Goal: Communication & Community: Answer question/provide support

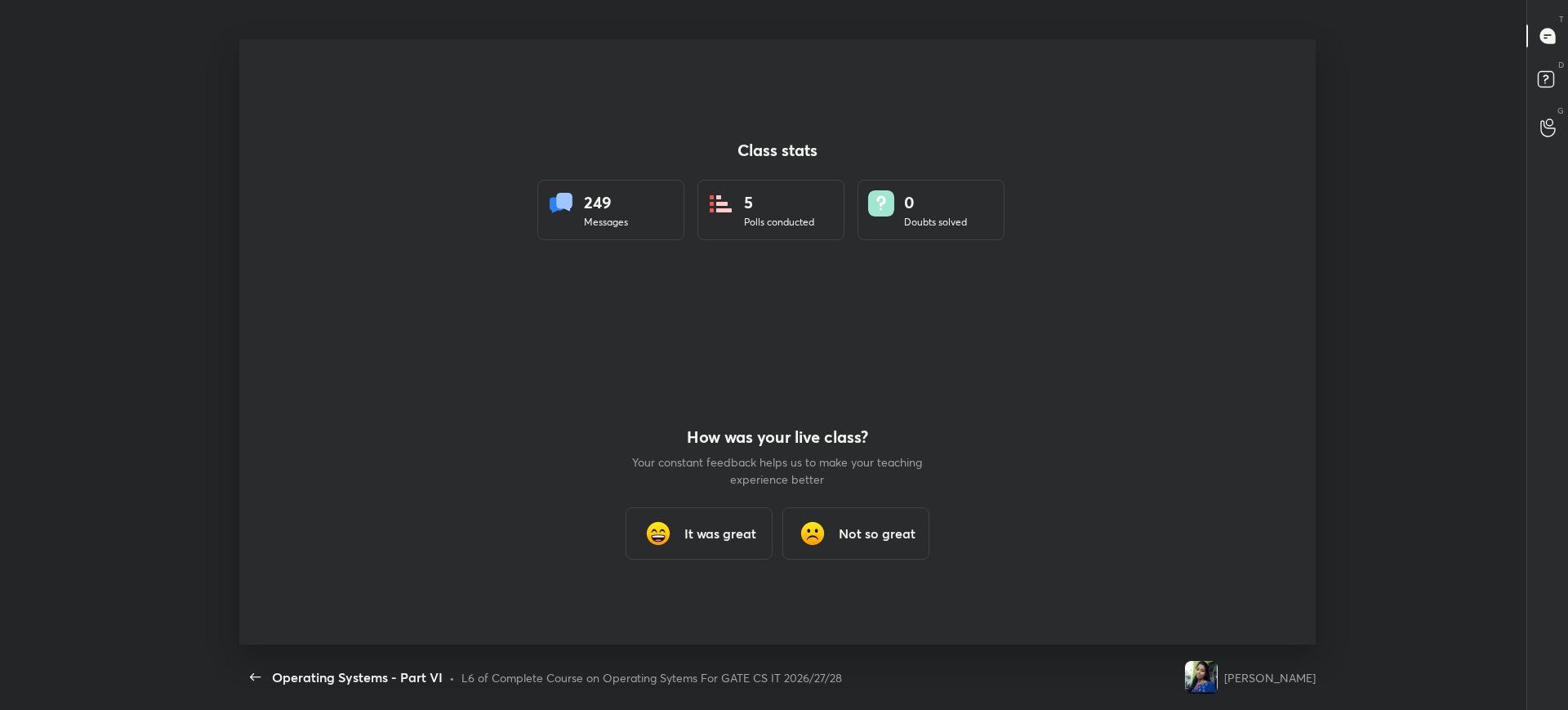
scroll to position [6, 1]
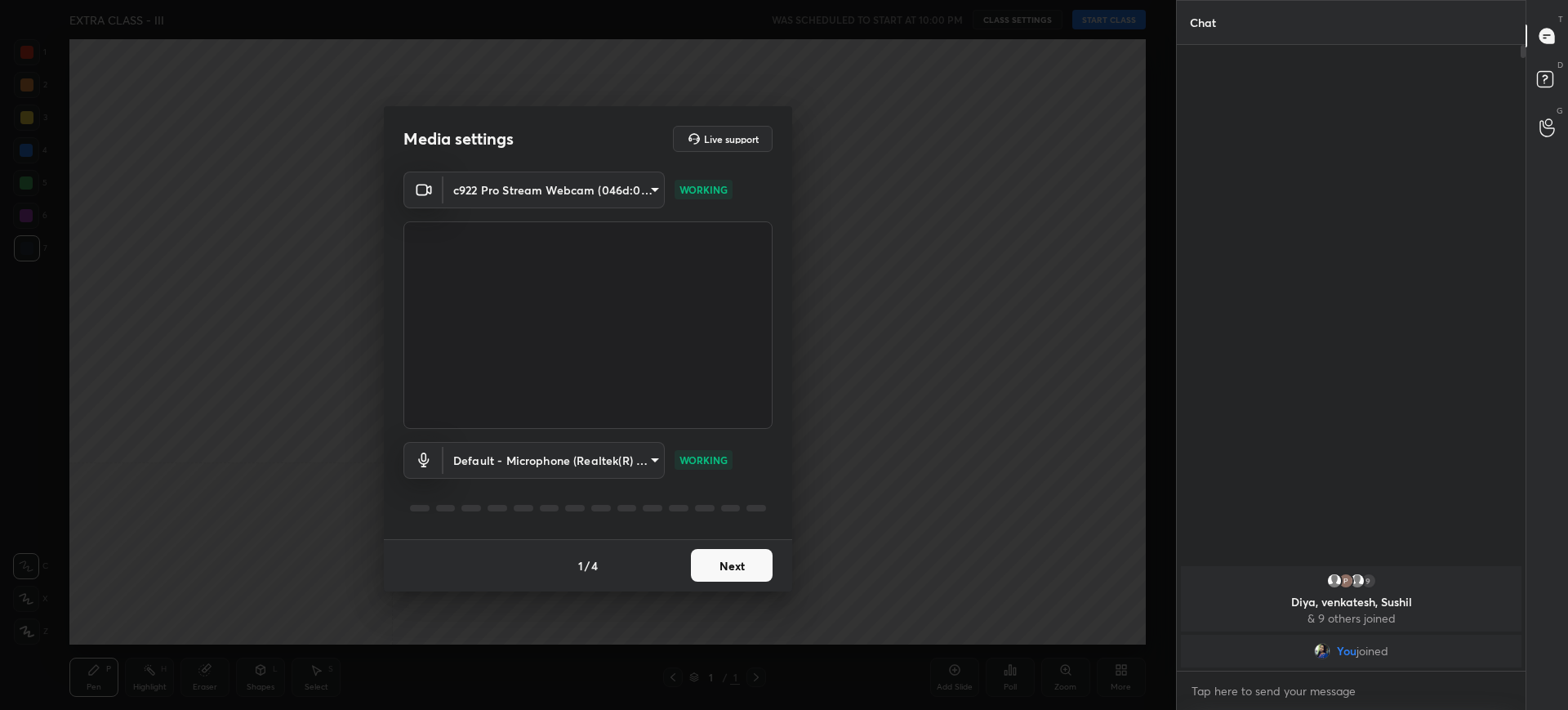
scroll to position [501, 344]
click at [743, 557] on button "Next" at bounding box center [732, 565] width 82 height 33
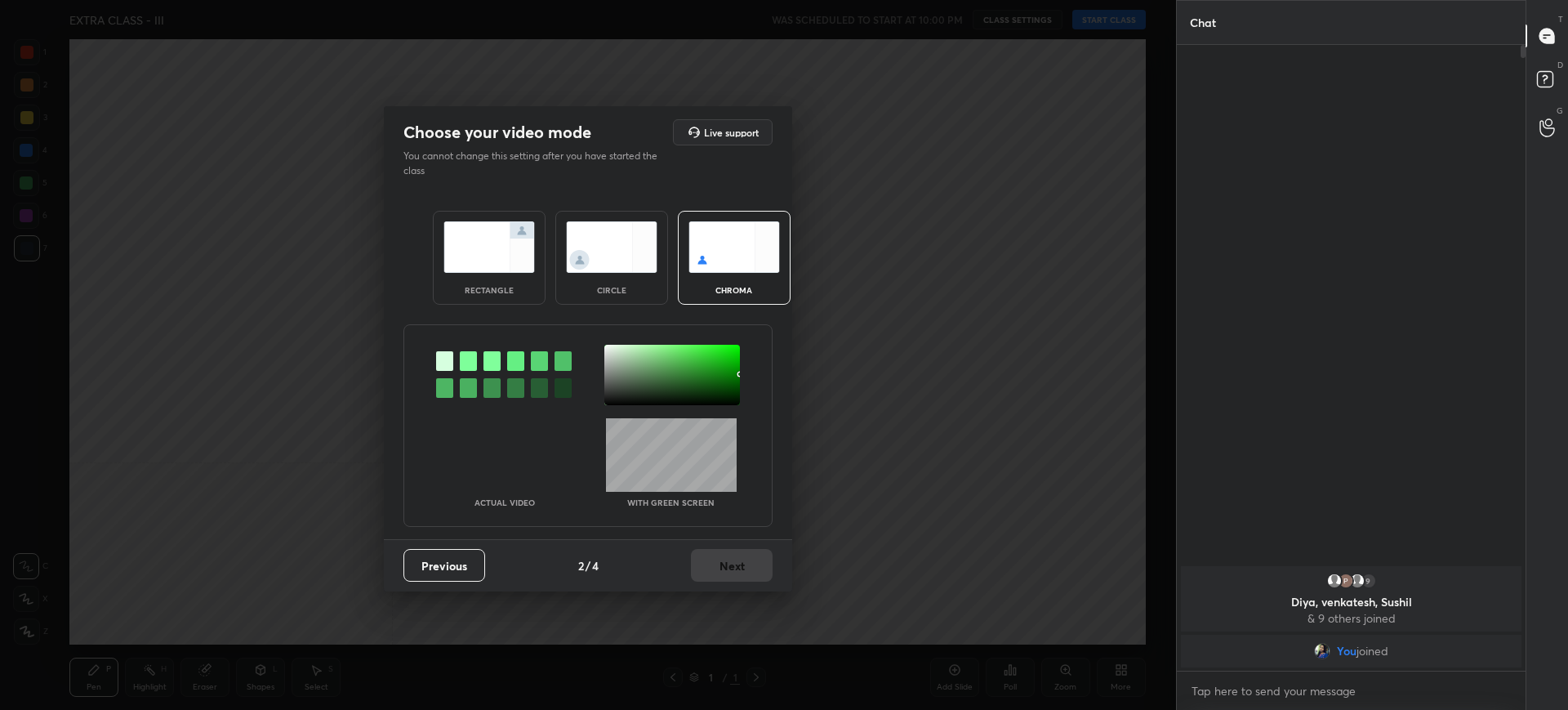
click at [516, 270] on img at bounding box center [489, 247] width 91 height 51
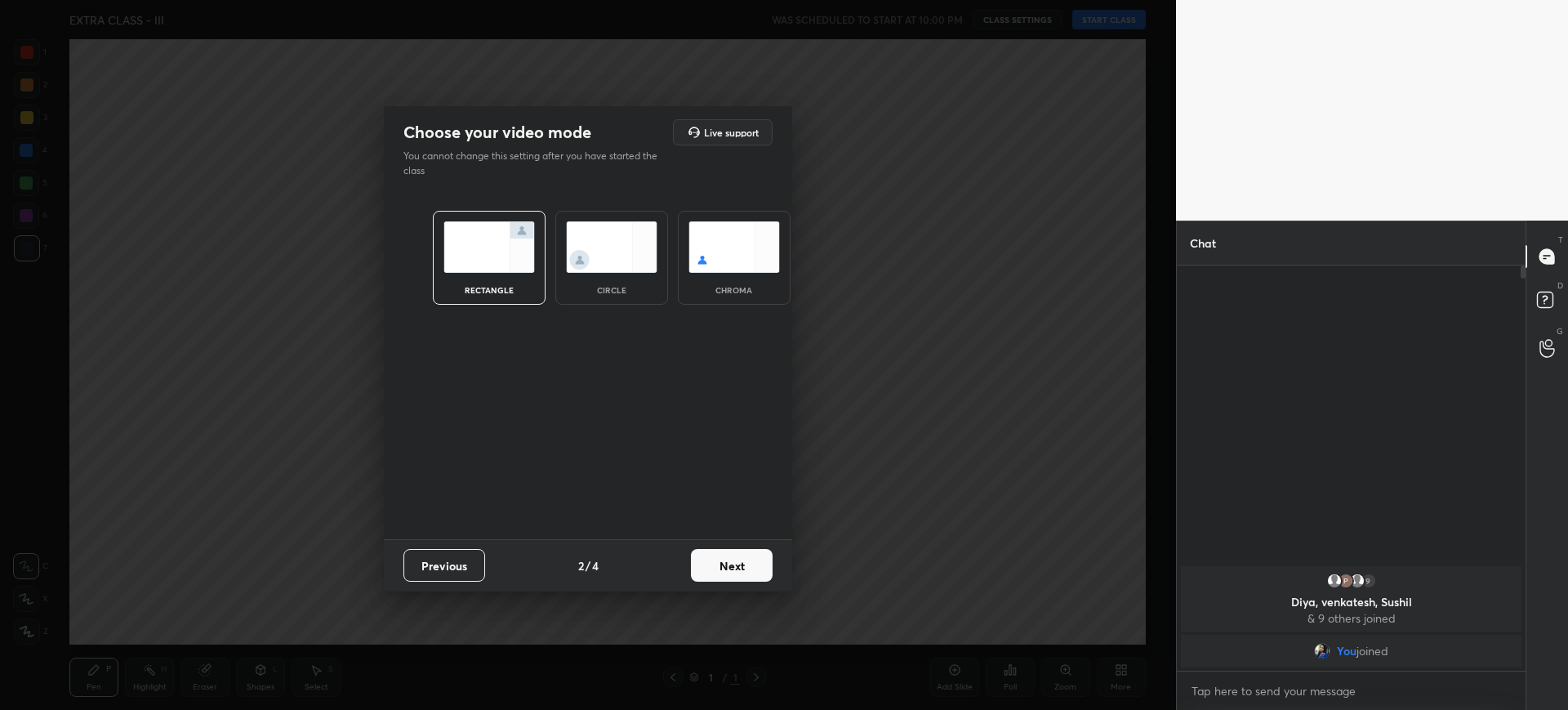
scroll to position [281, 344]
click at [705, 551] on button "Next" at bounding box center [732, 565] width 82 height 33
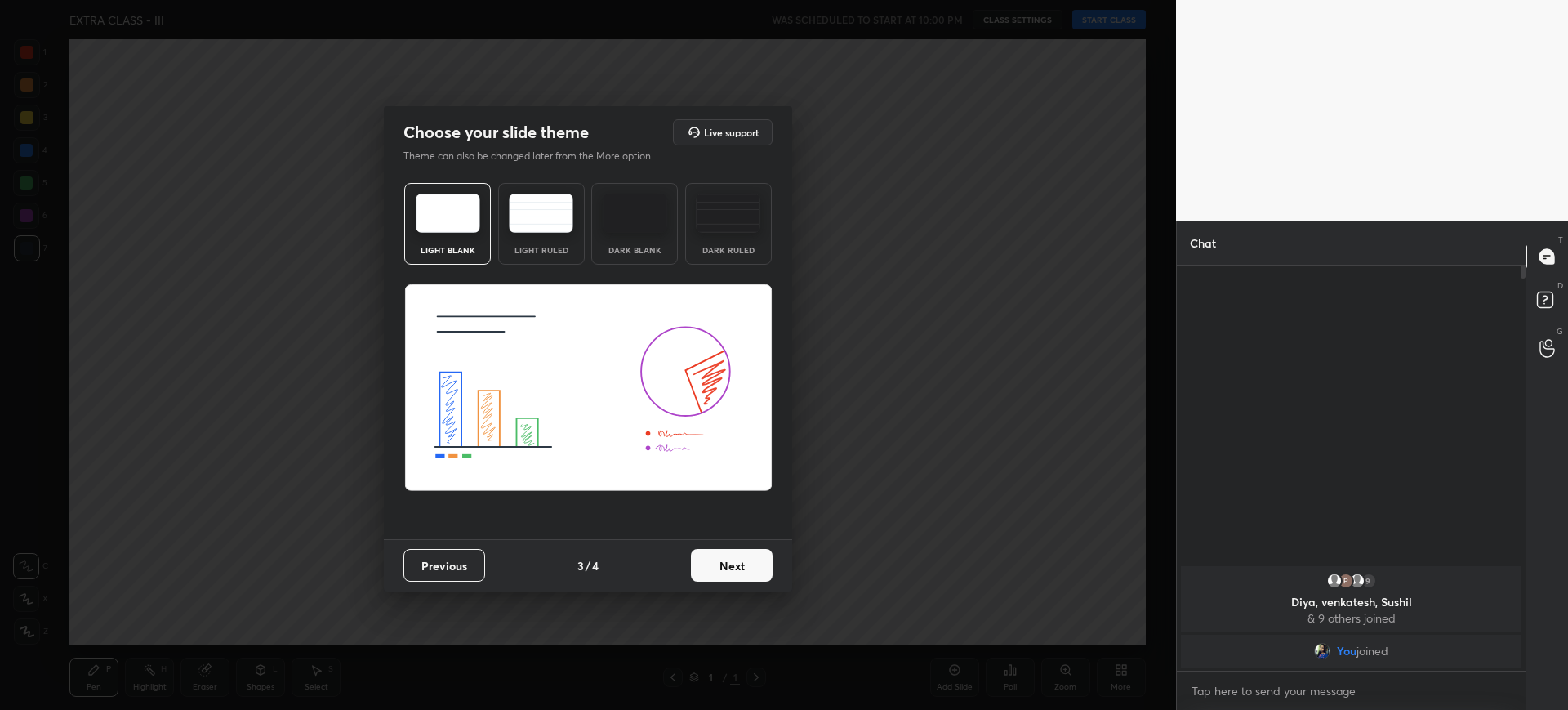
click at [705, 551] on button "Next" at bounding box center [732, 565] width 82 height 33
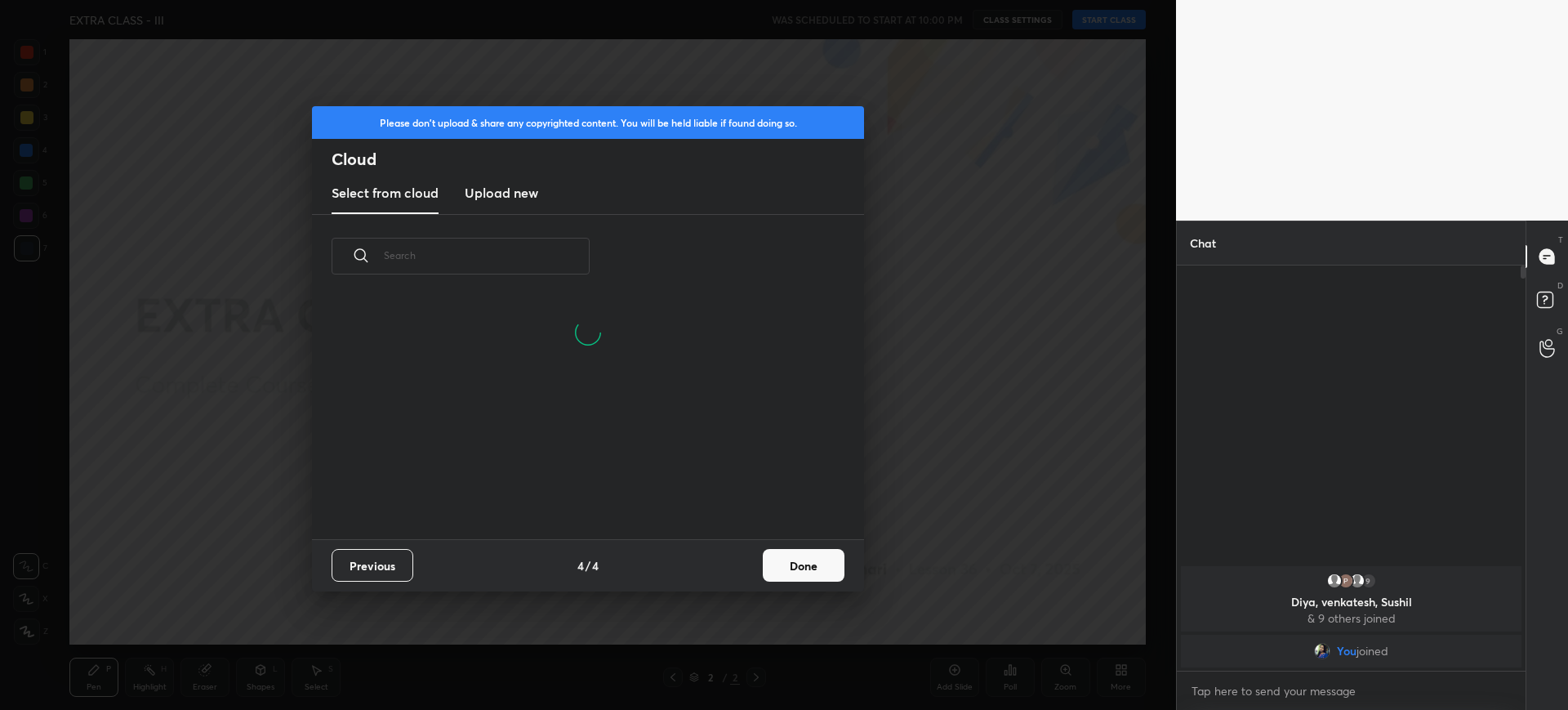
scroll to position [241, 524]
click at [778, 565] on button "Done" at bounding box center [804, 565] width 82 height 33
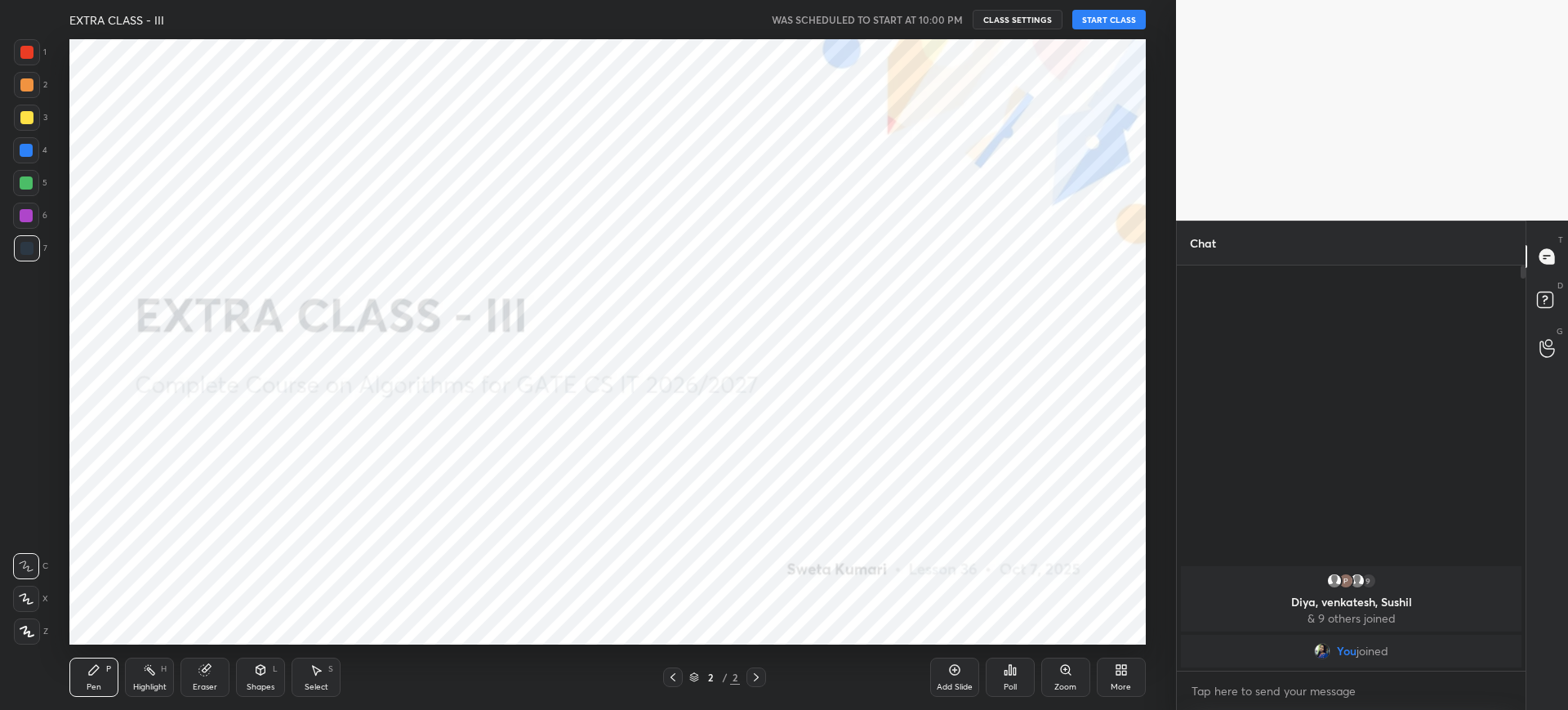
click at [1114, 22] on button "START CLASS" at bounding box center [1109, 19] width 74 height 19
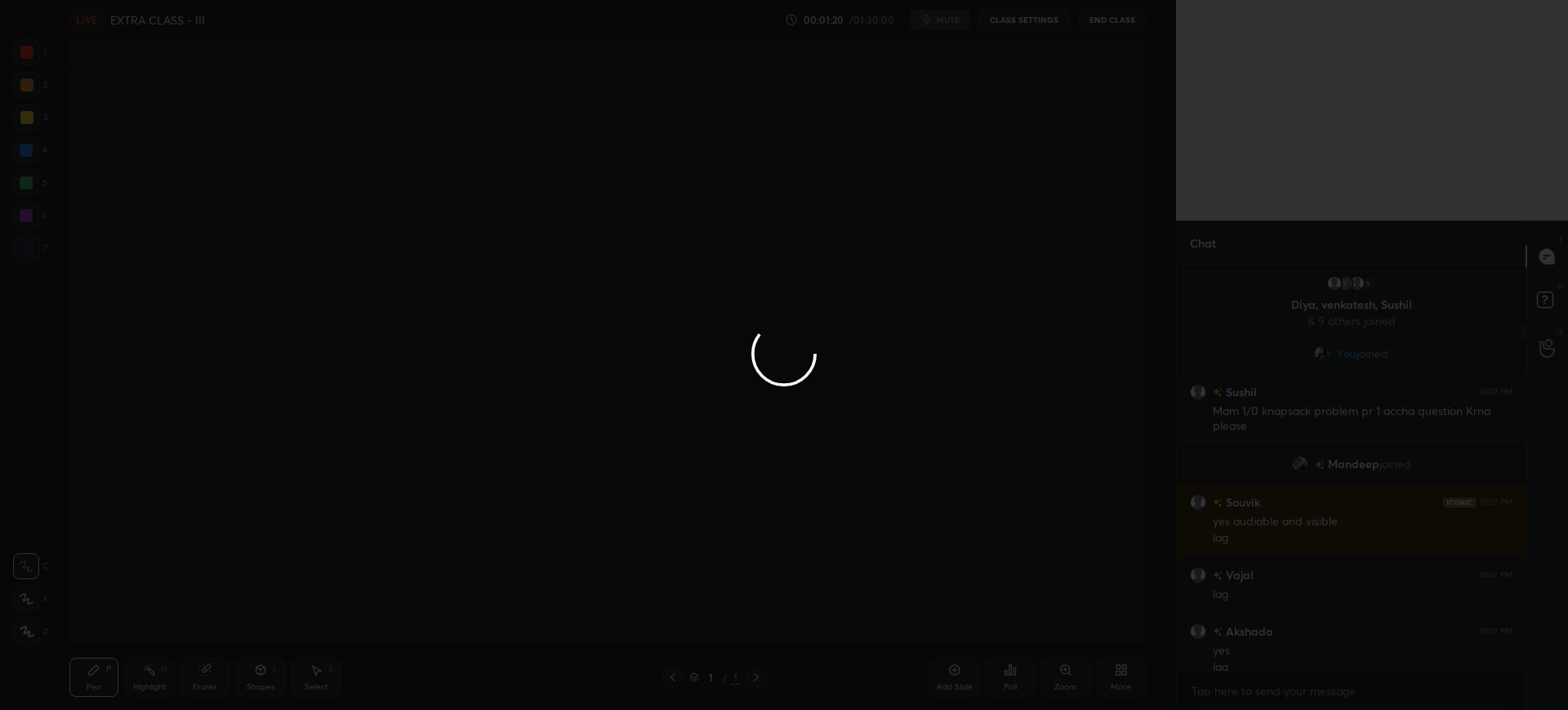
scroll to position [281, 344]
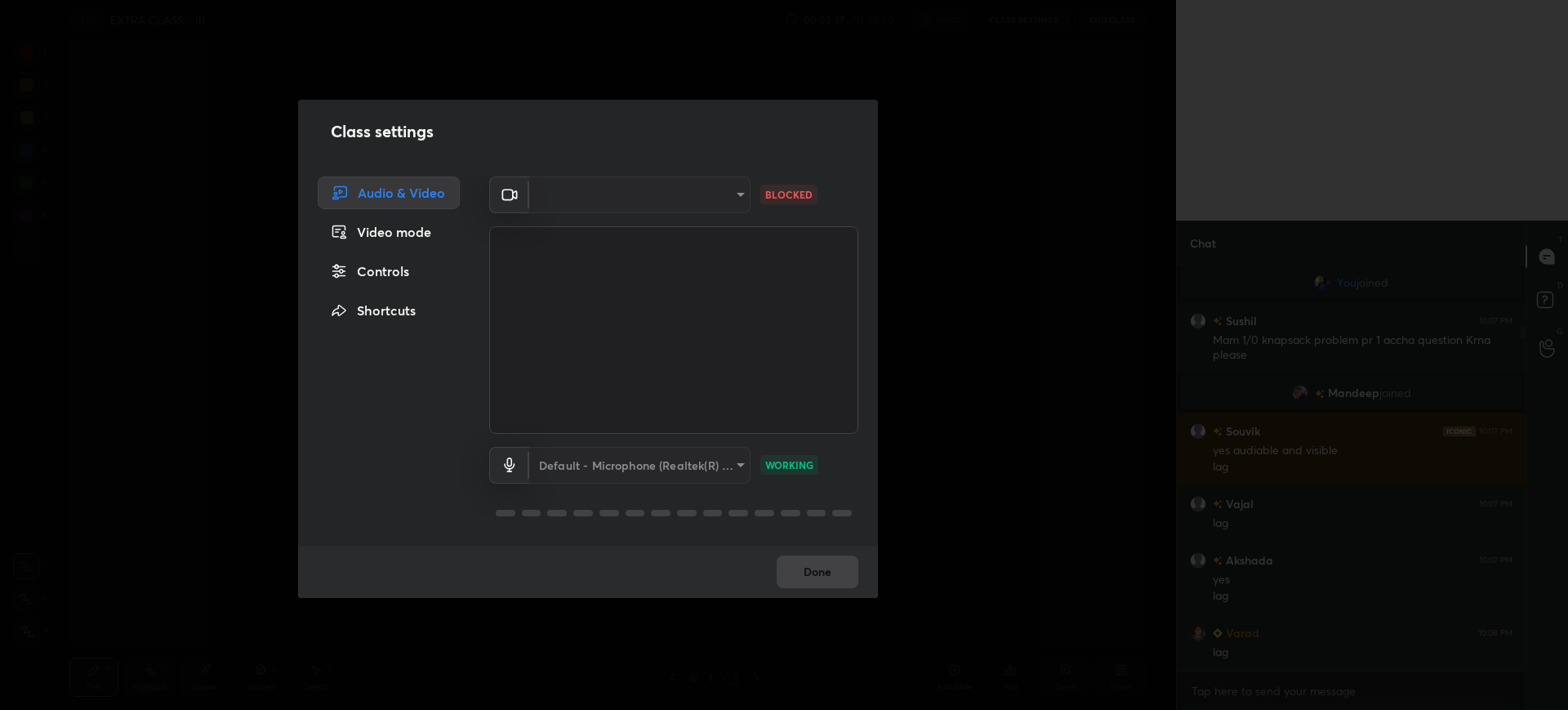
click at [604, 495] on div "Default - Microphone (Realtek(R) Audio) default WORKING" at bounding box center [674, 489] width 369 height 109
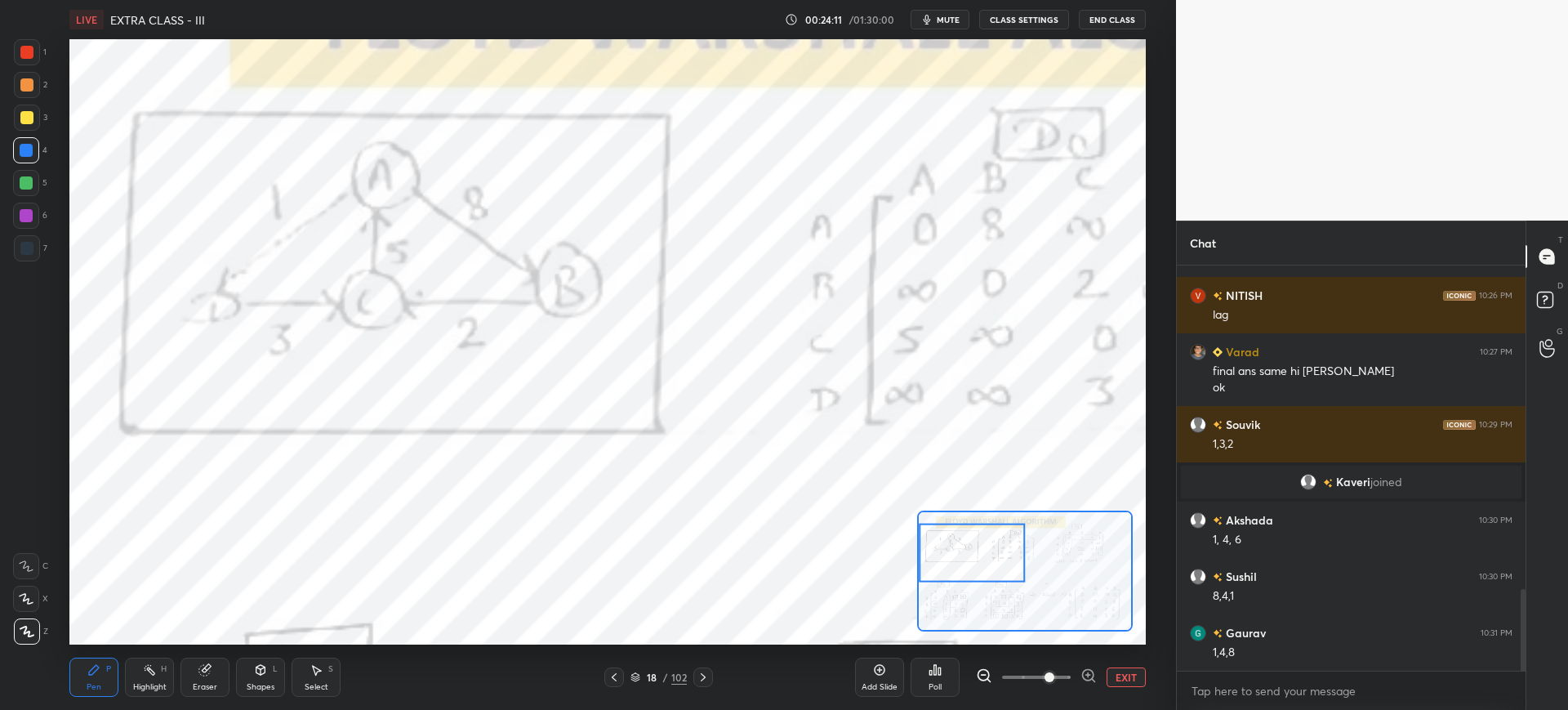
scroll to position [1663, 0]
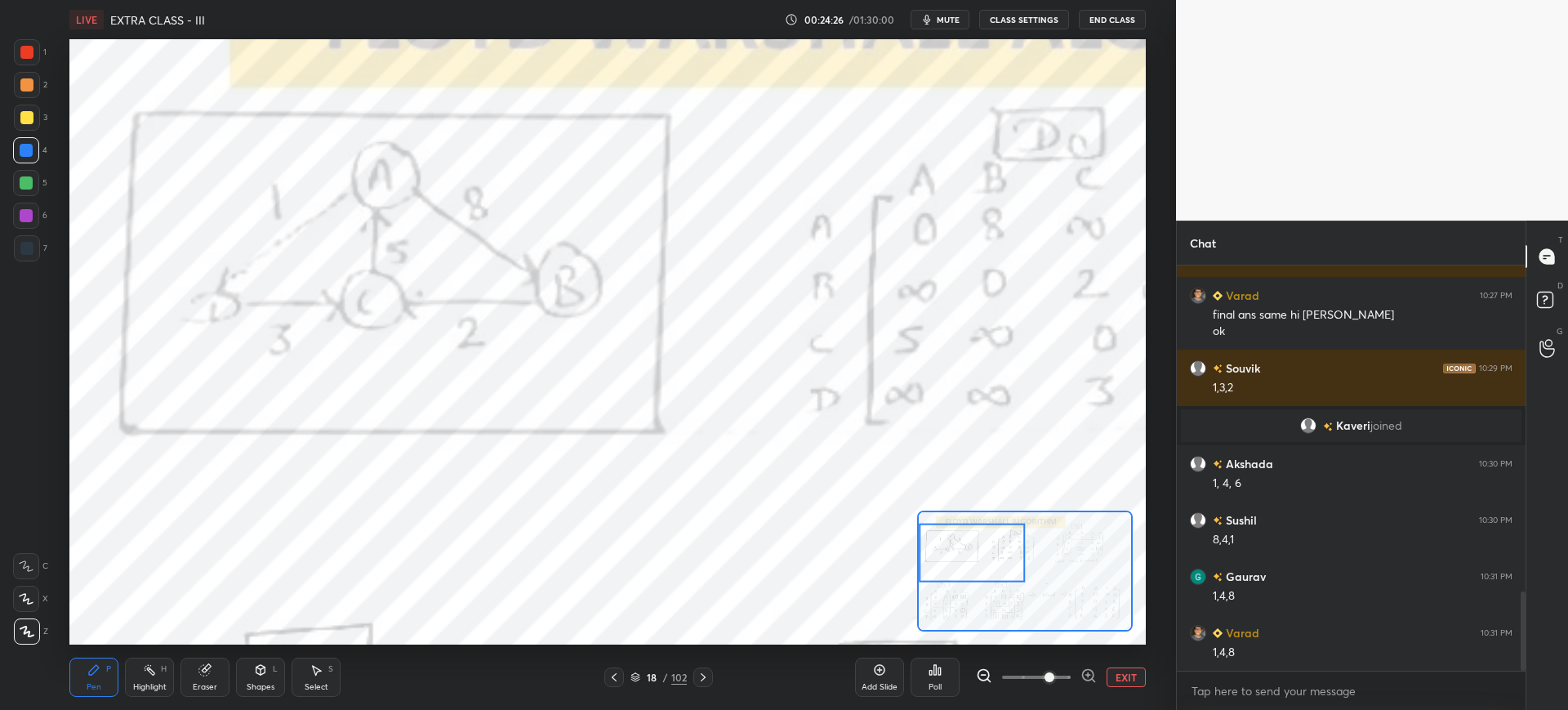
click at [1022, 26] on button "CLASS SETTINGS" at bounding box center [1024, 19] width 90 height 19
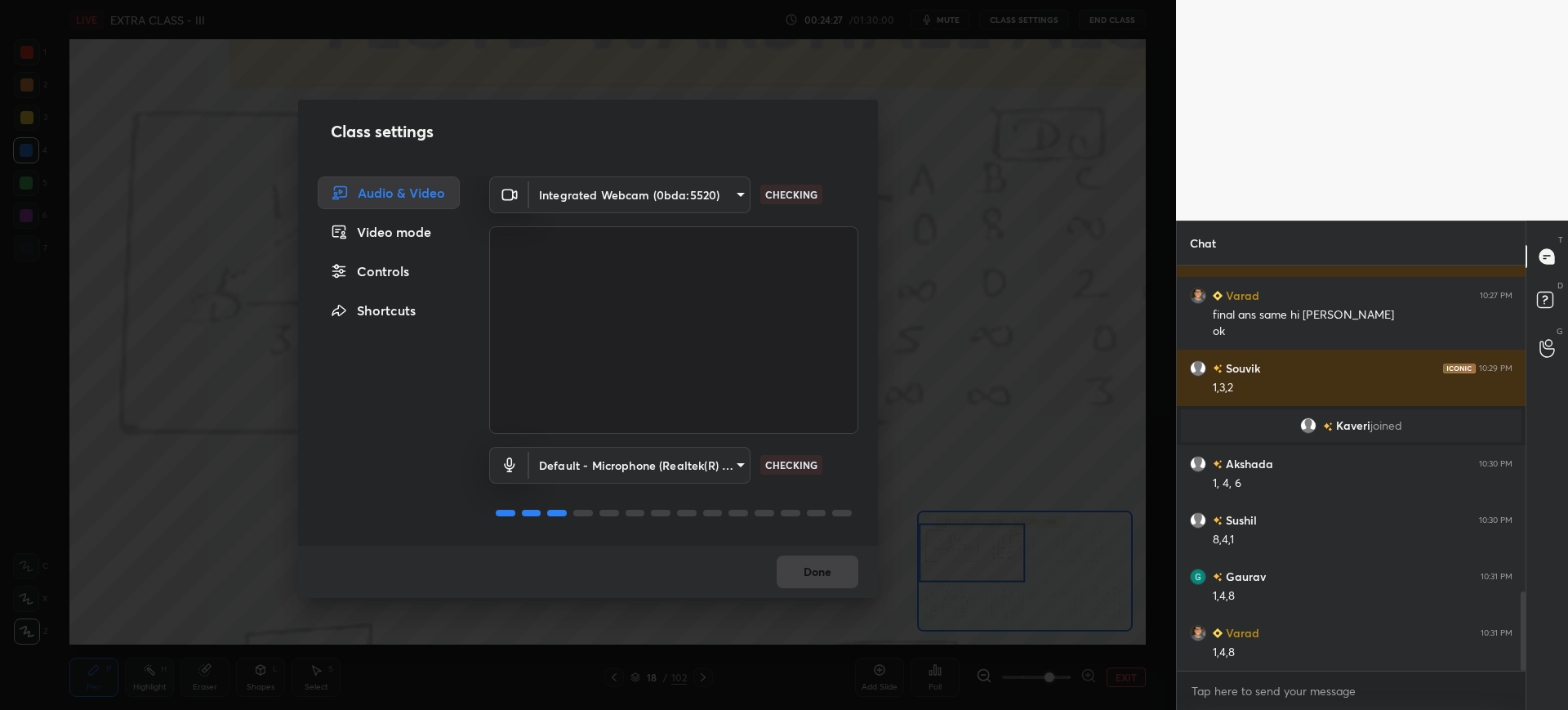
click at [701, 192] on body "1 2 3 4 5 6 7 C X Z C X Z E E Erase all H H LIVE EXTRA CLASS - III 00:24:27 / 0…" at bounding box center [784, 355] width 1568 height 710
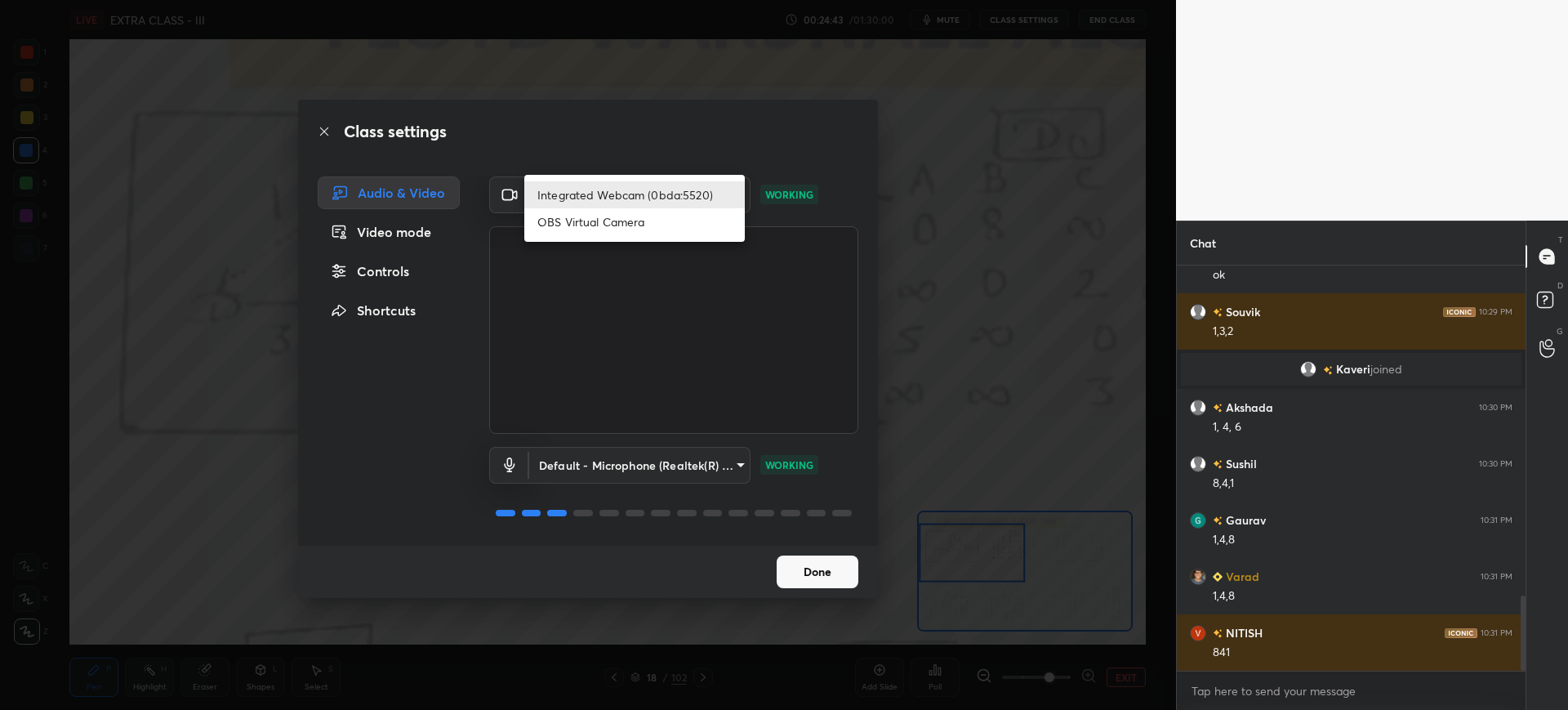
scroll to position [1775, 0]
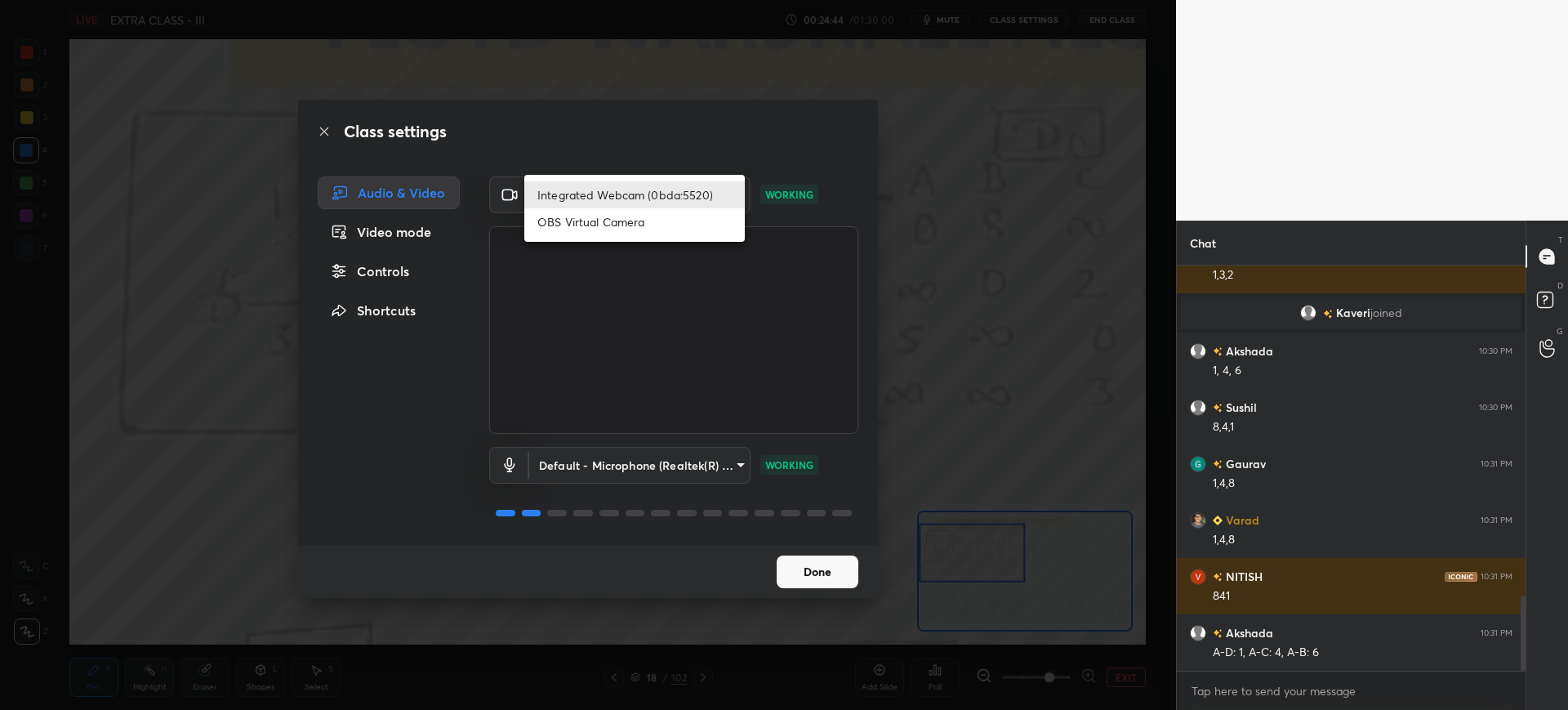
click at [581, 255] on div at bounding box center [784, 355] width 1568 height 710
click at [615, 202] on body "1 2 3 4 5 6 7 C X Z C X Z E E Erase all H H LIVE EXTRA CLASS - III 00:24:45 / 0…" at bounding box center [784, 355] width 1568 height 710
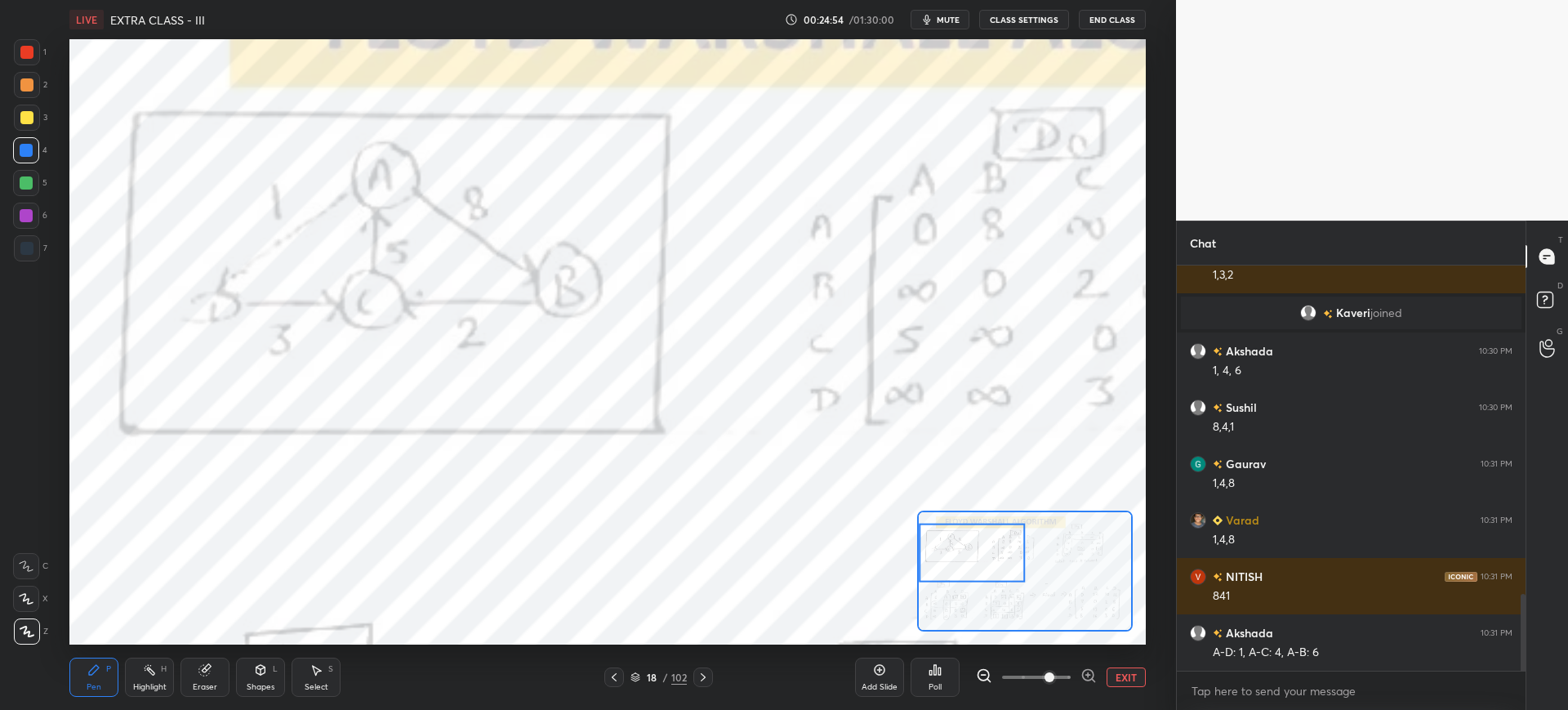
scroll to position [81096, 80559]
click at [1005, 17] on button "CLASS SETTINGS" at bounding box center [1024, 19] width 90 height 19
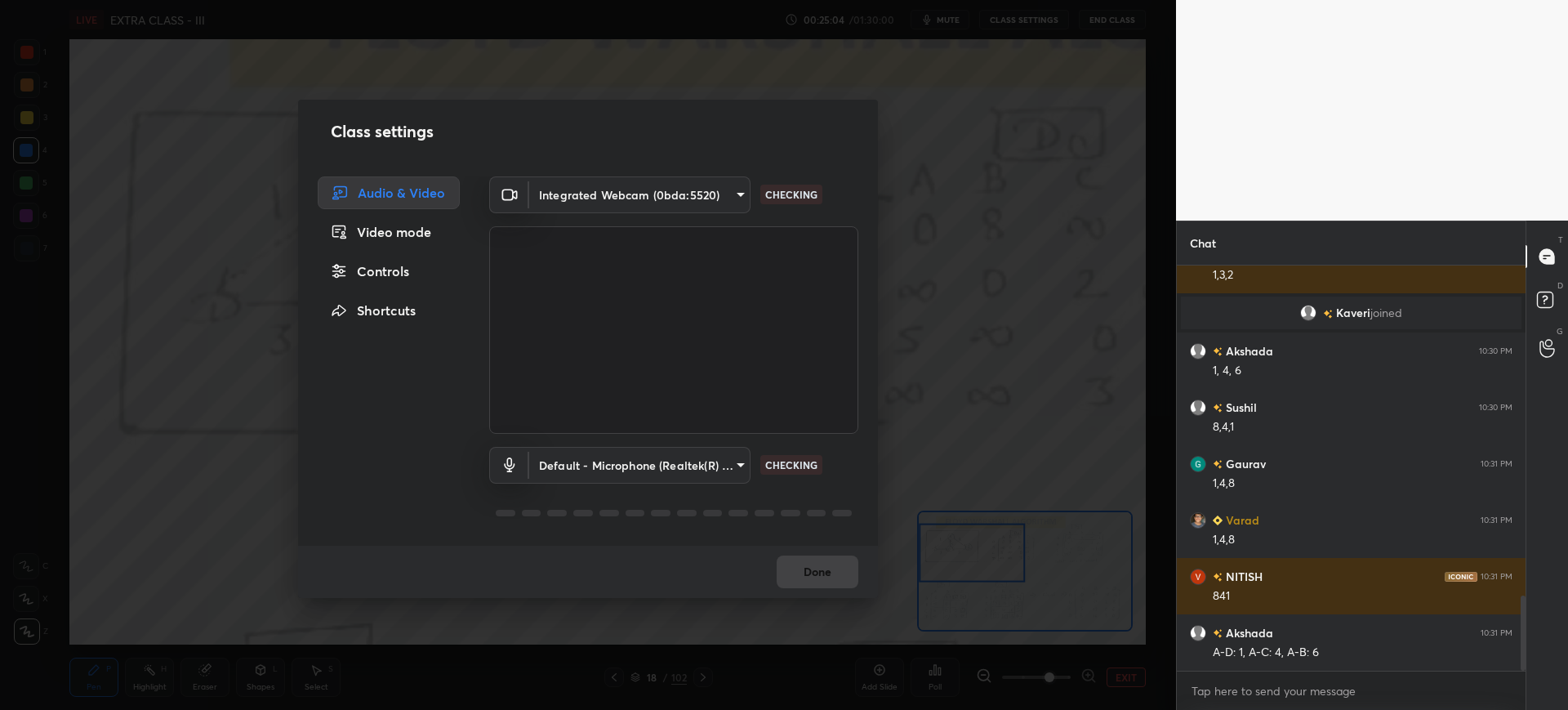
scroll to position [1785, 0]
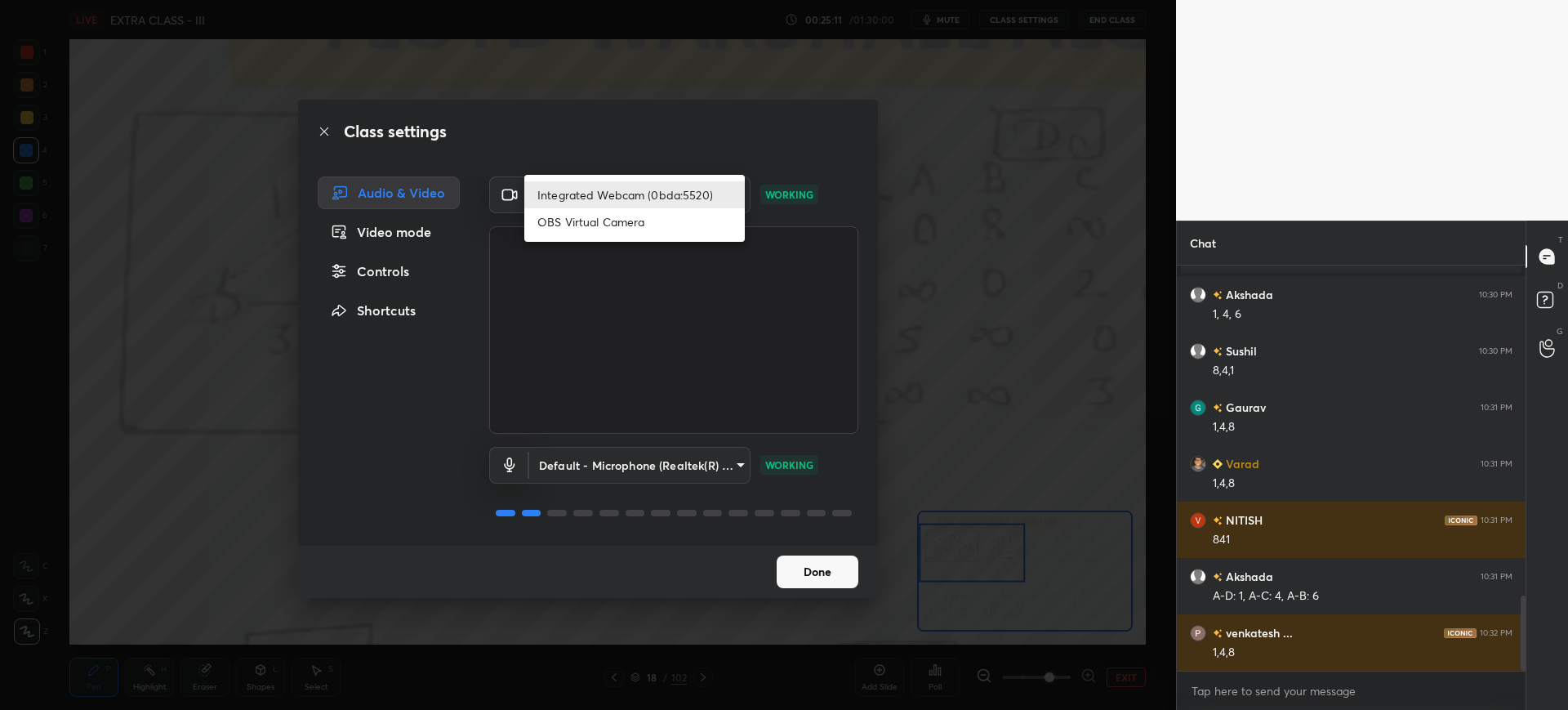
click at [686, 194] on body "1 2 3 4 5 6 7 C X Z C X Z E E Erase all H H LIVE EXTRA CLASS - III 00:25:11 / 0…" at bounding box center [784, 355] width 1568 height 710
click at [809, 571] on div at bounding box center [784, 355] width 1568 height 710
click at [704, 193] on body "1 2 3 4 5 6 7 C X Z C X Z E E Erase all H H LIVE EXTRA CLASS - III 00:25:19 / 0…" at bounding box center [784, 355] width 1568 height 710
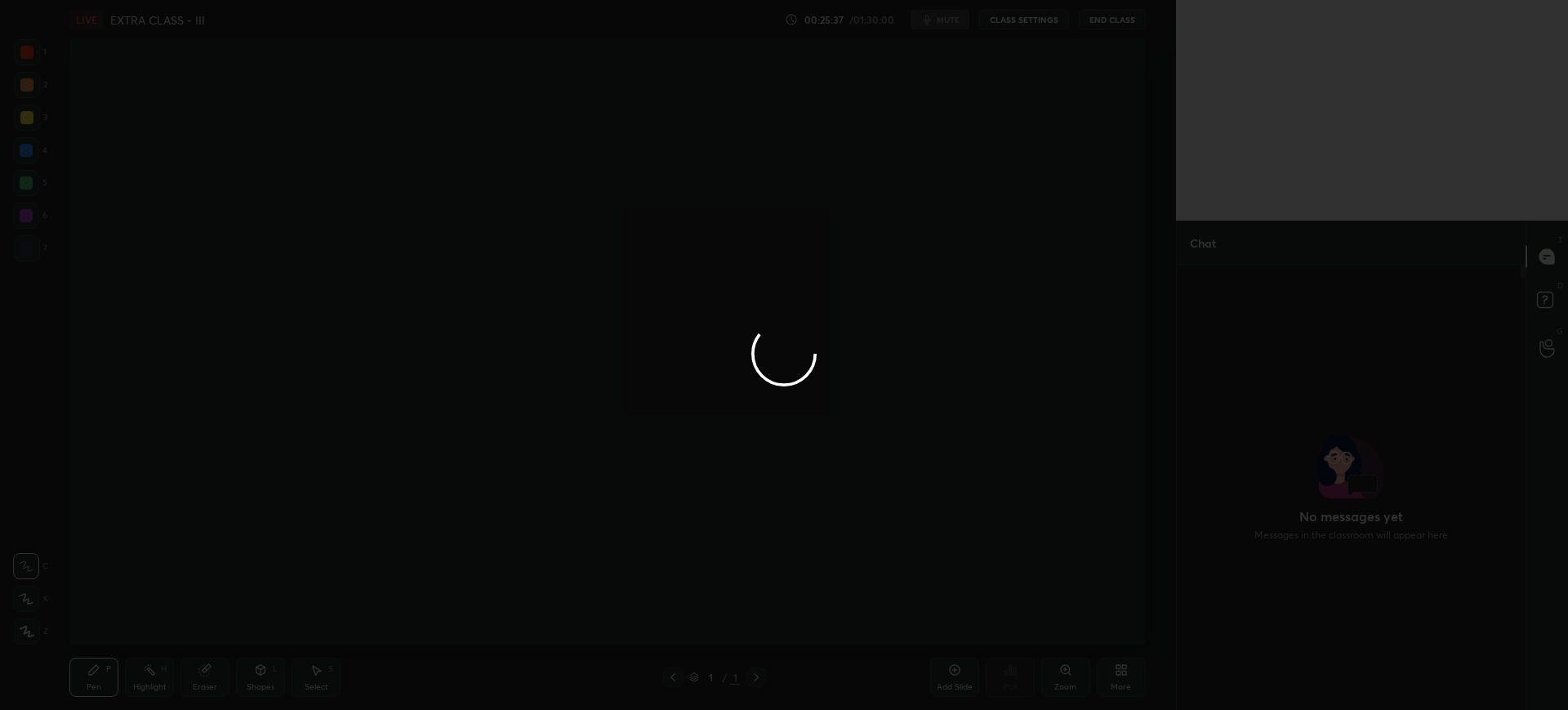
click at [506, 190] on div at bounding box center [784, 355] width 1568 height 710
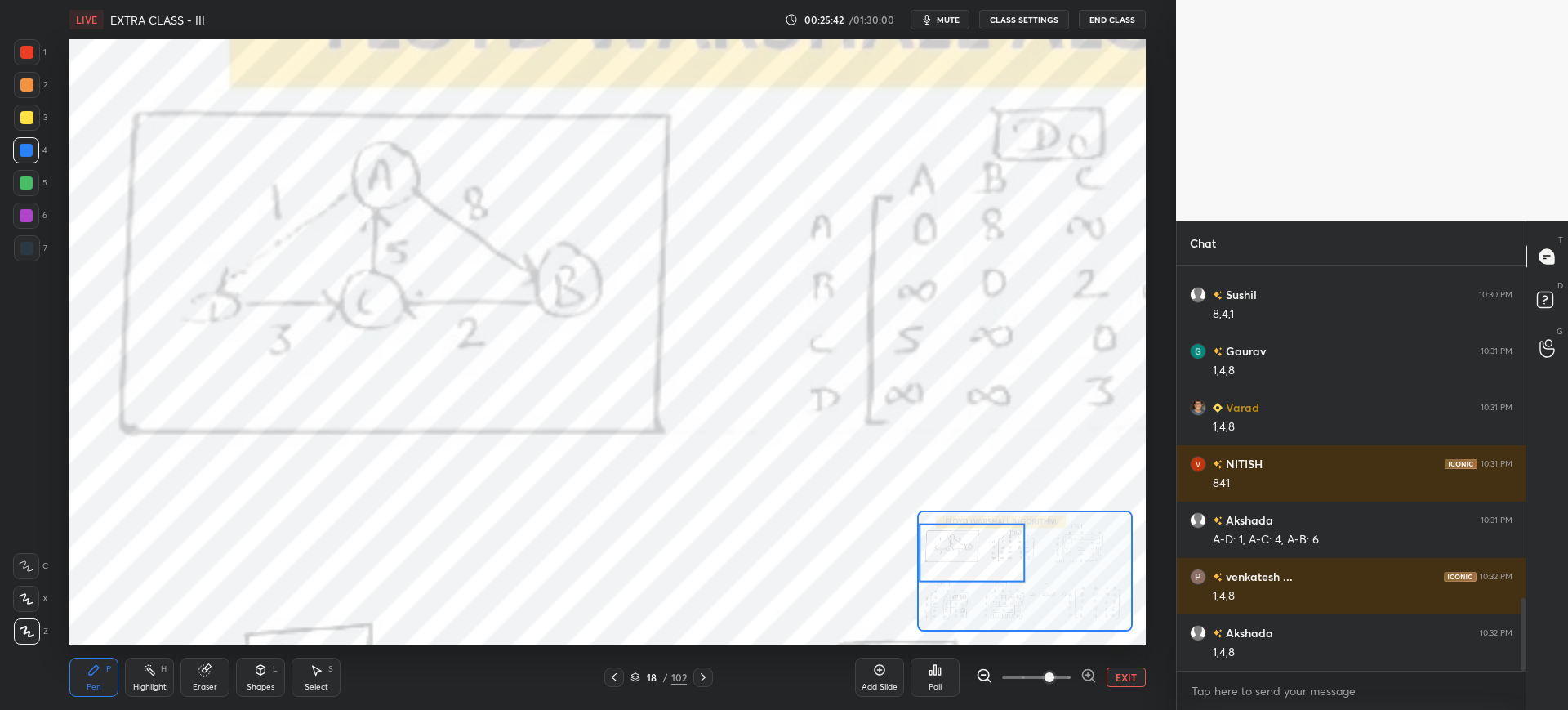
scroll to position [1852, 0]
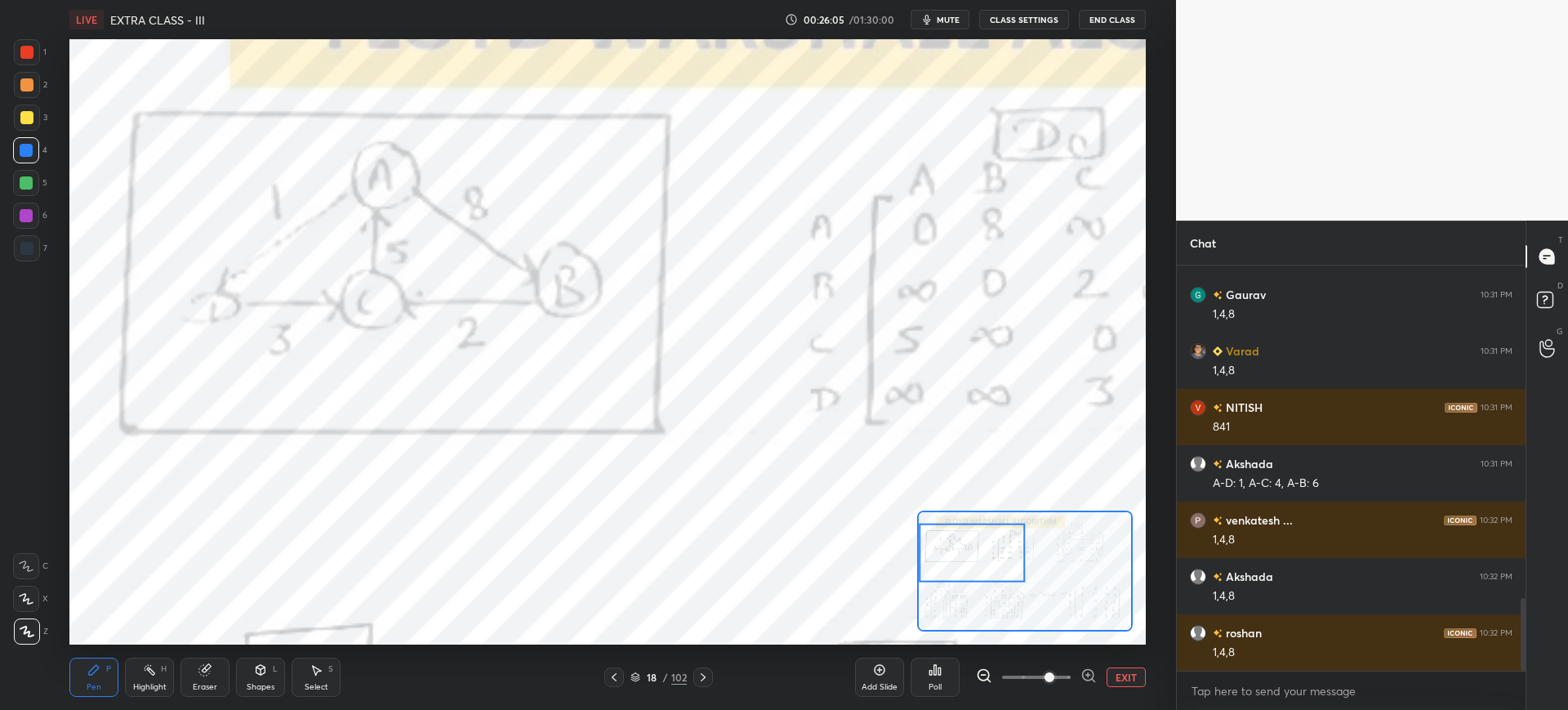
click at [207, 671] on icon at bounding box center [204, 670] width 11 height 11
click at [104, 663] on div "Pen P" at bounding box center [94, 677] width 49 height 39
click at [29, 220] on div at bounding box center [25, 215] width 13 height 13
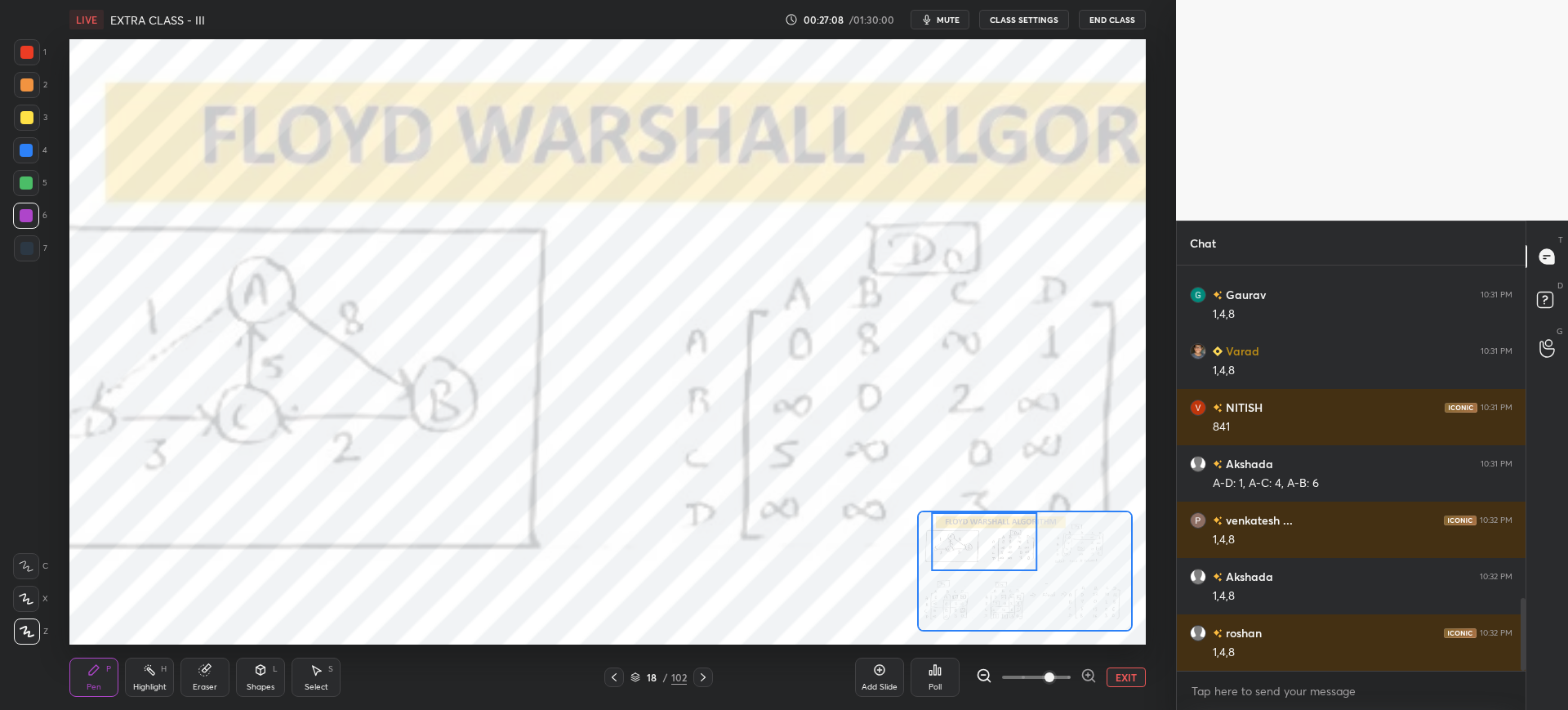
drag, startPoint x: 946, startPoint y: 563, endPoint x: 956, endPoint y: 548, distance: 18.0
click at [959, 542] on div at bounding box center [984, 541] width 106 height 59
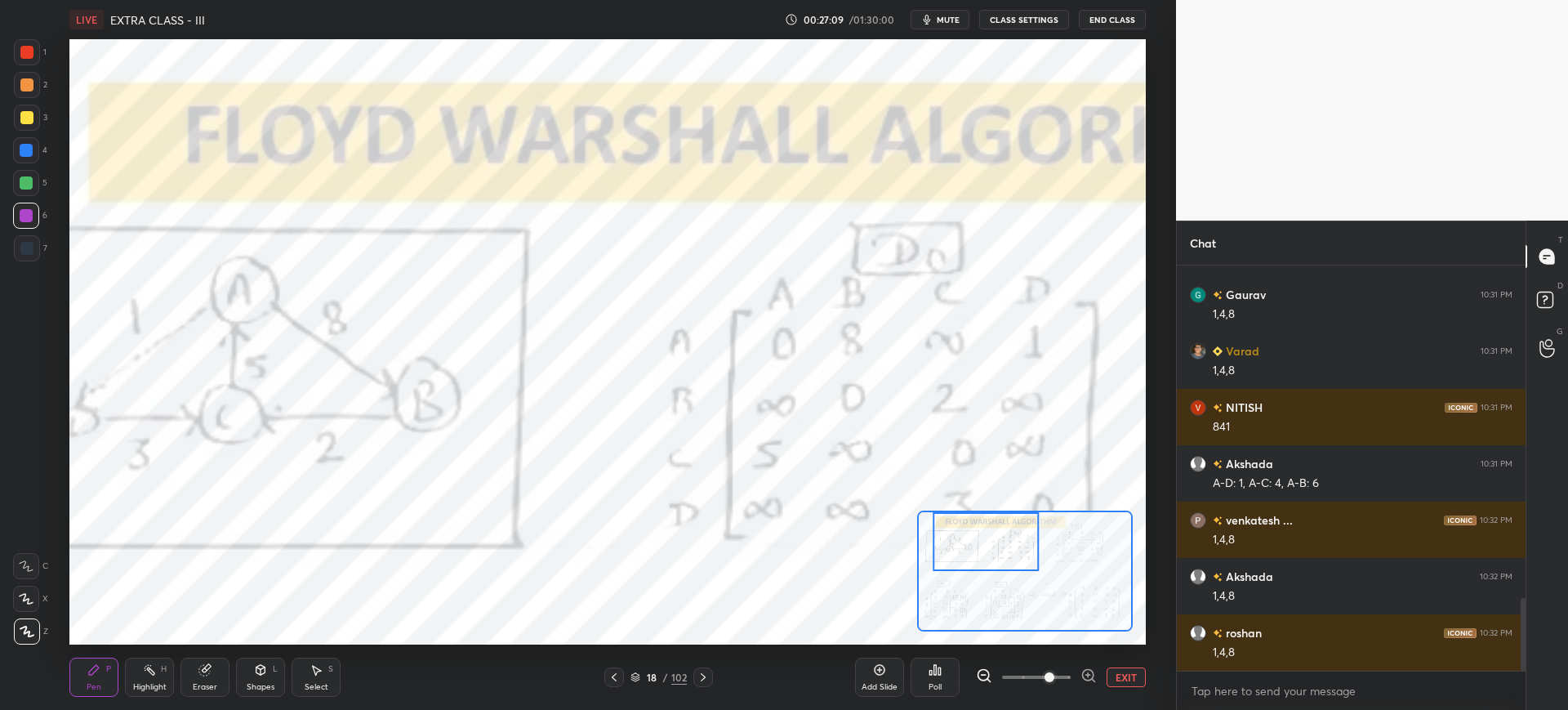
click at [1136, 675] on button "EXIT" at bounding box center [1126, 677] width 39 height 19
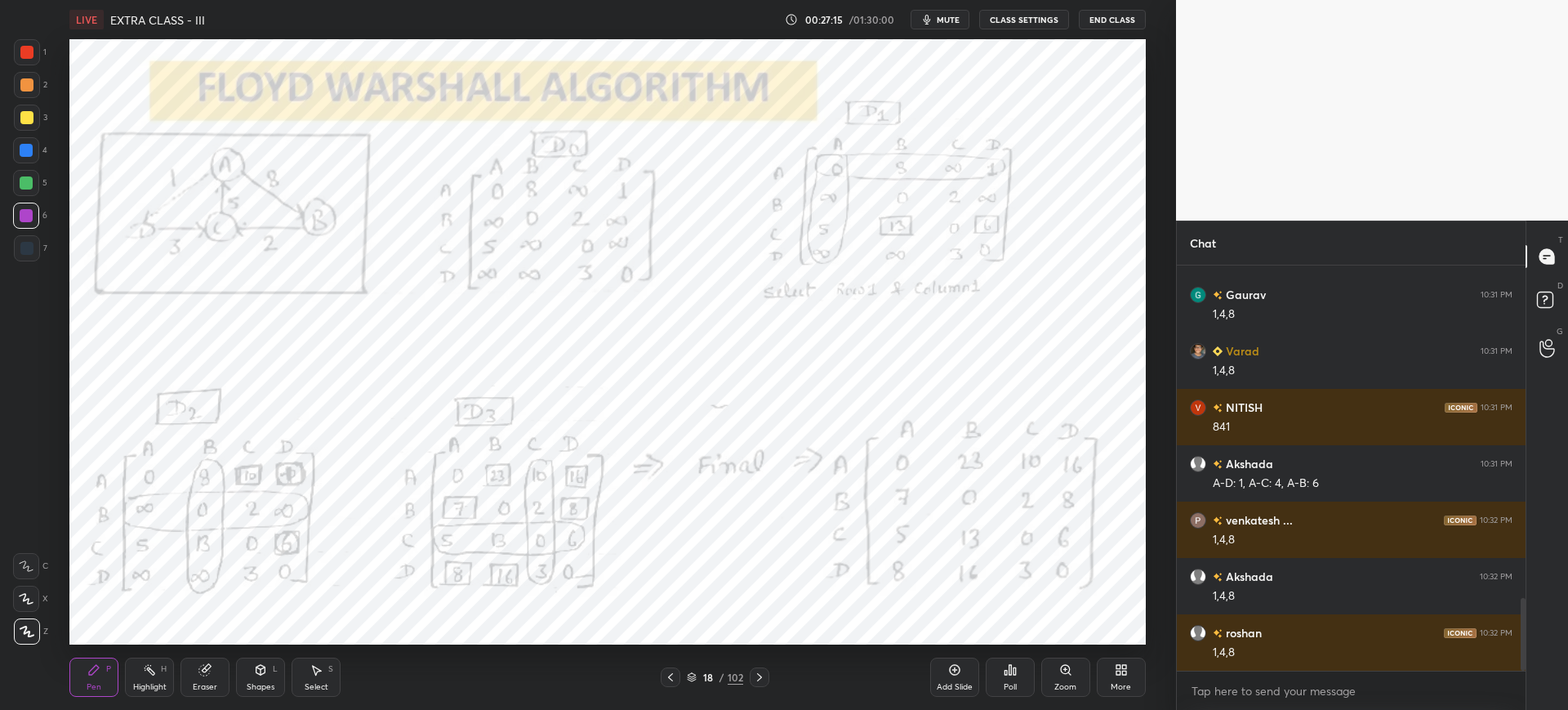
click at [678, 674] on div at bounding box center [671, 677] width 19 height 19
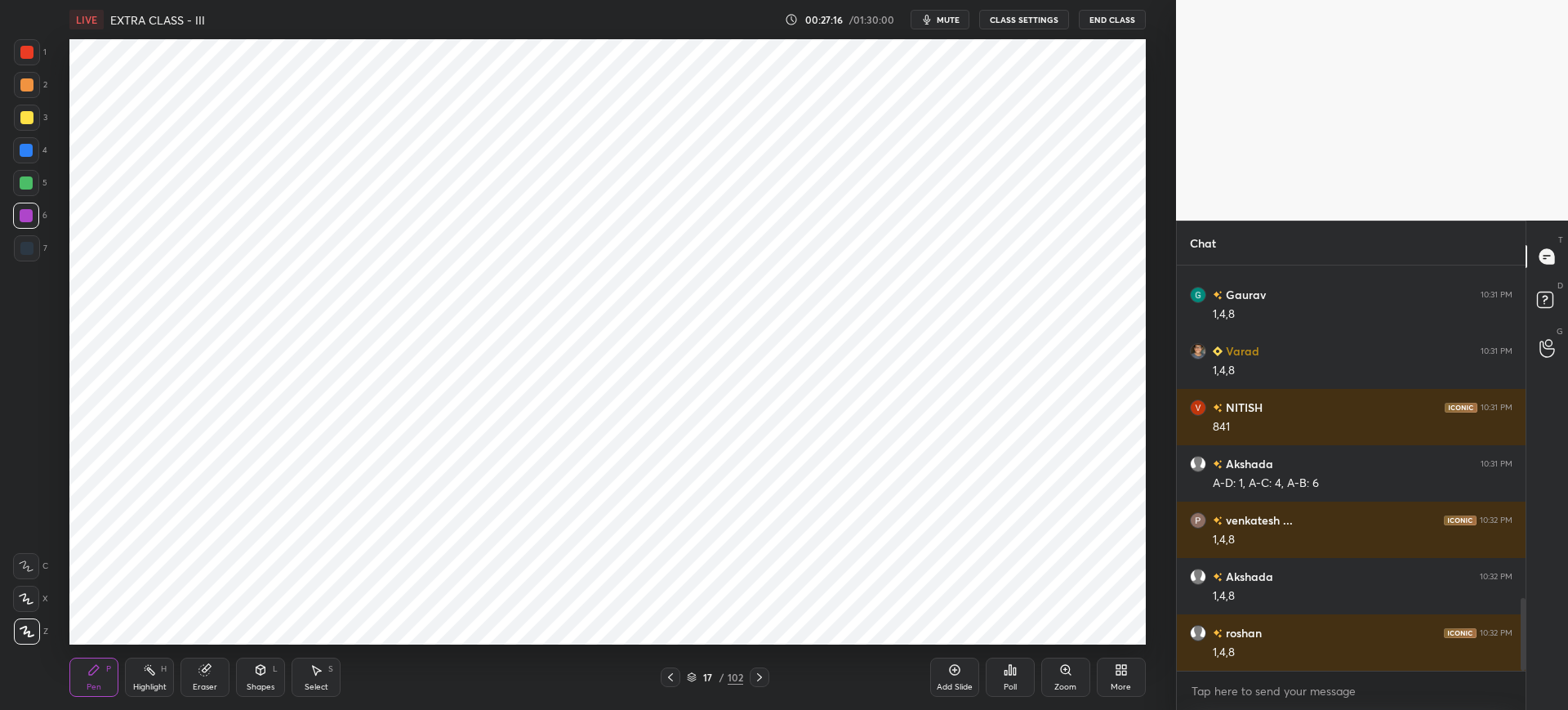
click at [1097, 680] on div "More" at bounding box center [1121, 677] width 49 height 39
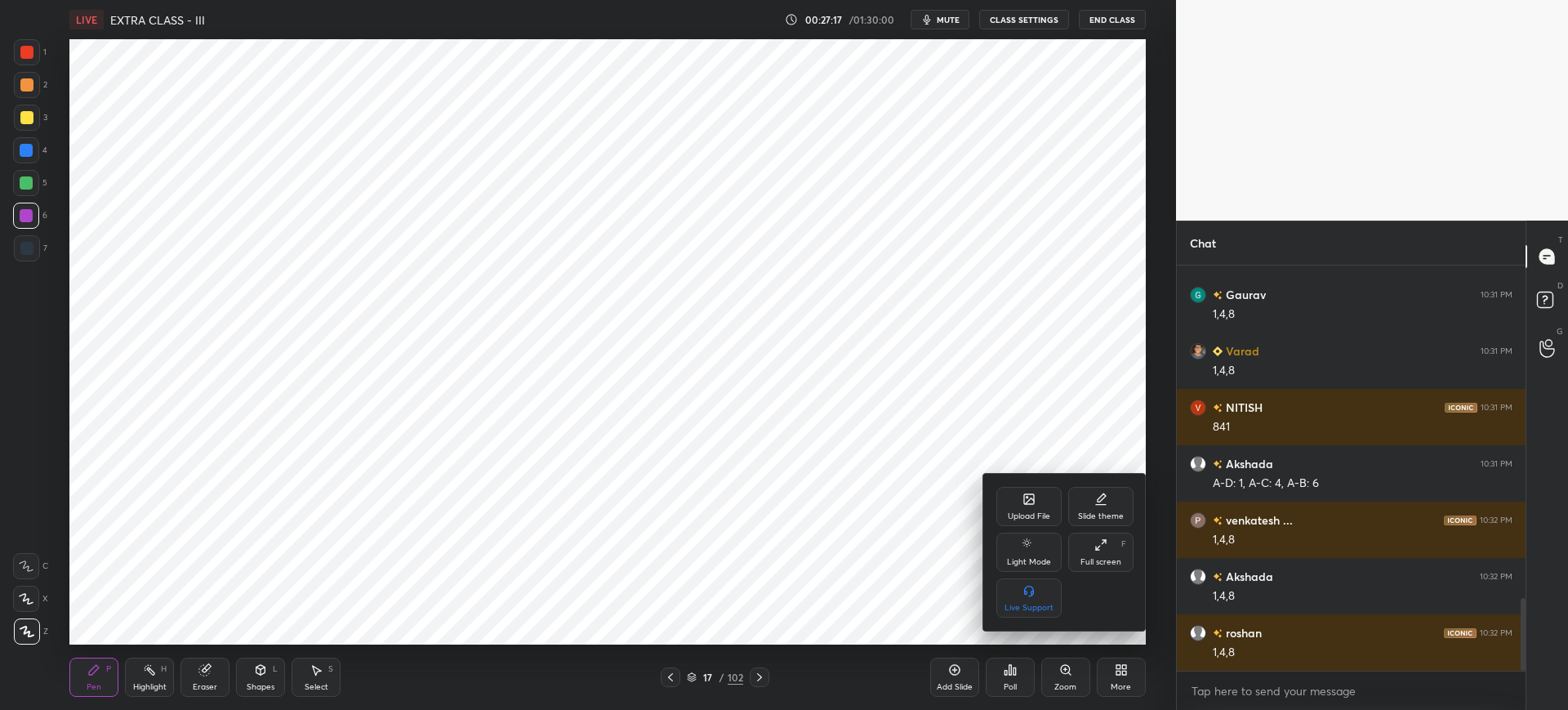
click at [1040, 516] on div "Upload File" at bounding box center [1029, 516] width 43 height 8
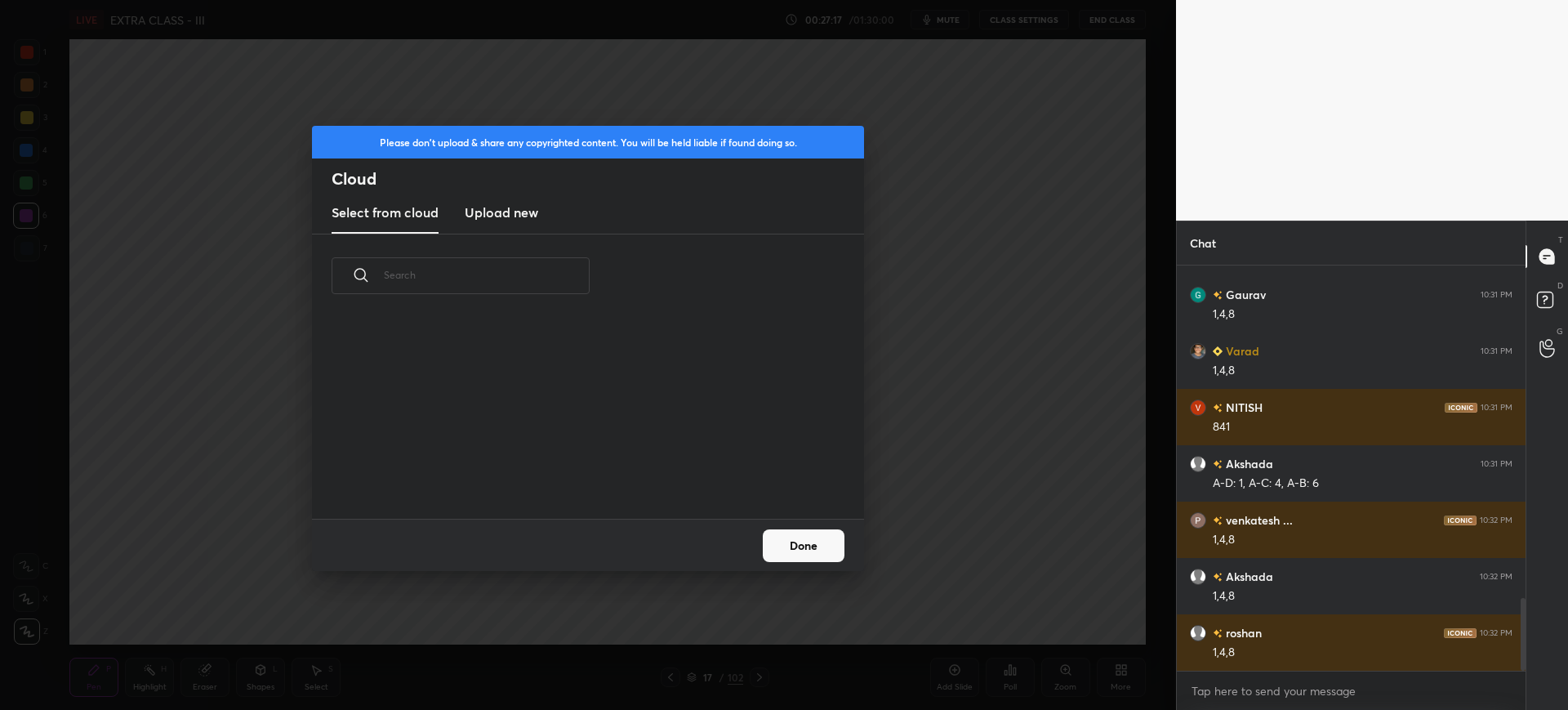
scroll to position [6, 9]
click at [518, 223] on new "Upload new" at bounding box center [502, 214] width 74 height 41
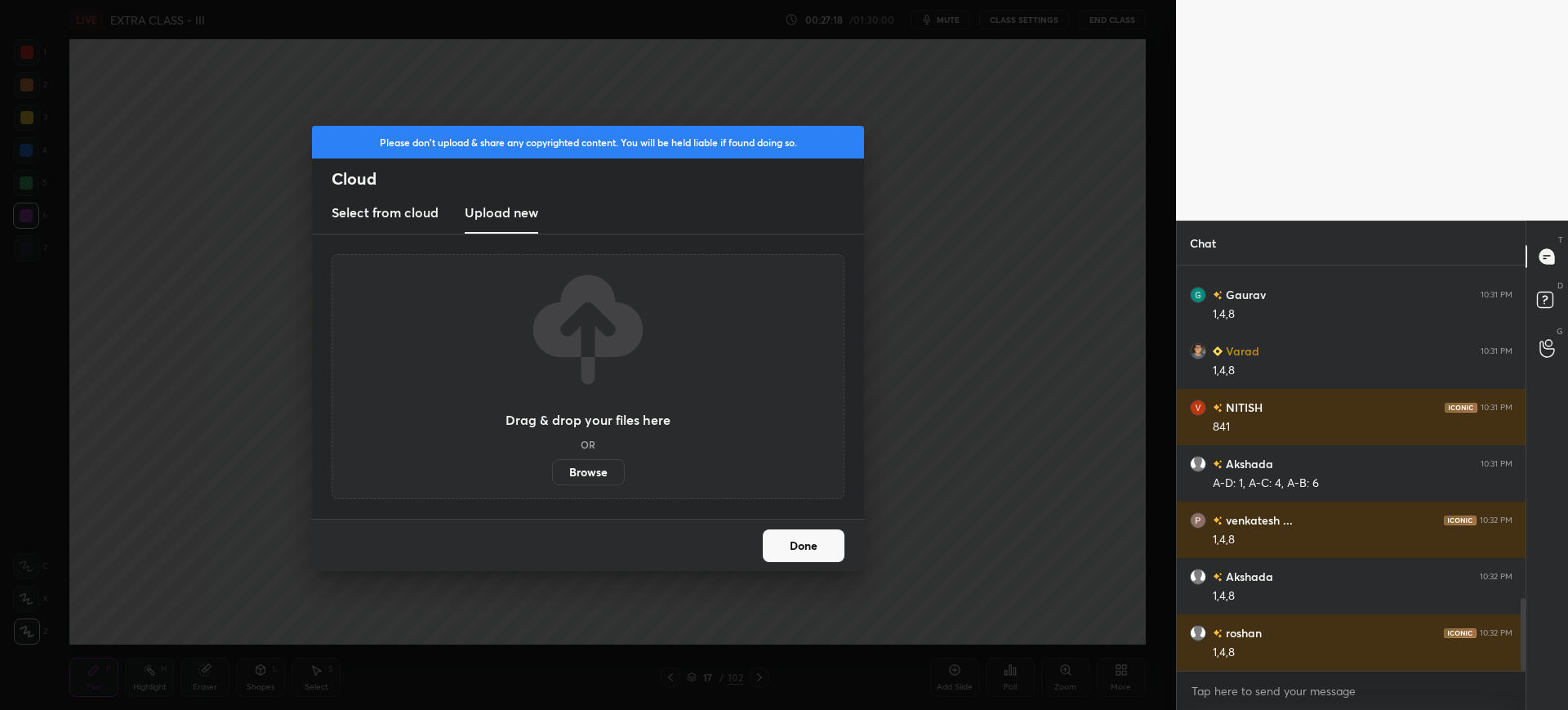
click at [576, 466] on label "Browse" at bounding box center [588, 472] width 73 height 26
click at [552, 466] on input "Browse" at bounding box center [552, 472] width 0 height 26
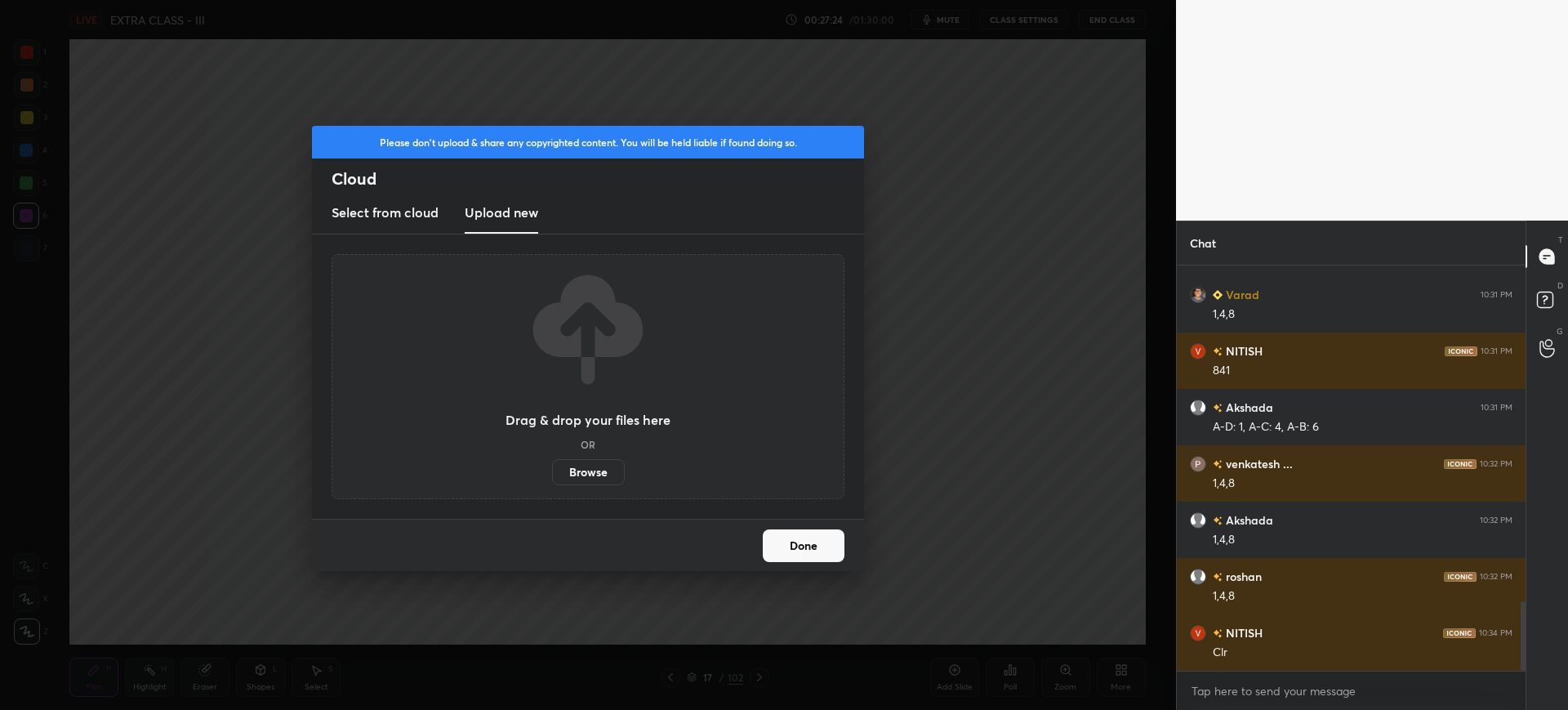
scroll to position [1965, 0]
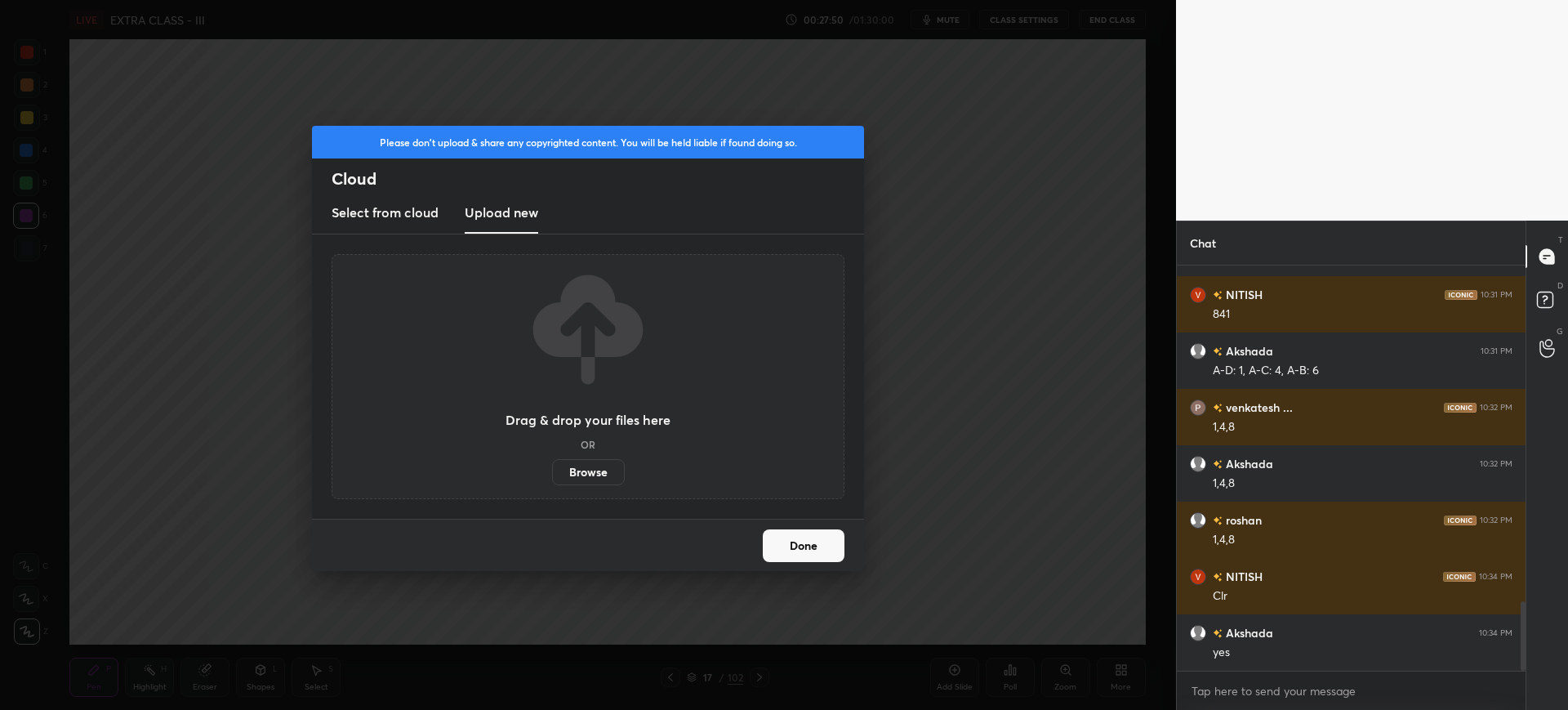
click at [552, 459] on input "Browse" at bounding box center [552, 472] width 0 height 26
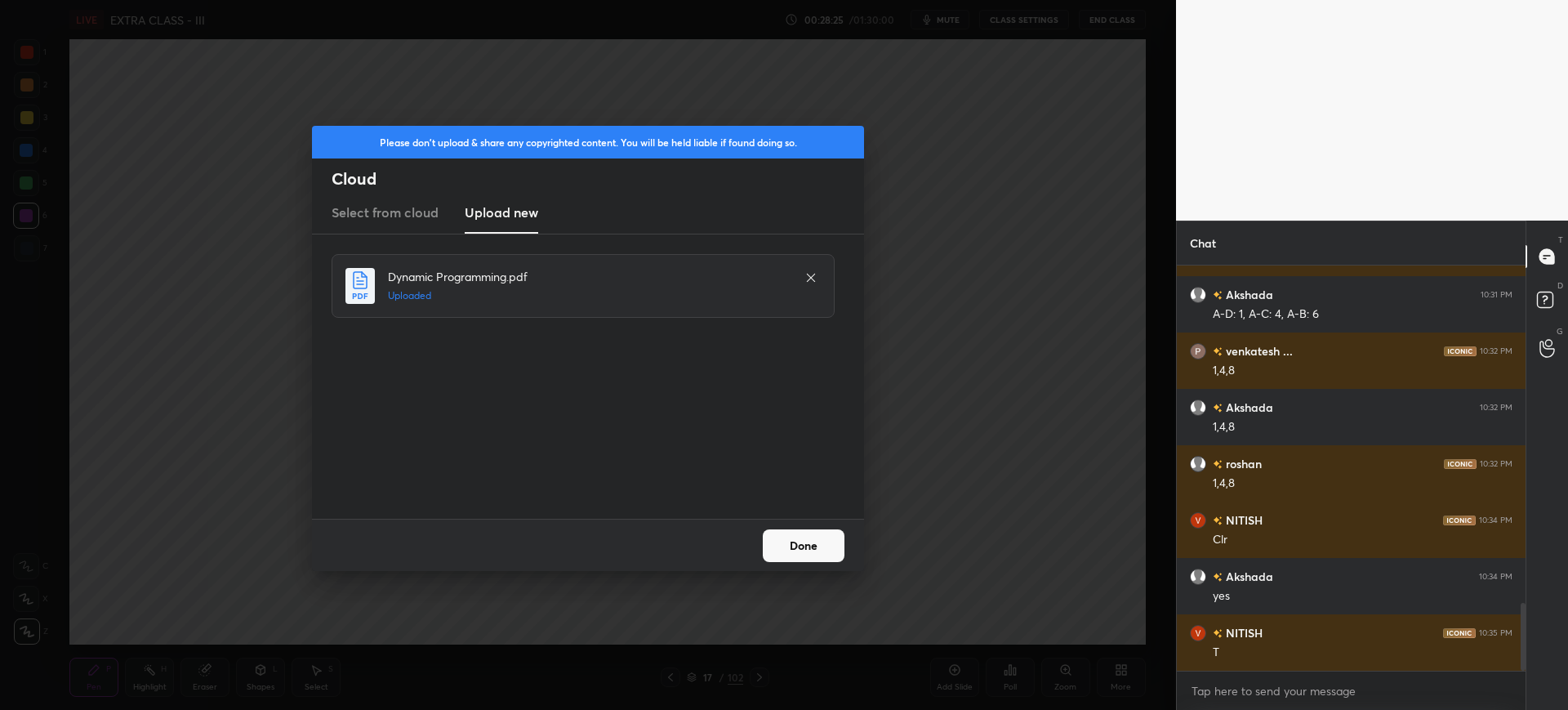
click at [799, 540] on button "Done" at bounding box center [804, 546] width 82 height 33
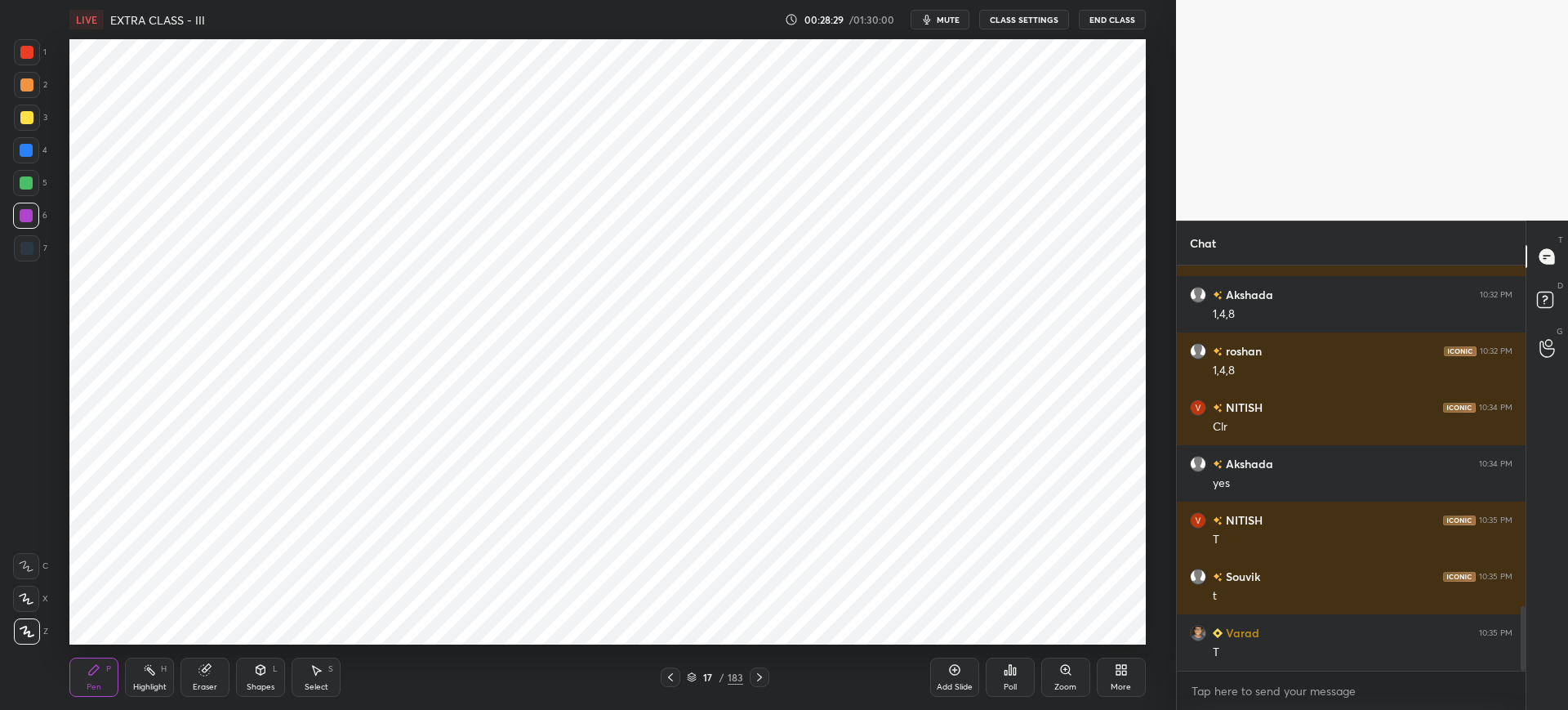
scroll to position [2190, 0]
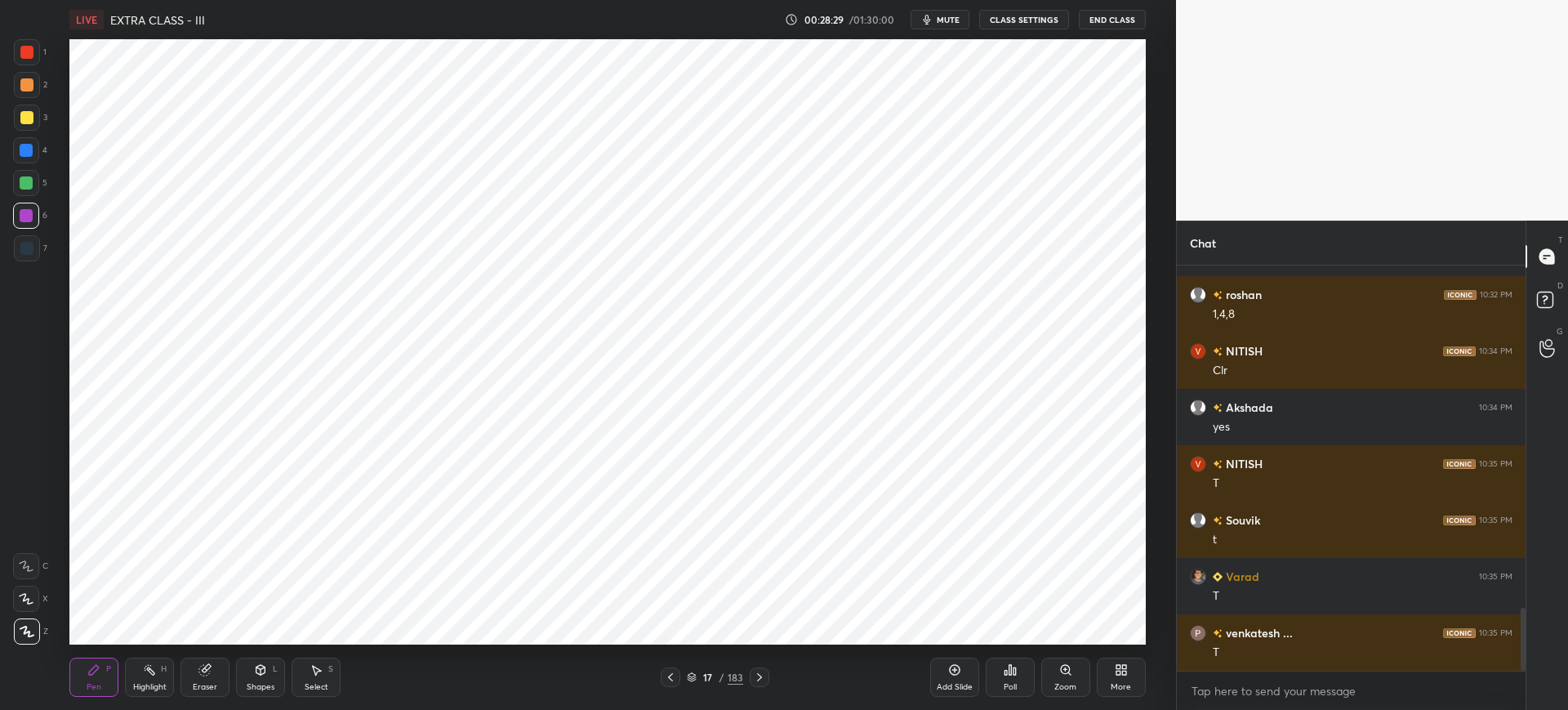
click at [693, 672] on icon at bounding box center [691, 677] width 10 height 10
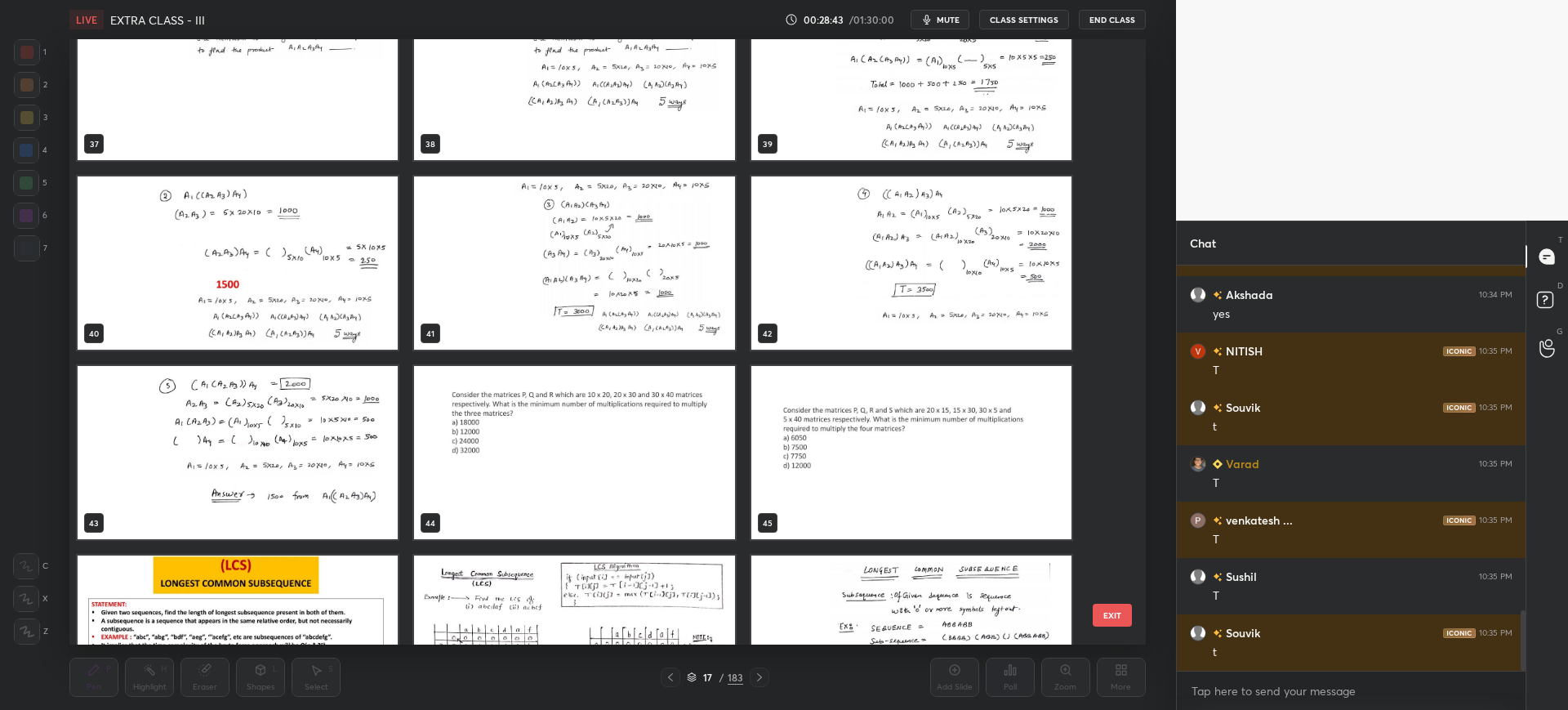
scroll to position [2332, 0]
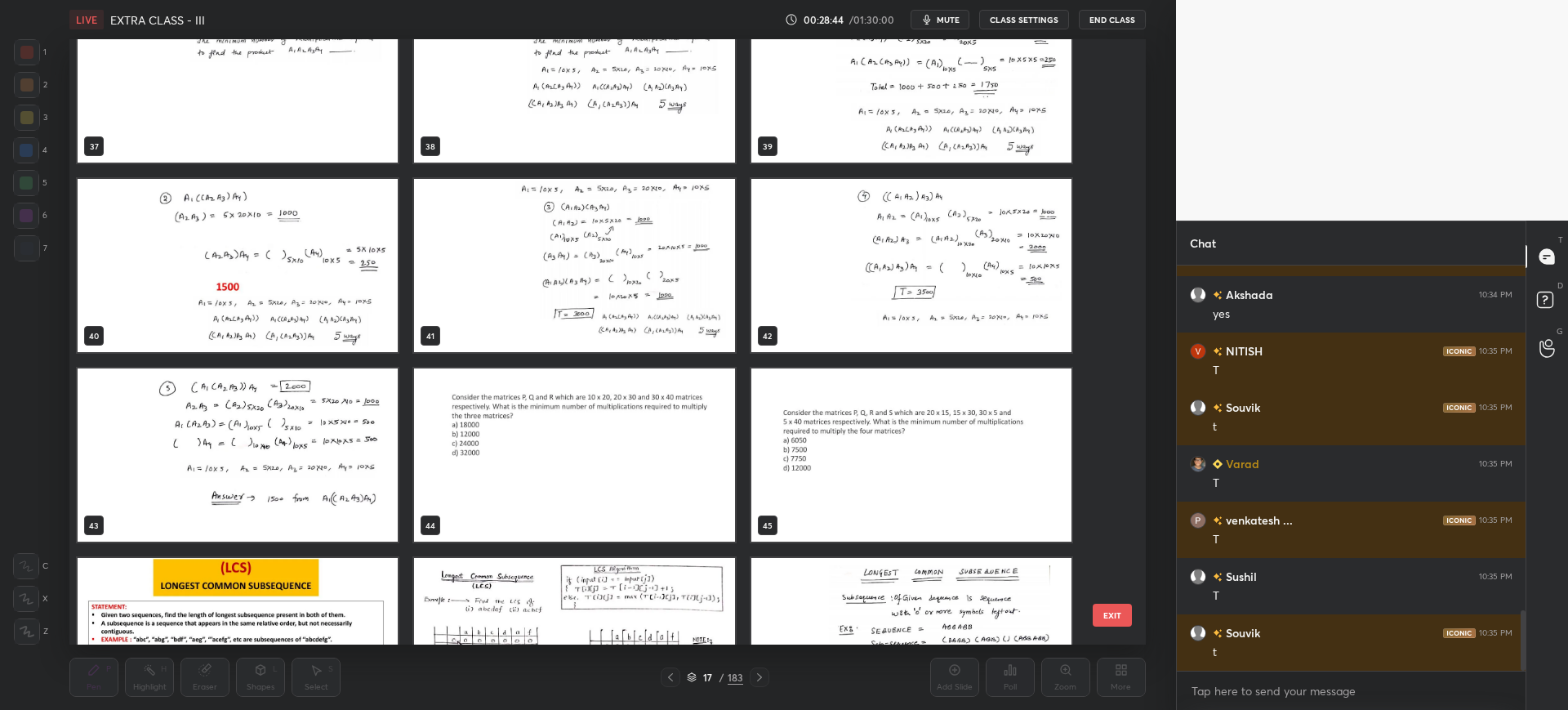
click at [1114, 625] on button "EXIT" at bounding box center [1112, 616] width 39 height 23
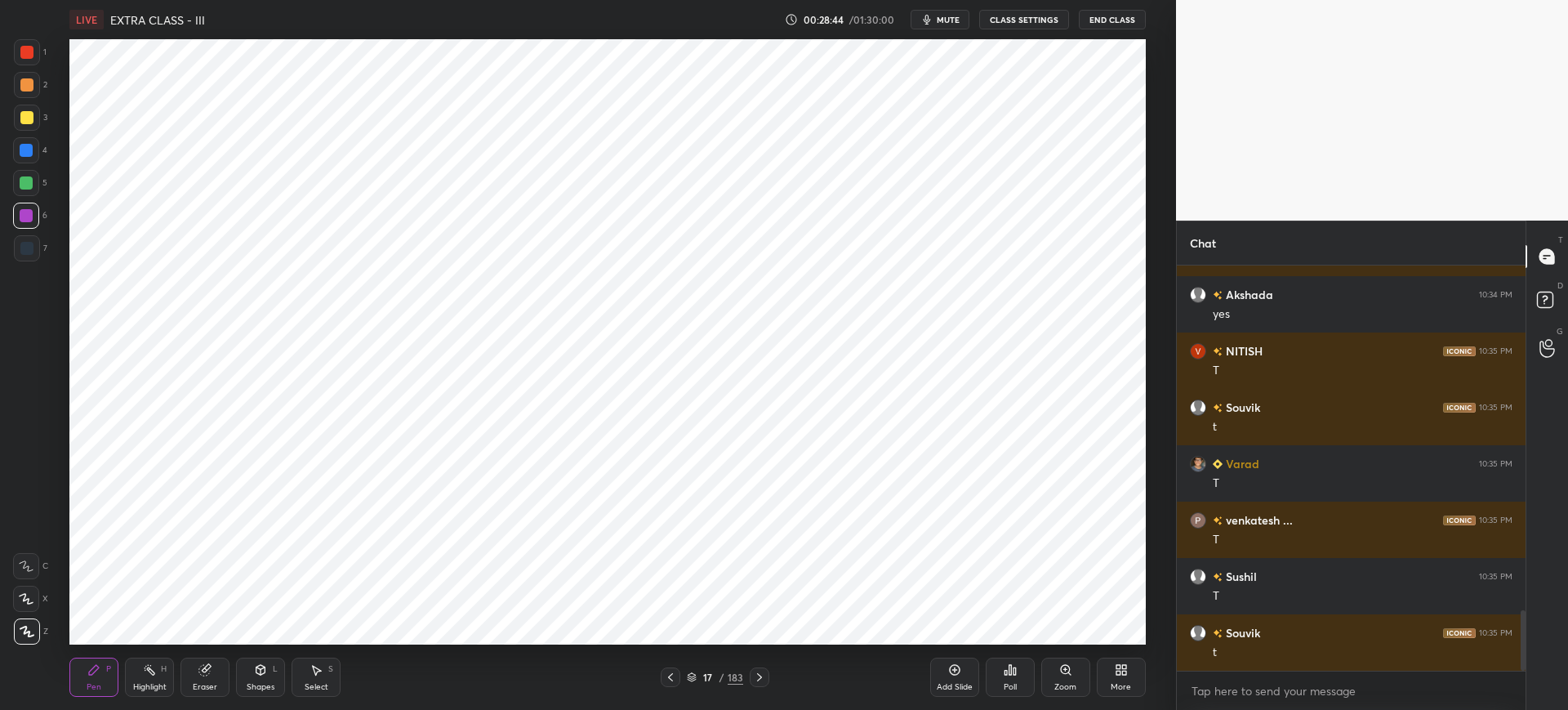
click at [1126, 667] on icon at bounding box center [1124, 667] width 4 height 4
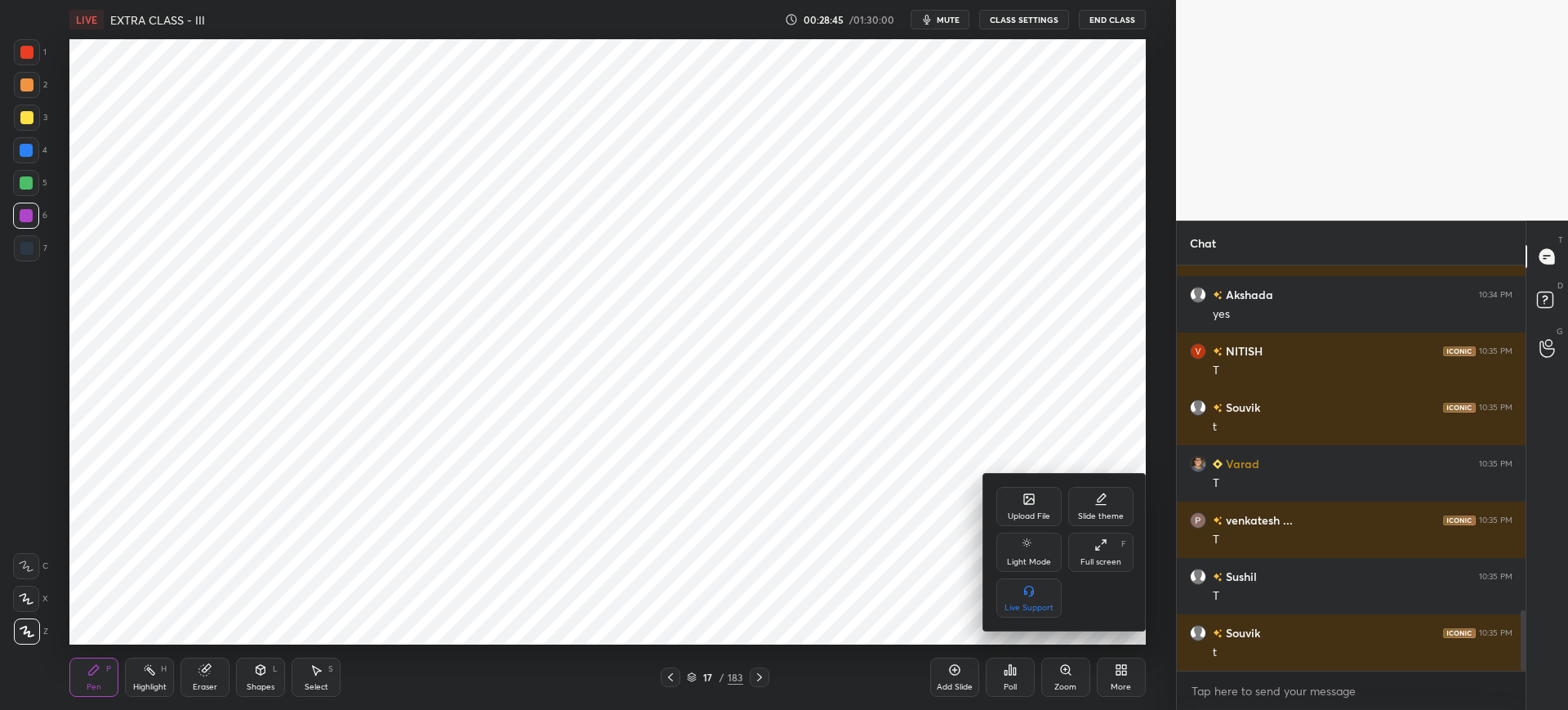
click at [1026, 509] on div "Upload File" at bounding box center [1028, 506] width 65 height 39
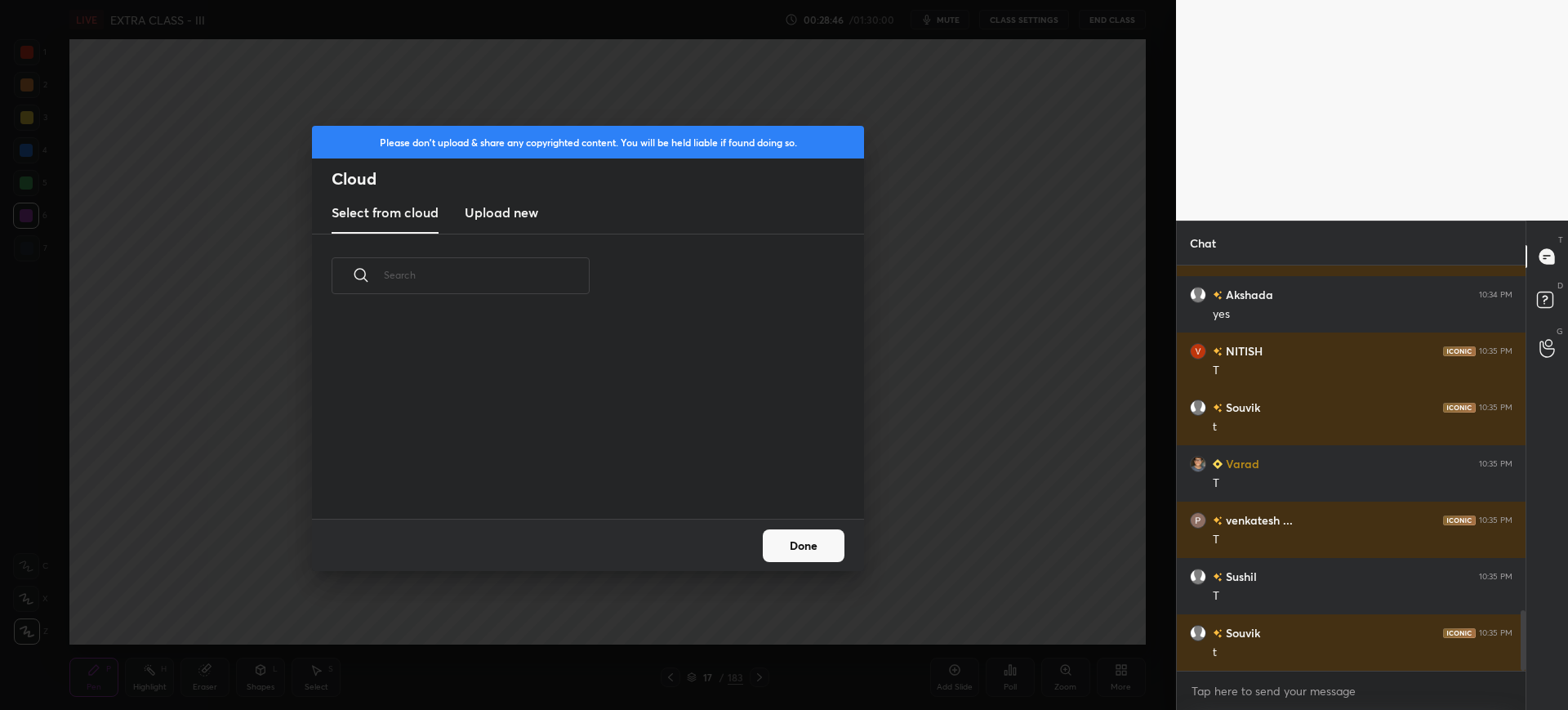
scroll to position [201, 524]
click at [524, 217] on h3 "Upload new" at bounding box center [502, 213] width 74 height 19
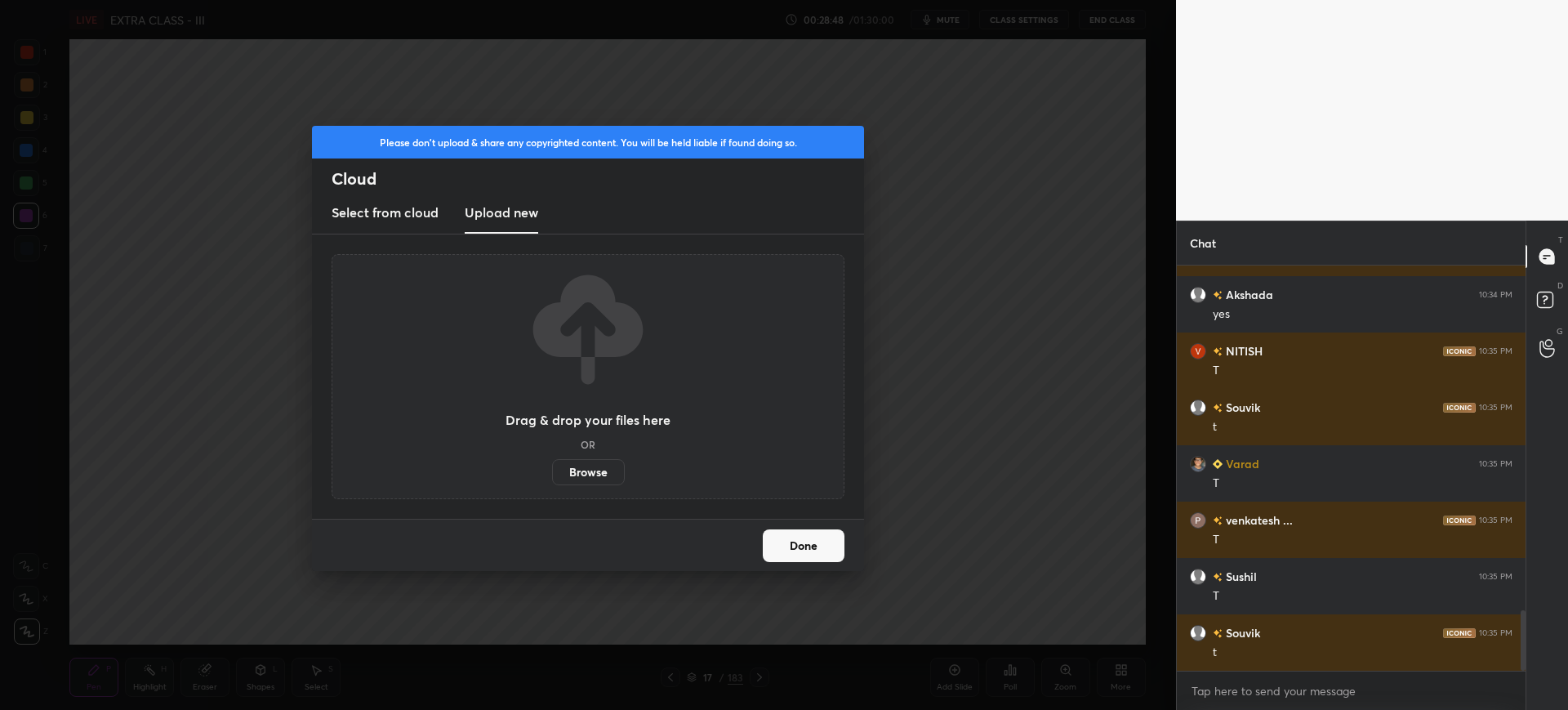
click at [594, 466] on label "Browse" at bounding box center [588, 472] width 73 height 26
click at [552, 466] on input "Browse" at bounding box center [552, 472] width 0 height 26
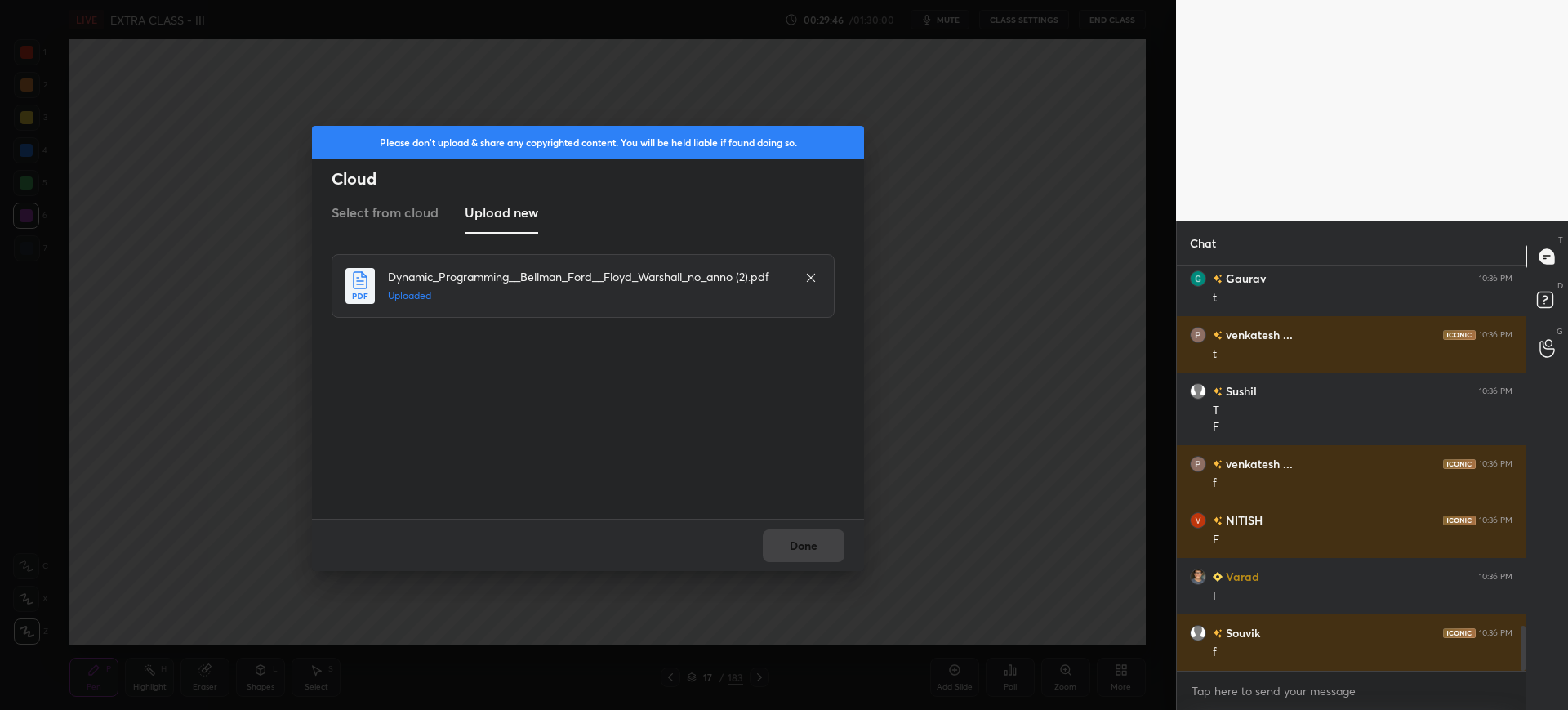
scroll to position [3278, 0]
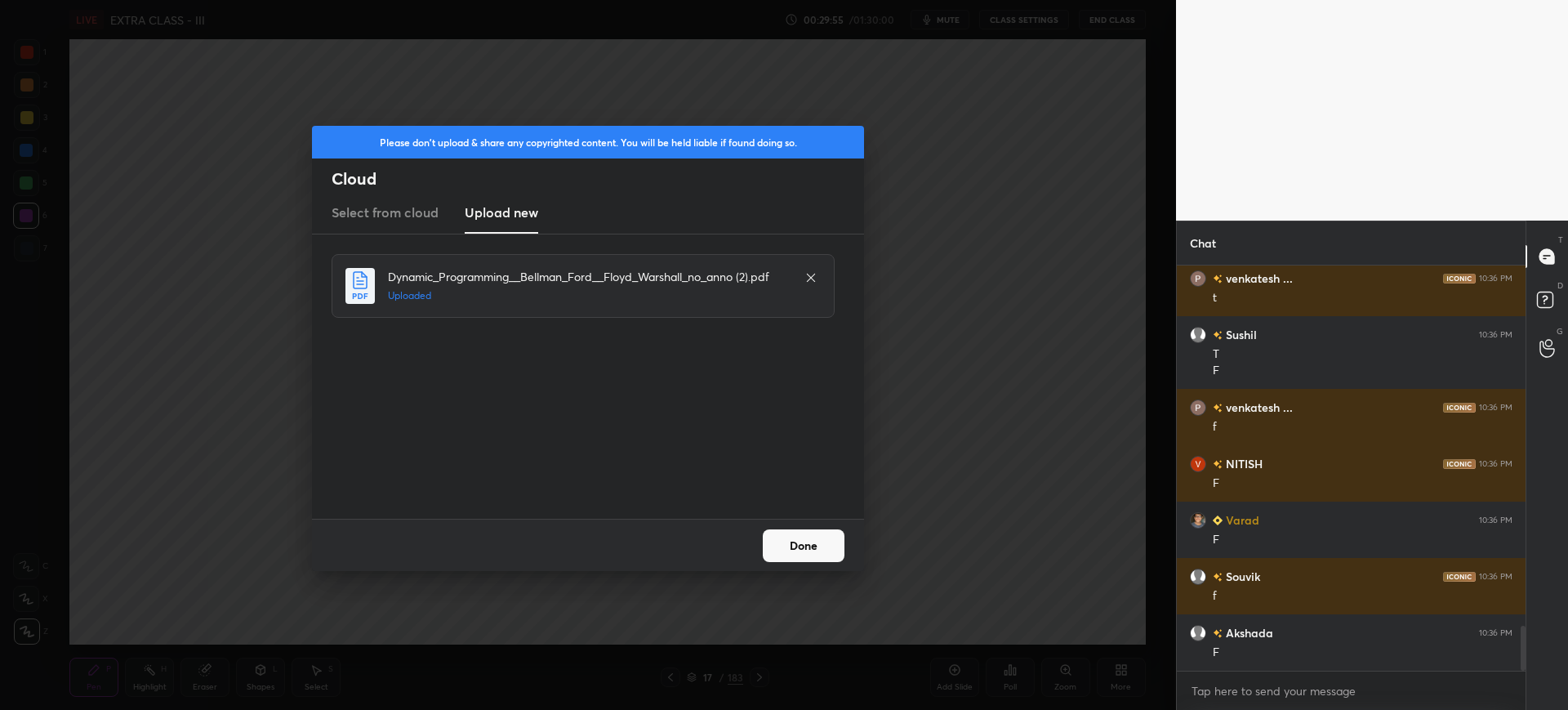
click at [784, 541] on button "Done" at bounding box center [804, 546] width 82 height 33
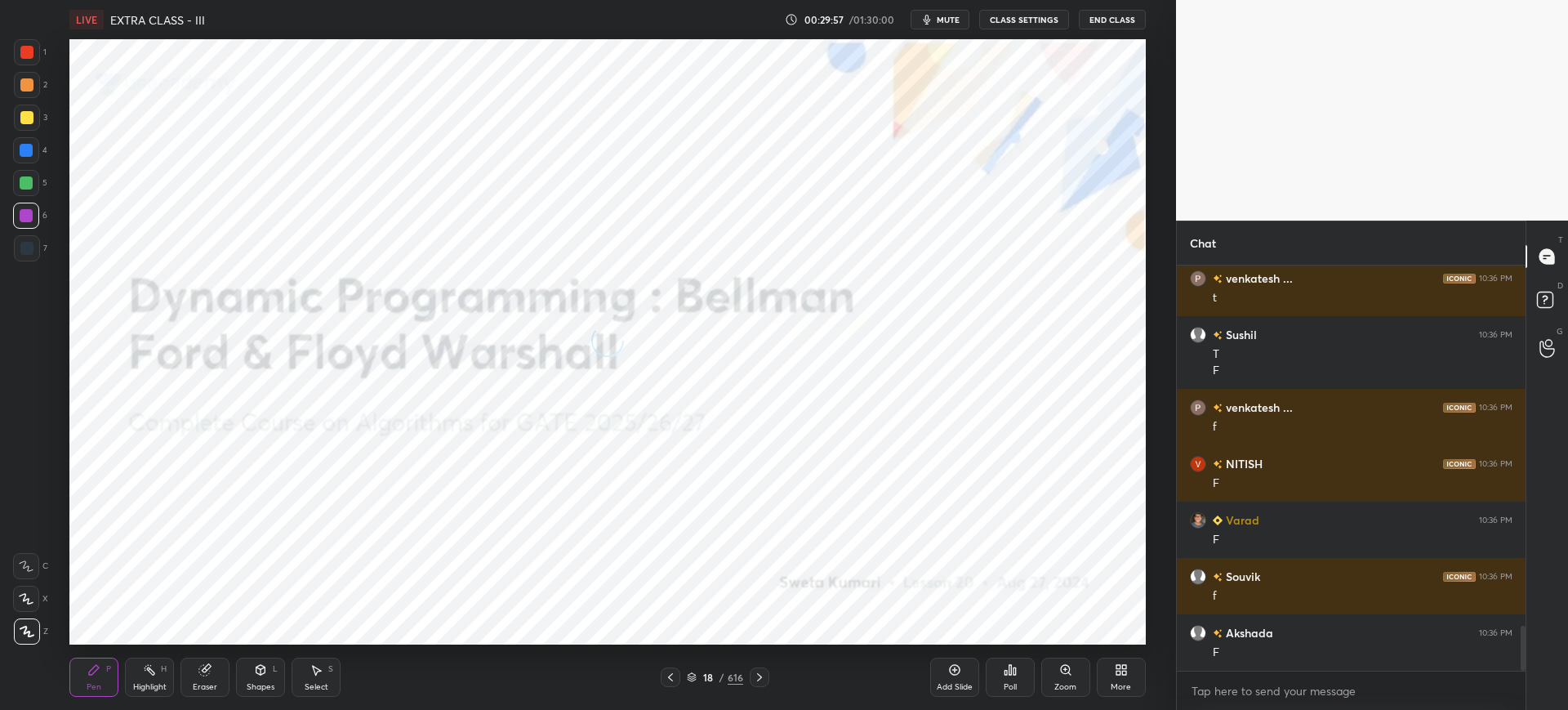
click at [666, 671] on icon at bounding box center [670, 677] width 13 height 13
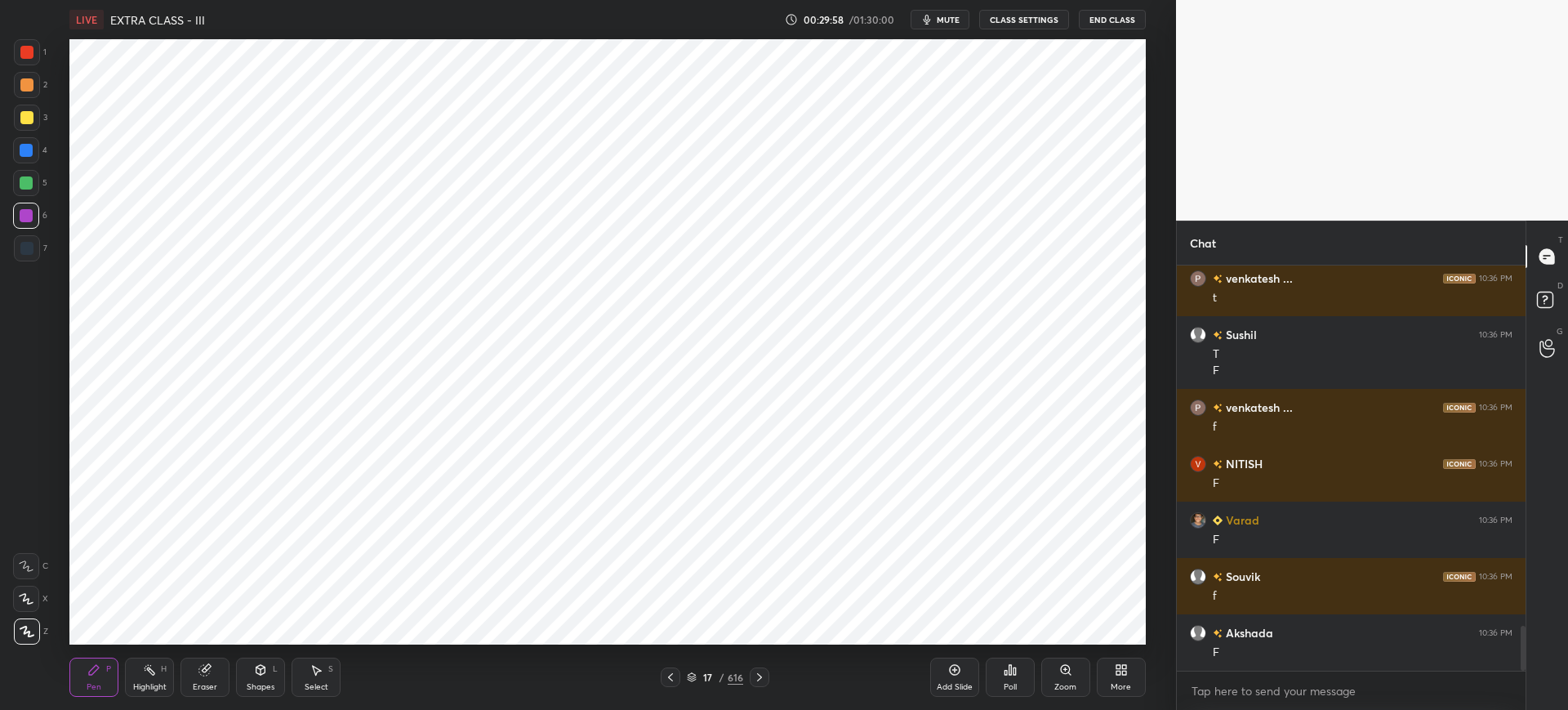
click at [697, 678] on icon at bounding box center [691, 677] width 10 height 10
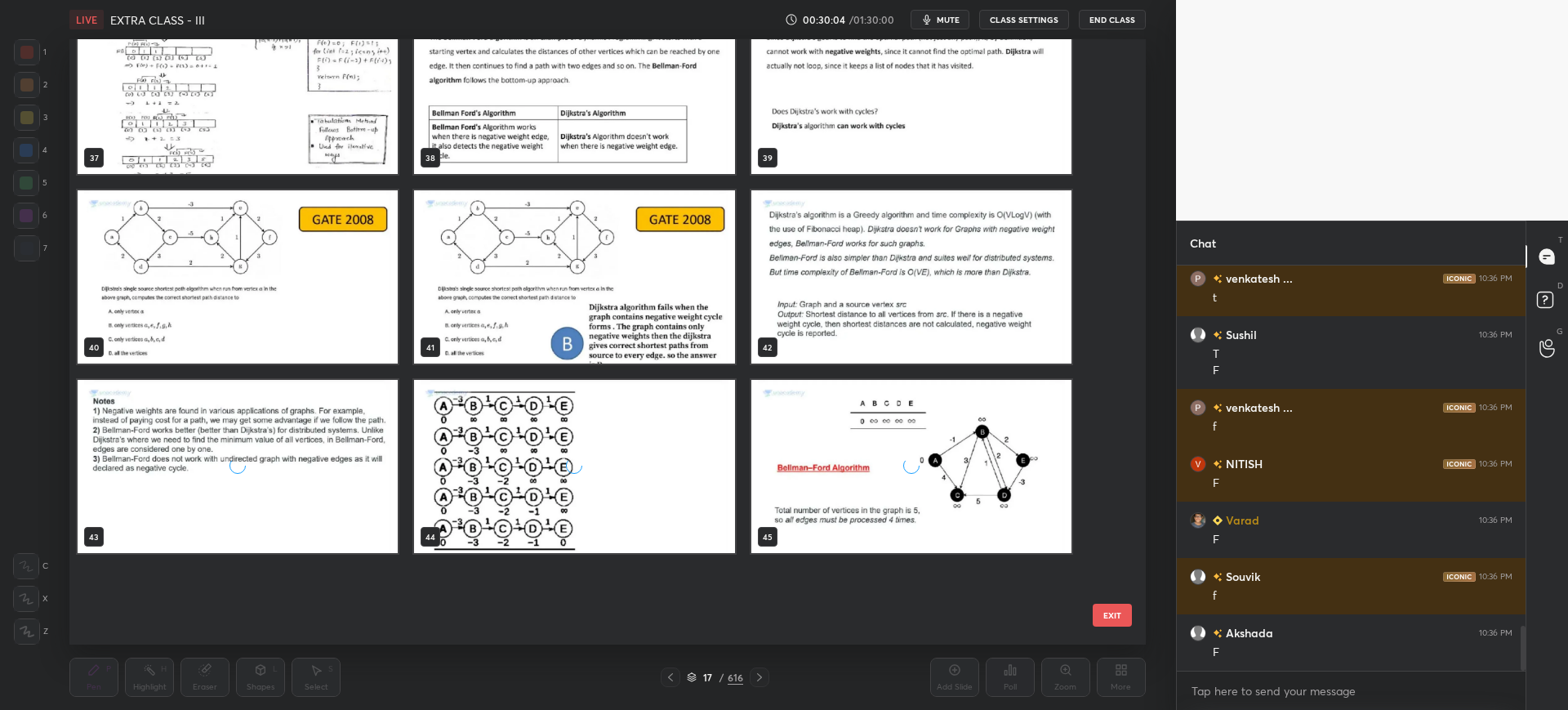
scroll to position [2157, 0]
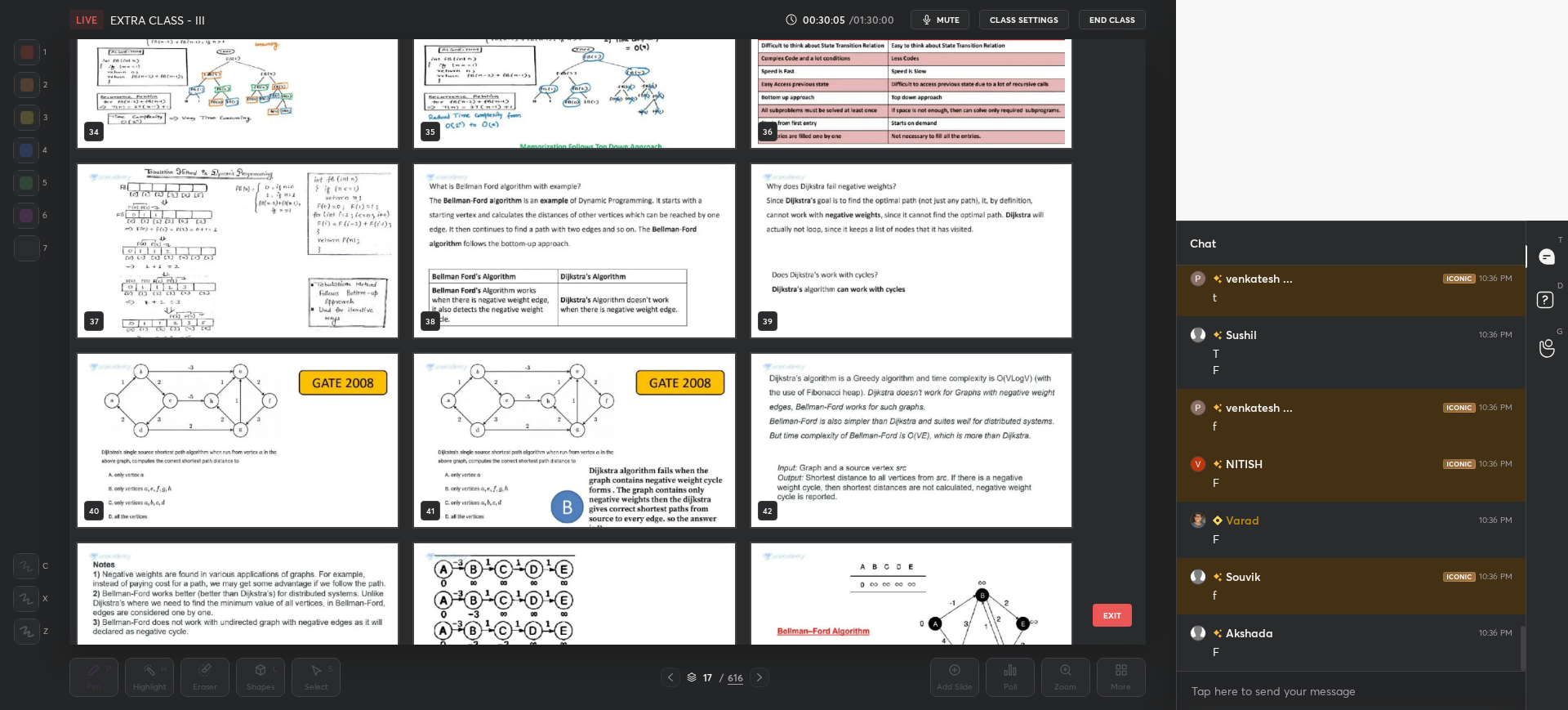
click at [534, 220] on img "grid" at bounding box center [575, 251] width 320 height 173
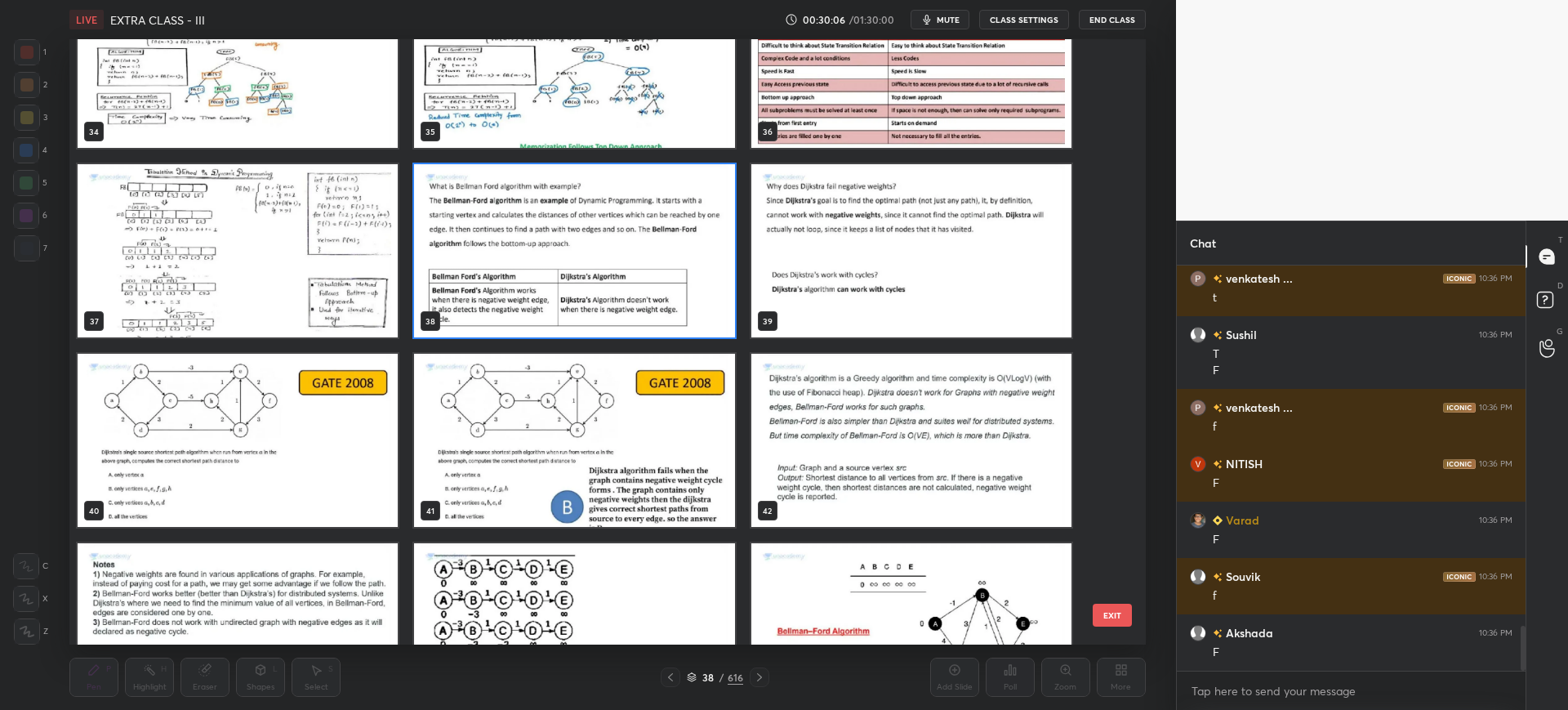
click at [1113, 620] on button "EXIT" at bounding box center [1112, 616] width 39 height 23
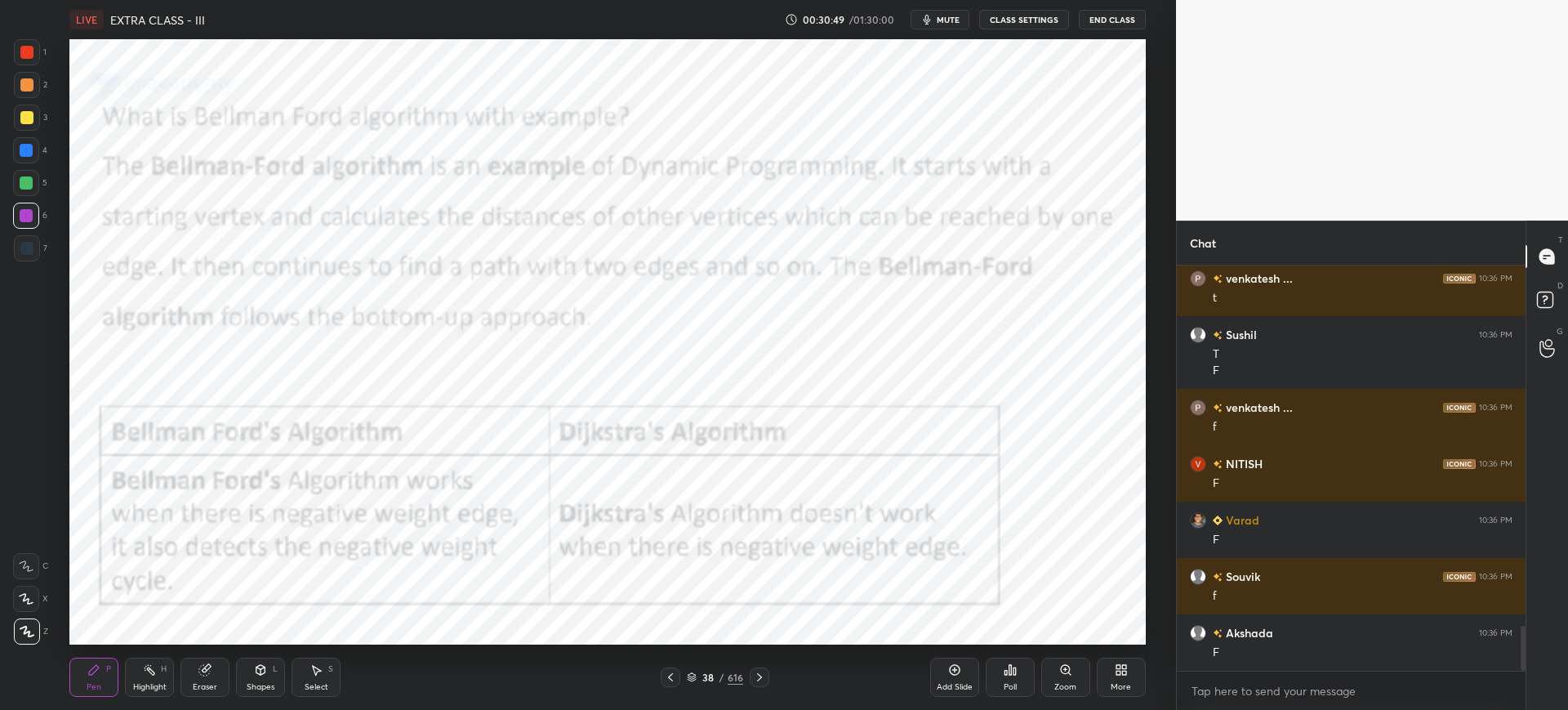
drag, startPoint x: 761, startPoint y: 672, endPoint x: 753, endPoint y: 667, distance: 9.4
click at [761, 671] on icon at bounding box center [759, 677] width 13 height 13
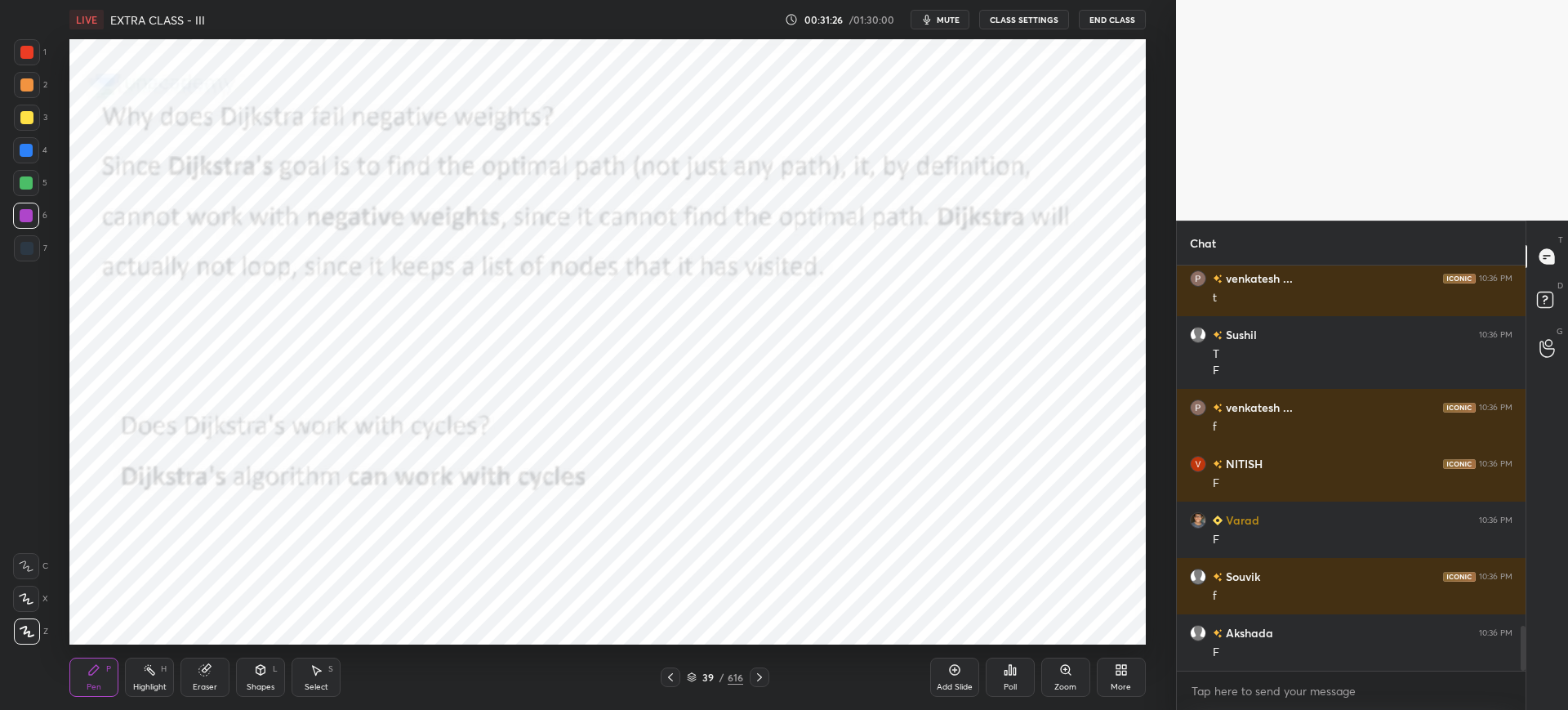
click at [692, 671] on div "39 / 616" at bounding box center [715, 677] width 56 height 15
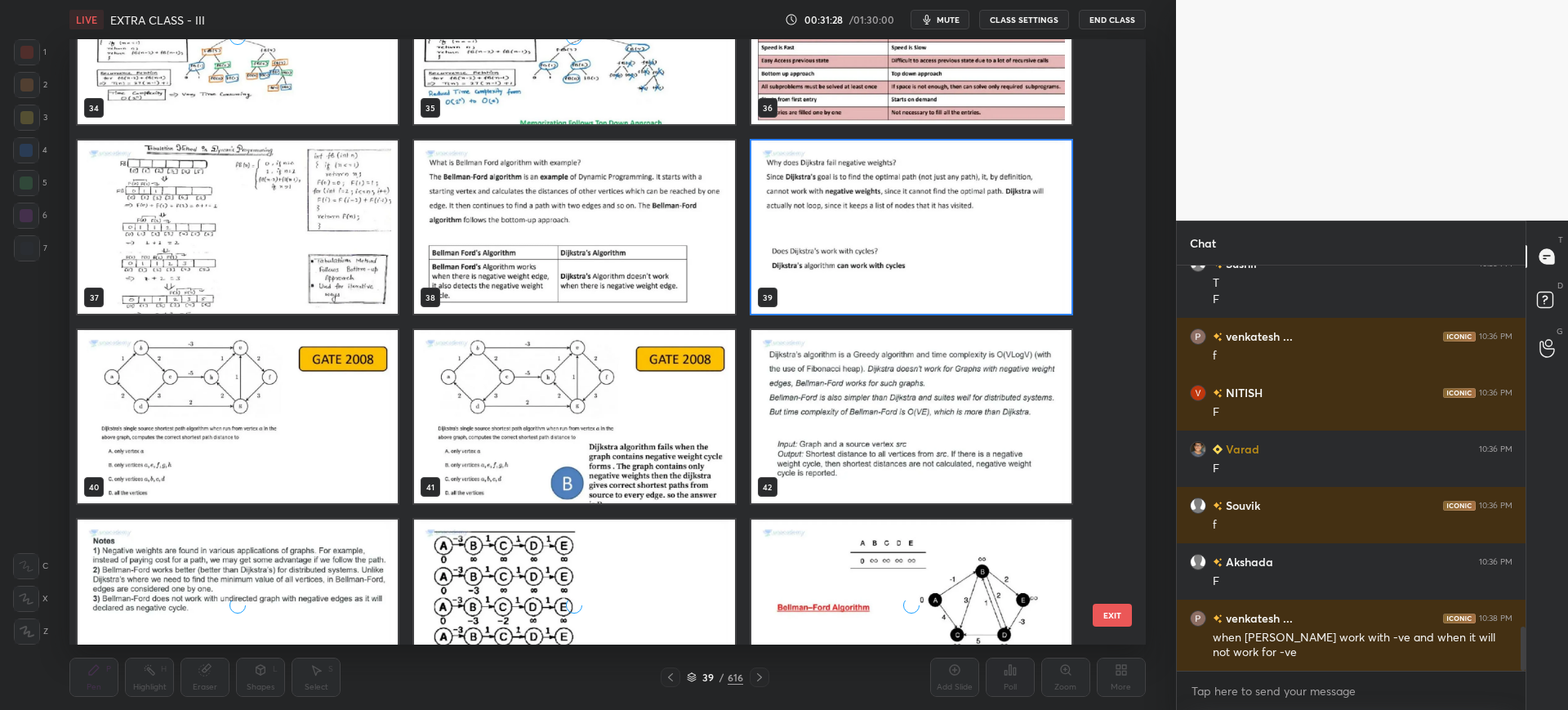
scroll to position [2364, 0]
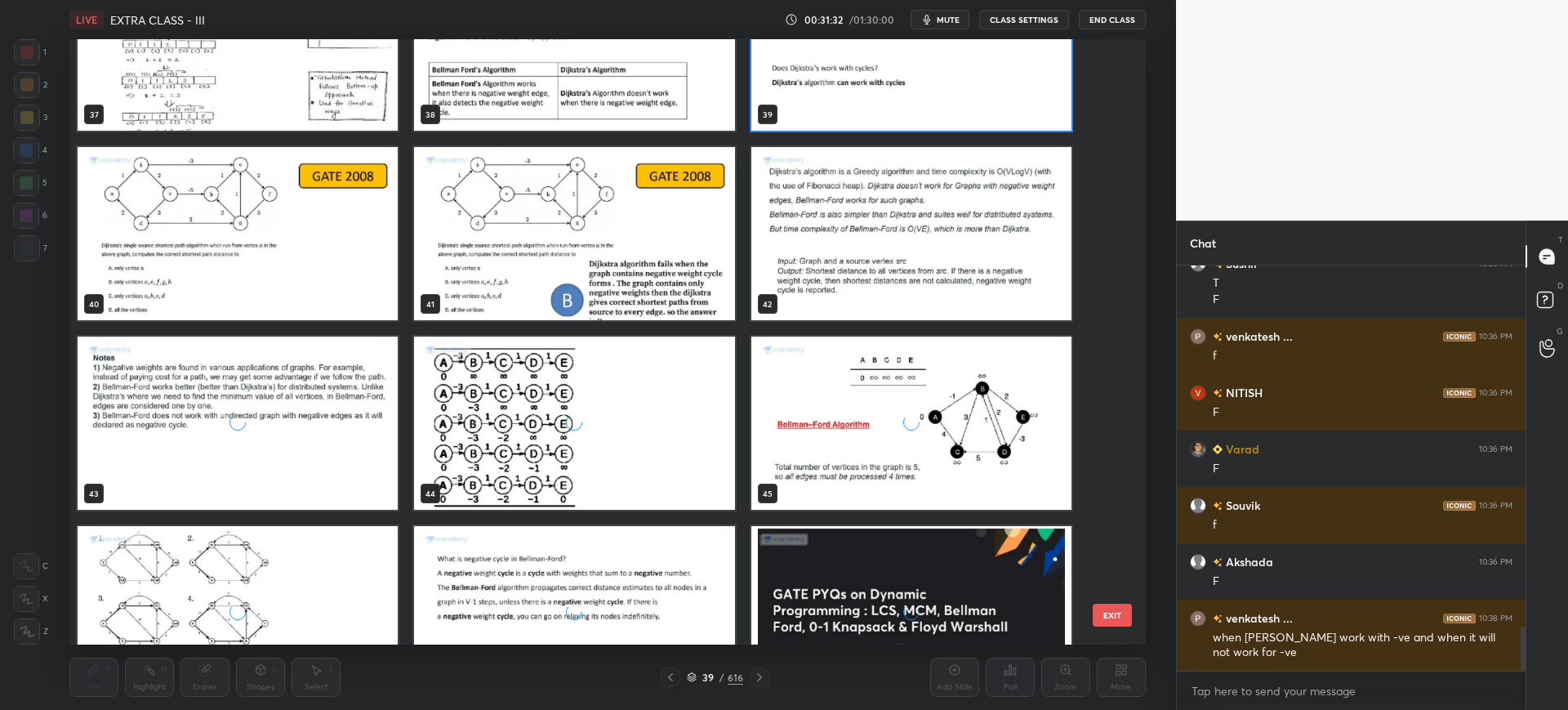
click at [849, 287] on img "grid" at bounding box center [912, 233] width 320 height 173
click at [1120, 611] on button "EXIT" at bounding box center [1112, 616] width 39 height 23
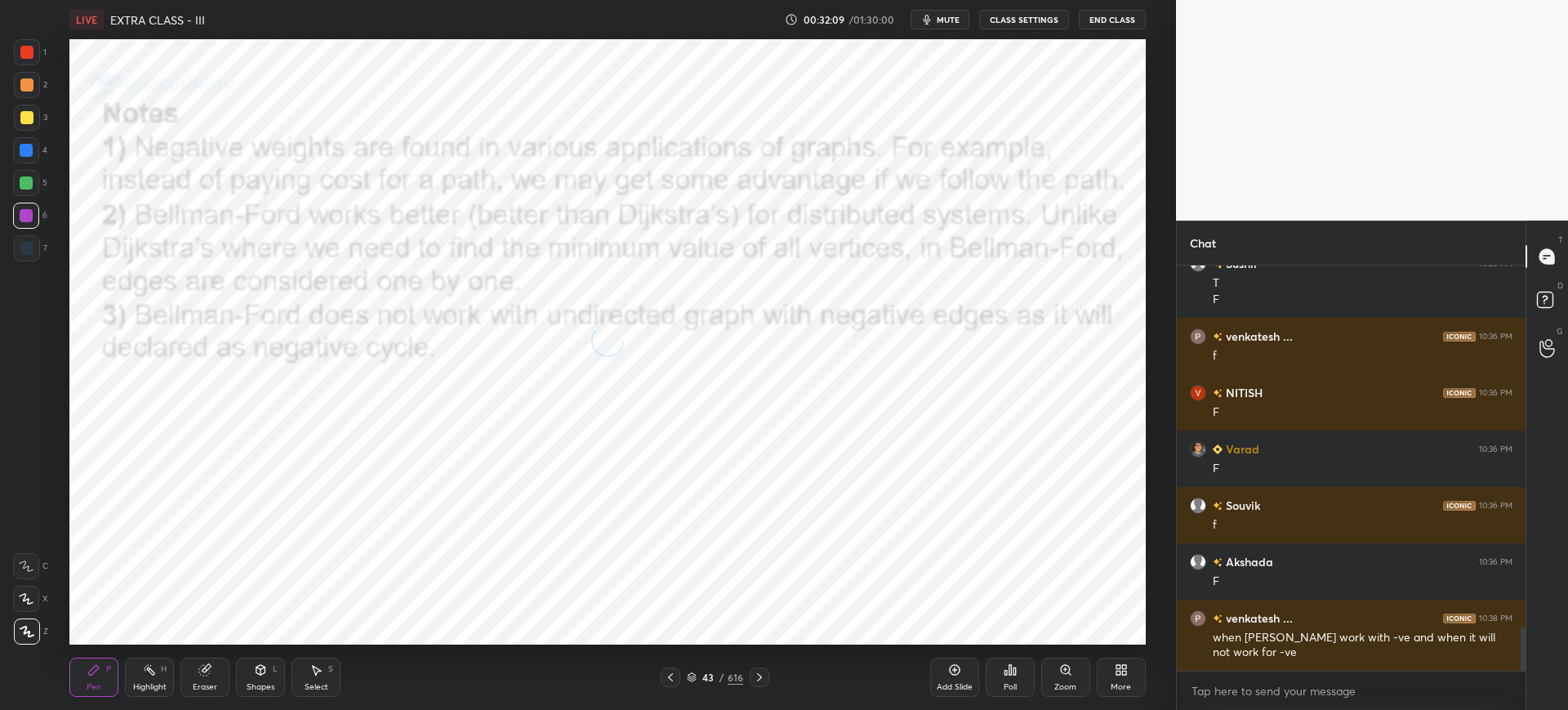
click at [693, 672] on icon at bounding box center [691, 677] width 10 height 10
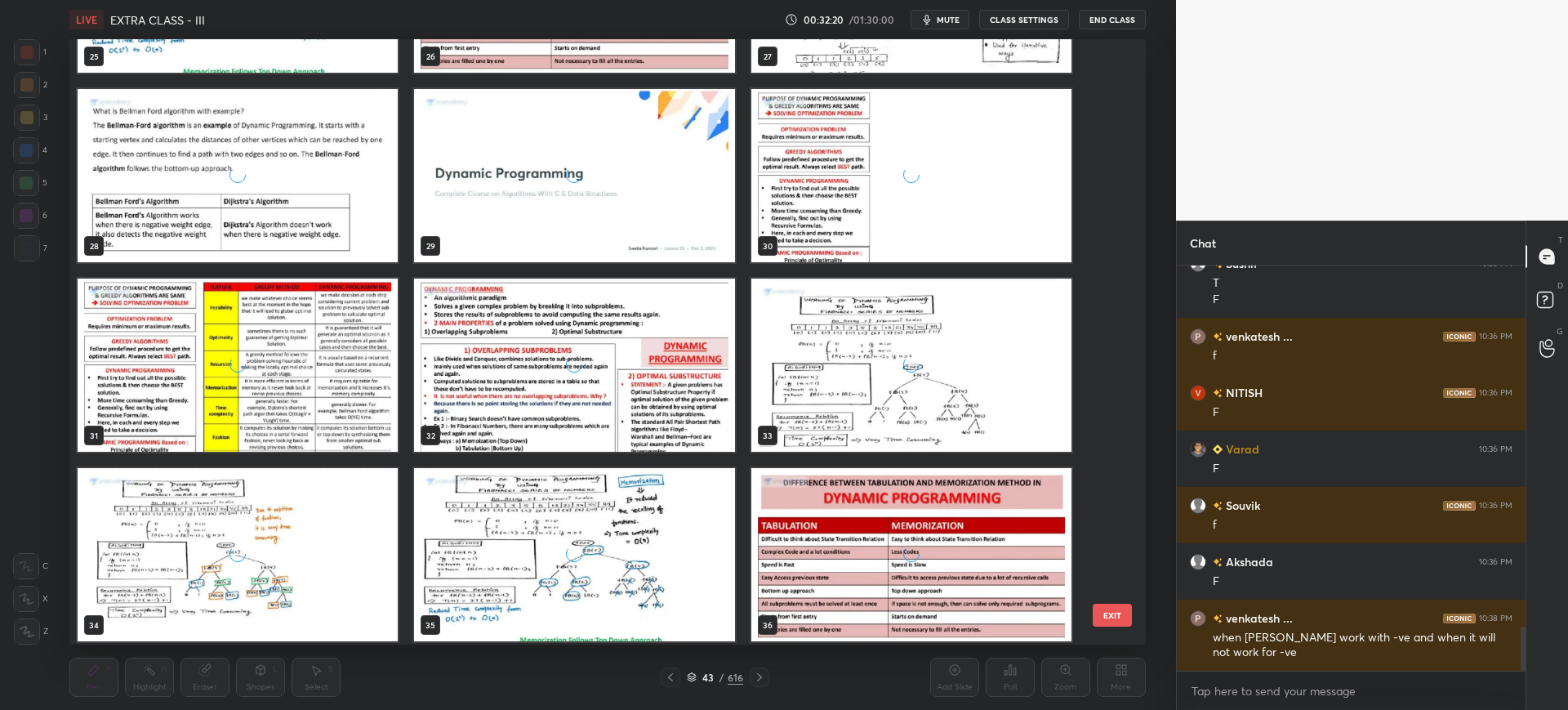
scroll to position [1676, 0]
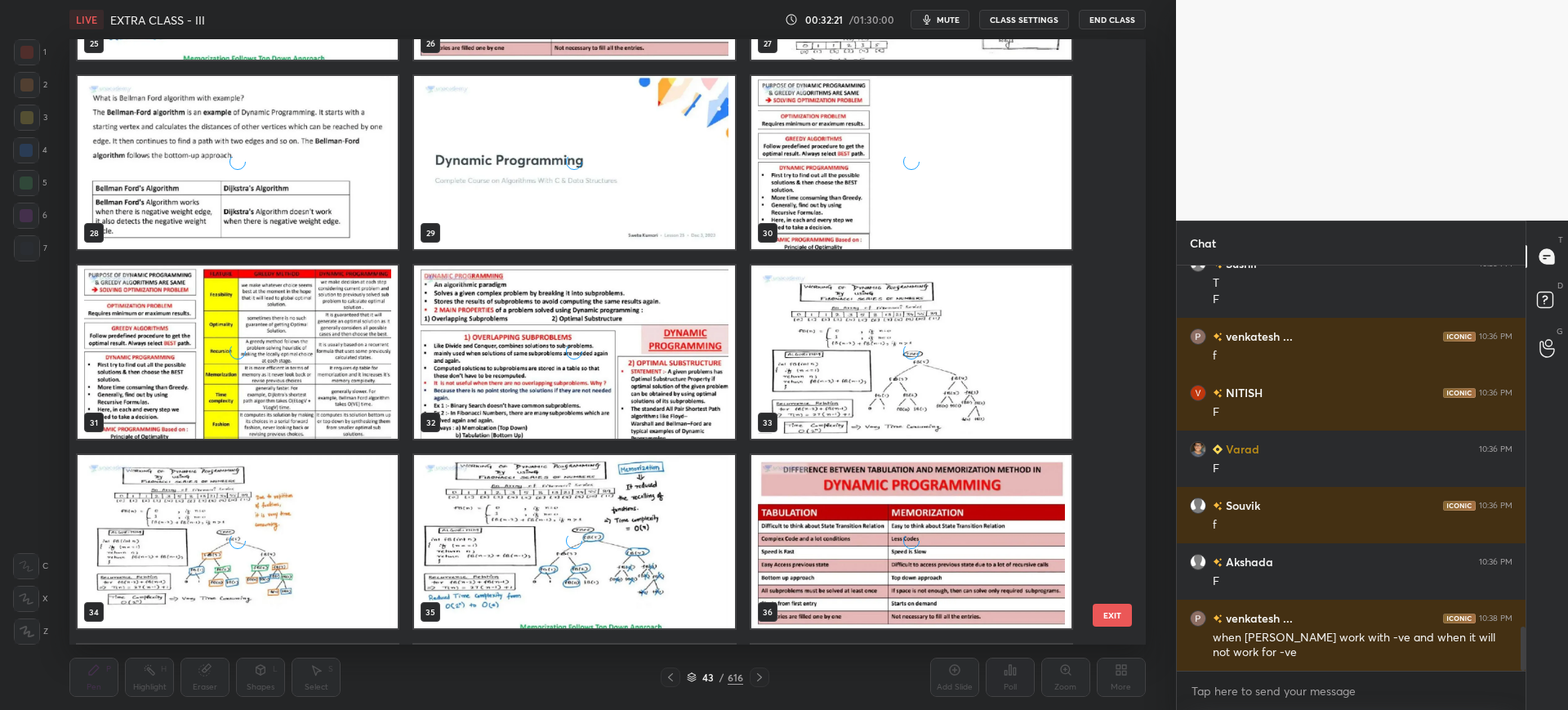
drag, startPoint x: 1135, startPoint y: 624, endPoint x: 1112, endPoint y: 615, distance: 24.7
click at [1112, 615] on div "25 26 27 28 29 30 31 32 33 34 35 36 37 38 39 40 41 42 EXIT" at bounding box center [608, 341] width 1076 height 605
click at [1112, 615] on button "EXIT" at bounding box center [1112, 616] width 39 height 23
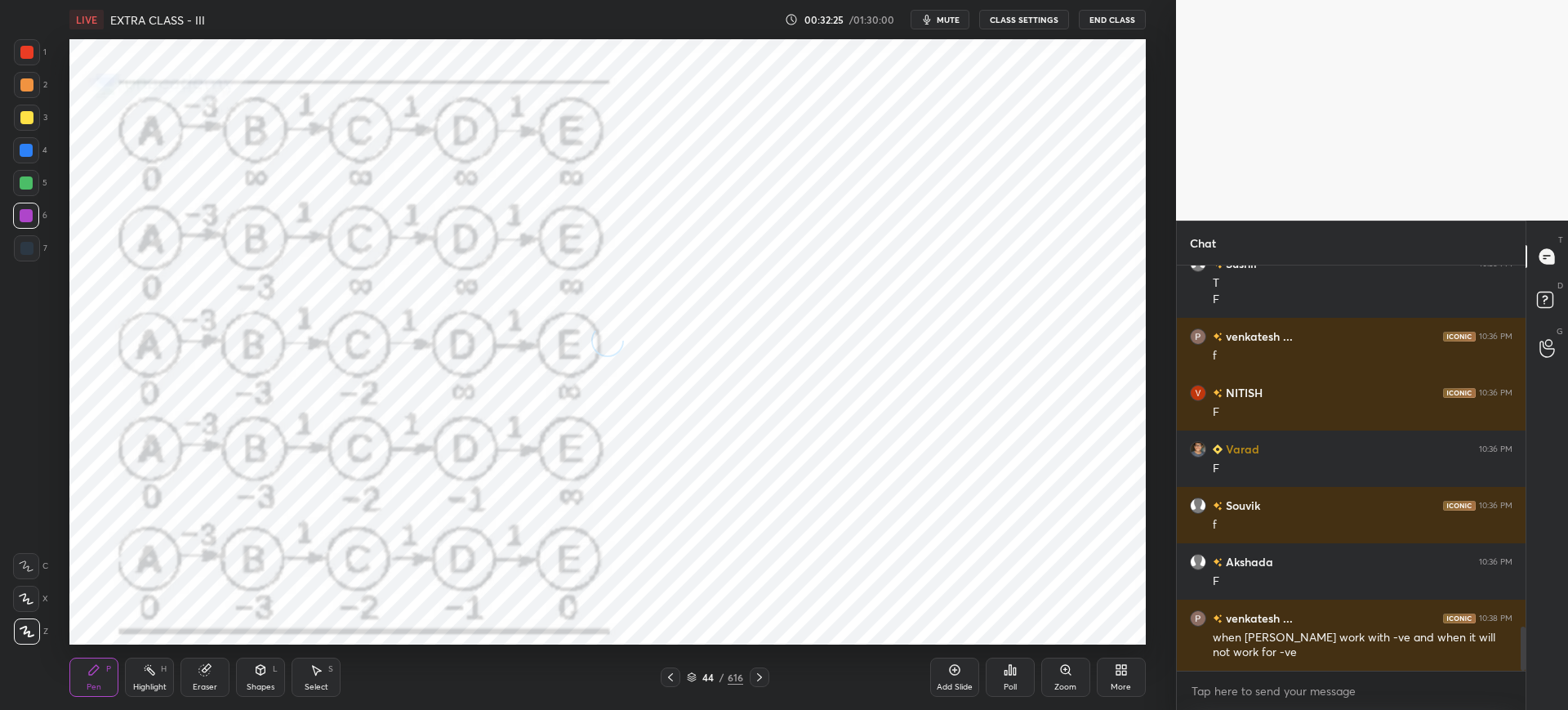
drag, startPoint x: 692, startPoint y: 666, endPoint x: 691, endPoint y: 675, distance: 9.1
click at [691, 675] on div "44 / 616" at bounding box center [716, 677] width 109 height 19
click at [691, 675] on icon at bounding box center [691, 677] width 10 height 10
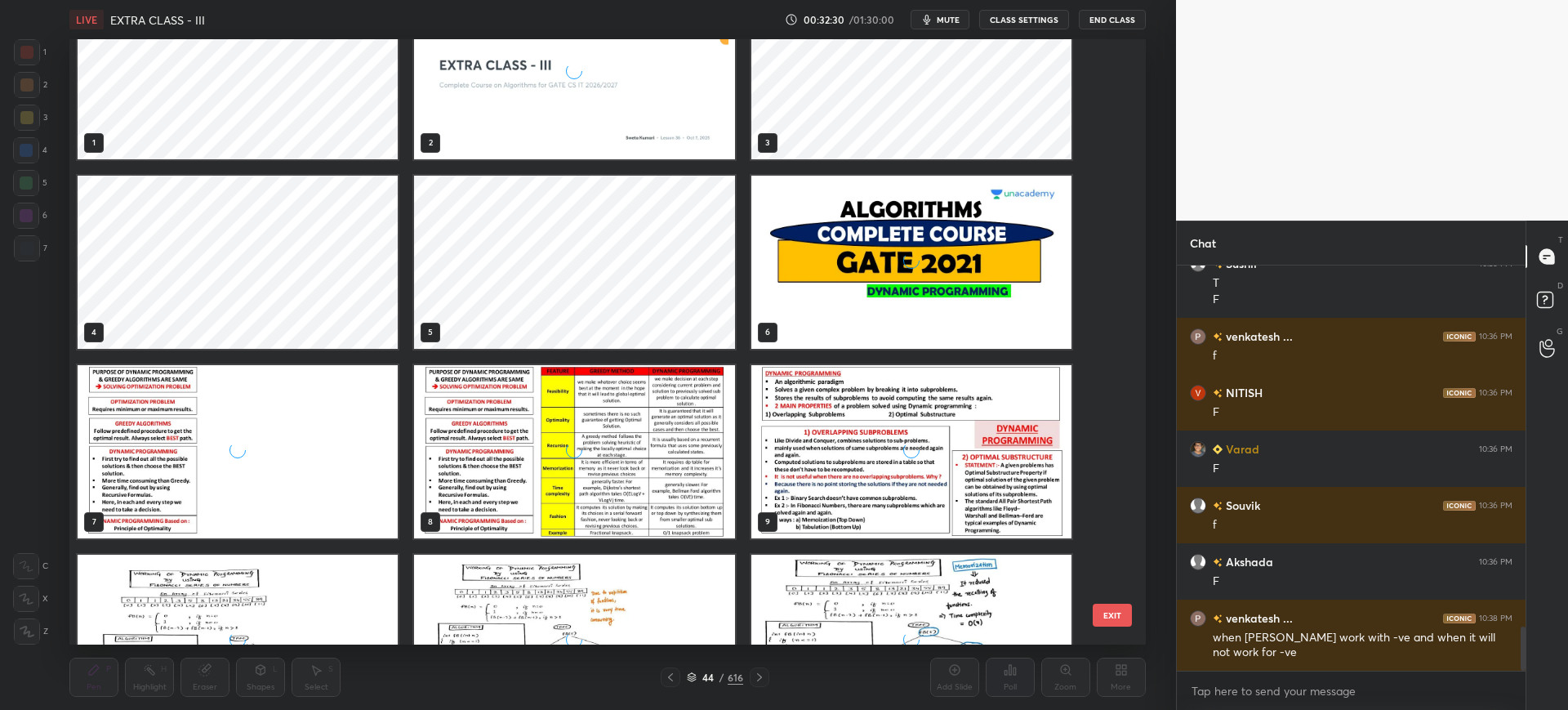
scroll to position [0, 0]
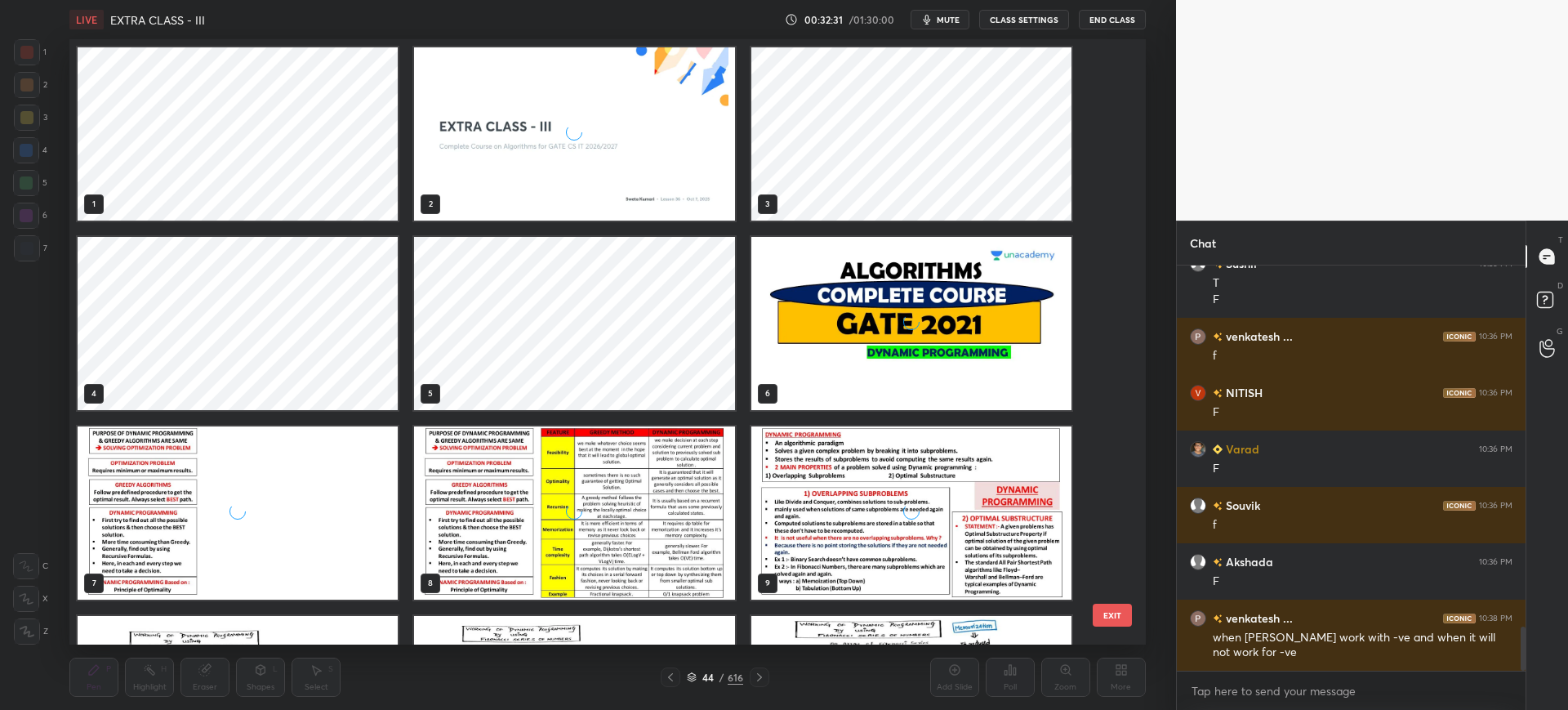
click at [870, 270] on div "grid" at bounding box center [912, 323] width 320 height 173
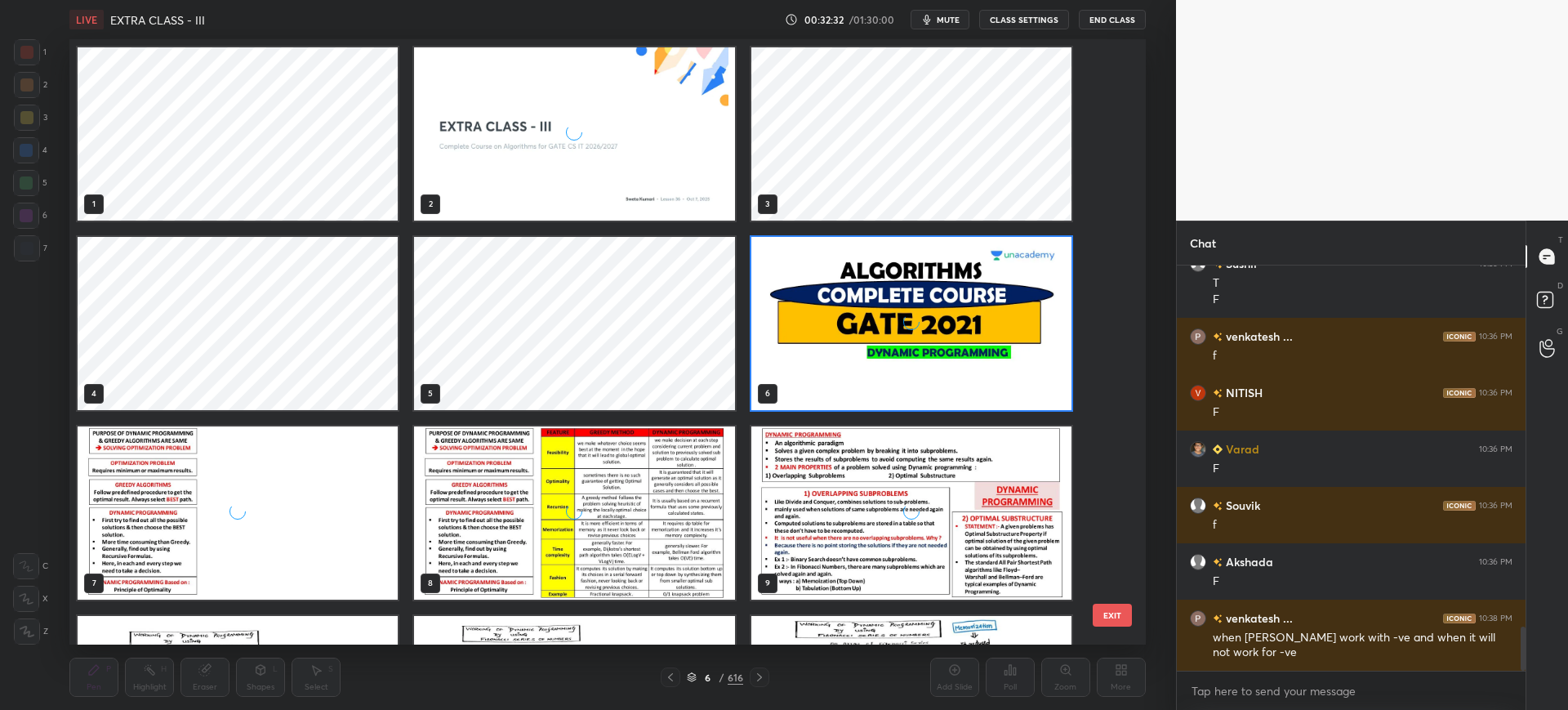
click at [1106, 596] on div "1 2 3 4 5 6 7 8 9 10 11 12" at bounding box center [593, 341] width 1047 height 605
click at [1111, 611] on button "EXIT" at bounding box center [1112, 616] width 39 height 23
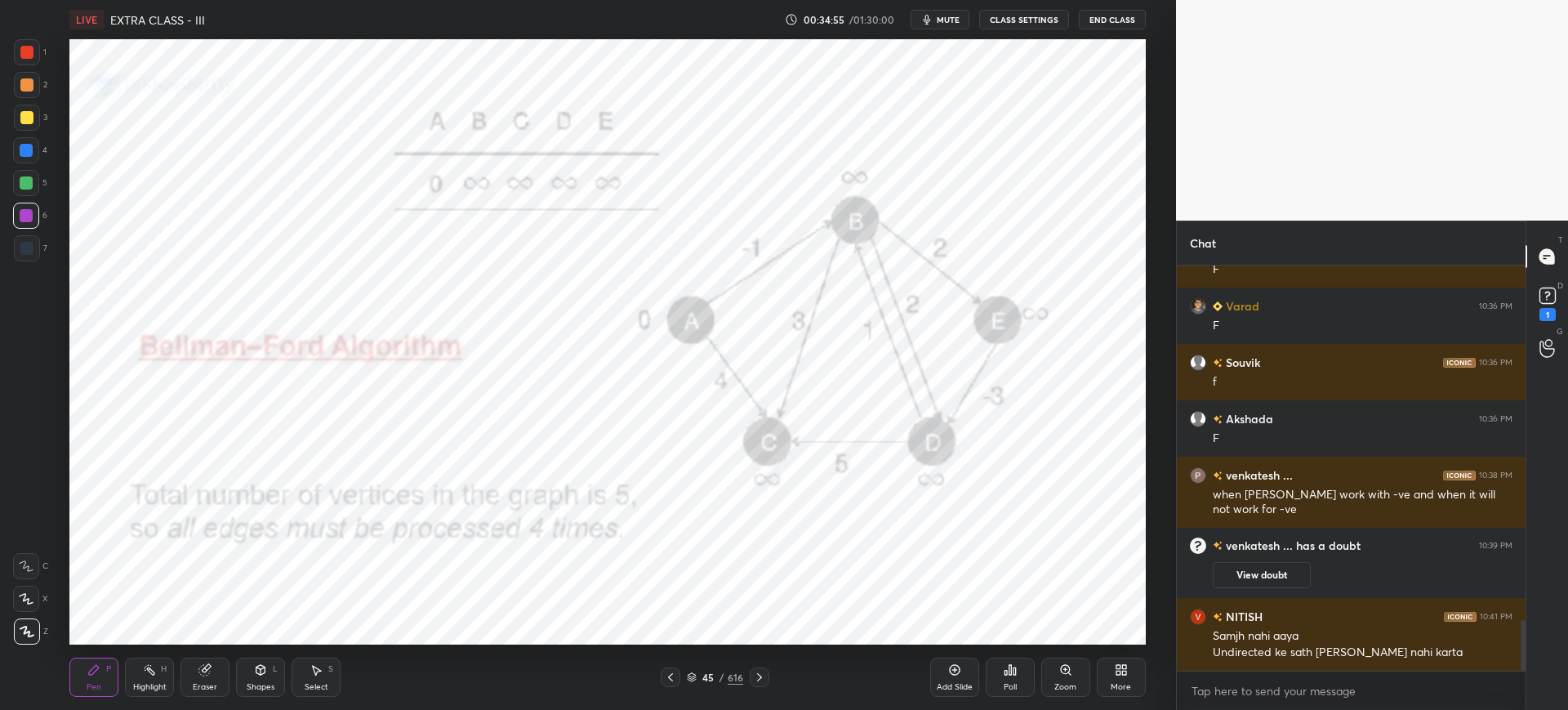
scroll to position [2842, 0]
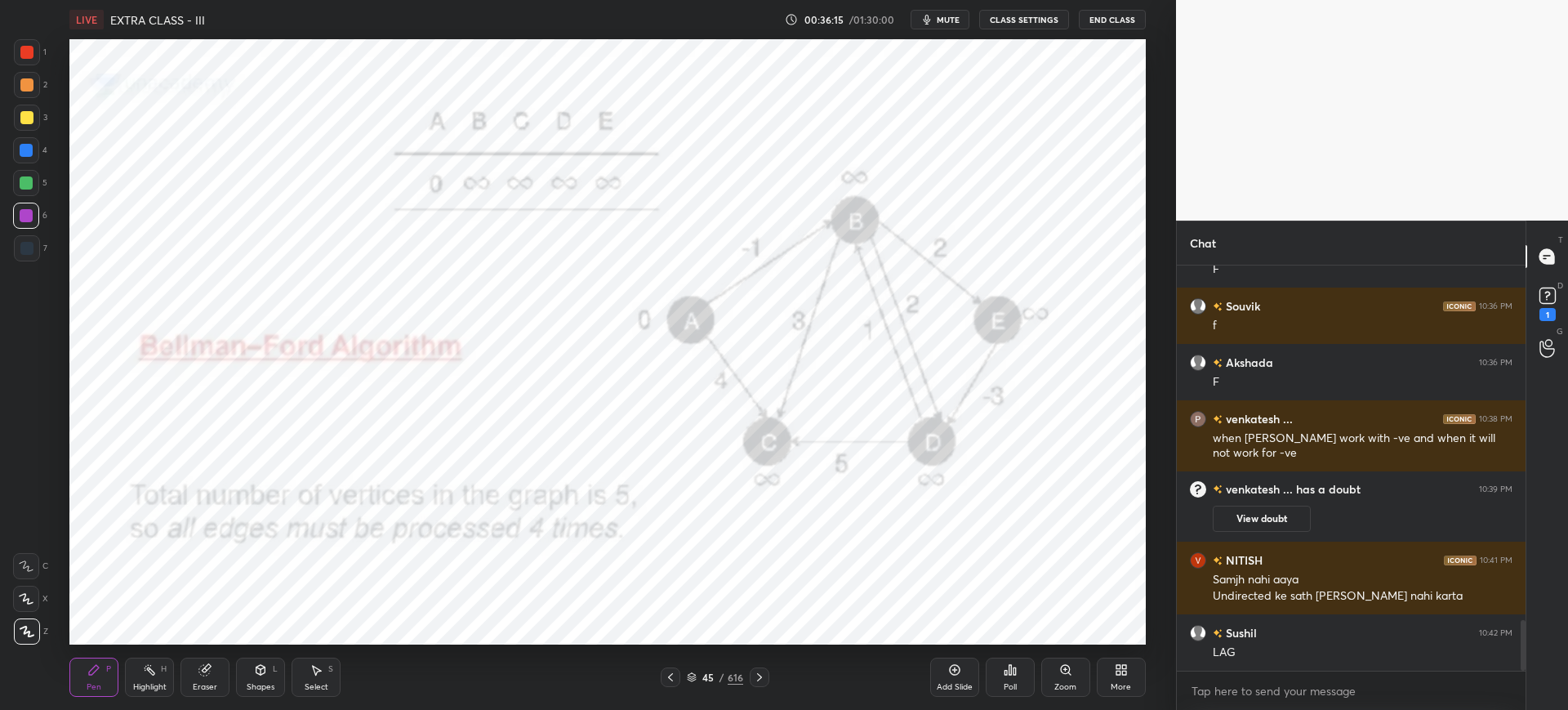
click at [1226, 522] on button "View doubt" at bounding box center [1261, 519] width 98 height 26
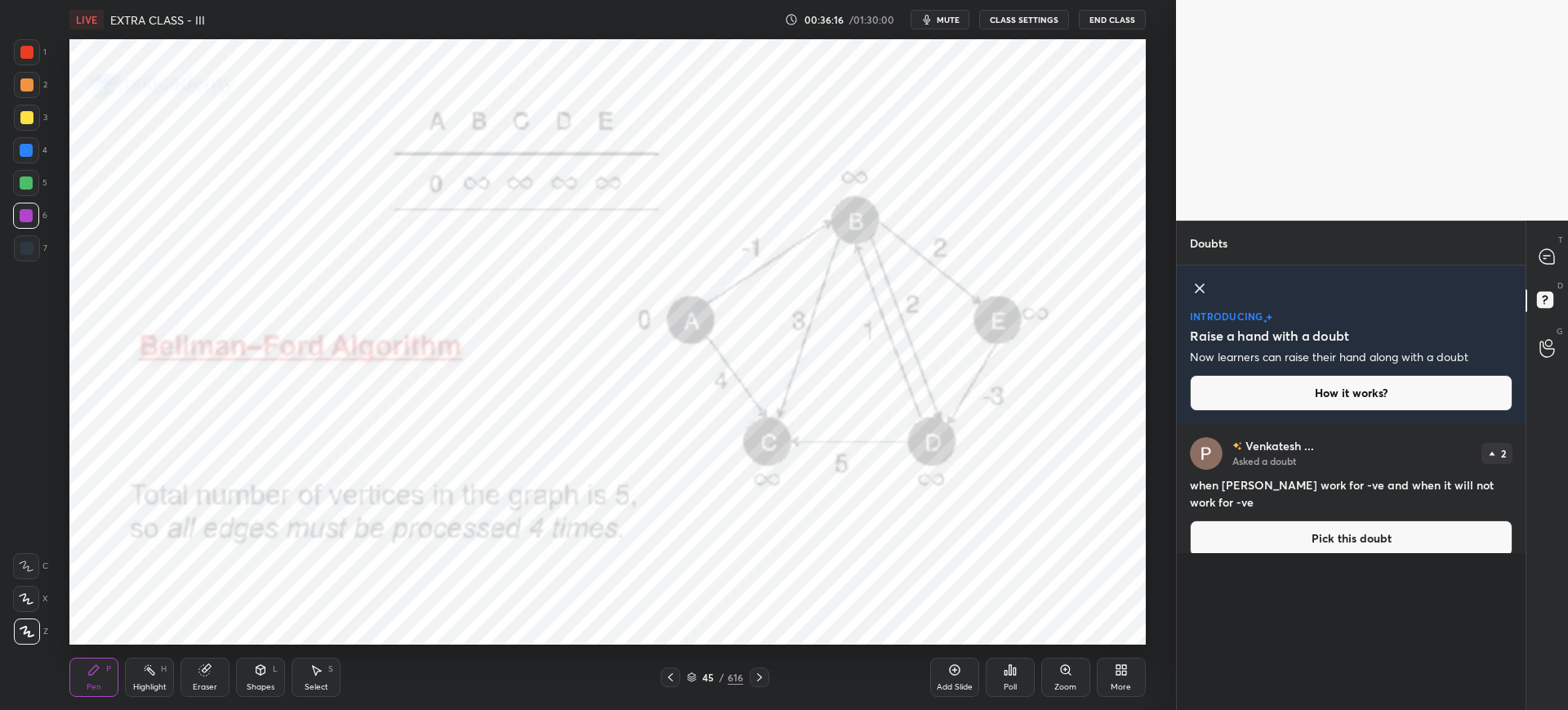
click at [1226, 521] on button "Pick this doubt" at bounding box center [1351, 538] width 322 height 36
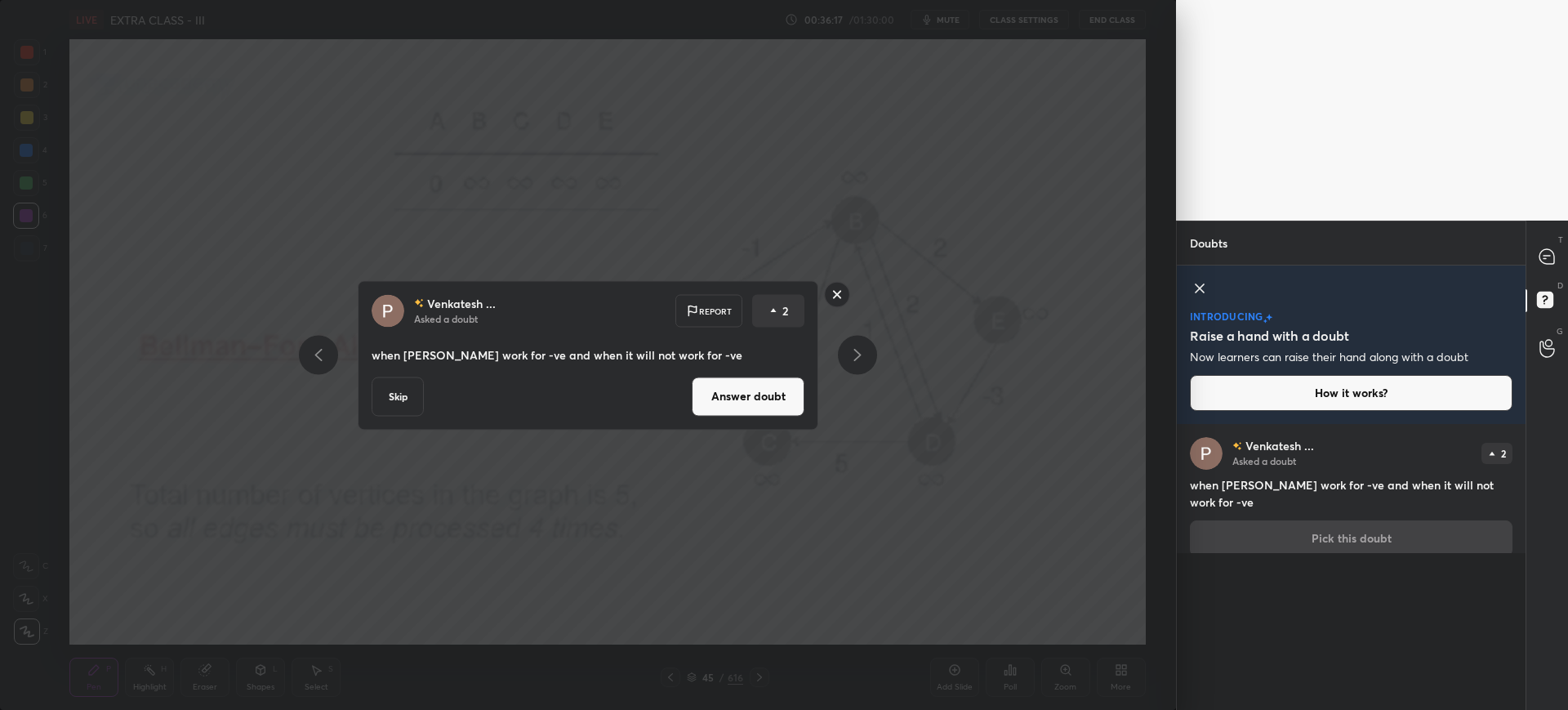
click at [771, 392] on button "Answer doubt" at bounding box center [748, 396] width 113 height 39
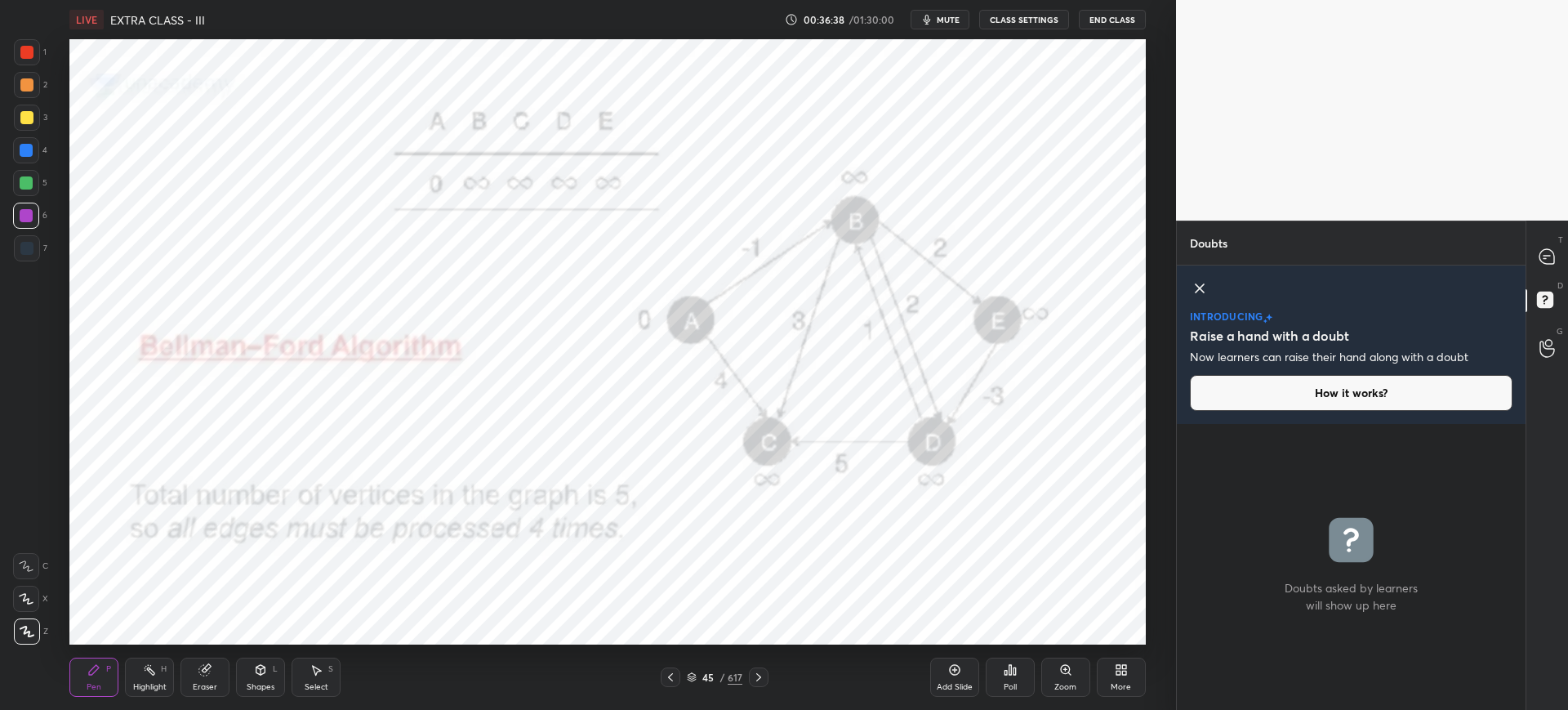
click at [1018, 640] on div "Poll" at bounding box center [1010, 677] width 49 height 91
click at [1077, 671] on div "Zoom" at bounding box center [1066, 677] width 49 height 39
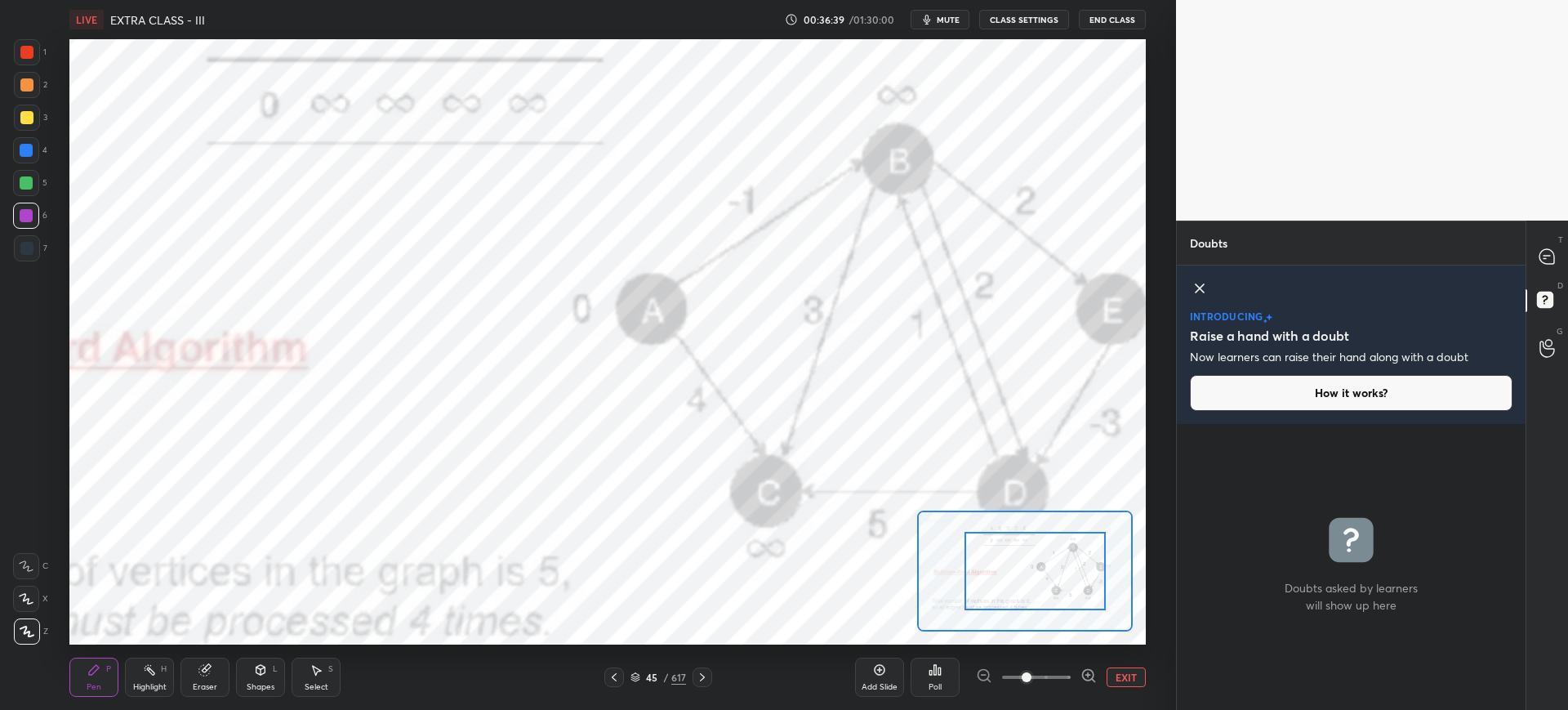
drag, startPoint x: 1045, startPoint y: 580, endPoint x: 1086, endPoint y: 584, distance: 41.2
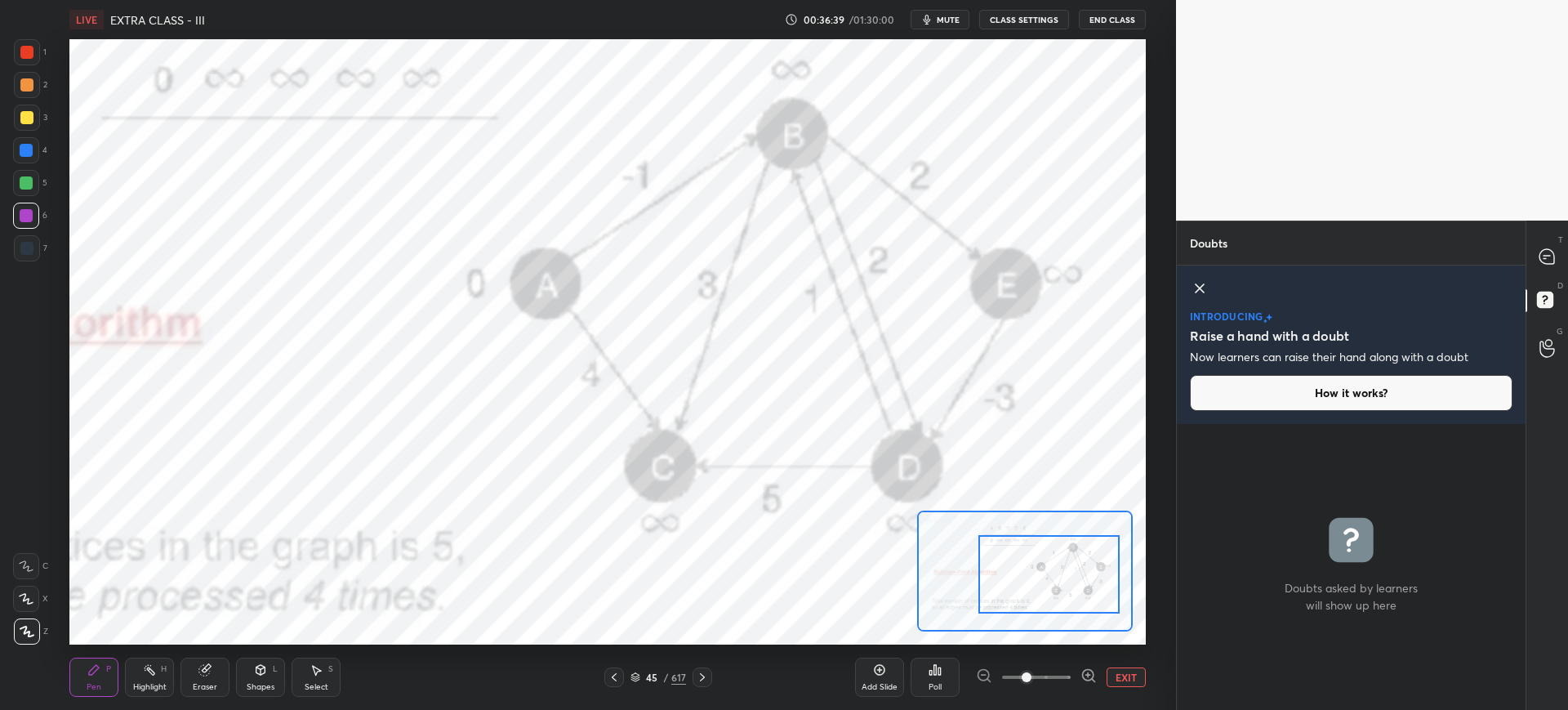
drag, startPoint x: 1053, startPoint y: 582, endPoint x: 1080, endPoint y: 581, distance: 27.0
click at [1091, 585] on div at bounding box center [1050, 574] width 142 height 79
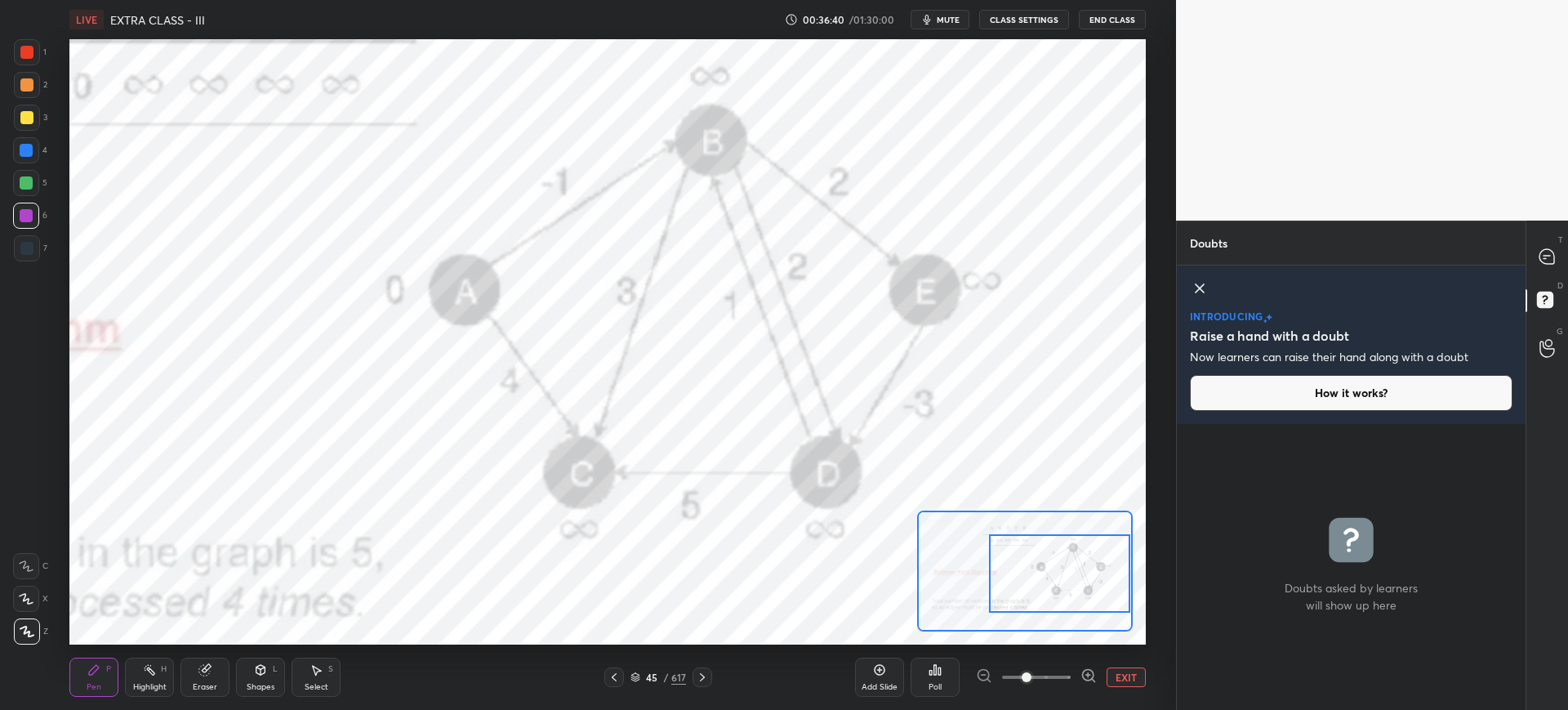
drag, startPoint x: 1056, startPoint y: 579, endPoint x: 1068, endPoint y: 573, distance: 13.4
click at [1072, 575] on div at bounding box center [1060, 573] width 142 height 79
click at [1553, 254] on icon at bounding box center [1547, 256] width 15 height 15
type textarea "x"
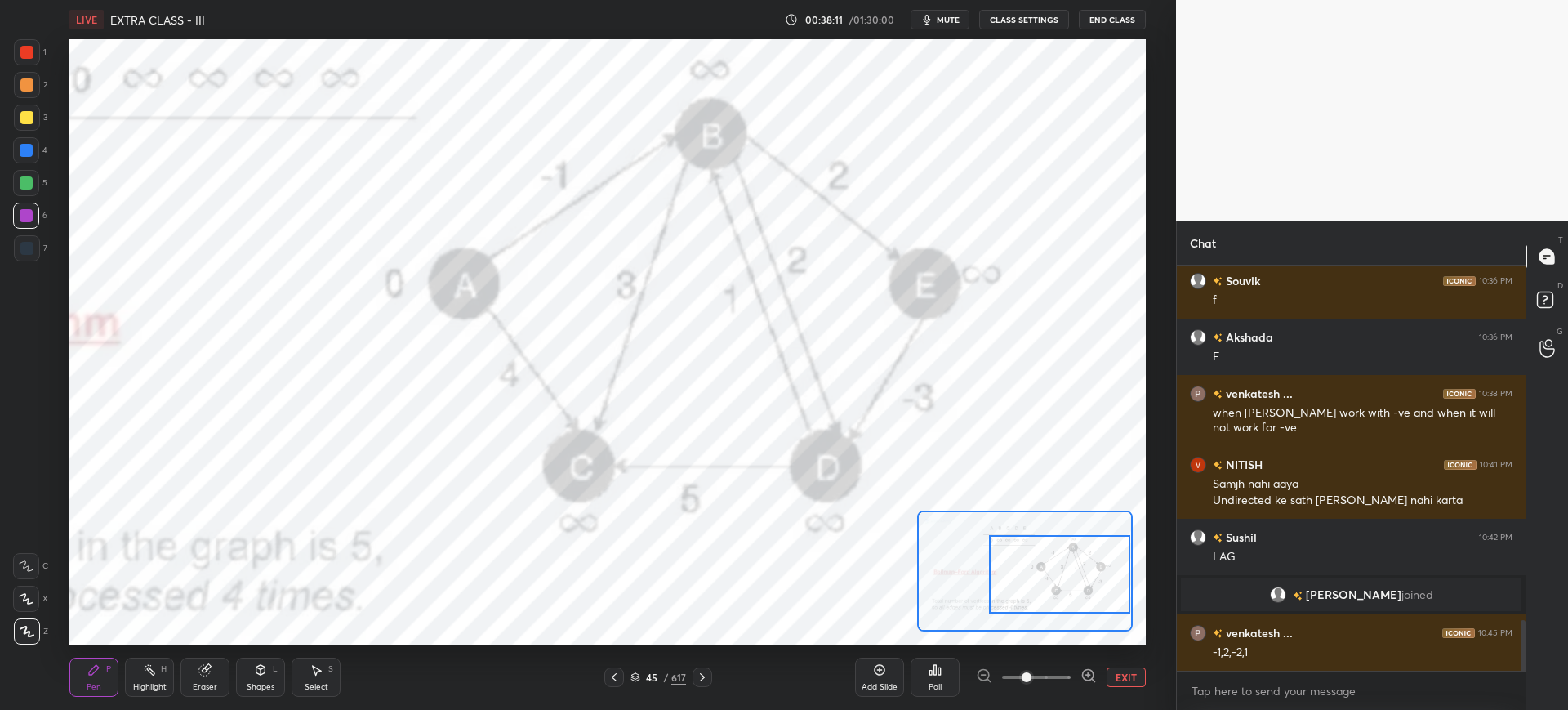
scroll to position [2836, 0]
click at [1012, 13] on button "CLASS SETTINGS" at bounding box center [1024, 19] width 90 height 19
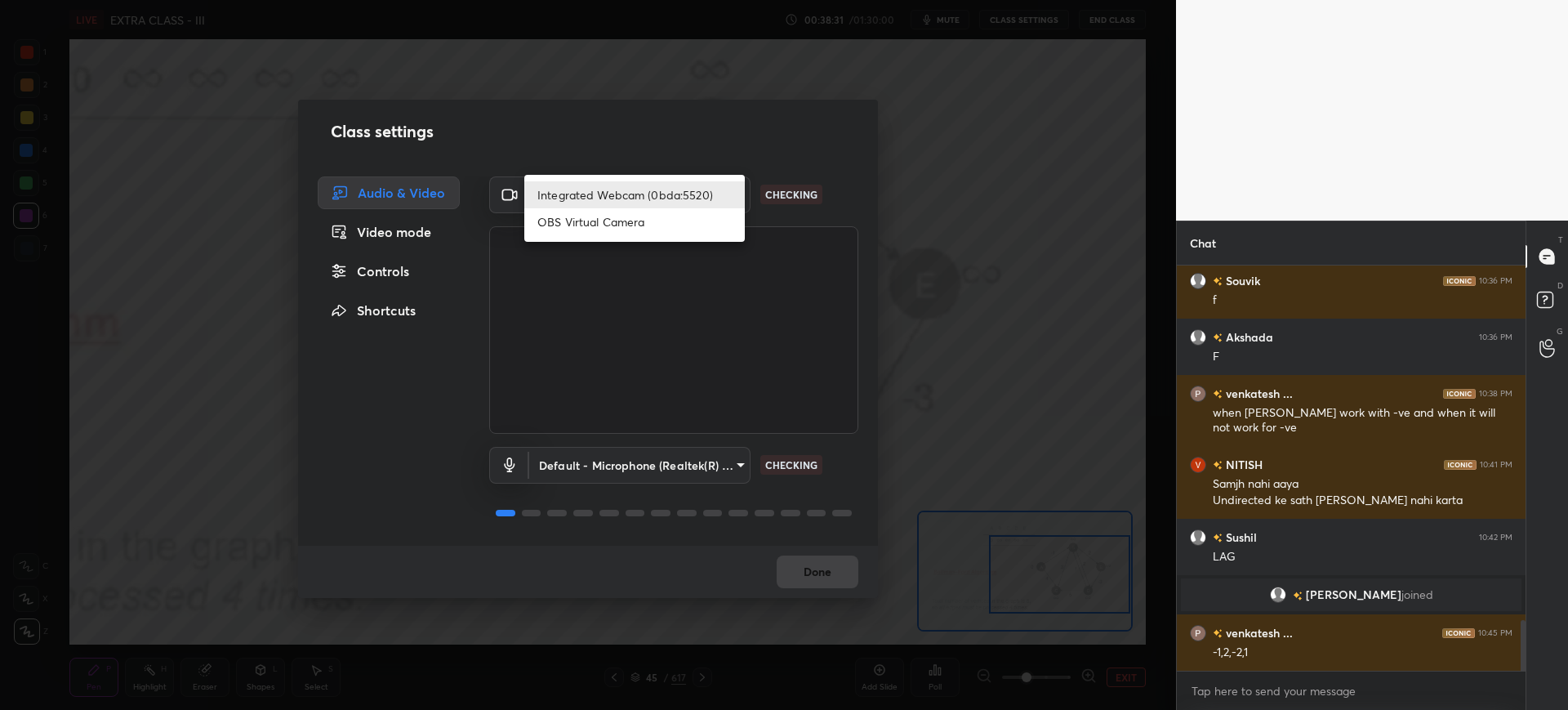
click at [688, 200] on body "1 2 3 4 5 6 7 C X Z C X Z E E Erase all H H LIVE EXTRA CLASS - III 00:38:31 / 0…" at bounding box center [784, 355] width 1568 height 710
click at [822, 568] on div at bounding box center [784, 355] width 1568 height 710
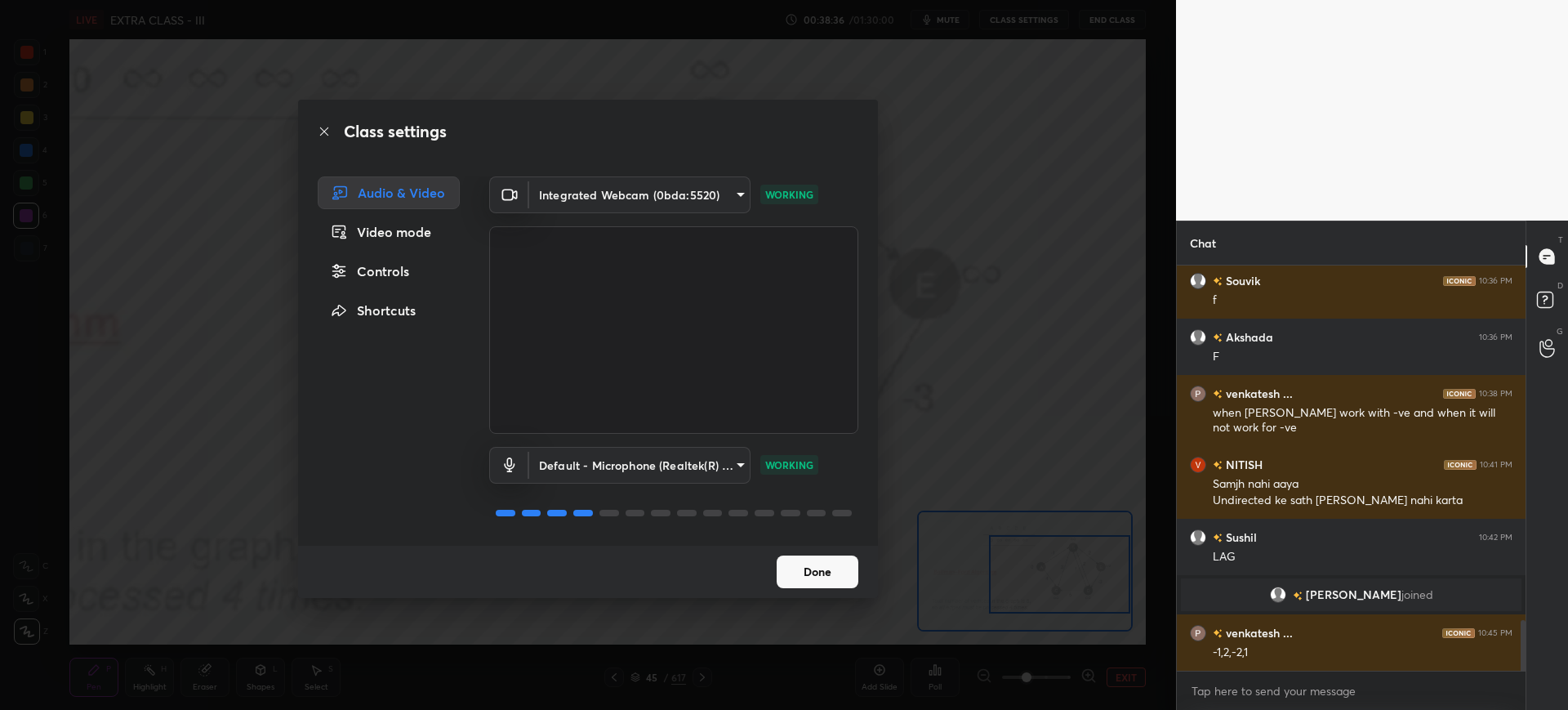
click at [822, 568] on button "Done" at bounding box center [817, 572] width 82 height 33
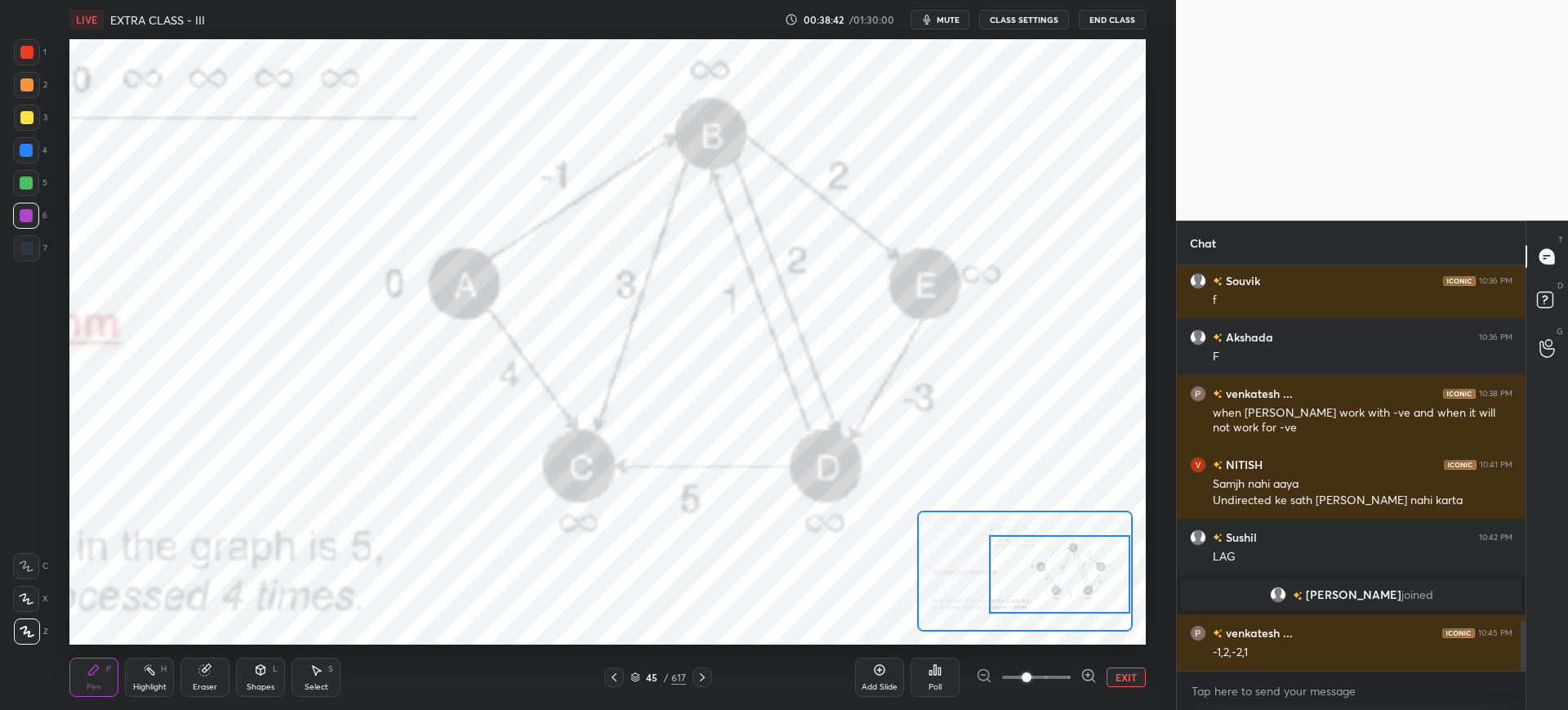
click at [947, 18] on span "mute" at bounding box center [949, 19] width 23 height 12
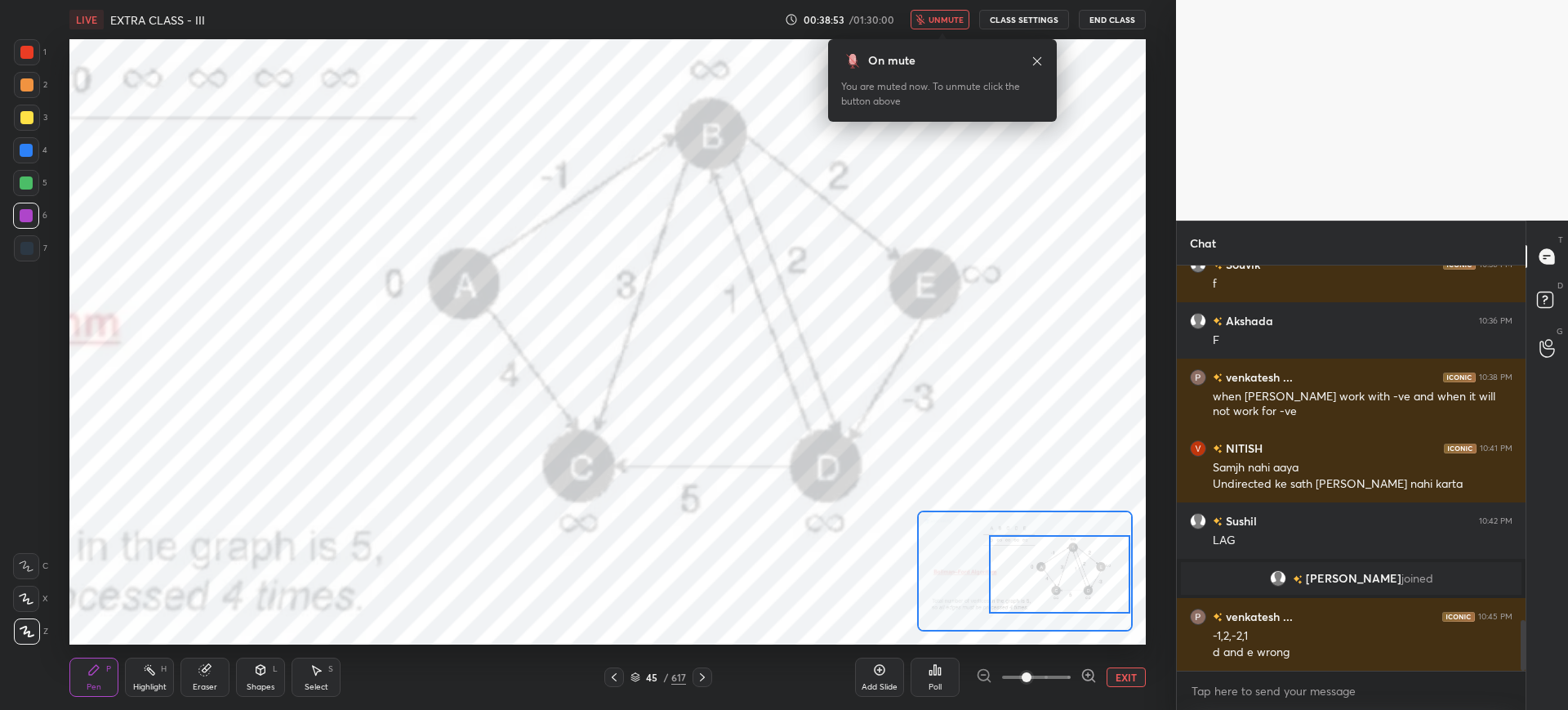
click at [1016, 13] on button "CLASS SETTINGS" at bounding box center [1024, 19] width 90 height 19
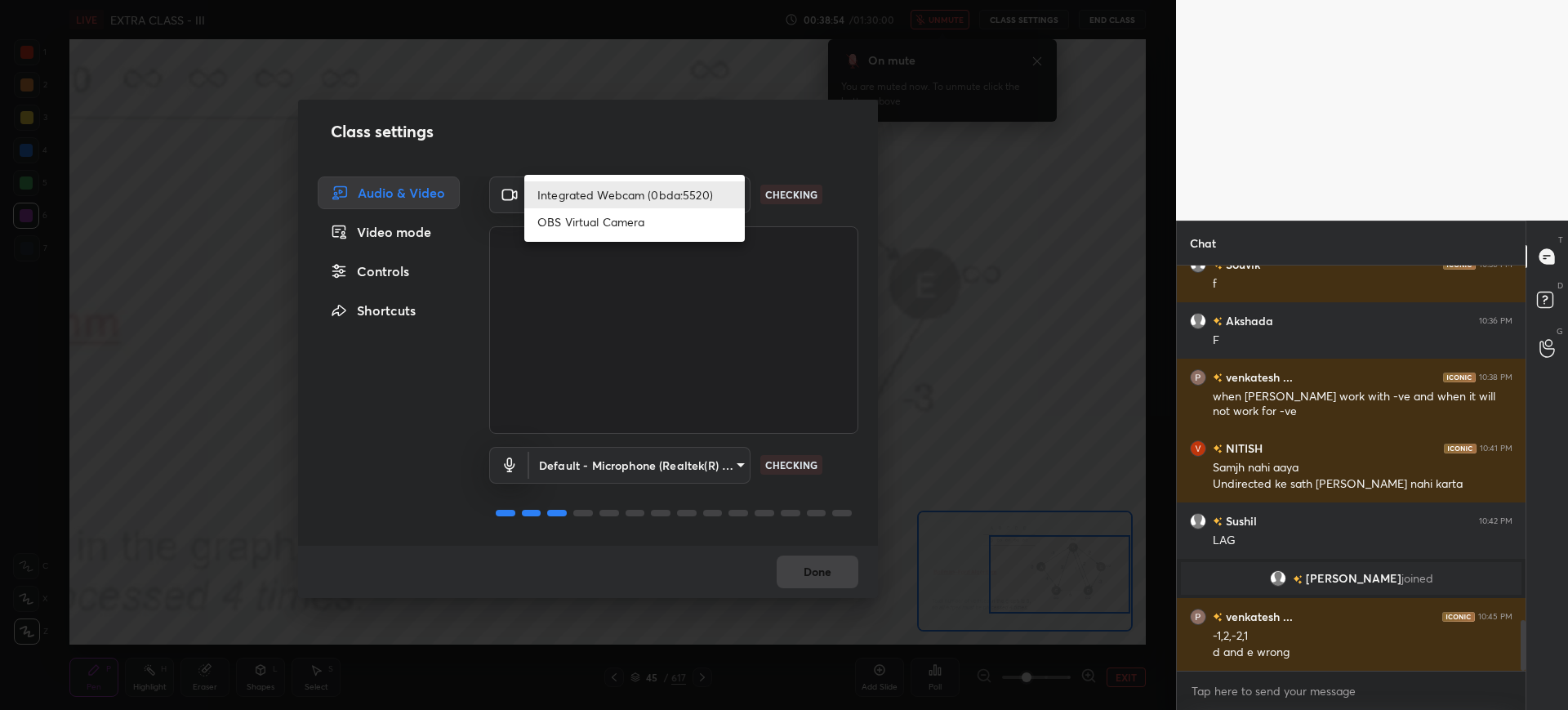
click at [662, 187] on body "1 2 3 4 5 6 7 C X Z C X Z E E Erase all H H LIVE EXTRA CLASS - III 00:38:54 / 0…" at bounding box center [784, 355] width 1568 height 710
click at [686, 142] on div at bounding box center [784, 355] width 1568 height 710
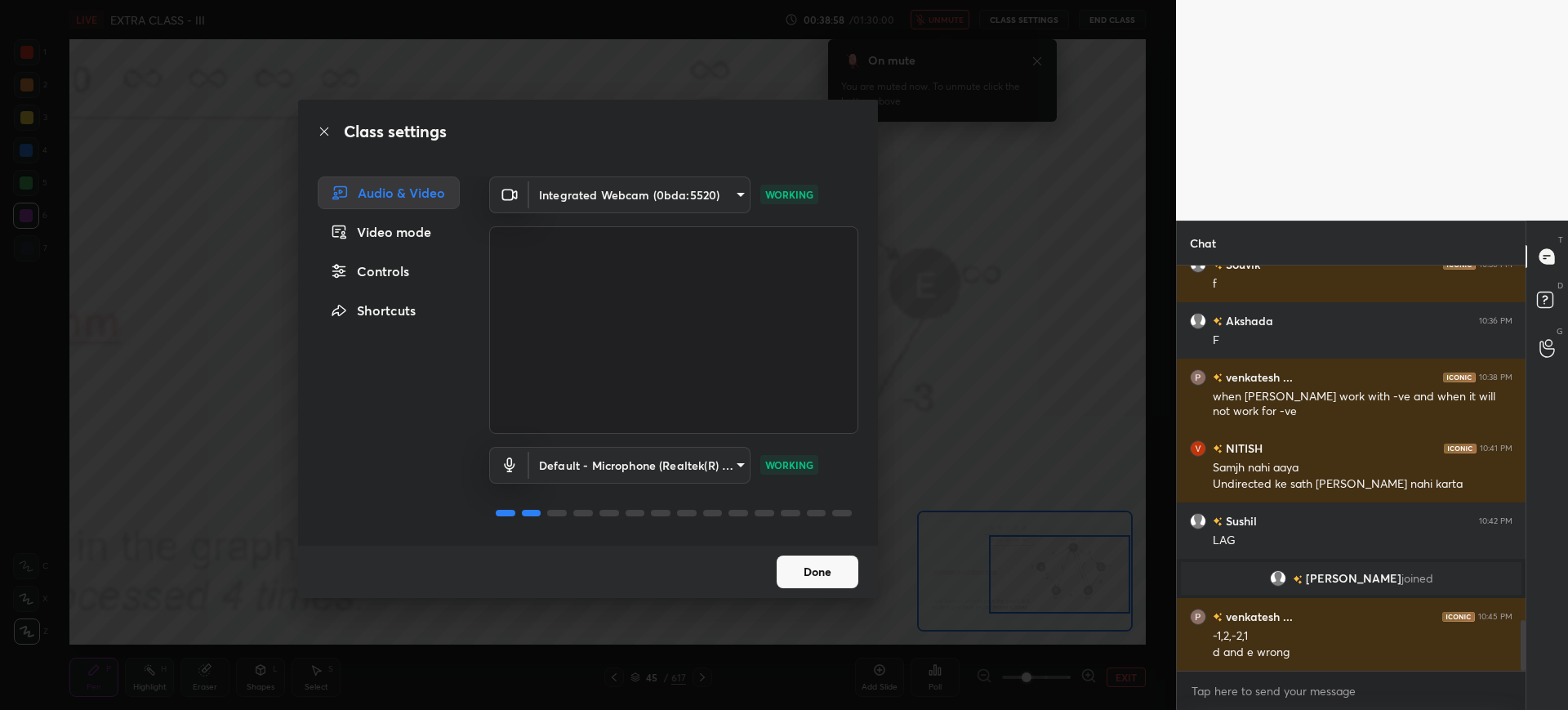
click at [664, 189] on body "1 2 3 4 5 6 7 C X Z C X Z E E Erase all H H LIVE EXTRA CLASS - III 00:38:58 / 0…" at bounding box center [784, 355] width 1568 height 710
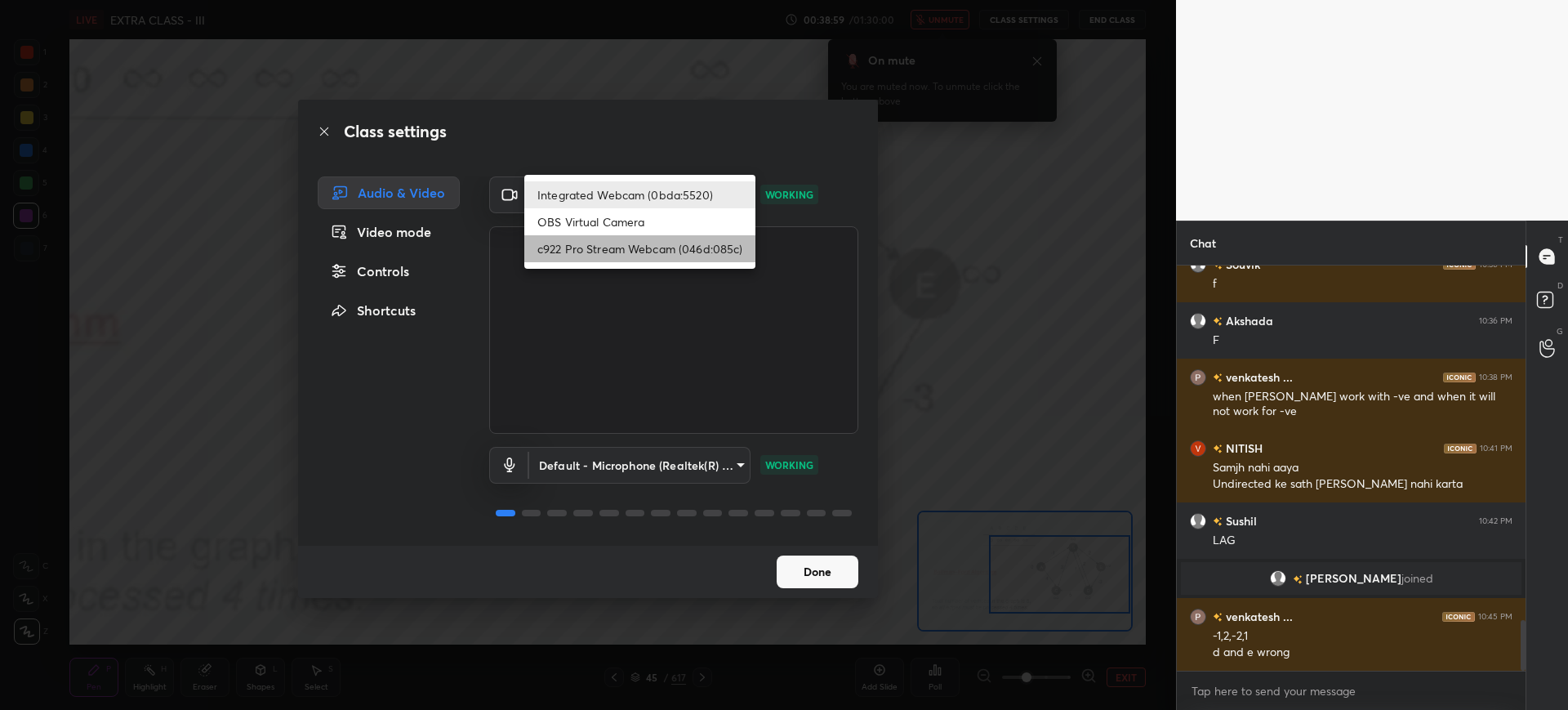
click at [638, 261] on li "c922 Pro Stream Webcam (046d:085c)" at bounding box center [640, 249] width 231 height 27
type input "d9115b2f929475016315a2c25d8338b72e881f843449f6f30eb7e1e03e8f855d"
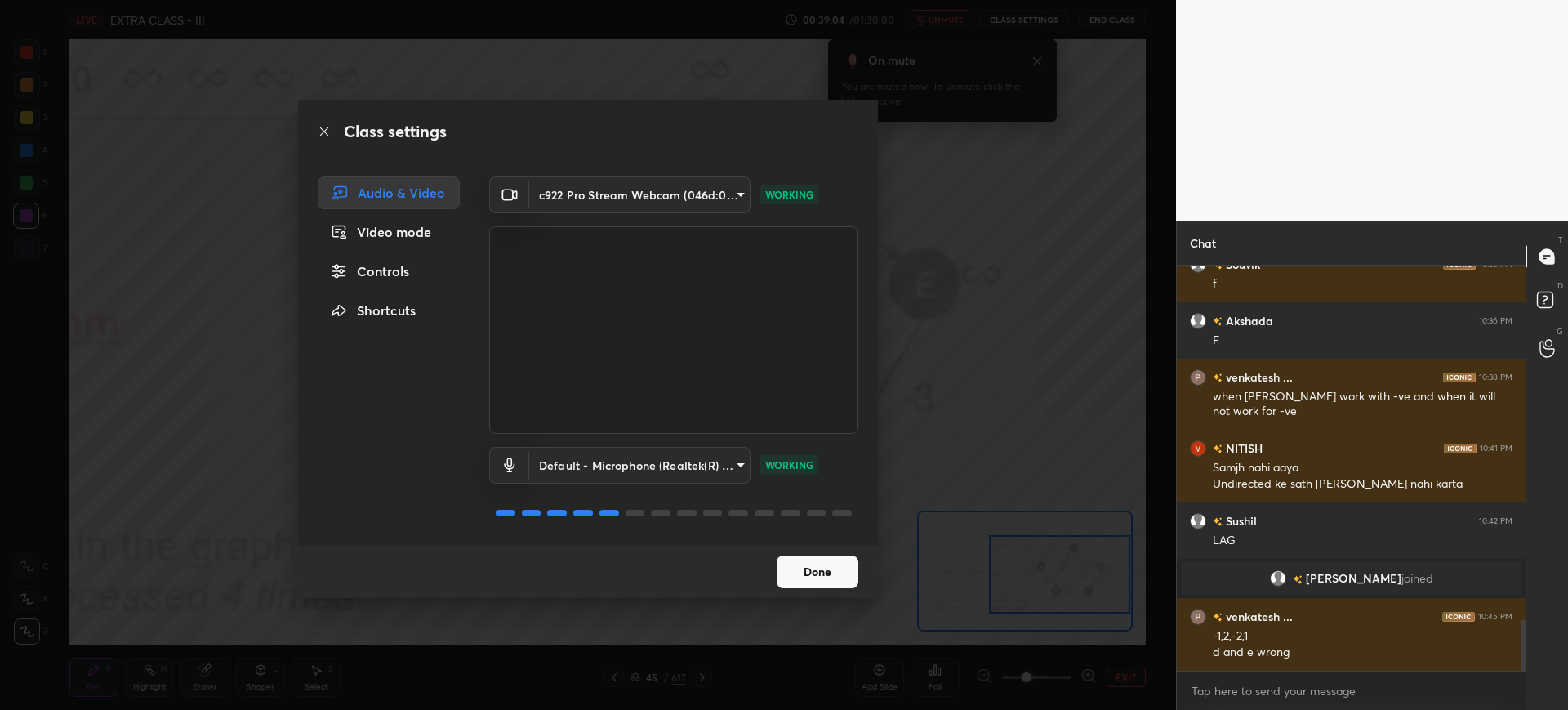
click at [809, 568] on button "Done" at bounding box center [817, 572] width 82 height 33
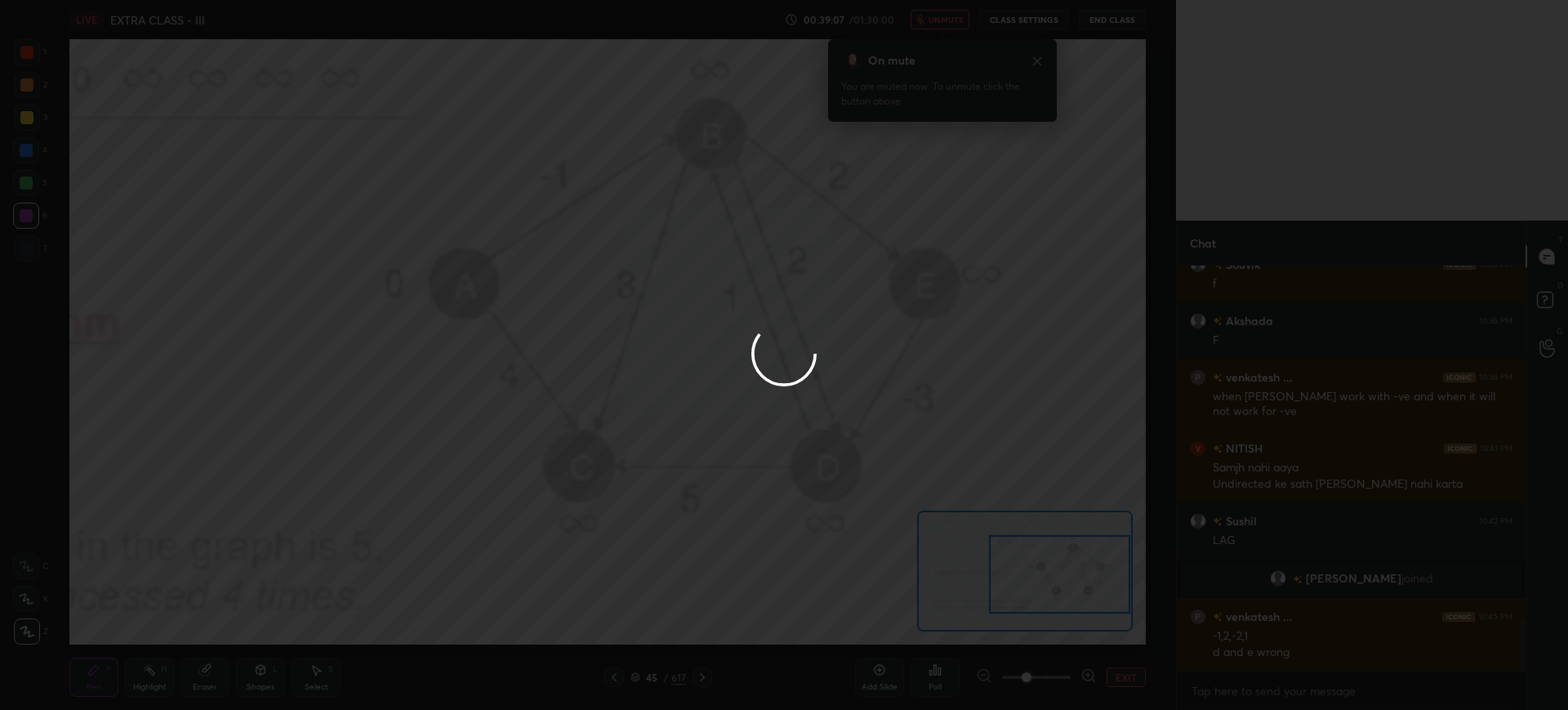
scroll to position [2909, 0]
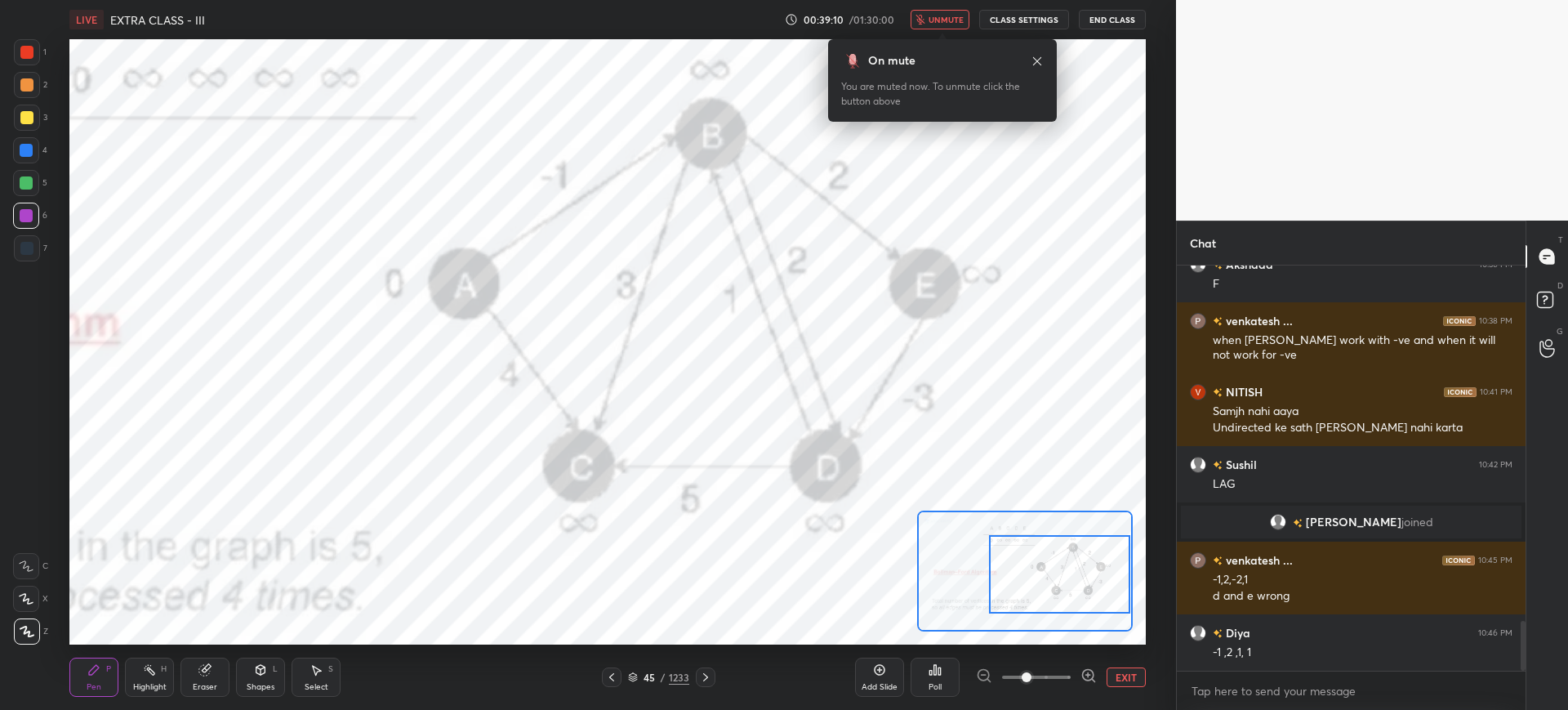
click at [952, 18] on span "unmute" at bounding box center [946, 19] width 35 height 12
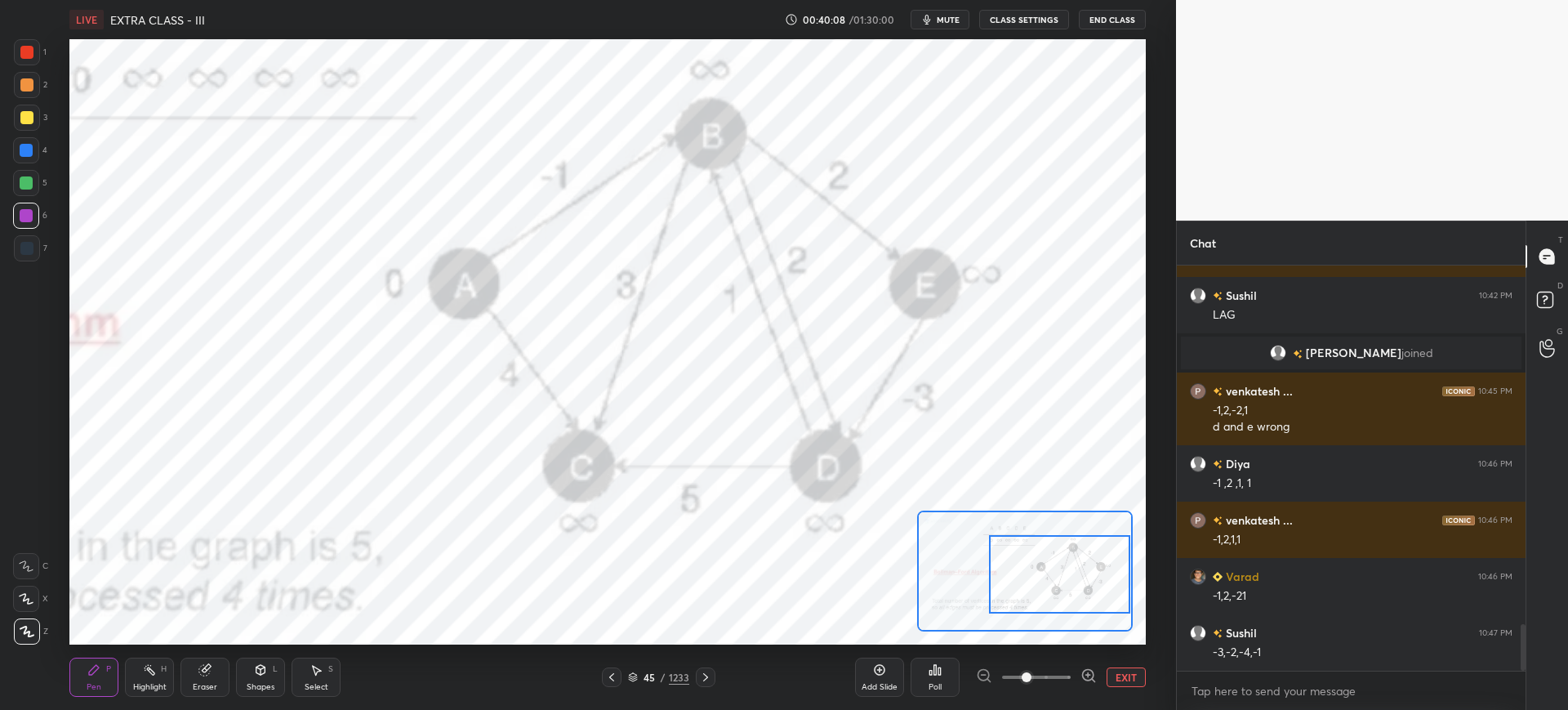
scroll to position [3134, 0]
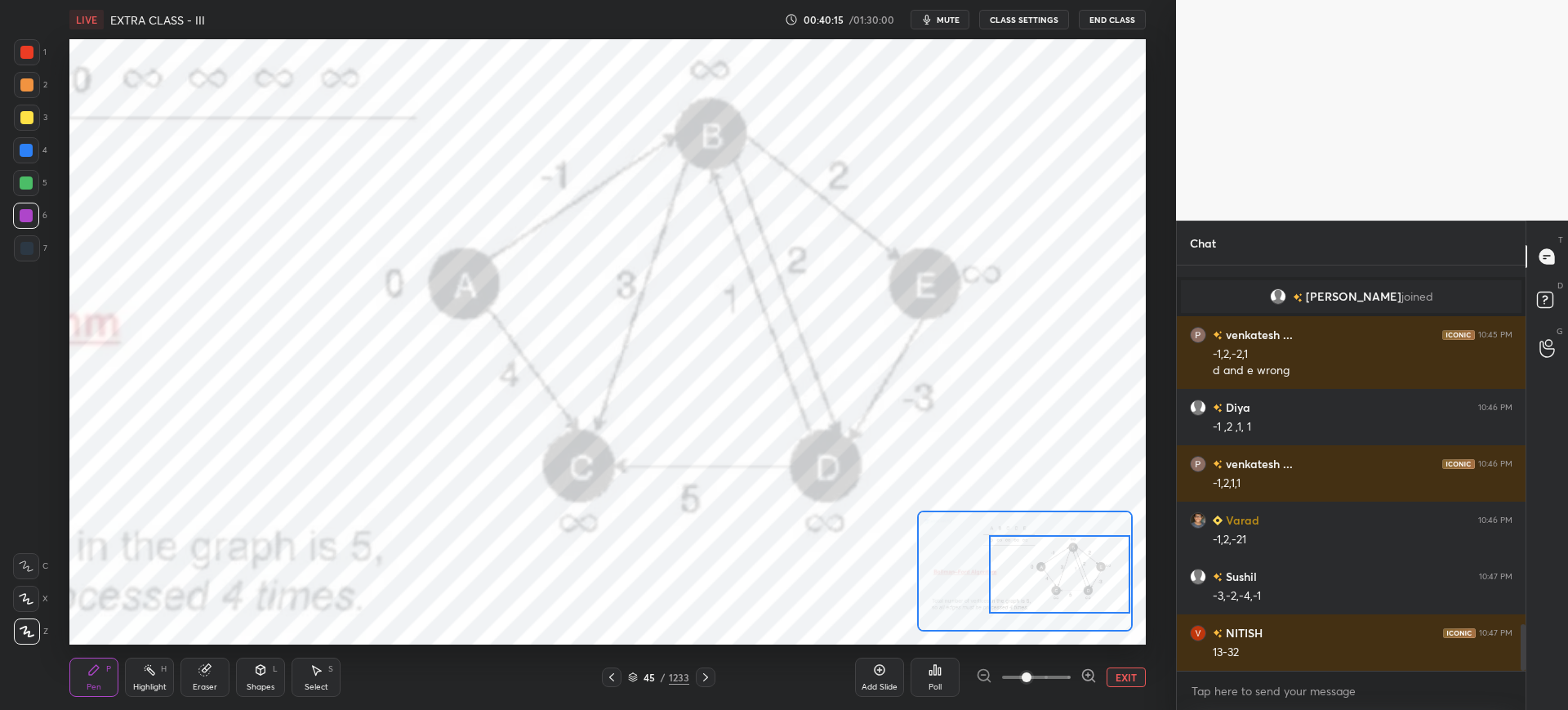
click at [29, 46] on div at bounding box center [26, 51] width 13 height 13
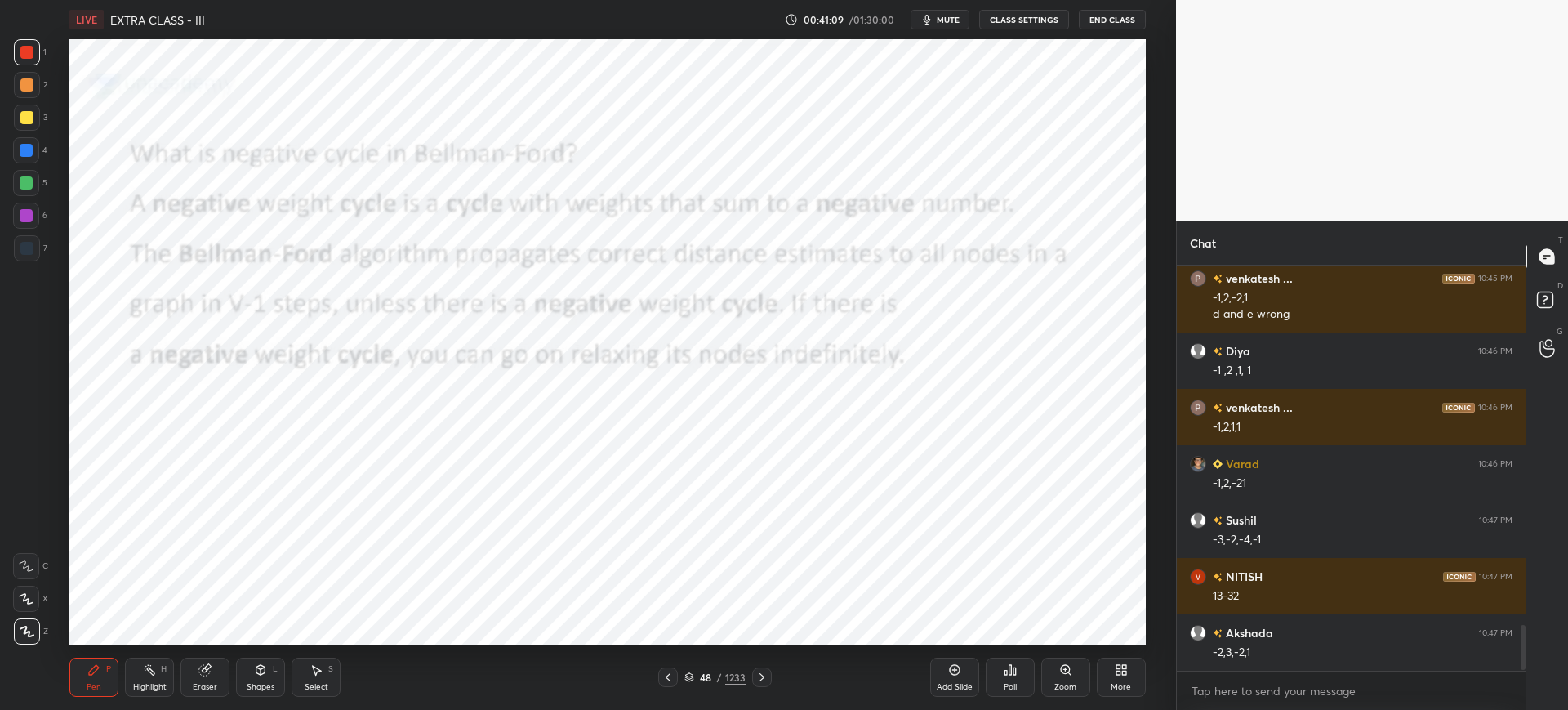
scroll to position [3247, 0]
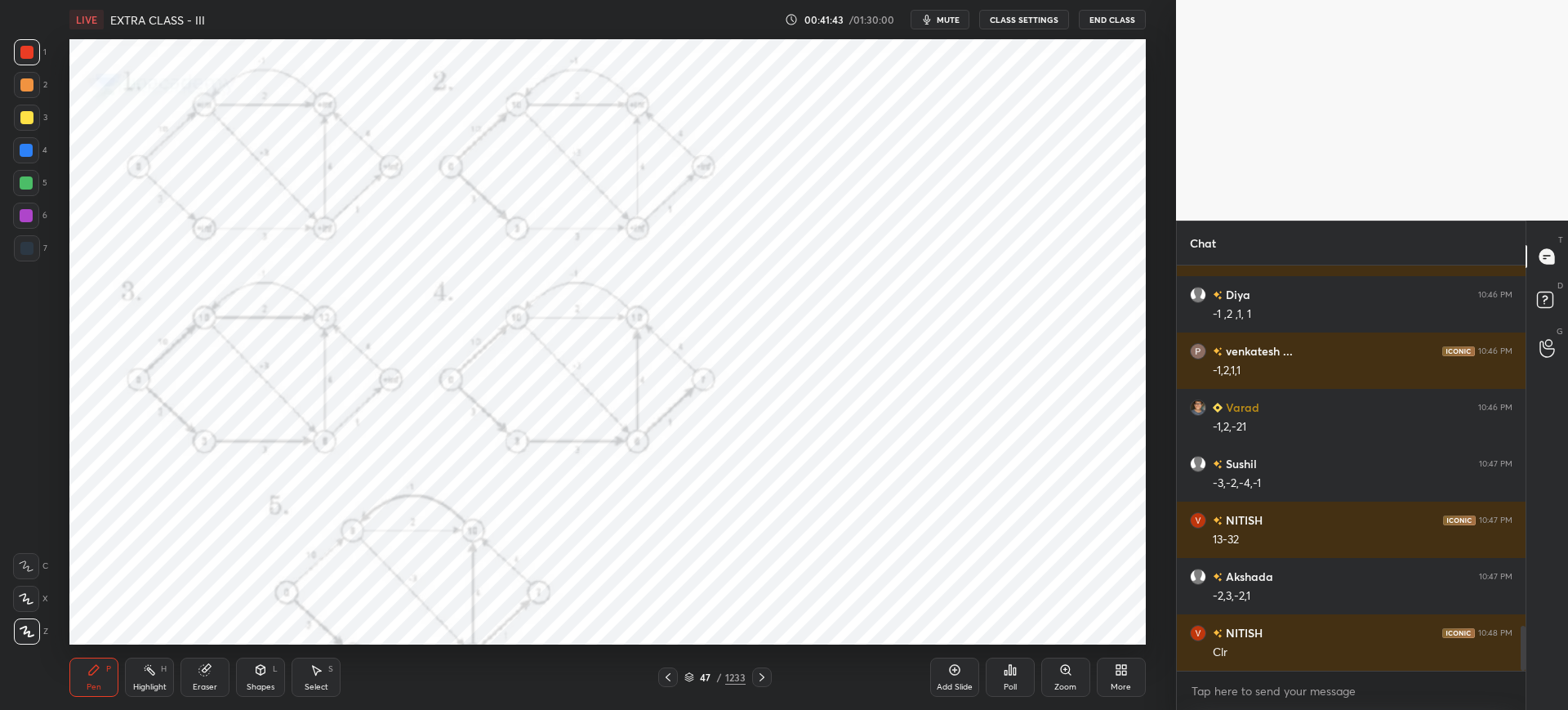
click at [1068, 659] on div "Zoom" at bounding box center [1066, 677] width 49 height 39
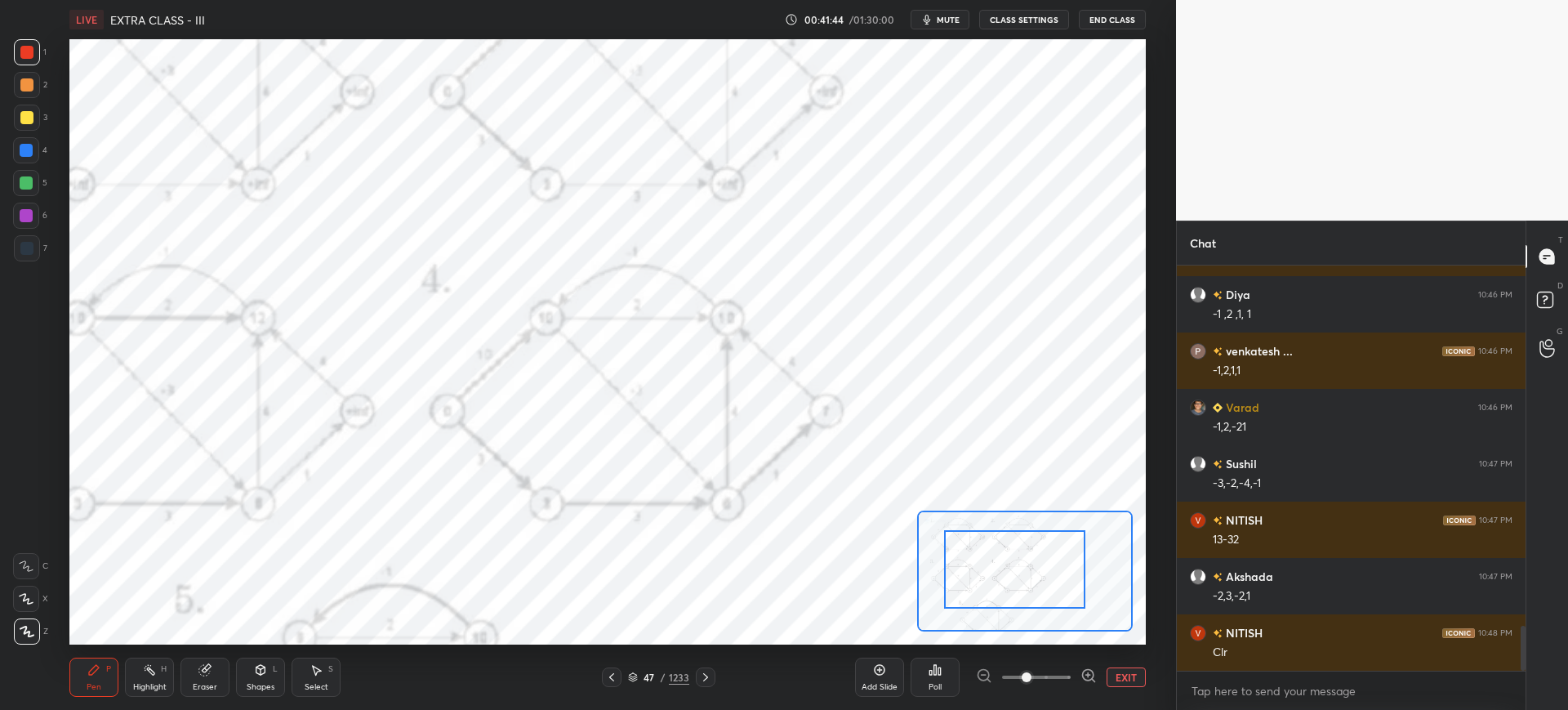
drag, startPoint x: 1036, startPoint y: 568, endPoint x: 1005, endPoint y: 563, distance: 31.4
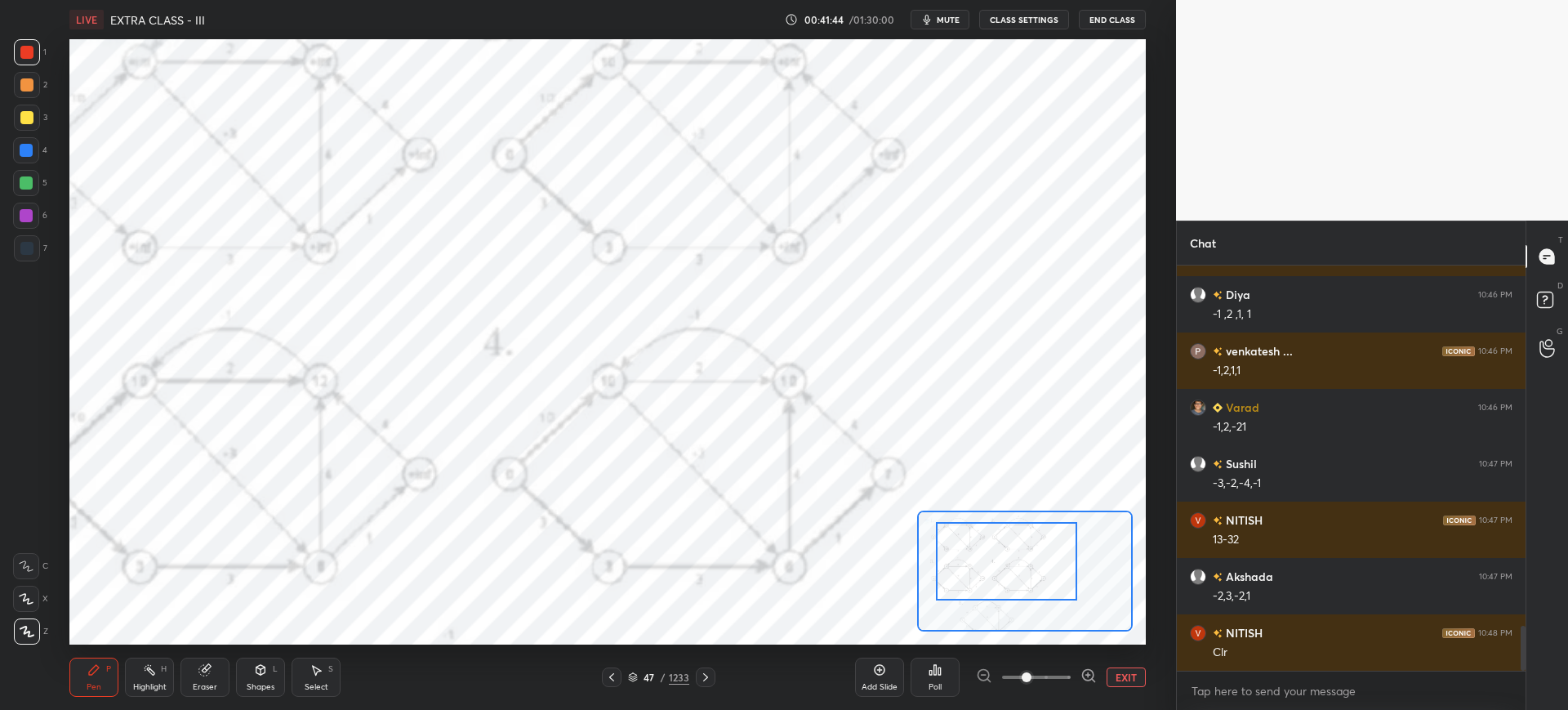
drag, startPoint x: 1000, startPoint y: 558, endPoint x: 976, endPoint y: 539, distance: 30.6
click at [976, 539] on div at bounding box center [1007, 561] width 142 height 79
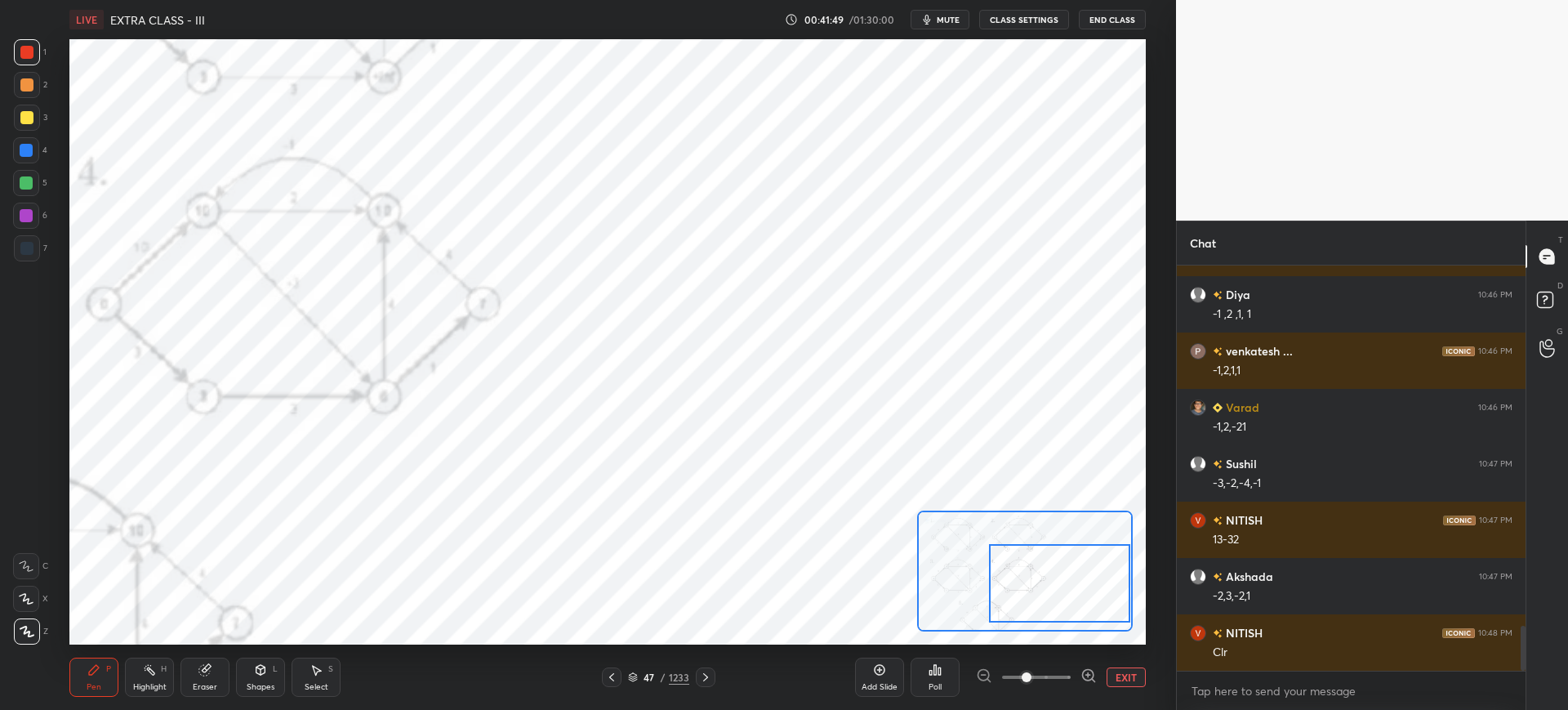
drag, startPoint x: 975, startPoint y: 545, endPoint x: 1049, endPoint y: 577, distance: 80.6
click at [1049, 577] on div at bounding box center [1060, 583] width 142 height 79
click at [1132, 687] on div "Add Slide Poll EXIT" at bounding box center [1000, 677] width 290 height 91
click at [1130, 674] on button "EXIT" at bounding box center [1126, 677] width 39 height 19
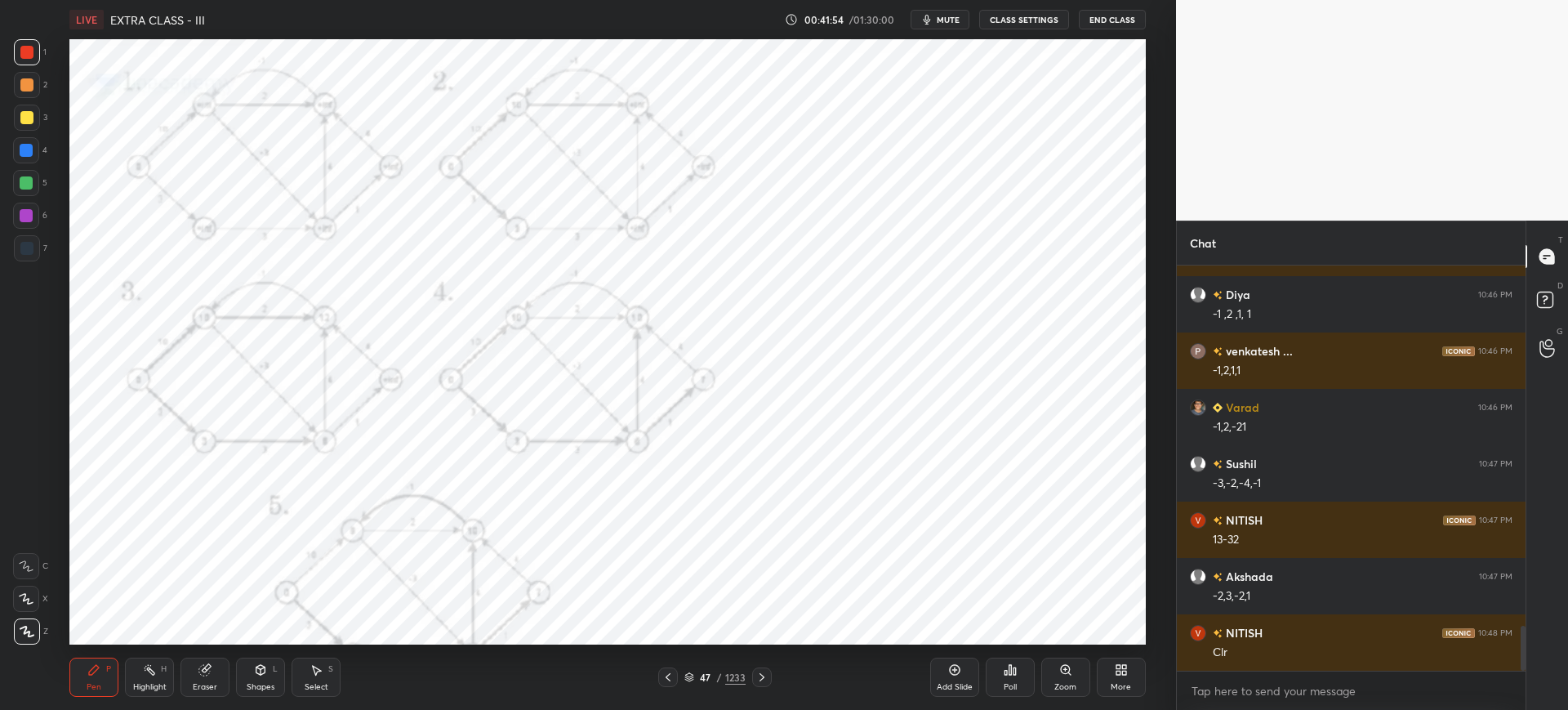
click at [1073, 676] on div "Zoom" at bounding box center [1066, 677] width 49 height 39
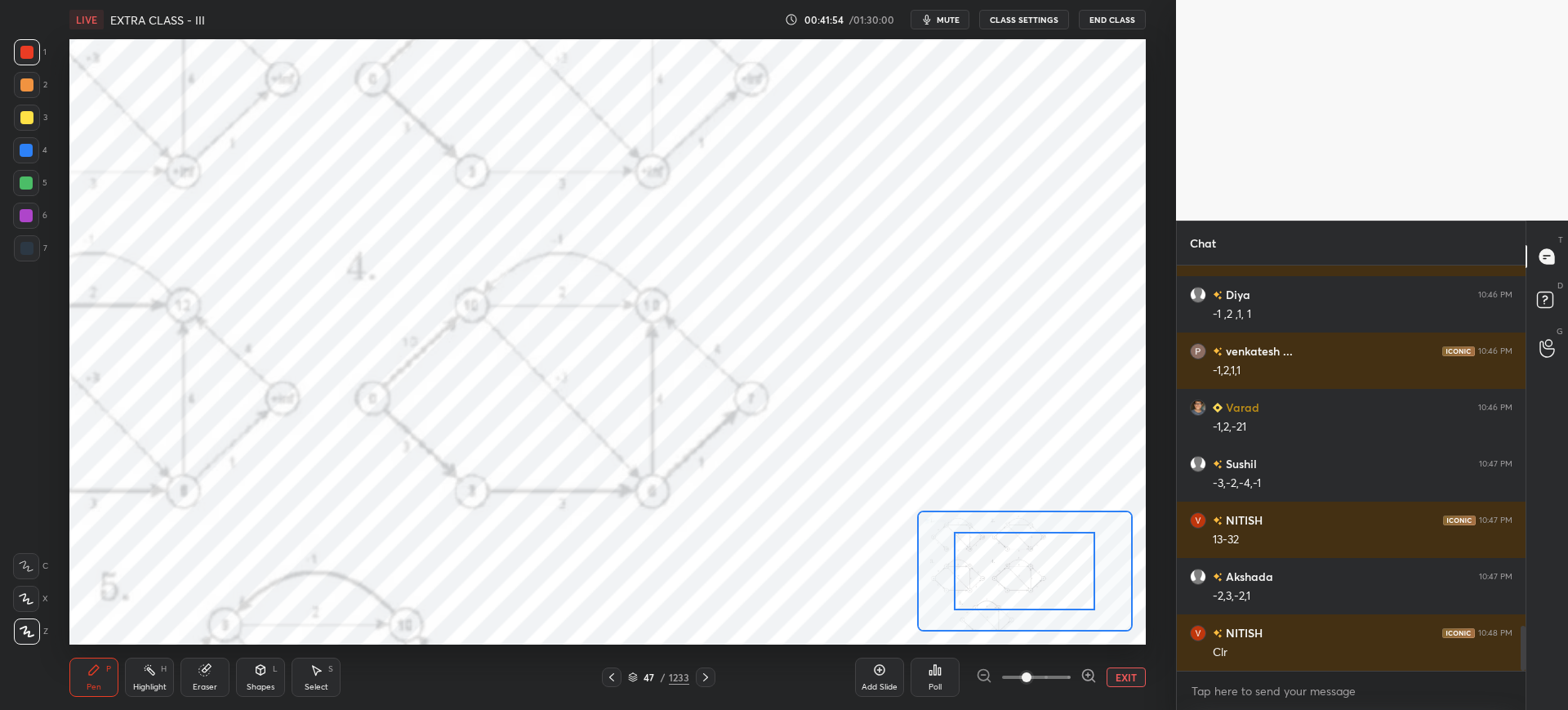
click at [1072, 676] on div at bounding box center [1036, 677] width 120 height 19
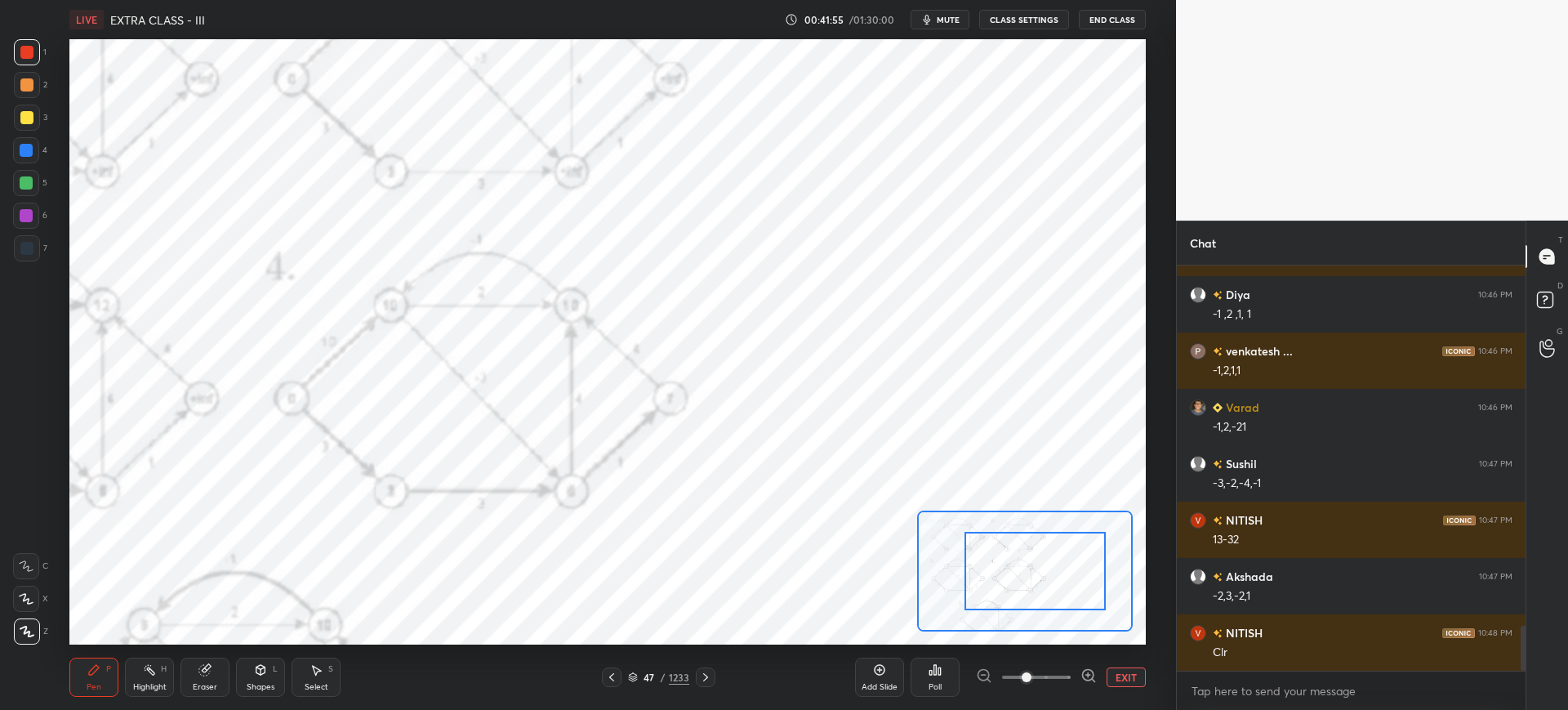
drag, startPoint x: 1068, startPoint y: 583, endPoint x: 1077, endPoint y: 582, distance: 9.1
click at [1079, 583] on div at bounding box center [1035, 571] width 142 height 79
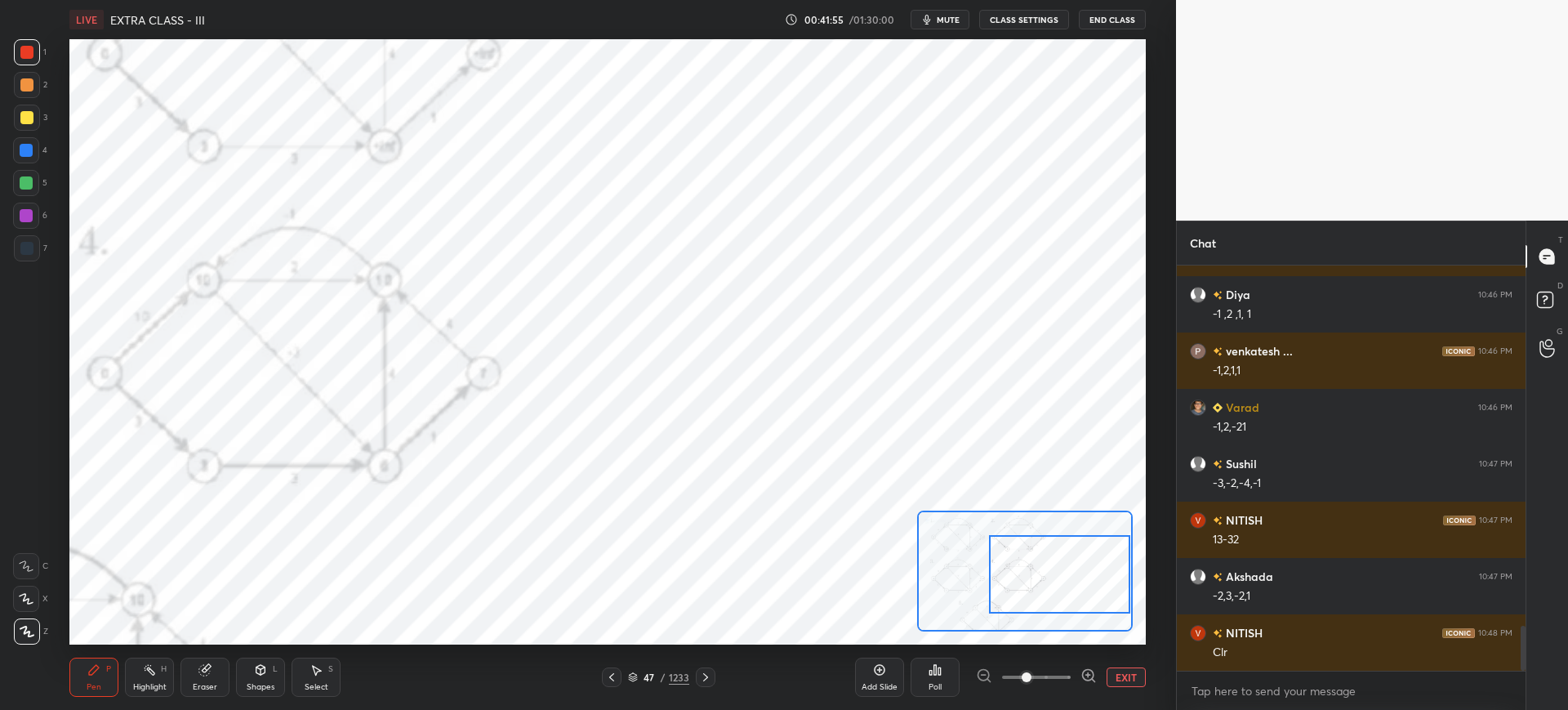
drag, startPoint x: 1051, startPoint y: 579, endPoint x: 1089, endPoint y: 577, distance: 38.1
click at [1090, 579] on div at bounding box center [1060, 574] width 142 height 79
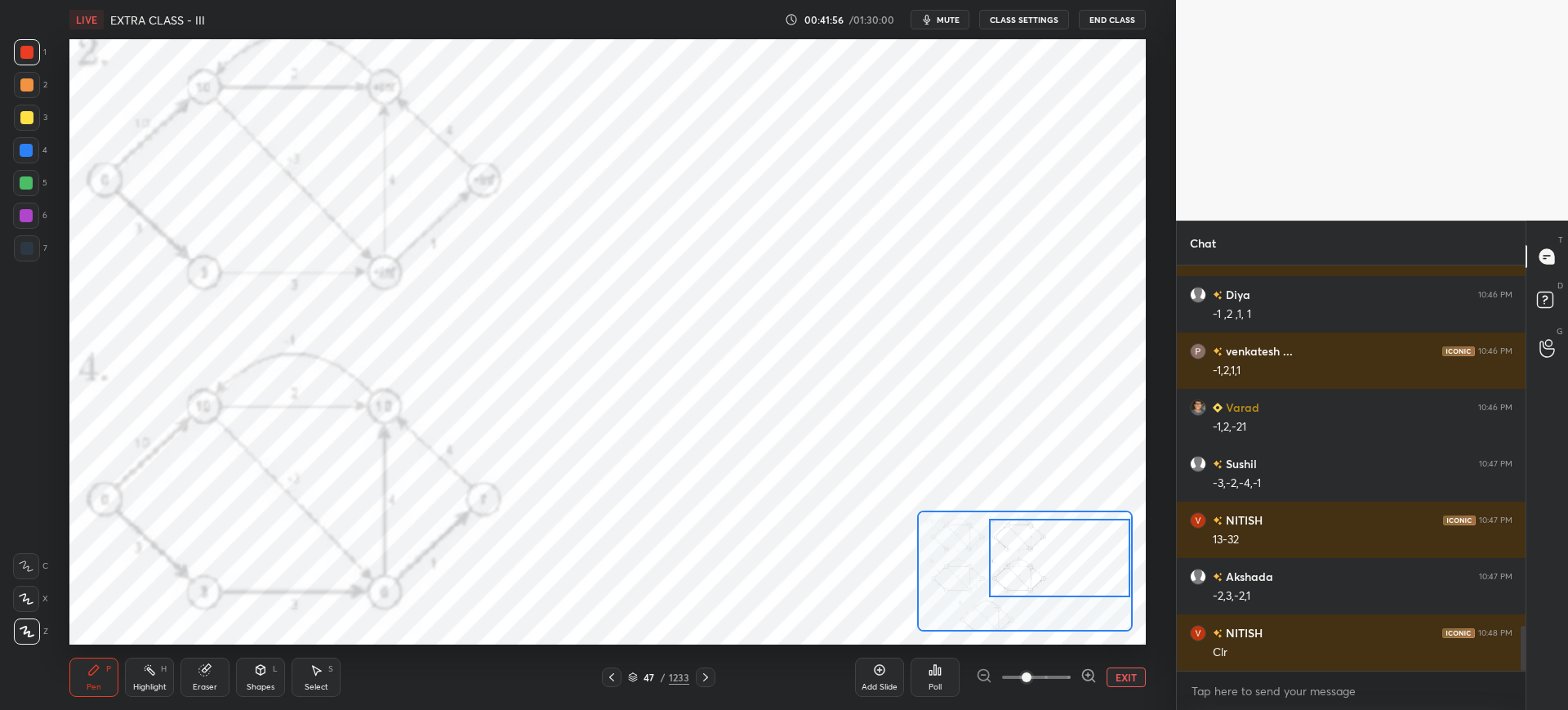
drag, startPoint x: 1072, startPoint y: 573, endPoint x: 1062, endPoint y: 575, distance: 10.2
click at [1075, 558] on div at bounding box center [1060, 558] width 142 height 79
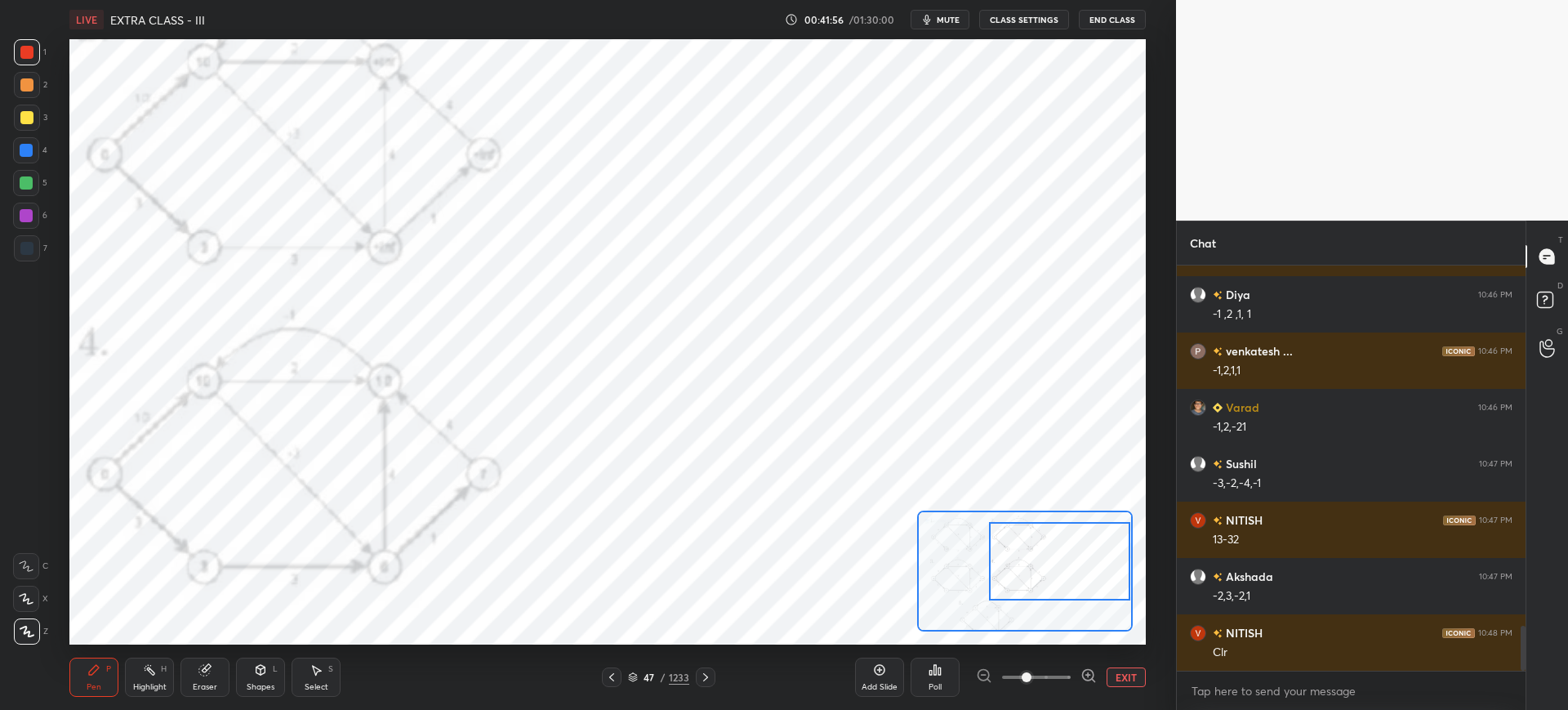
drag, startPoint x: 1029, startPoint y: 672, endPoint x: 1047, endPoint y: 671, distance: 18.0
click at [1031, 672] on span at bounding box center [1026, 677] width 10 height 10
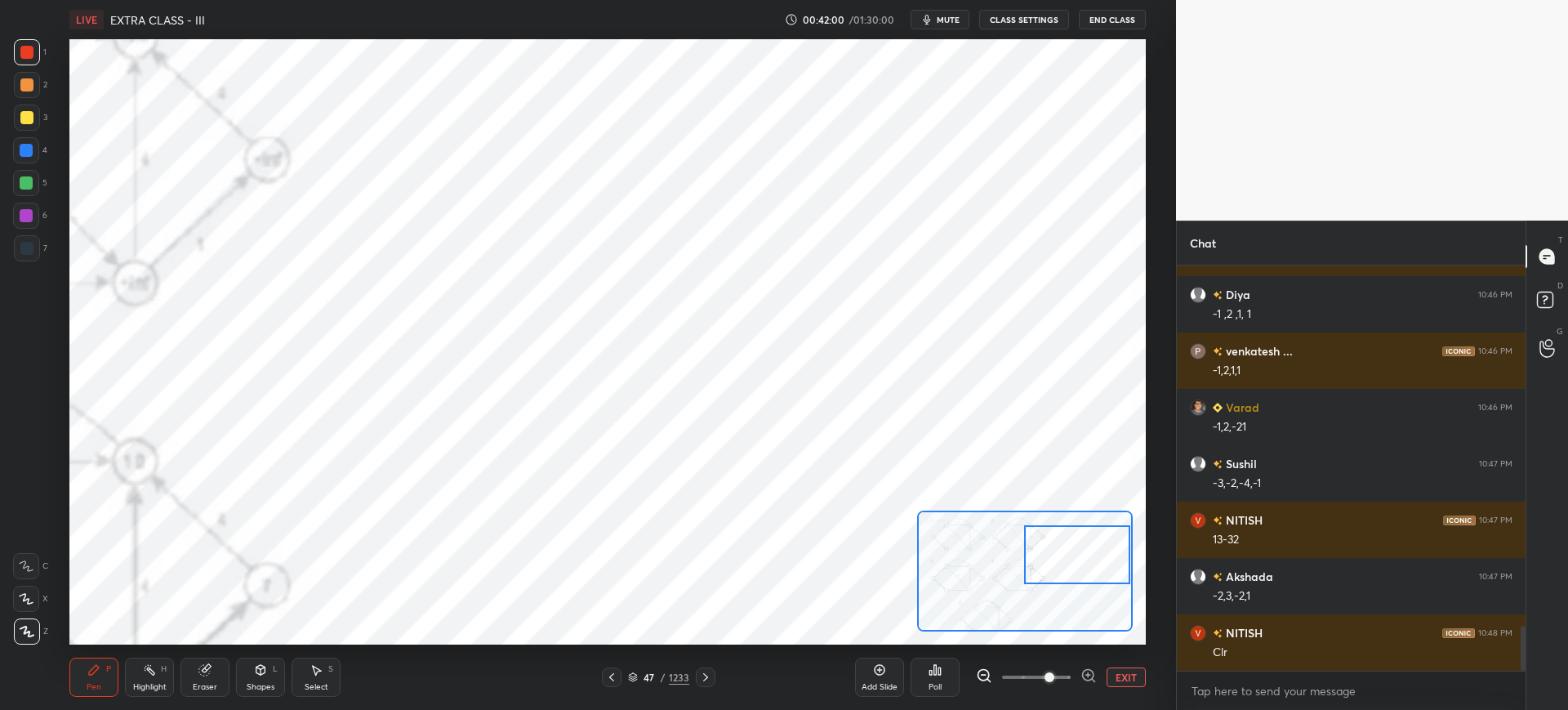
drag, startPoint x: 1050, startPoint y: 568, endPoint x: 1068, endPoint y: 559, distance: 20.1
click at [1070, 560] on div at bounding box center [1077, 555] width 106 height 59
click at [1069, 558] on div at bounding box center [1077, 553] width 106 height 59
click at [1045, 672] on span at bounding box center [1050, 677] width 10 height 10
click at [1045, 676] on span at bounding box center [1050, 677] width 10 height 10
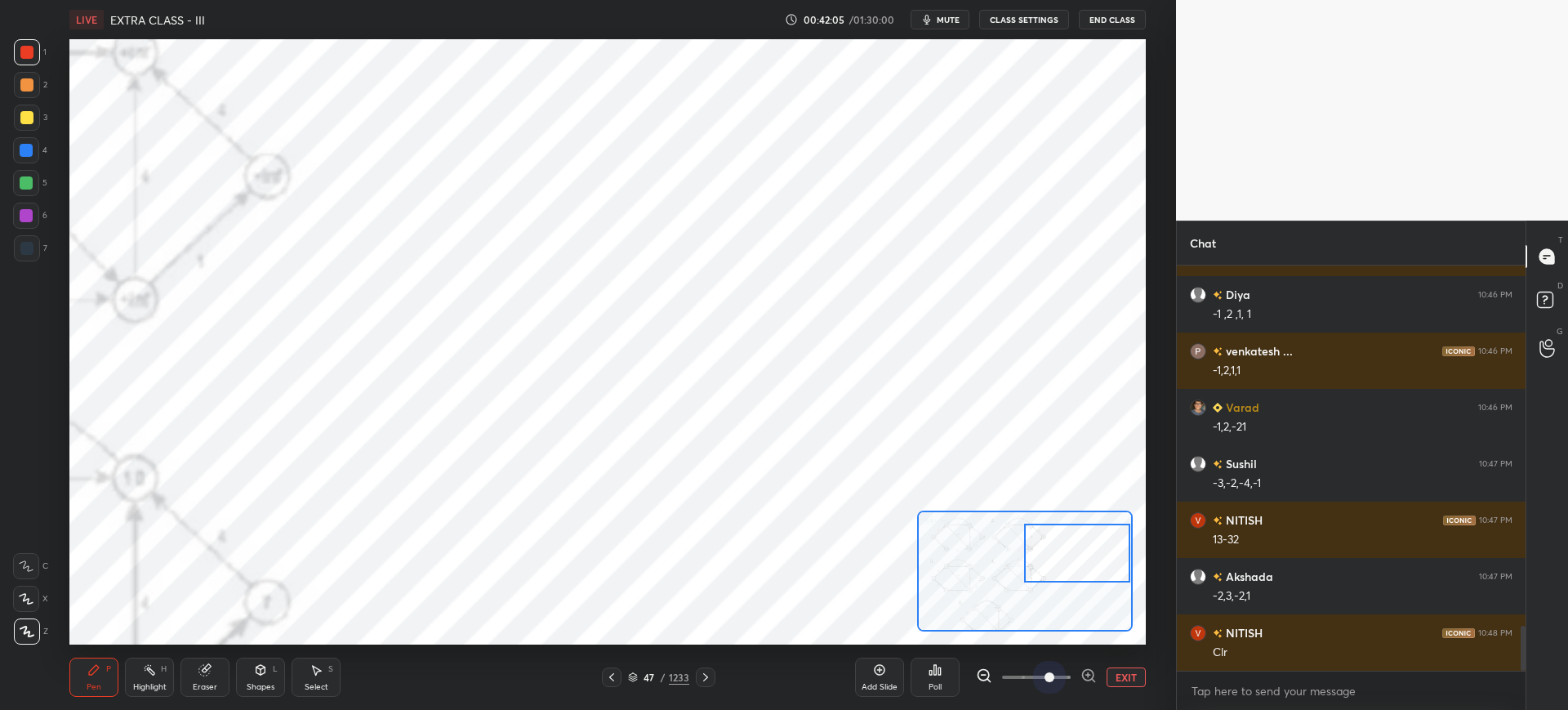
drag, startPoint x: 1051, startPoint y: 675, endPoint x: 1016, endPoint y: 665, distance: 36.4
click at [1045, 675] on span at bounding box center [1050, 677] width 10 height 10
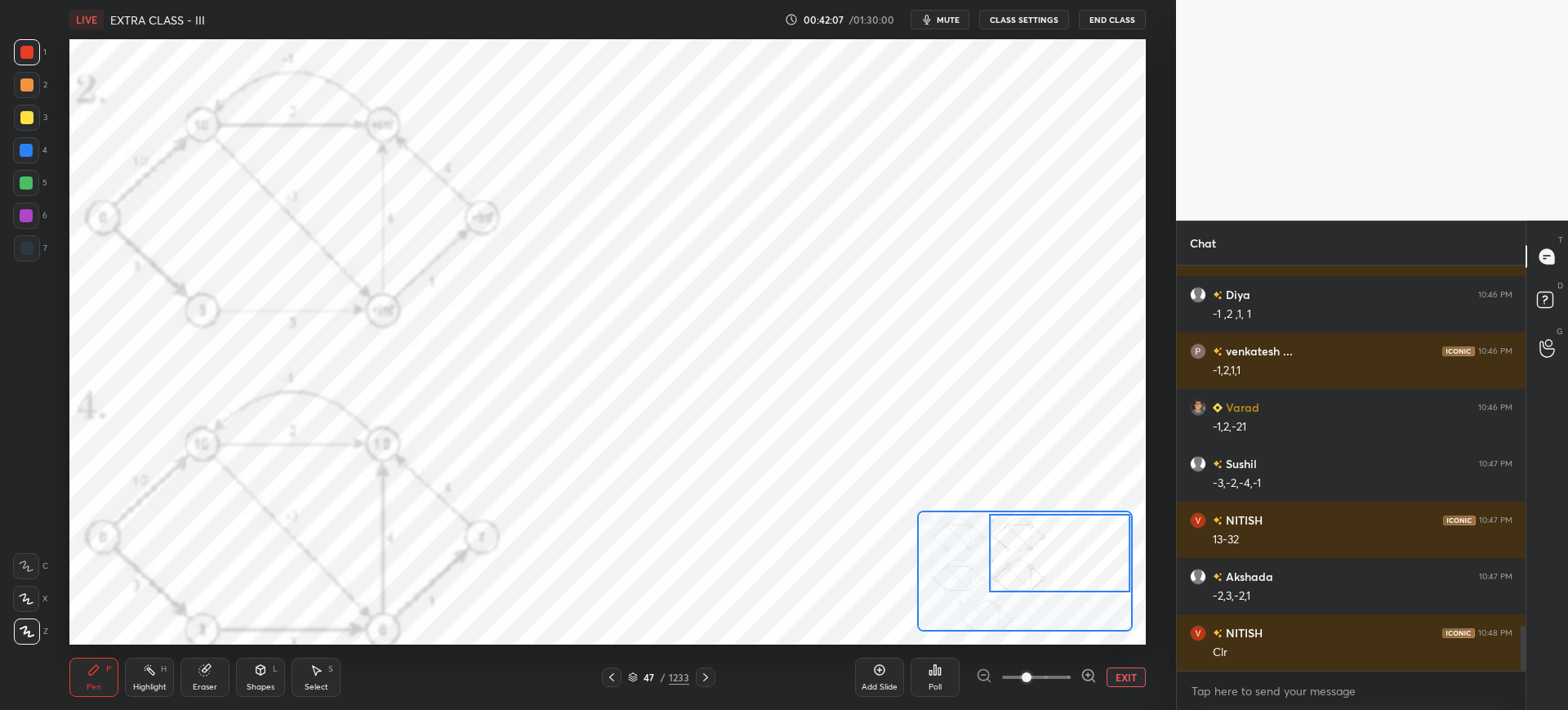
drag, startPoint x: 1051, startPoint y: 673, endPoint x: 1034, endPoint y: 675, distance: 17.1
click at [1031, 675] on span at bounding box center [1026, 677] width 10 height 10
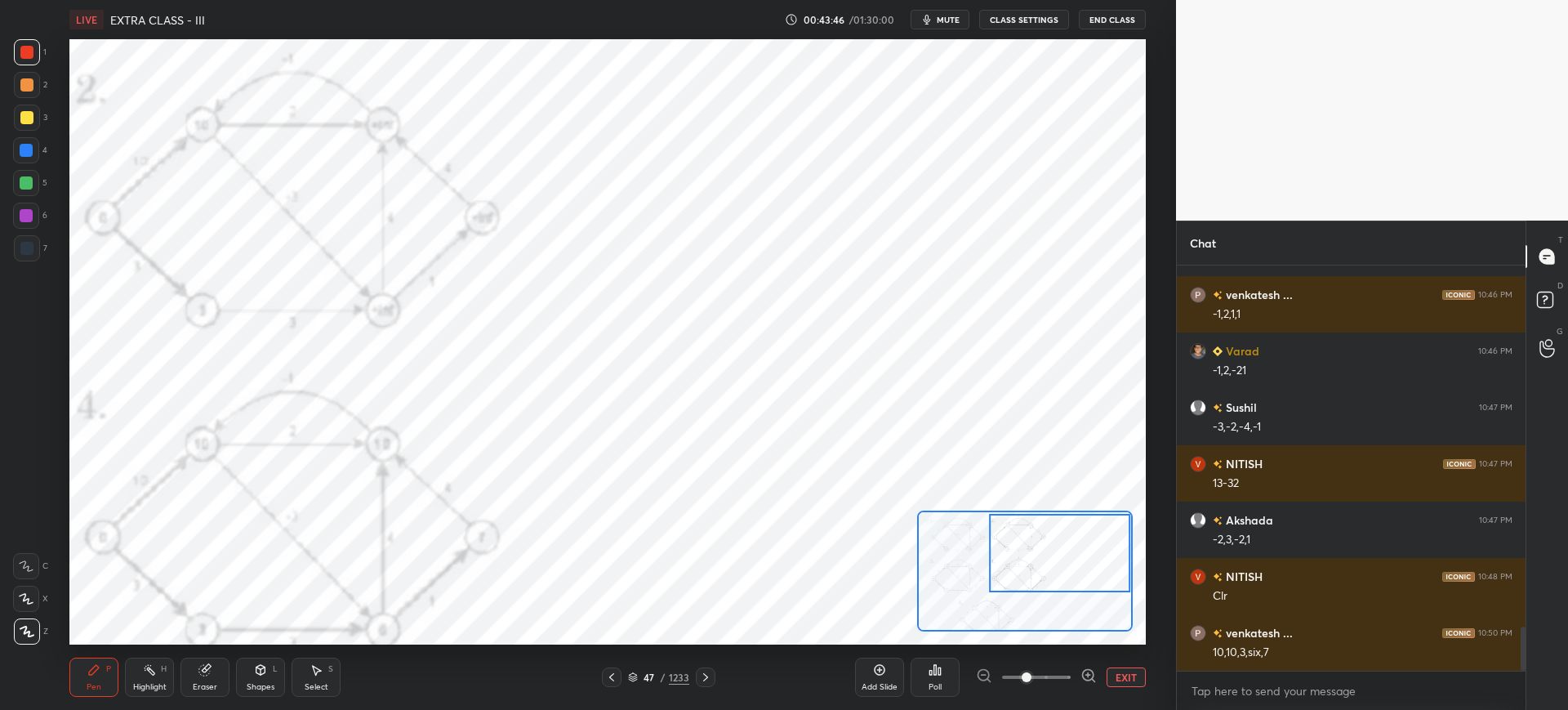
click at [18, 252] on div at bounding box center [26, 248] width 26 height 26
drag, startPoint x: 29, startPoint y: 214, endPoint x: 57, endPoint y: 210, distance: 28.3
click at [31, 215] on div at bounding box center [25, 216] width 26 height 26
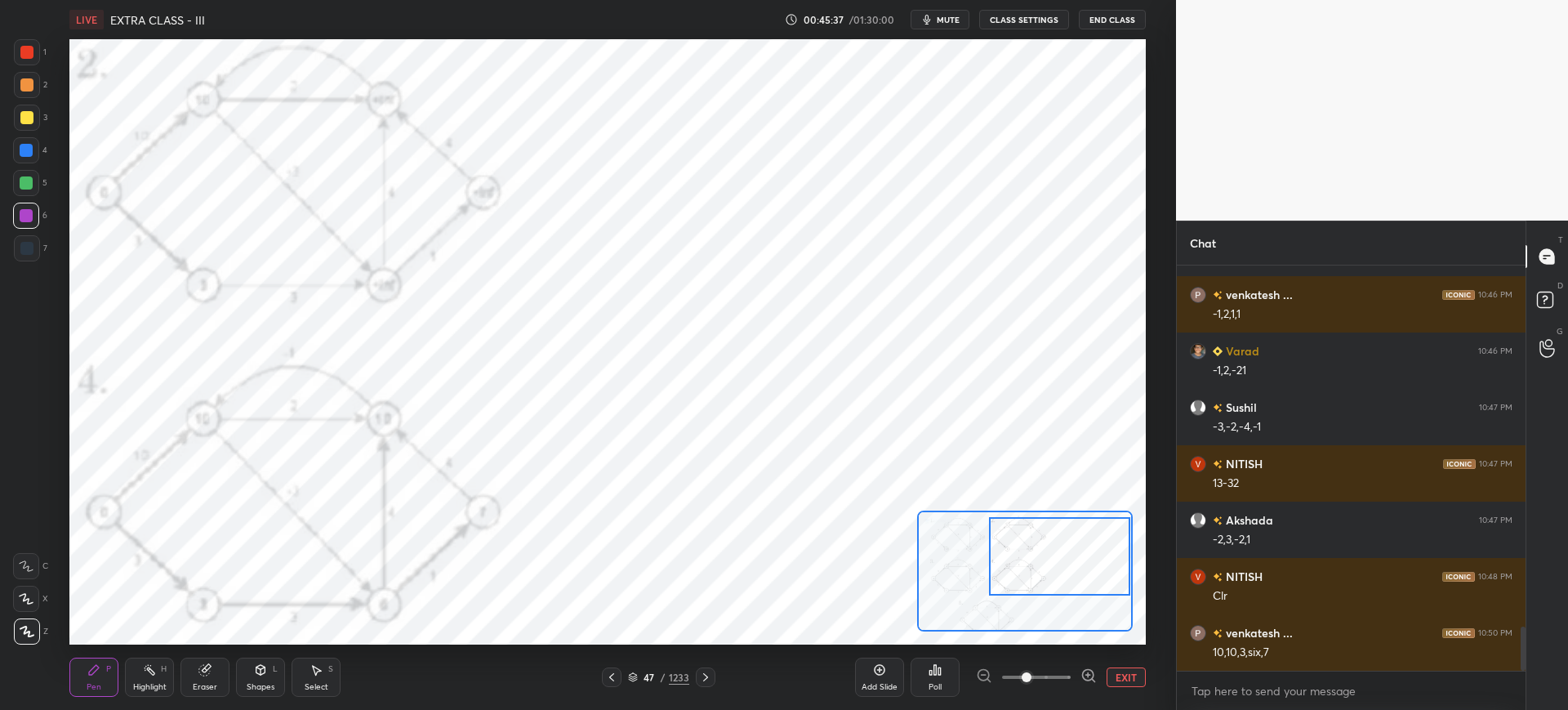
drag, startPoint x: 1059, startPoint y: 570, endPoint x: 1068, endPoint y: 568, distance: 9.2
click at [1069, 575] on div at bounding box center [1060, 556] width 142 height 79
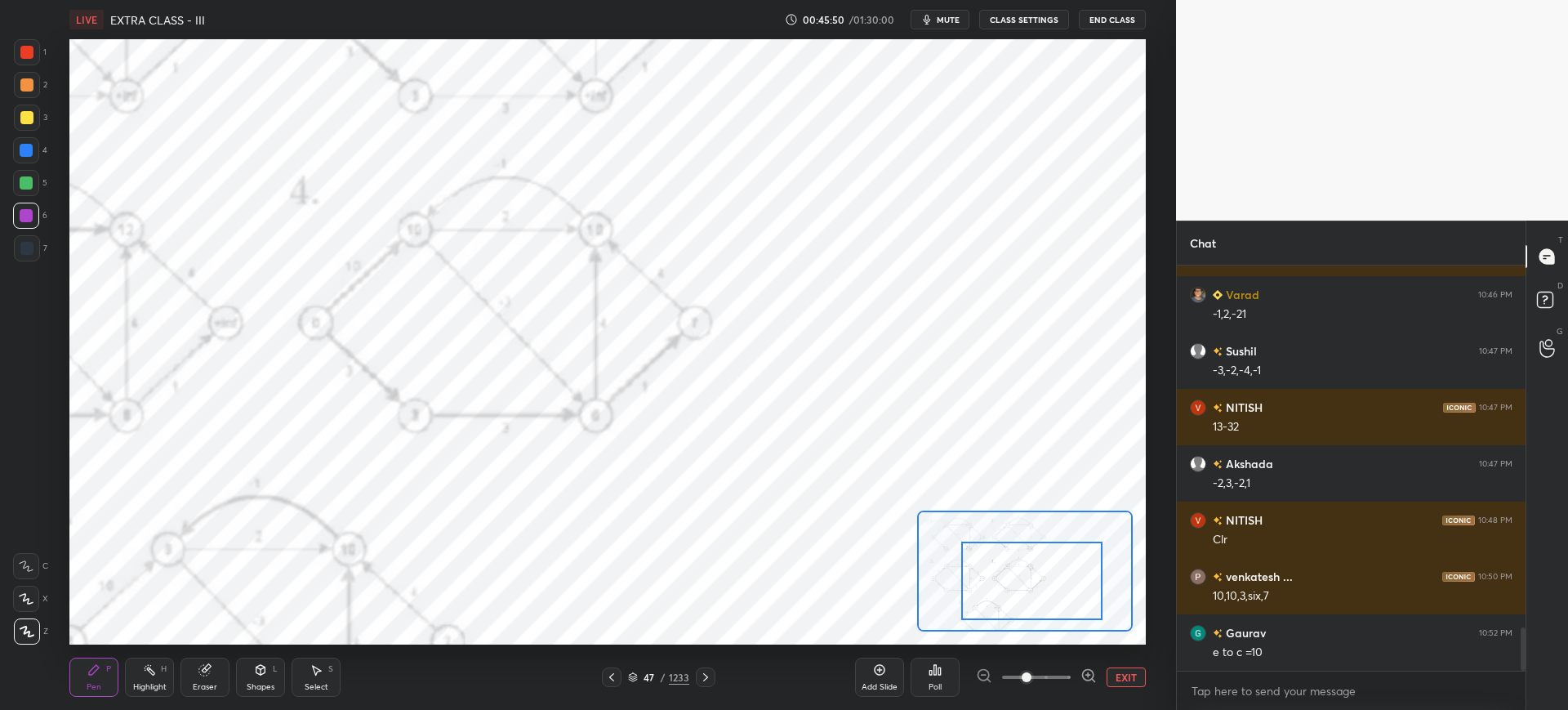
drag, startPoint x: 1045, startPoint y: 580, endPoint x: 1016, endPoint y: 596, distance: 33.1
click at [1017, 599] on div at bounding box center [1032, 581] width 142 height 79
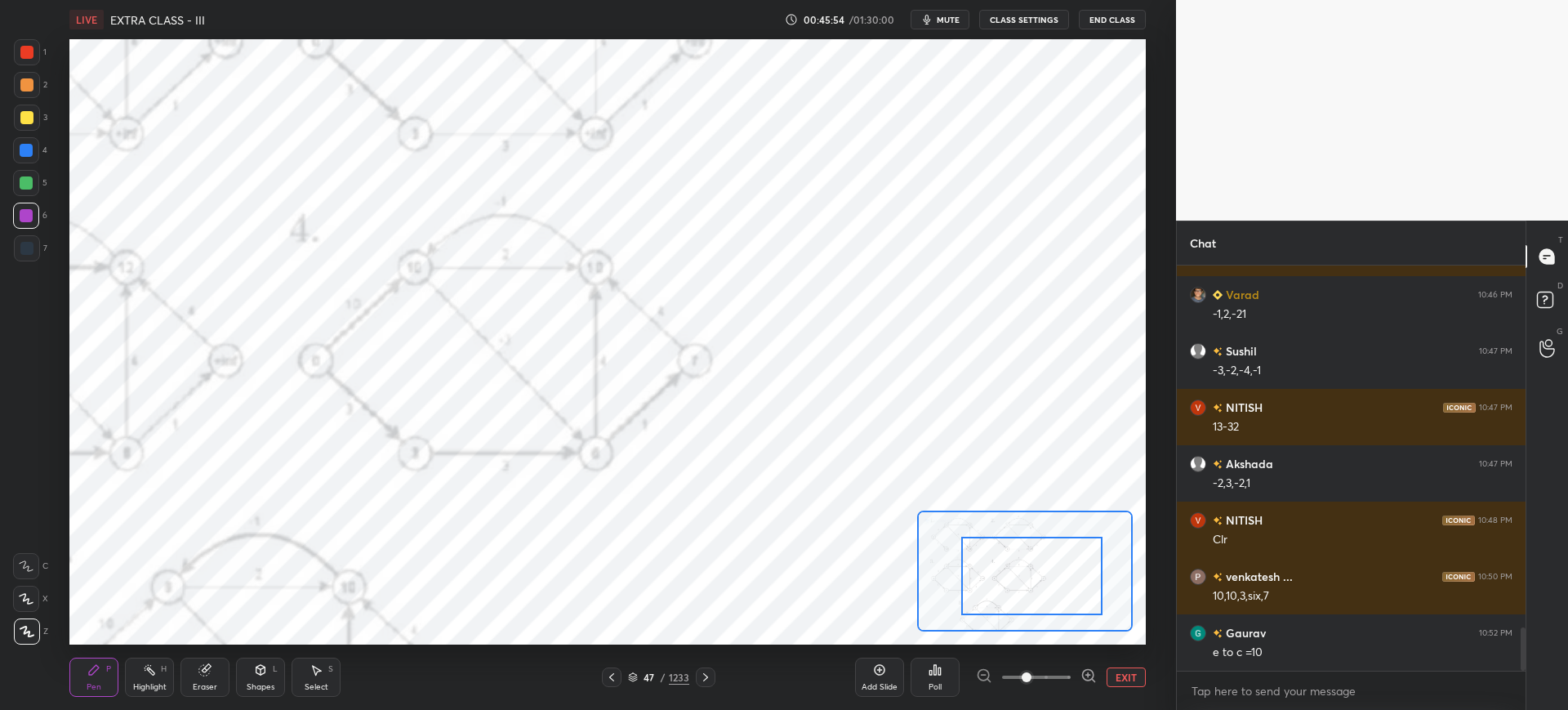
click at [709, 683] on div at bounding box center [706, 677] width 19 height 19
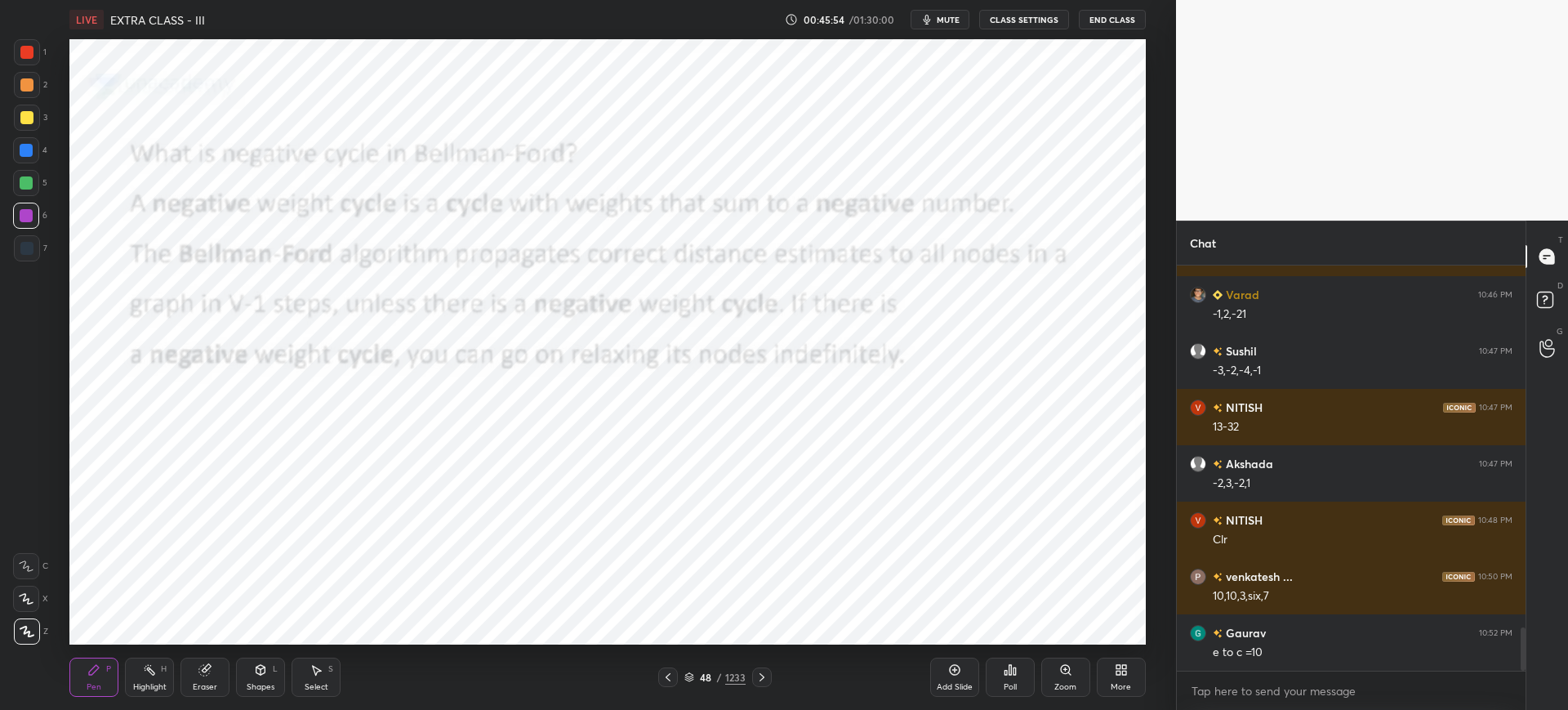
scroll to position [3416, 0]
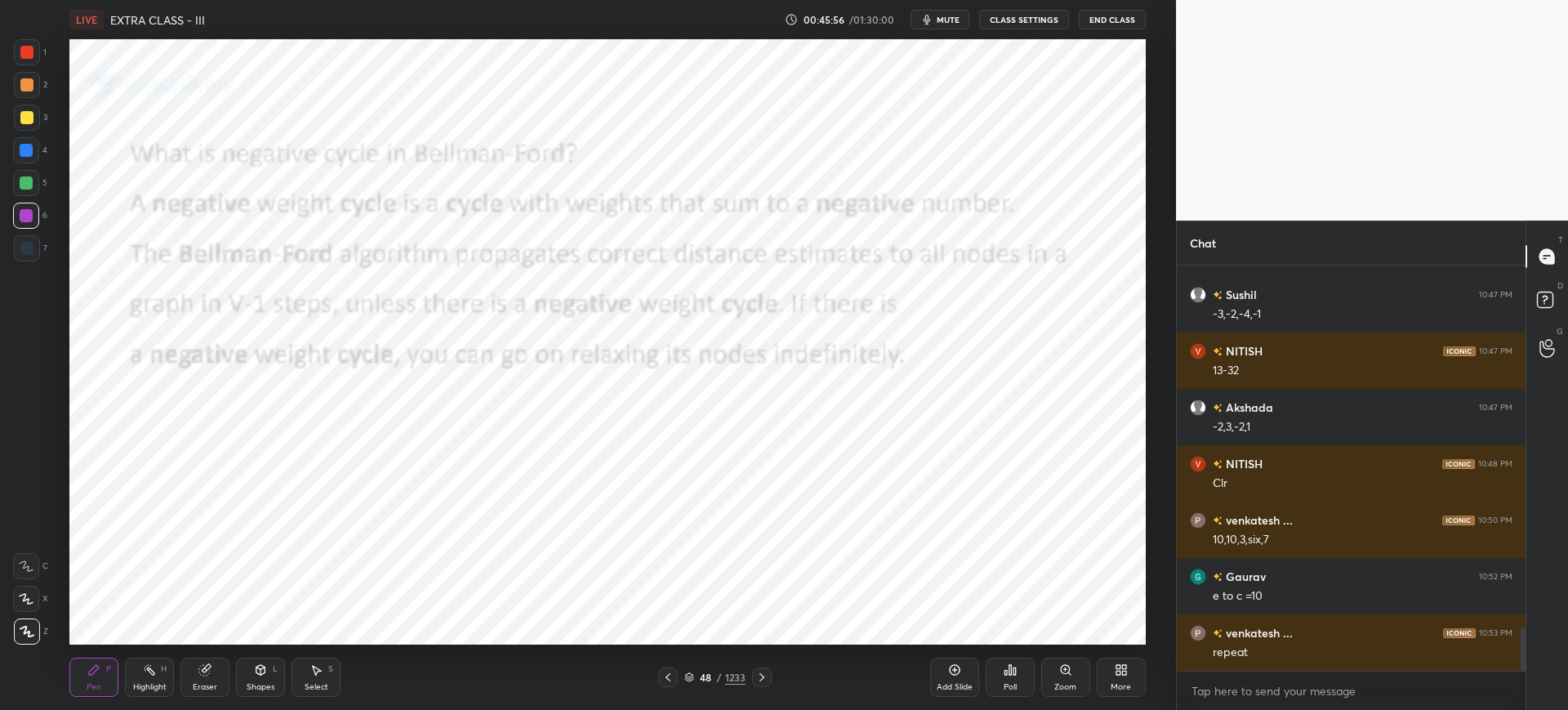
click at [663, 674] on icon at bounding box center [667, 677] width 13 height 13
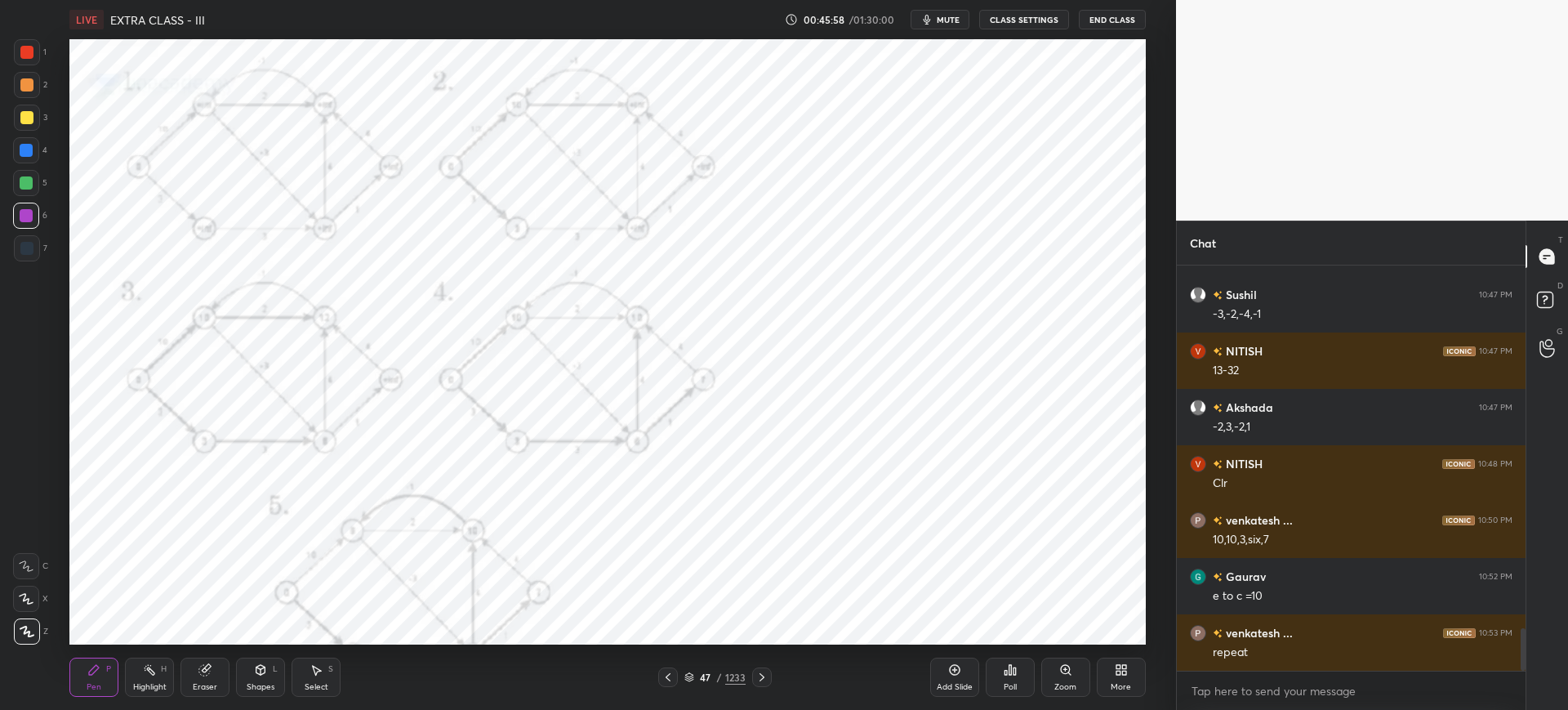
scroll to position [3472, 0]
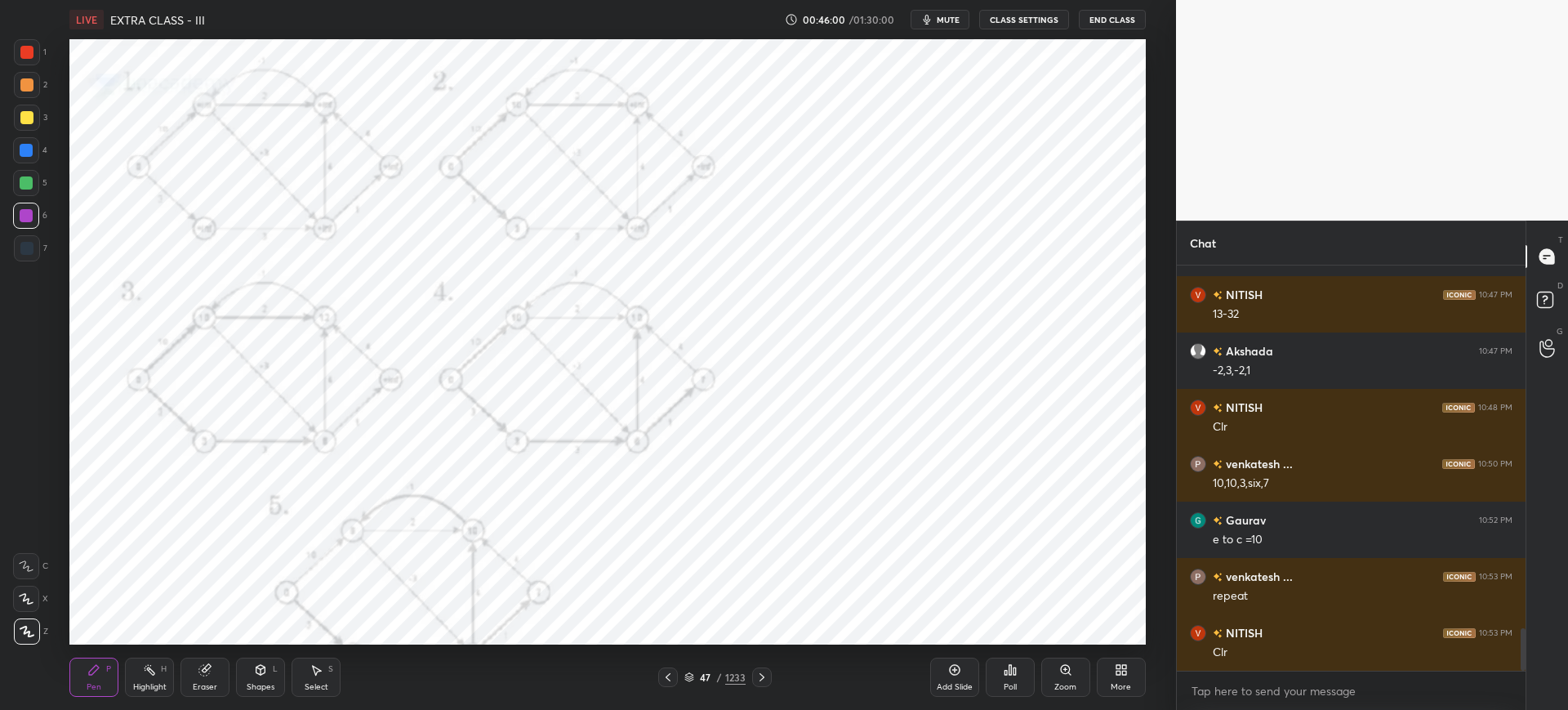
click at [1061, 663] on icon at bounding box center [1065, 669] width 13 height 13
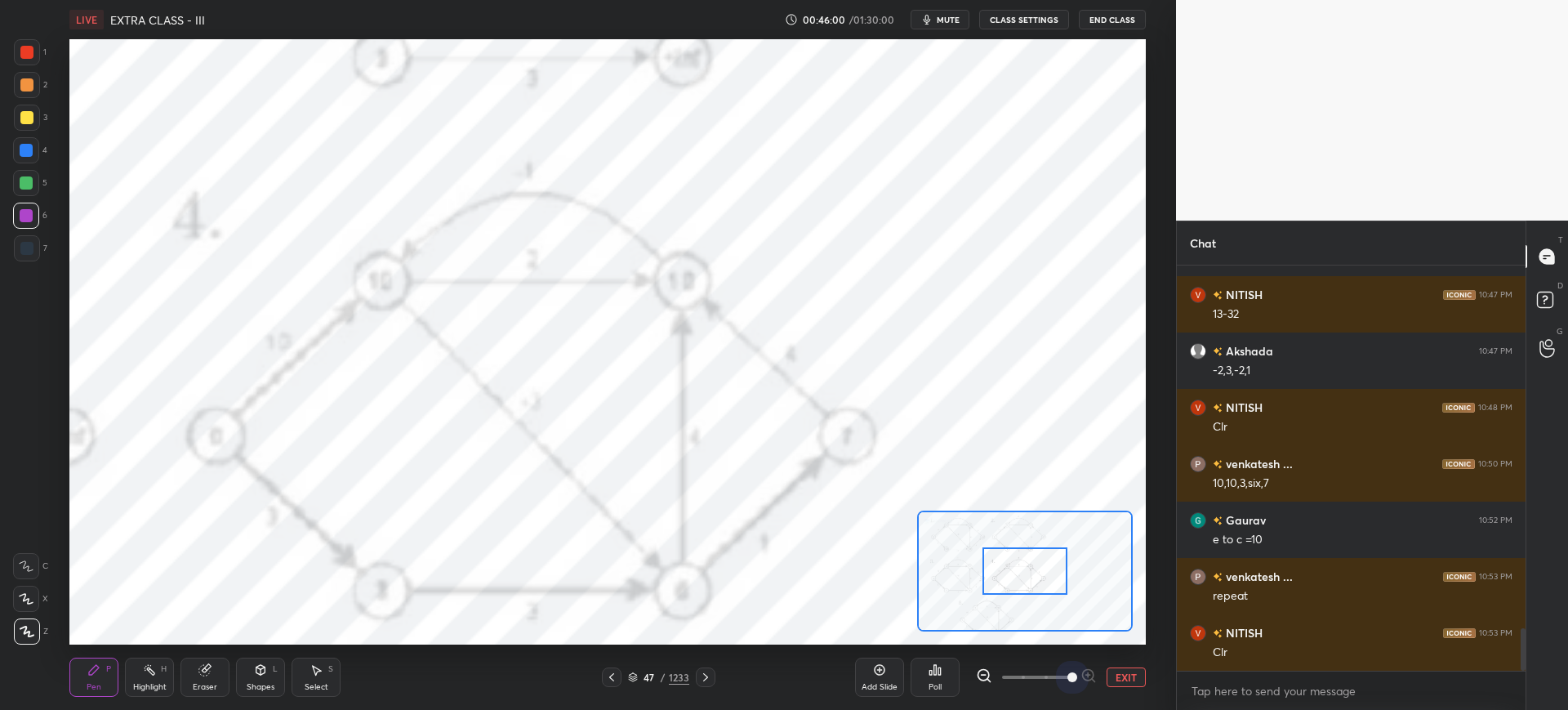
click at [1062, 665] on span at bounding box center [1036, 677] width 69 height 24
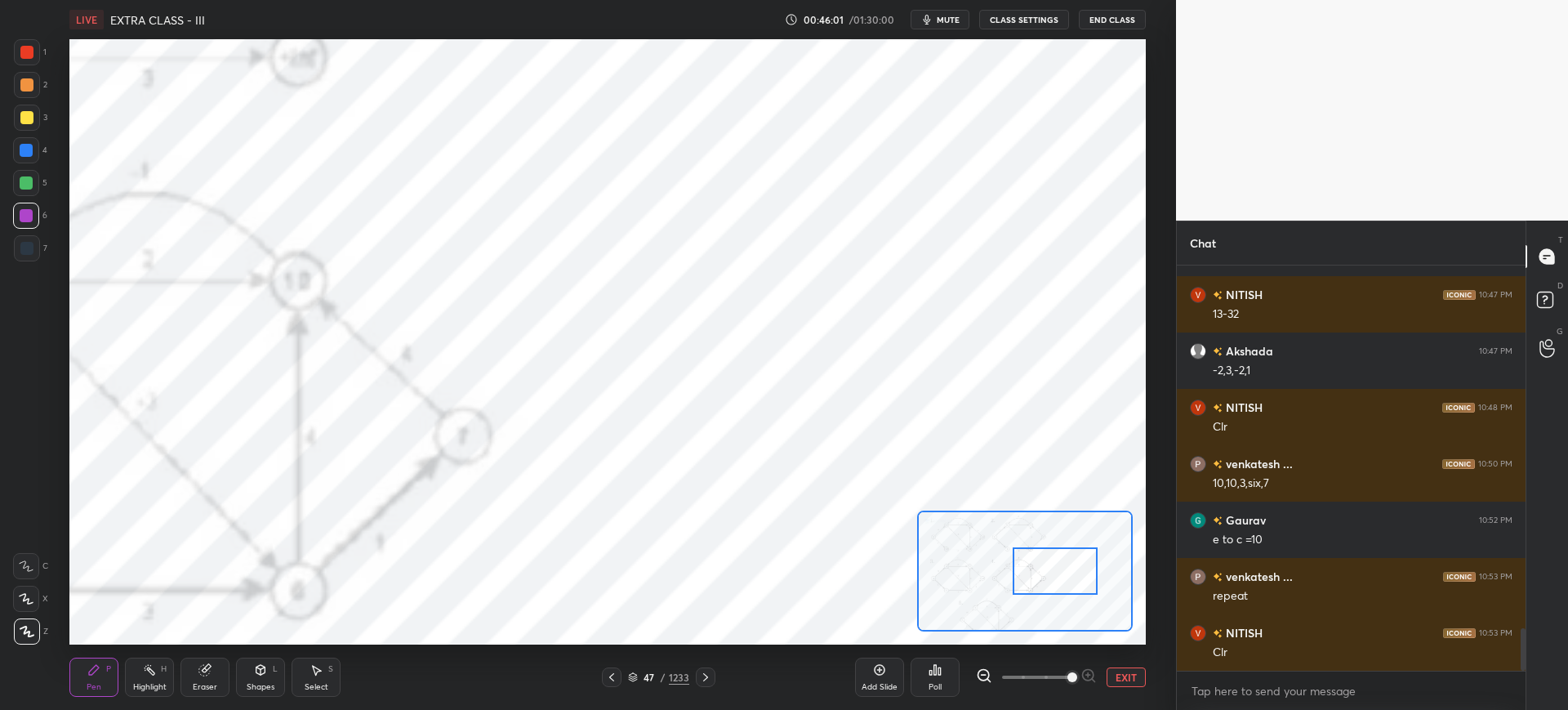
drag, startPoint x: 1024, startPoint y: 575, endPoint x: 1061, endPoint y: 574, distance: 37.0
click at [1062, 575] on div at bounding box center [1054, 571] width 84 height 48
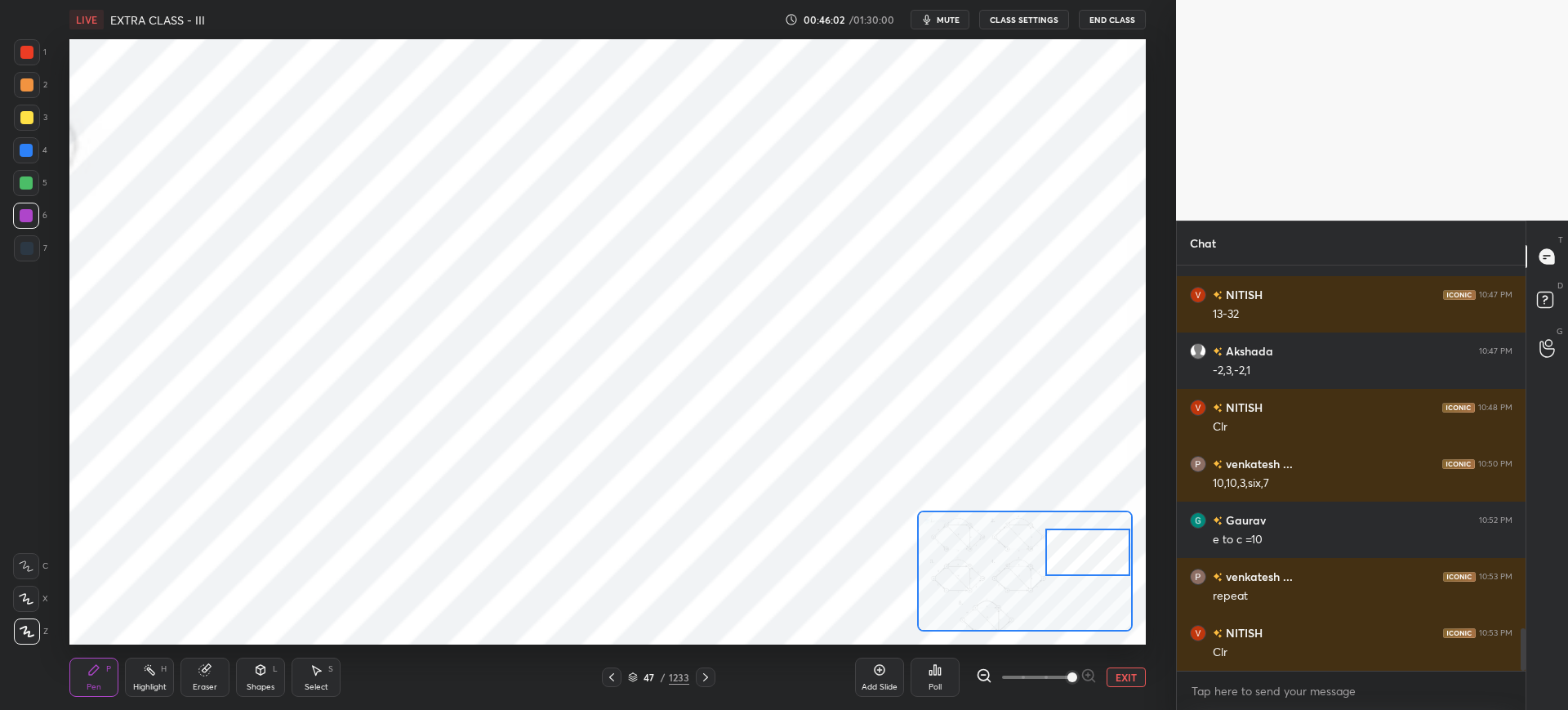
drag, startPoint x: 1058, startPoint y: 565, endPoint x: 1064, endPoint y: 572, distance: 9.2
click at [1072, 552] on div at bounding box center [1087, 552] width 84 height 48
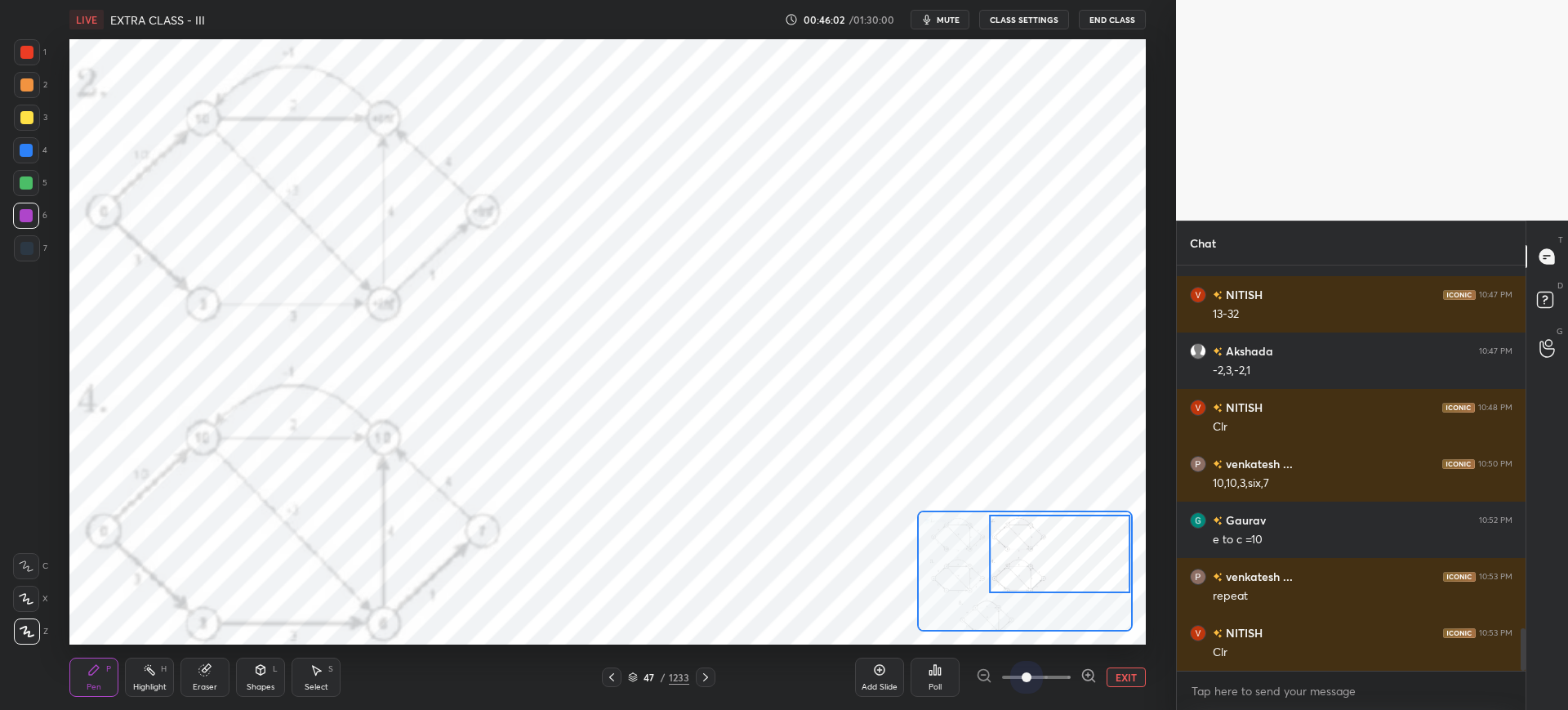
click at [1034, 667] on span at bounding box center [1036, 677] width 69 height 24
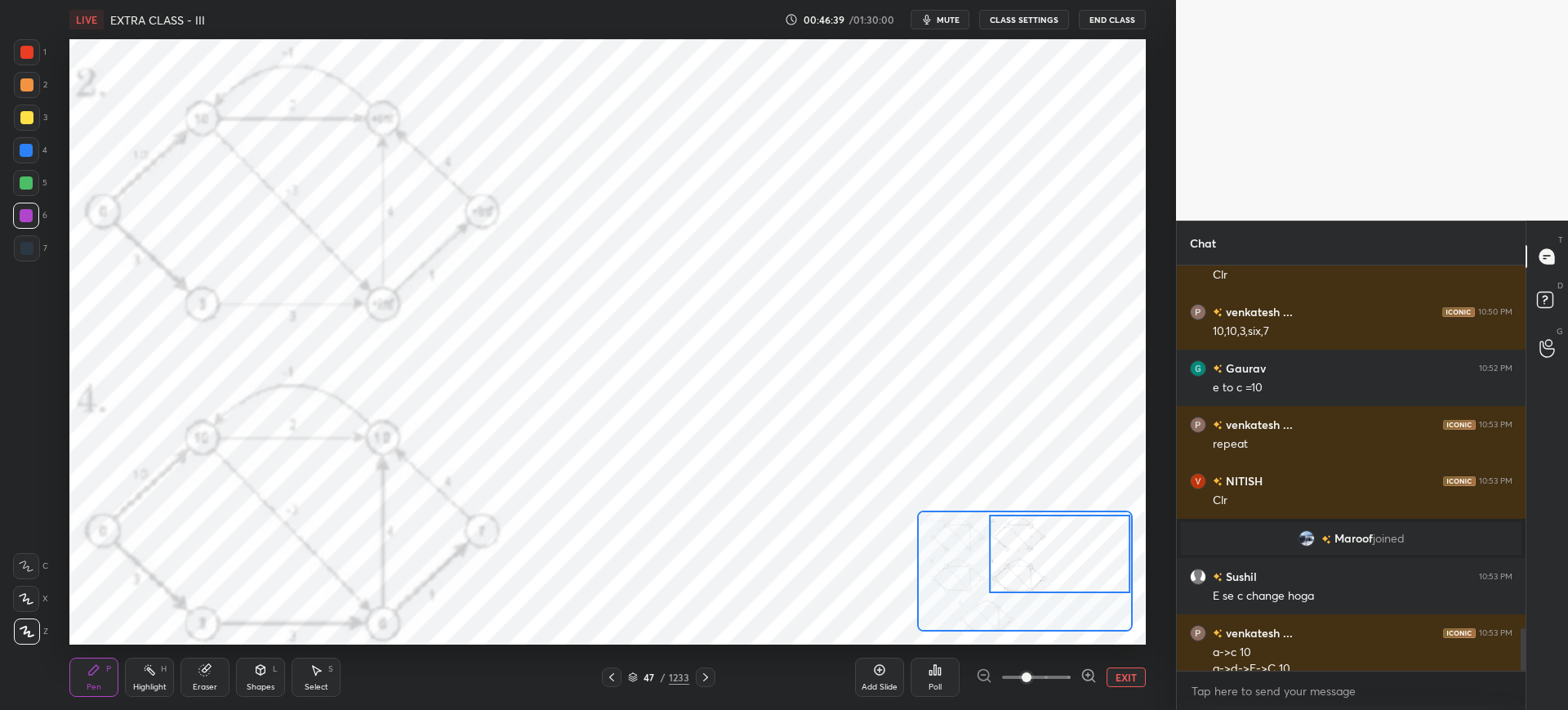
scroll to position [3438, 0]
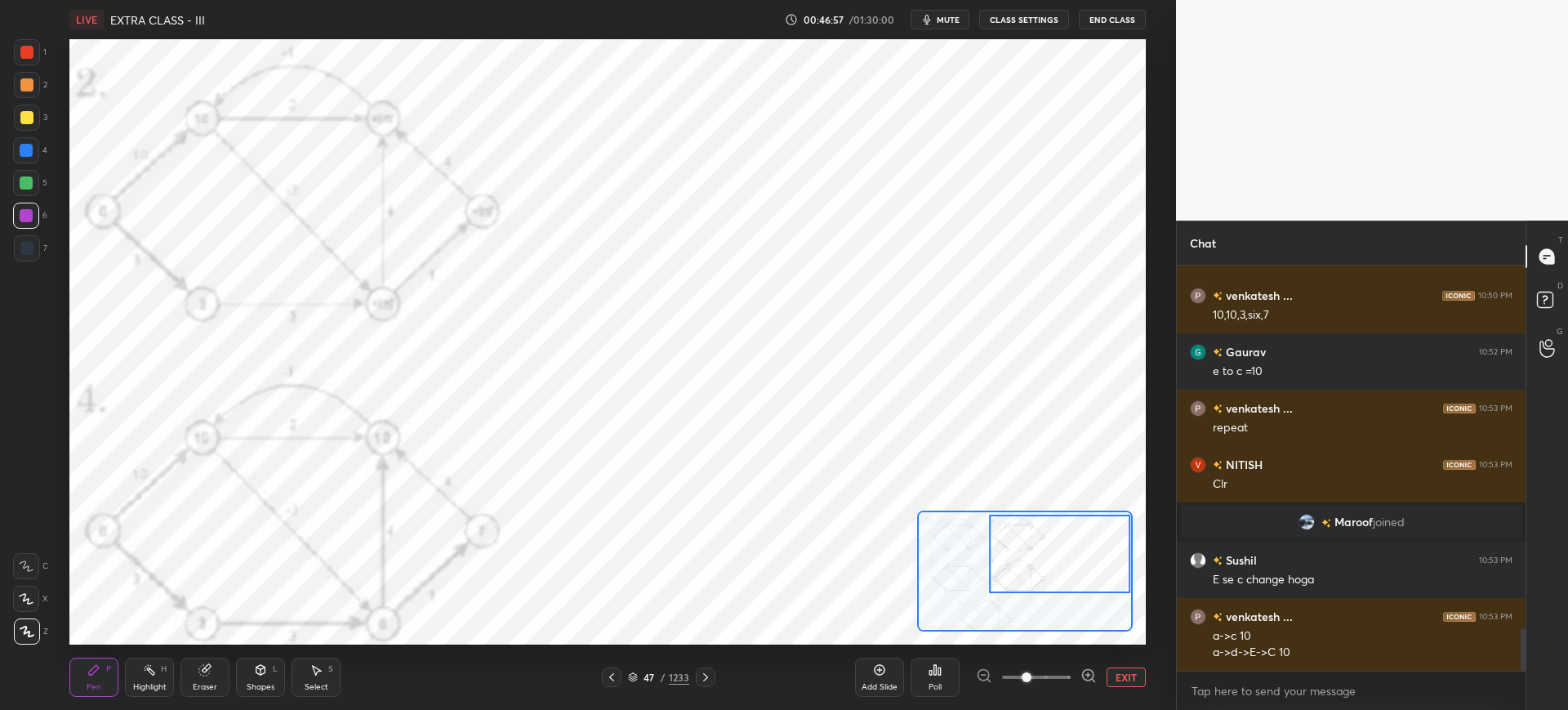
click at [197, 678] on div "Eraser" at bounding box center [205, 677] width 49 height 39
click at [116, 680] on div "Pen P" at bounding box center [94, 677] width 49 height 39
drag, startPoint x: 28, startPoint y: 57, endPoint x: 57, endPoint y: 77, distance: 35.2
click at [28, 59] on div at bounding box center [26, 51] width 26 height 26
click at [33, 208] on div at bounding box center [25, 216] width 26 height 26
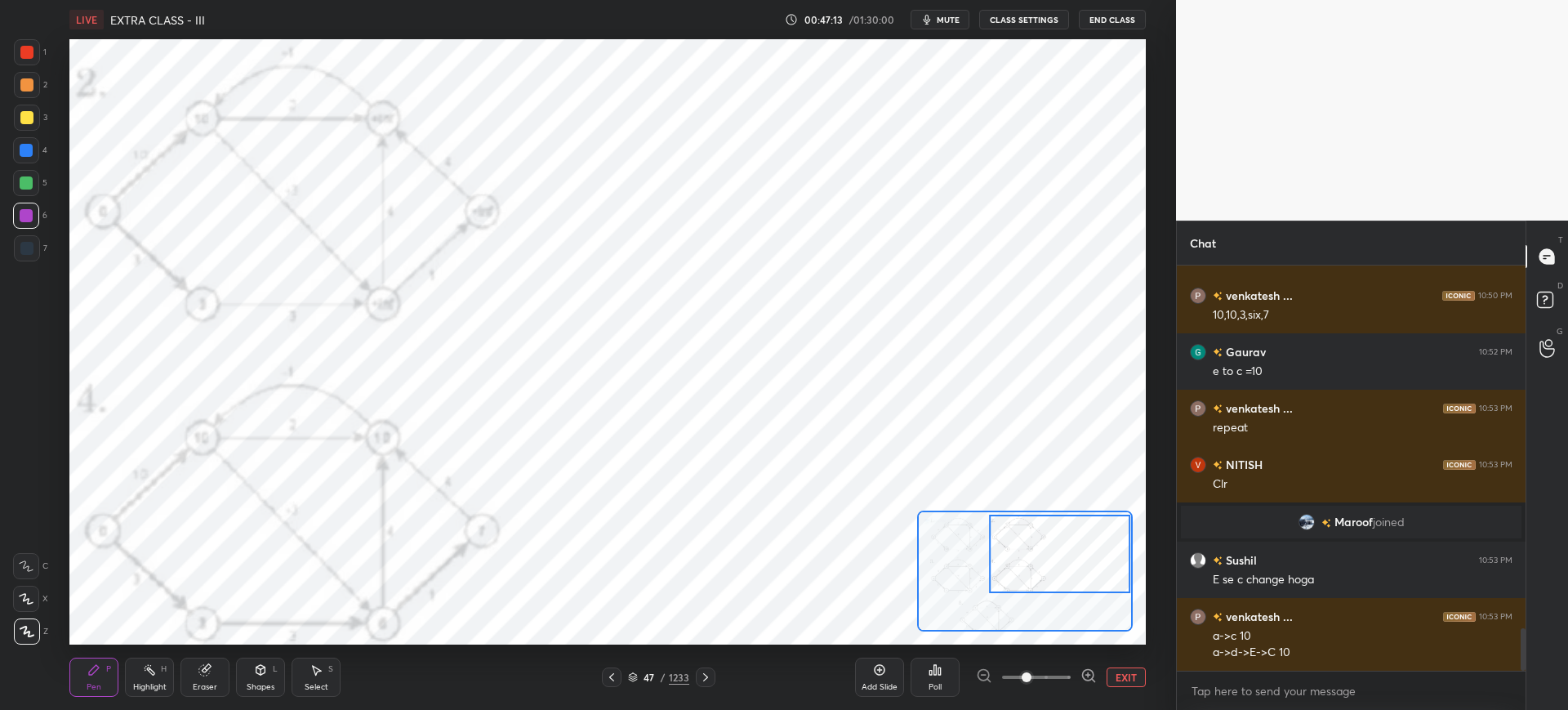
click at [25, 174] on div at bounding box center [25, 183] width 26 height 26
click at [28, 152] on div at bounding box center [25, 150] width 13 height 13
click at [33, 185] on div at bounding box center [25, 183] width 13 height 13
click at [31, 85] on div at bounding box center [26, 85] width 13 height 13
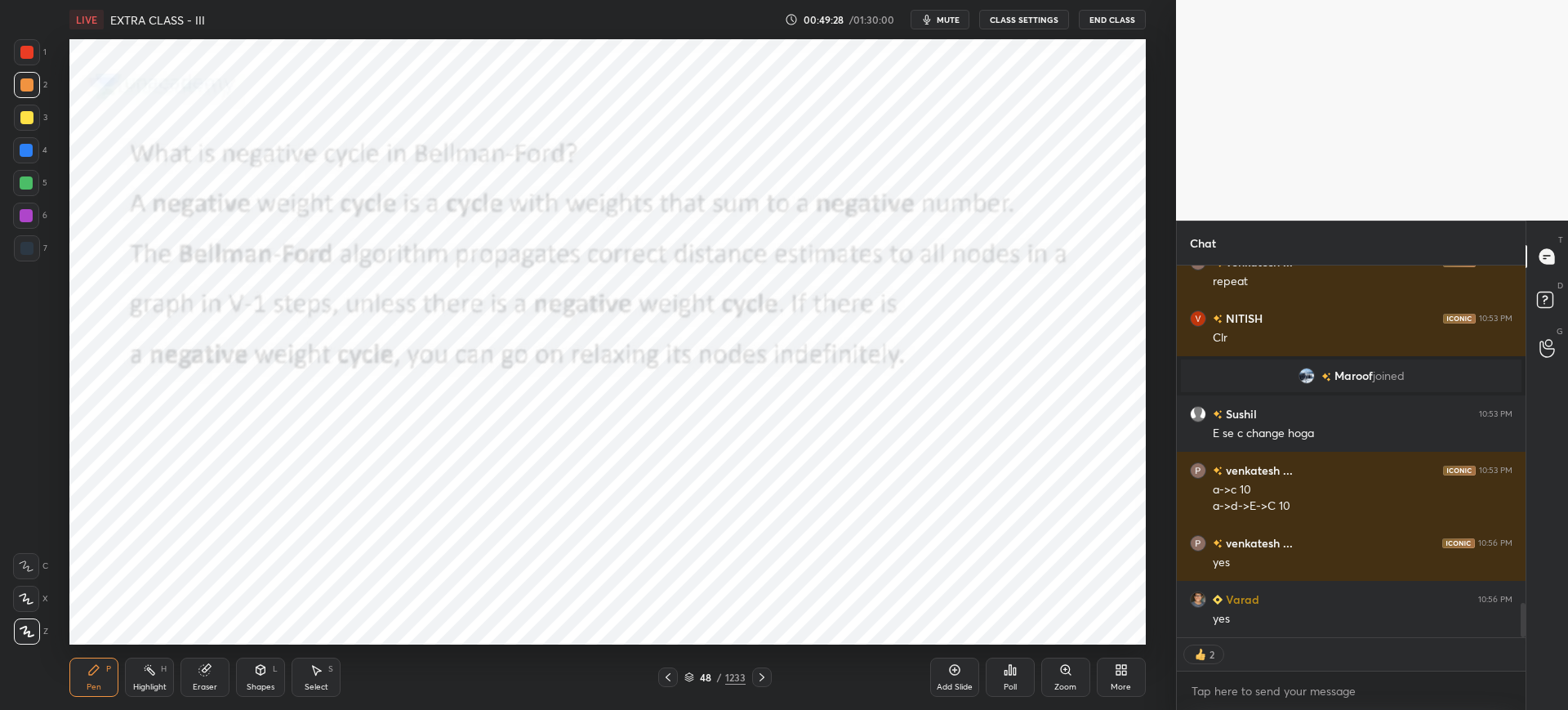
scroll to position [3630, 0]
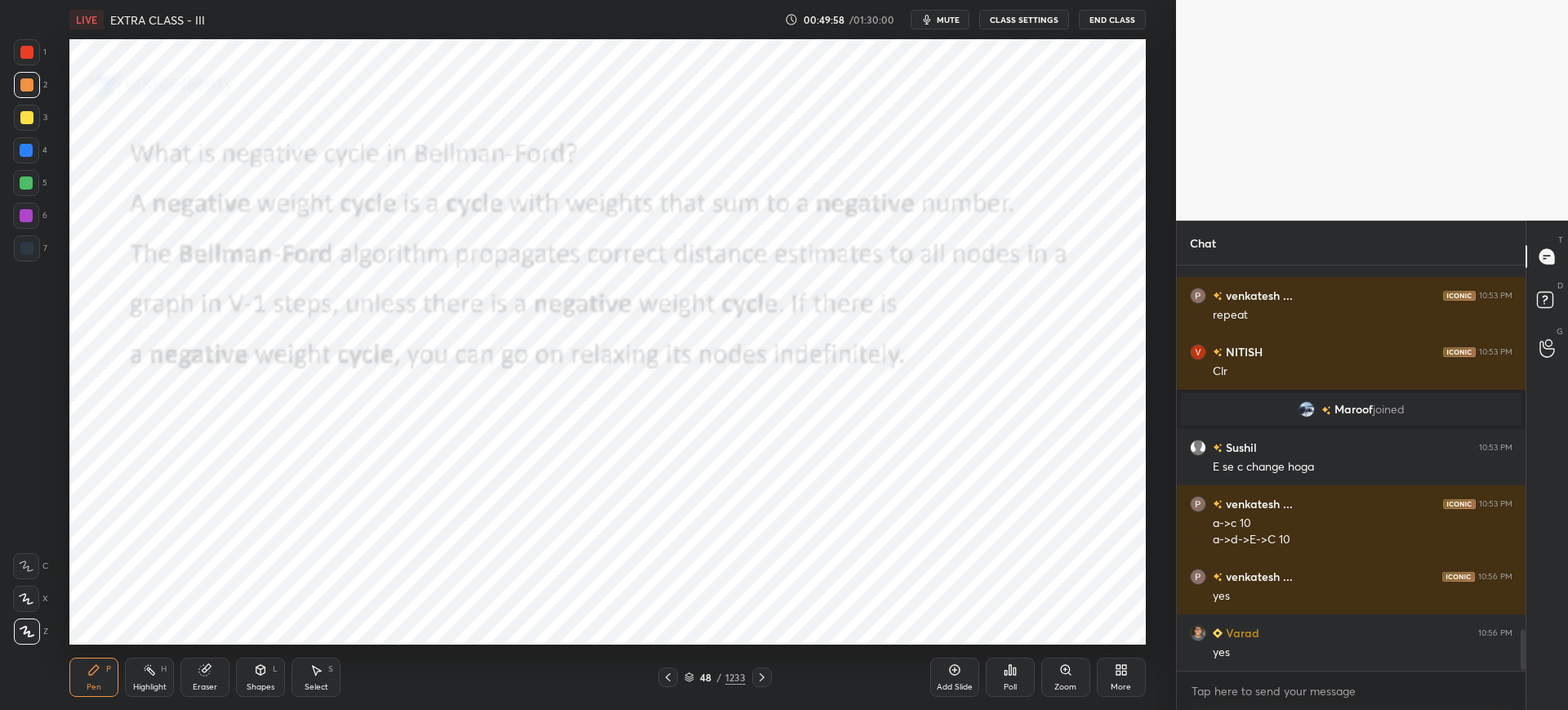
drag, startPoint x: 687, startPoint y: 674, endPoint x: 689, endPoint y: 657, distance: 17.1
click at [688, 672] on icon at bounding box center [689, 677] width 10 height 10
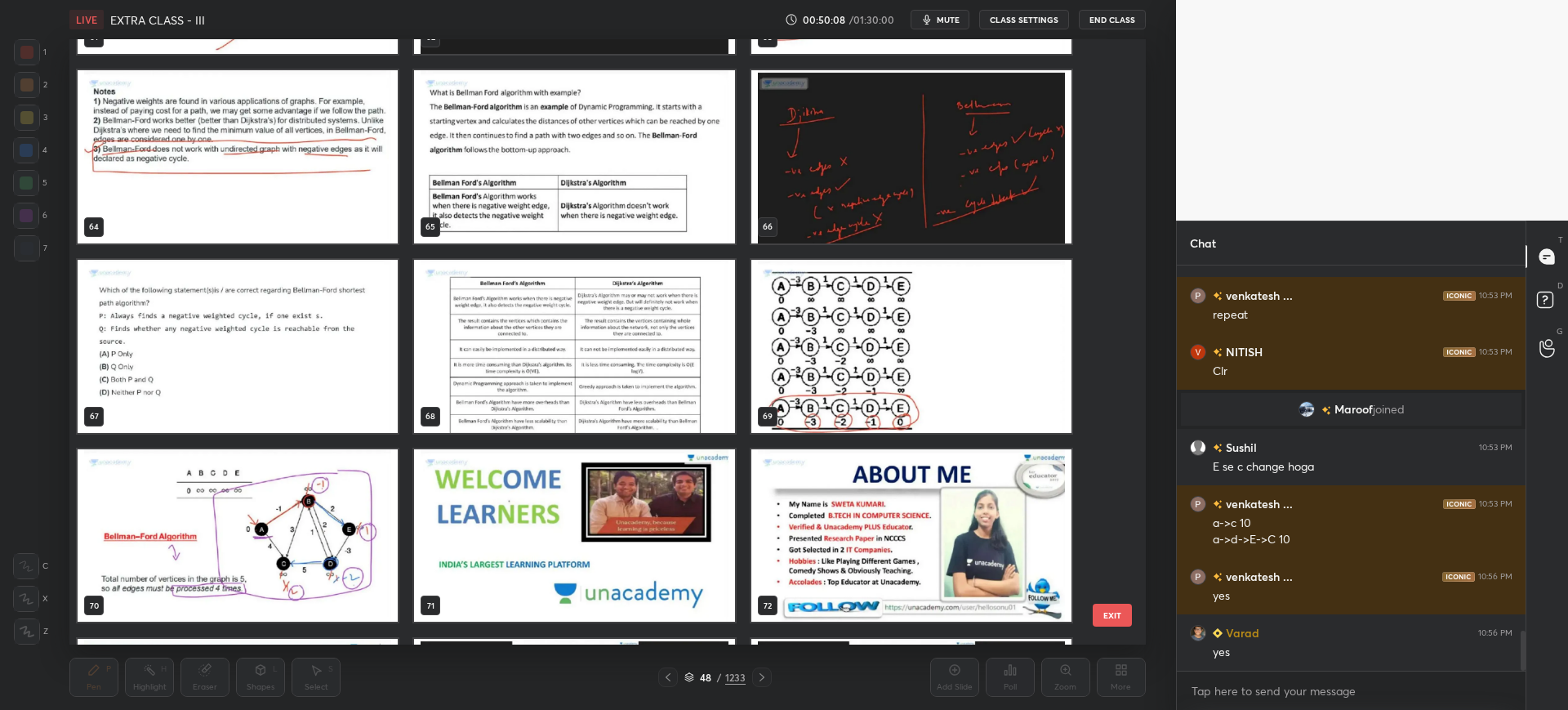
scroll to position [3686, 0]
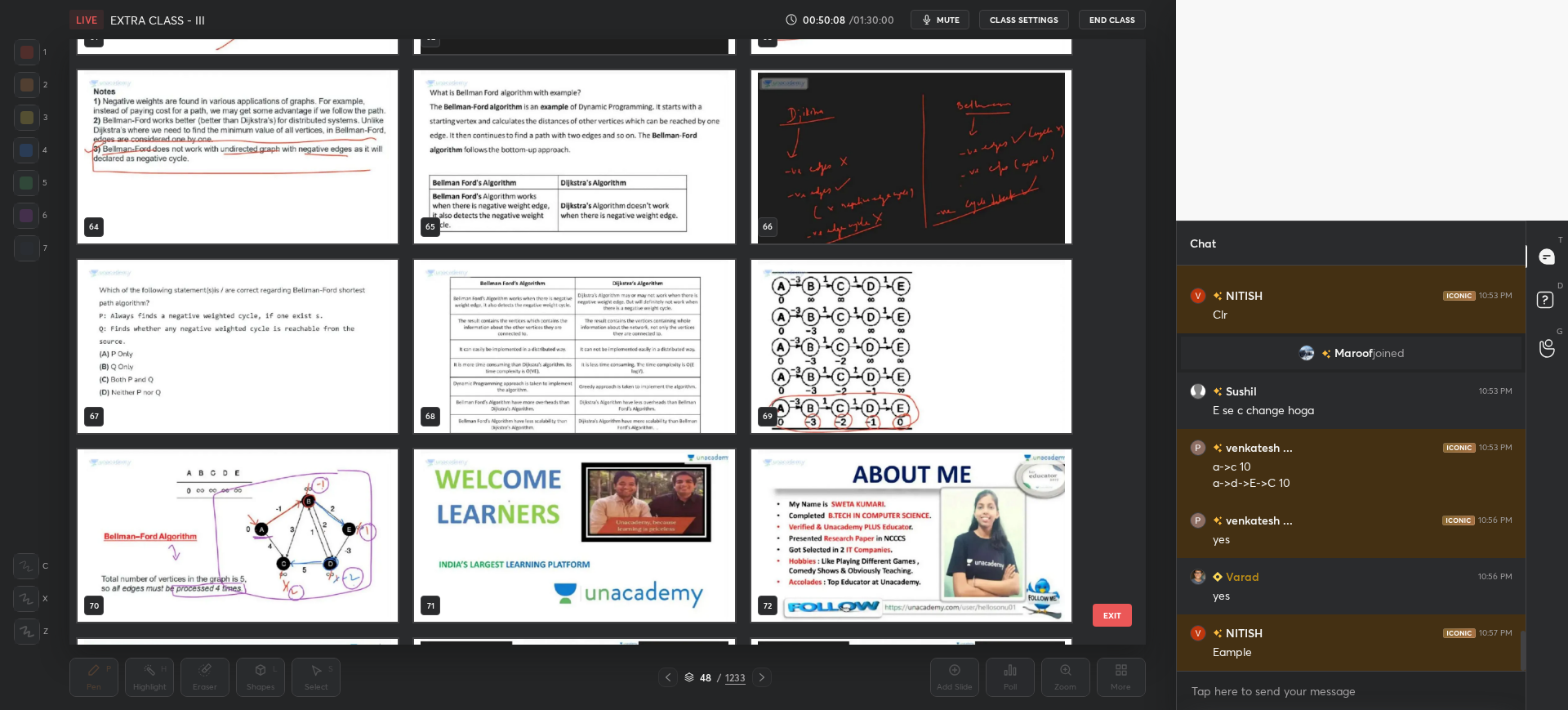
click at [321, 368] on img "grid" at bounding box center [238, 346] width 320 height 173
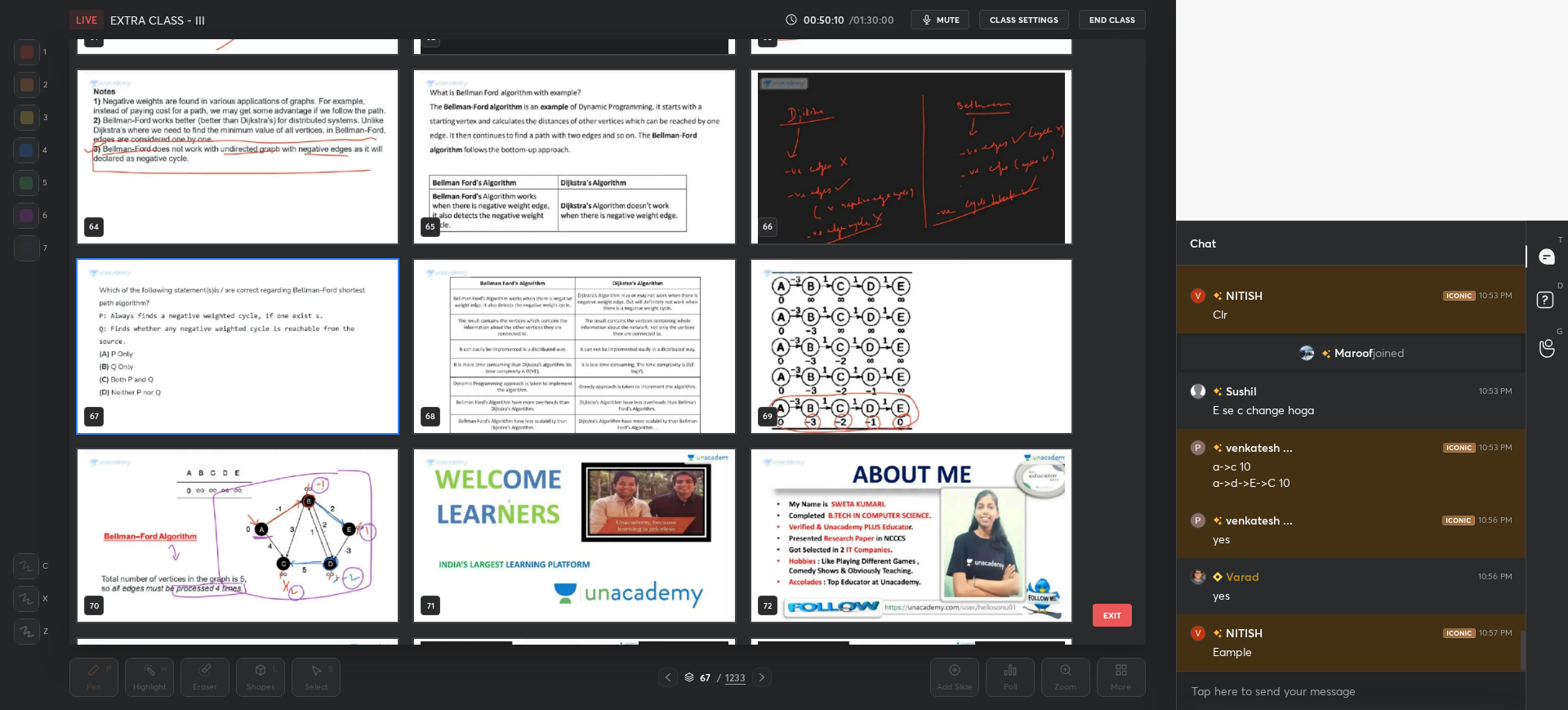
click at [1106, 611] on button "EXIT" at bounding box center [1112, 616] width 39 height 23
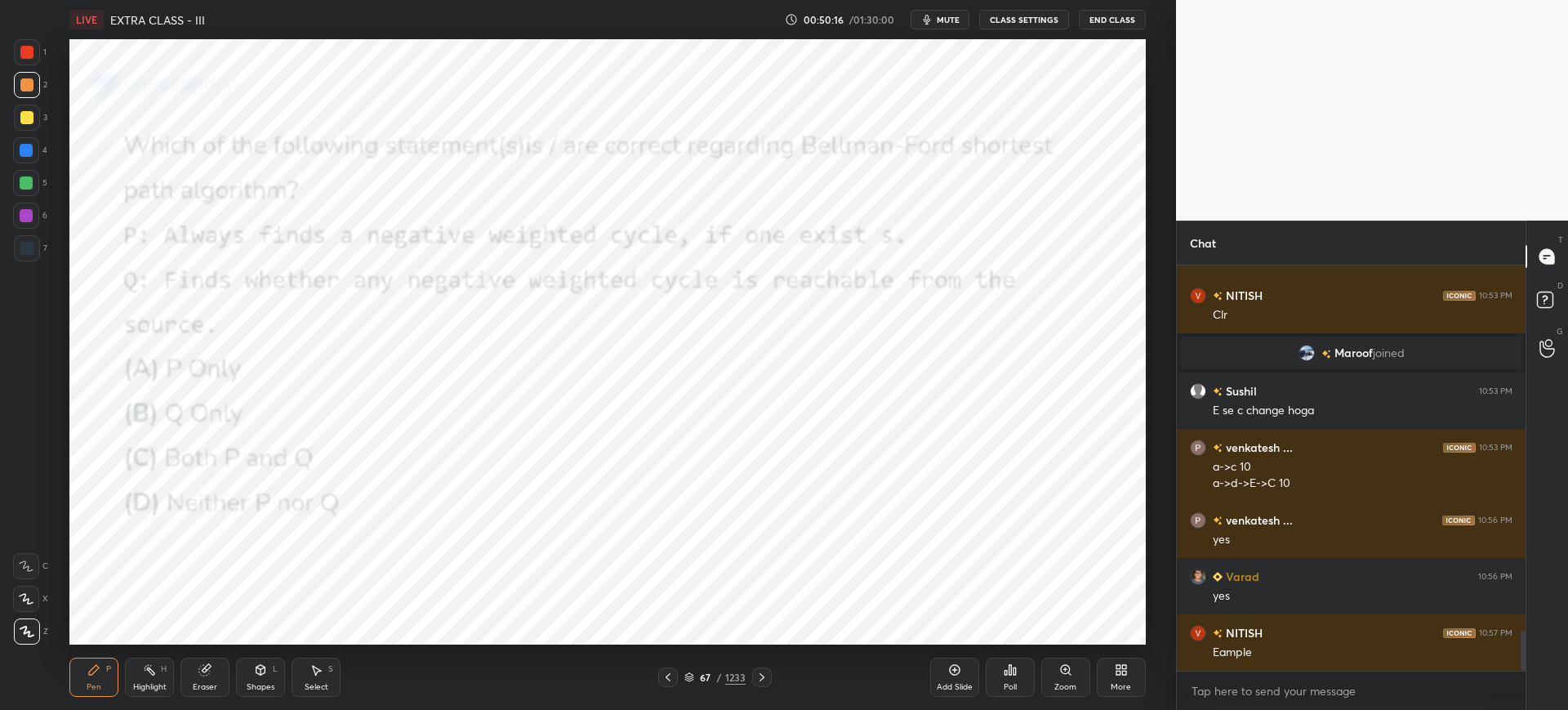
click at [694, 677] on icon at bounding box center [689, 677] width 10 height 10
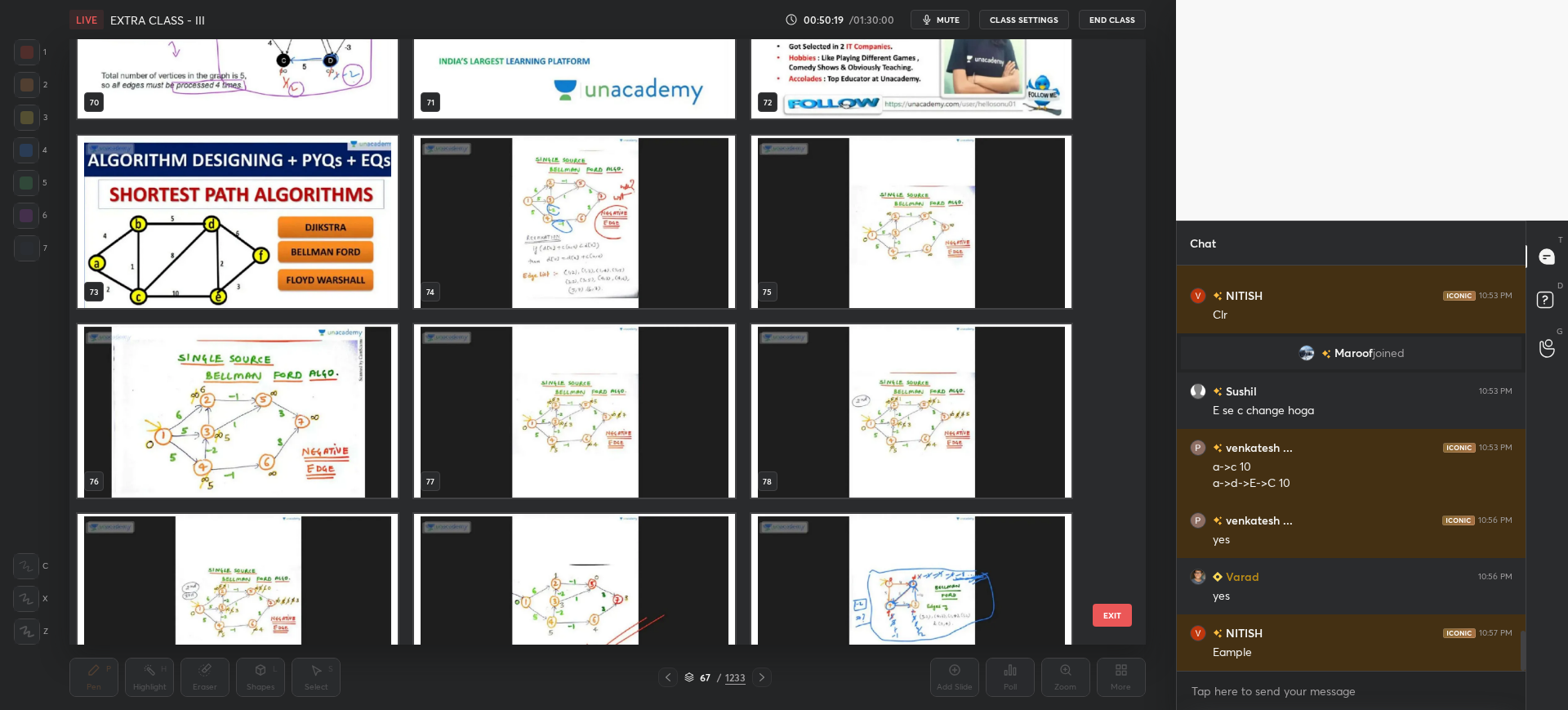
scroll to position [4459, 0]
click at [633, 289] on img "grid" at bounding box center [575, 222] width 320 height 173
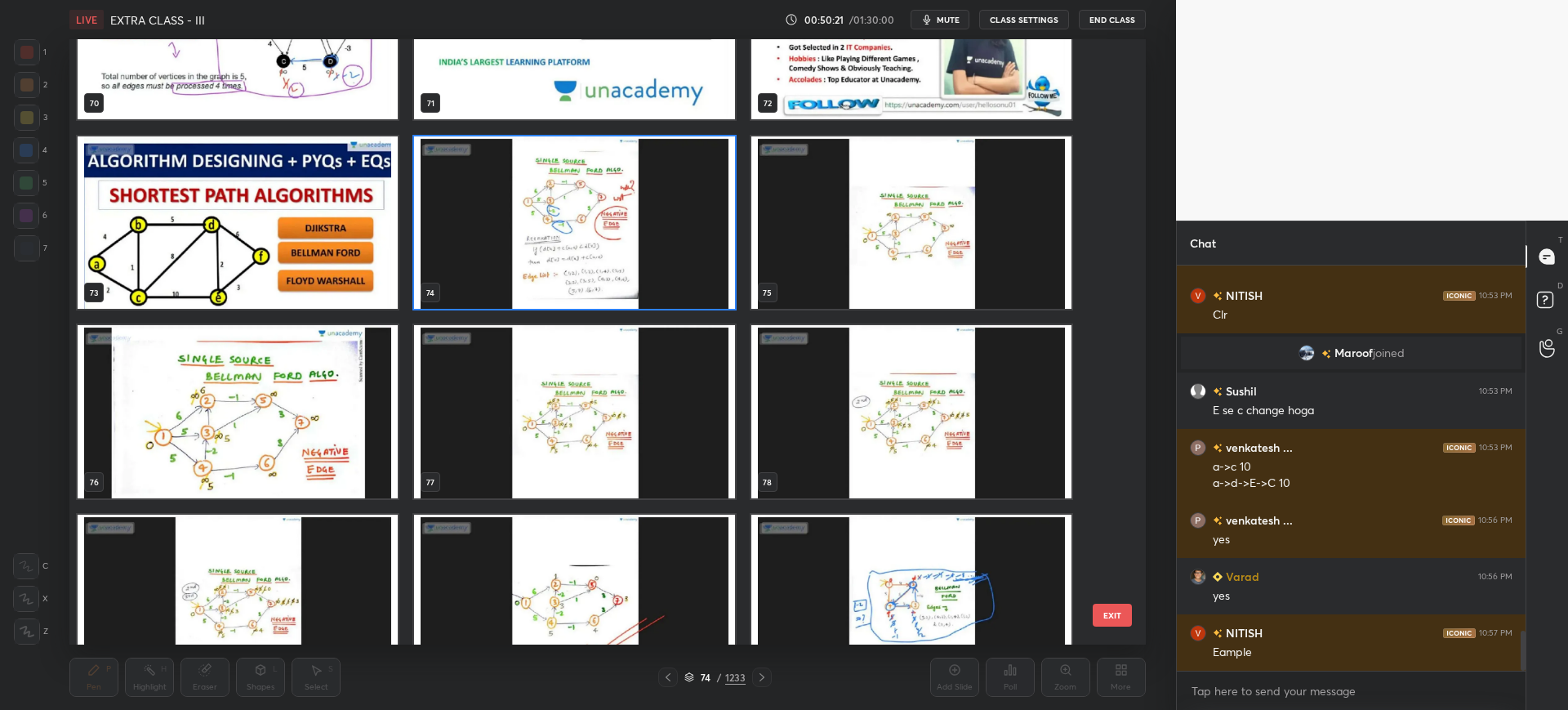
click at [1121, 620] on button "EXIT" at bounding box center [1112, 616] width 39 height 23
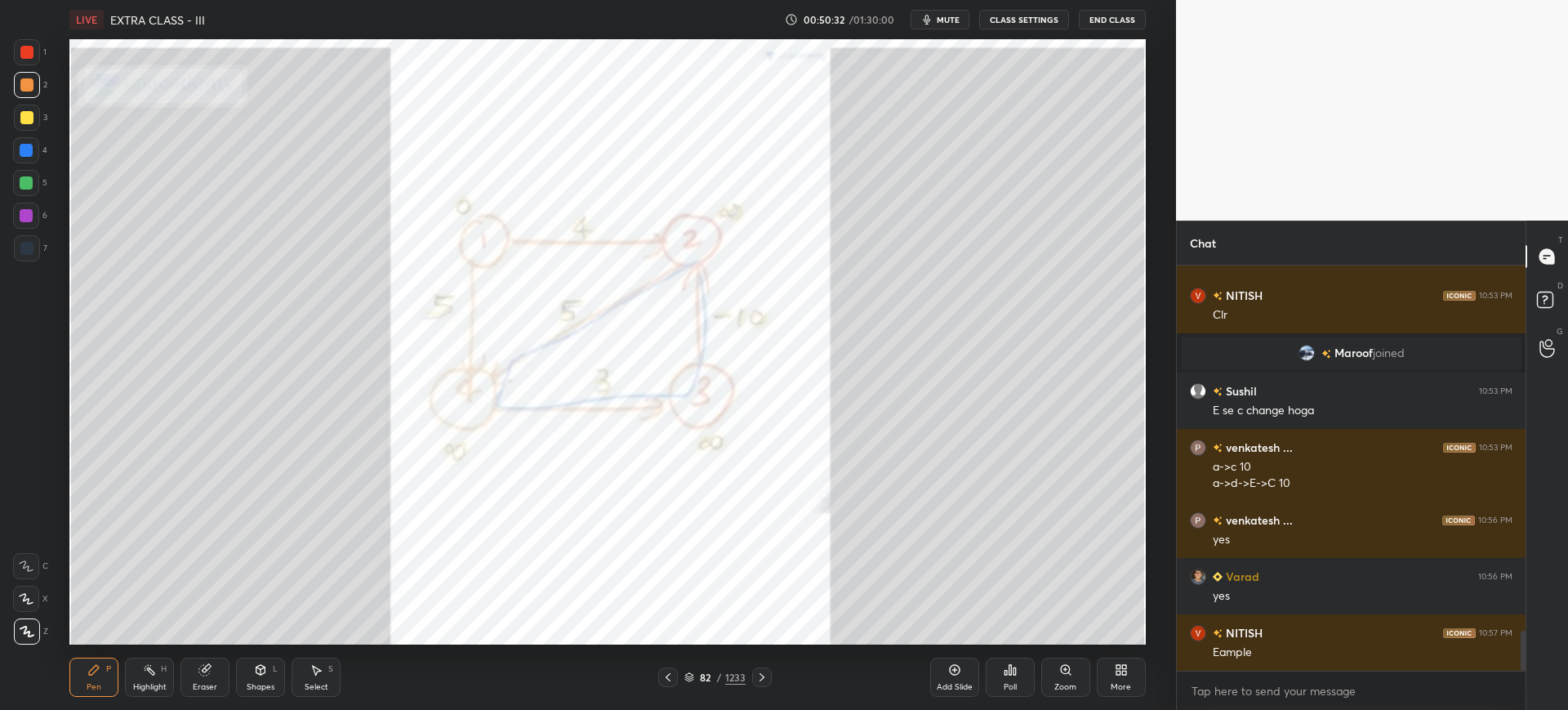
click at [31, 148] on div at bounding box center [25, 150] width 13 height 13
click at [1067, 696] on div "Zoom" at bounding box center [1066, 677] width 49 height 39
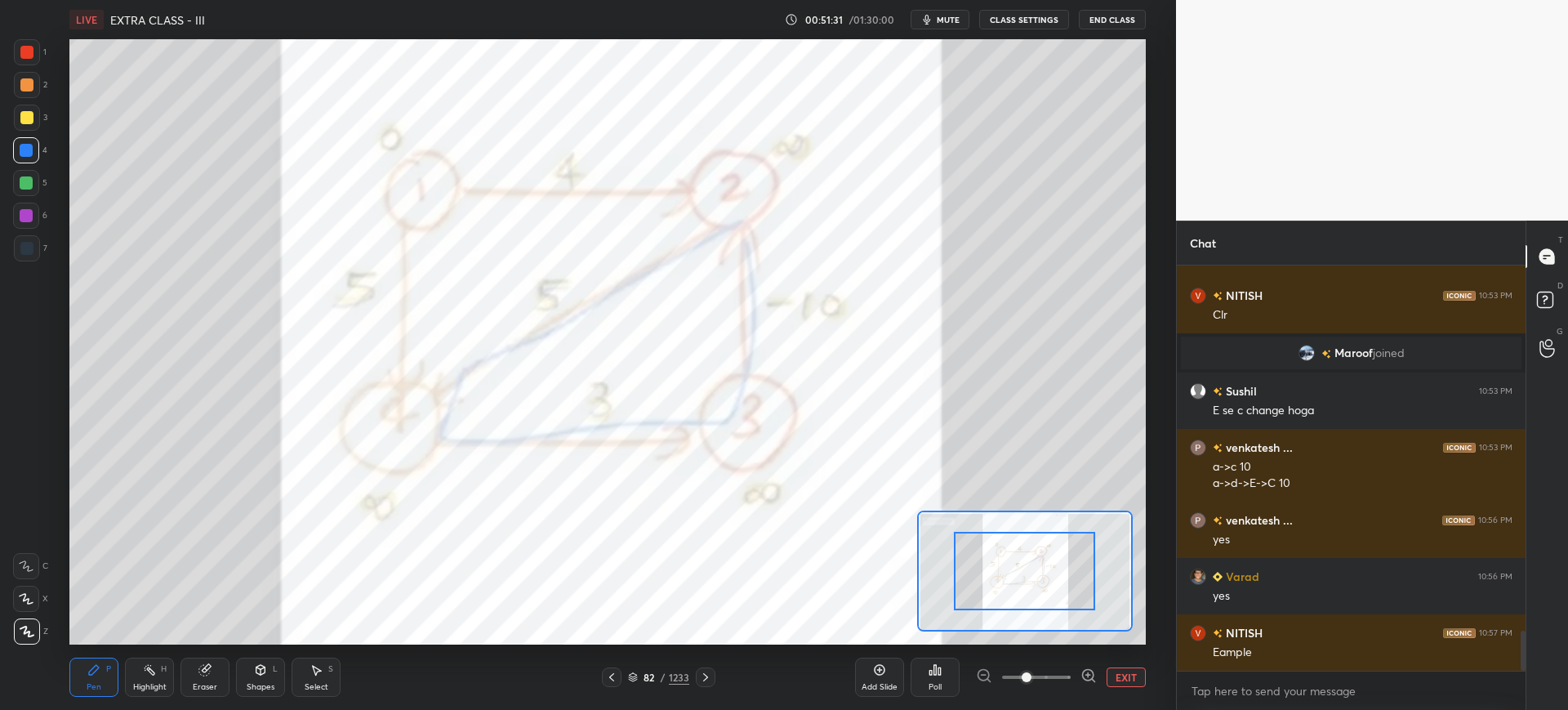
click at [34, 216] on div at bounding box center [25, 216] width 26 height 26
click at [541, 35] on div "LIVE EXTRA CLASS - III 00:52:09 / 01:30:00 mute CLASS SETTINGS End Class Settin…" at bounding box center [608, 355] width 1111 height 710
click at [29, 99] on div "2" at bounding box center [30, 88] width 33 height 33
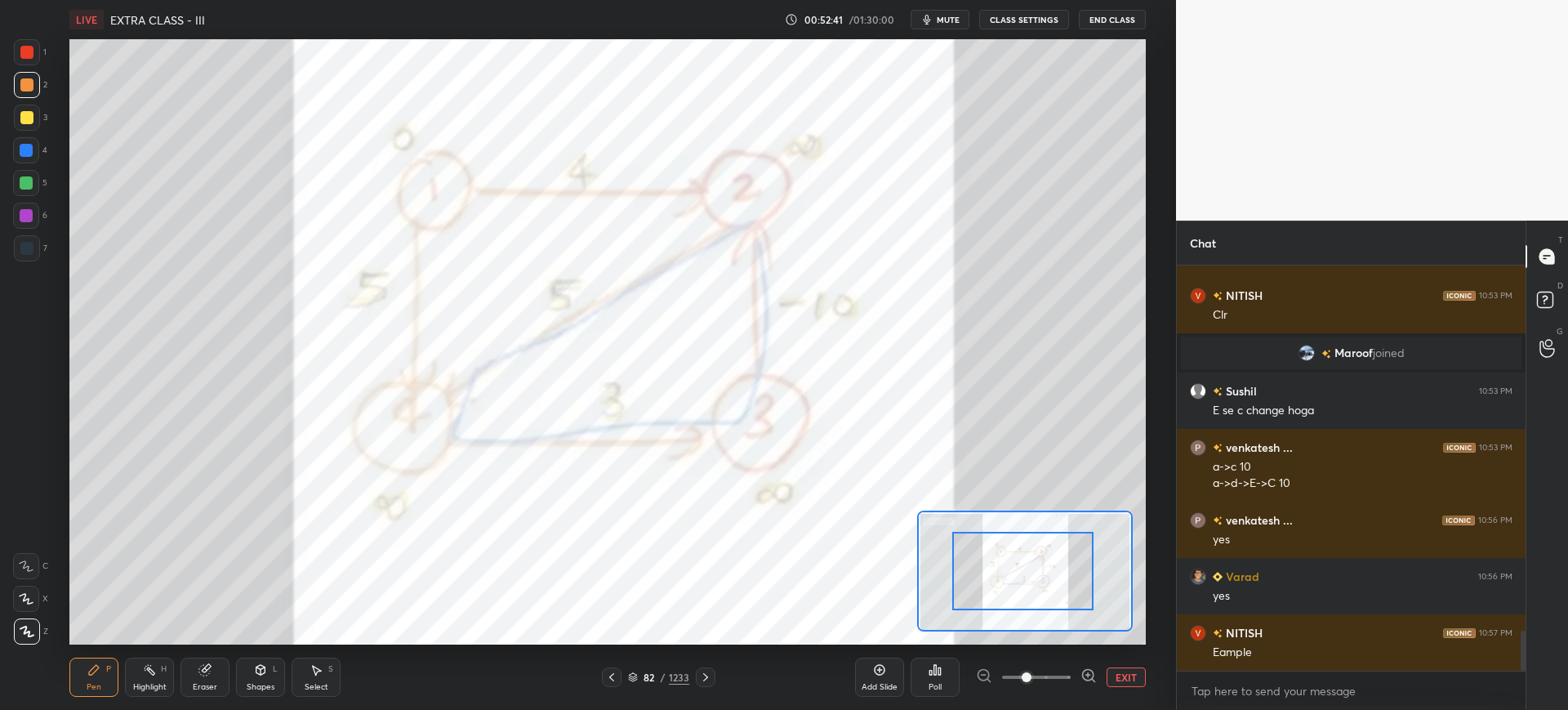
drag, startPoint x: 1008, startPoint y: 578, endPoint x: 1055, endPoint y: 577, distance: 47.0
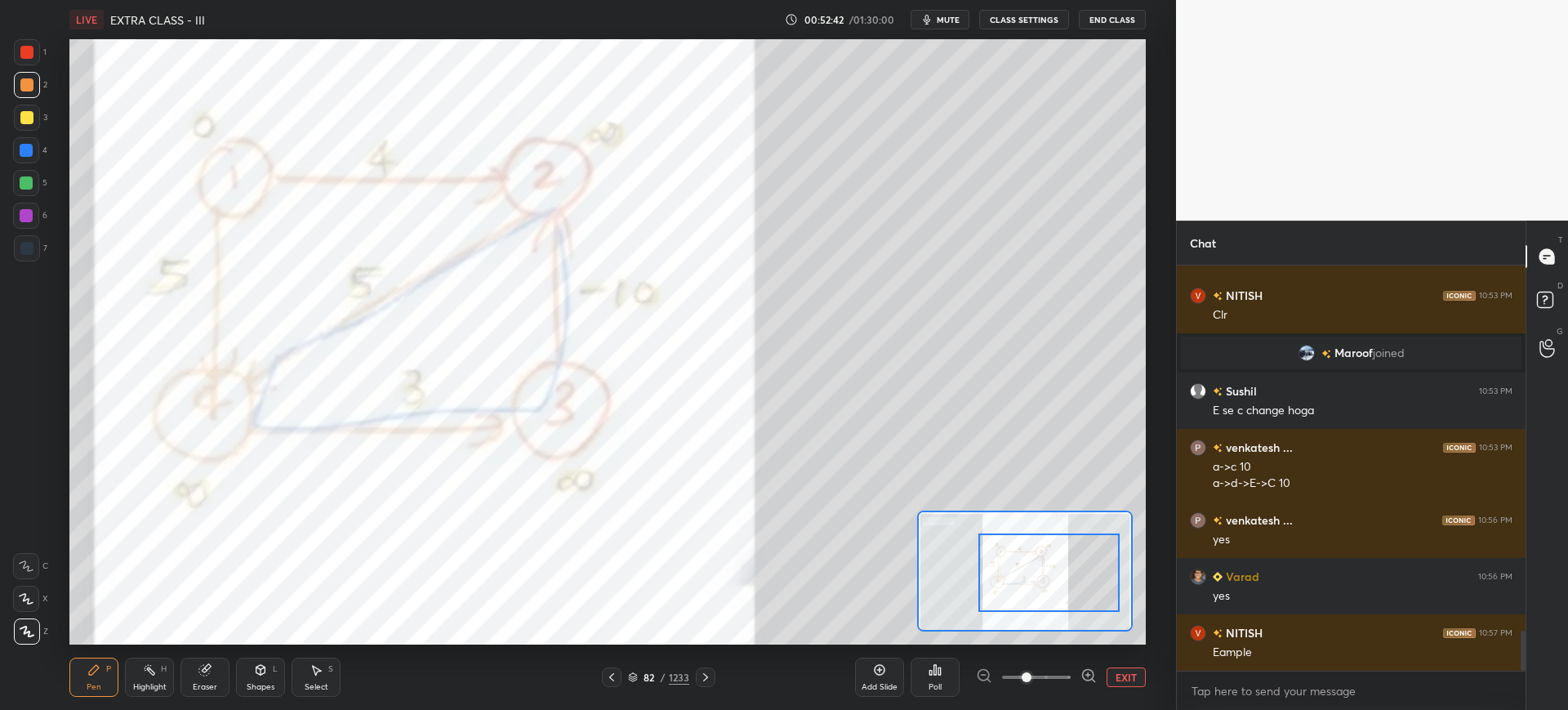
drag, startPoint x: 1025, startPoint y: 577, endPoint x: 1051, endPoint y: 576, distance: 26.0
click at [1051, 578] on div at bounding box center [1050, 572] width 142 height 79
click at [39, 186] on div at bounding box center [25, 183] width 26 height 26
drag, startPoint x: 631, startPoint y: 671, endPoint x: 640, endPoint y: 646, distance: 26.6
click at [632, 671] on div "82 / 1233" at bounding box center [658, 677] width 61 height 15
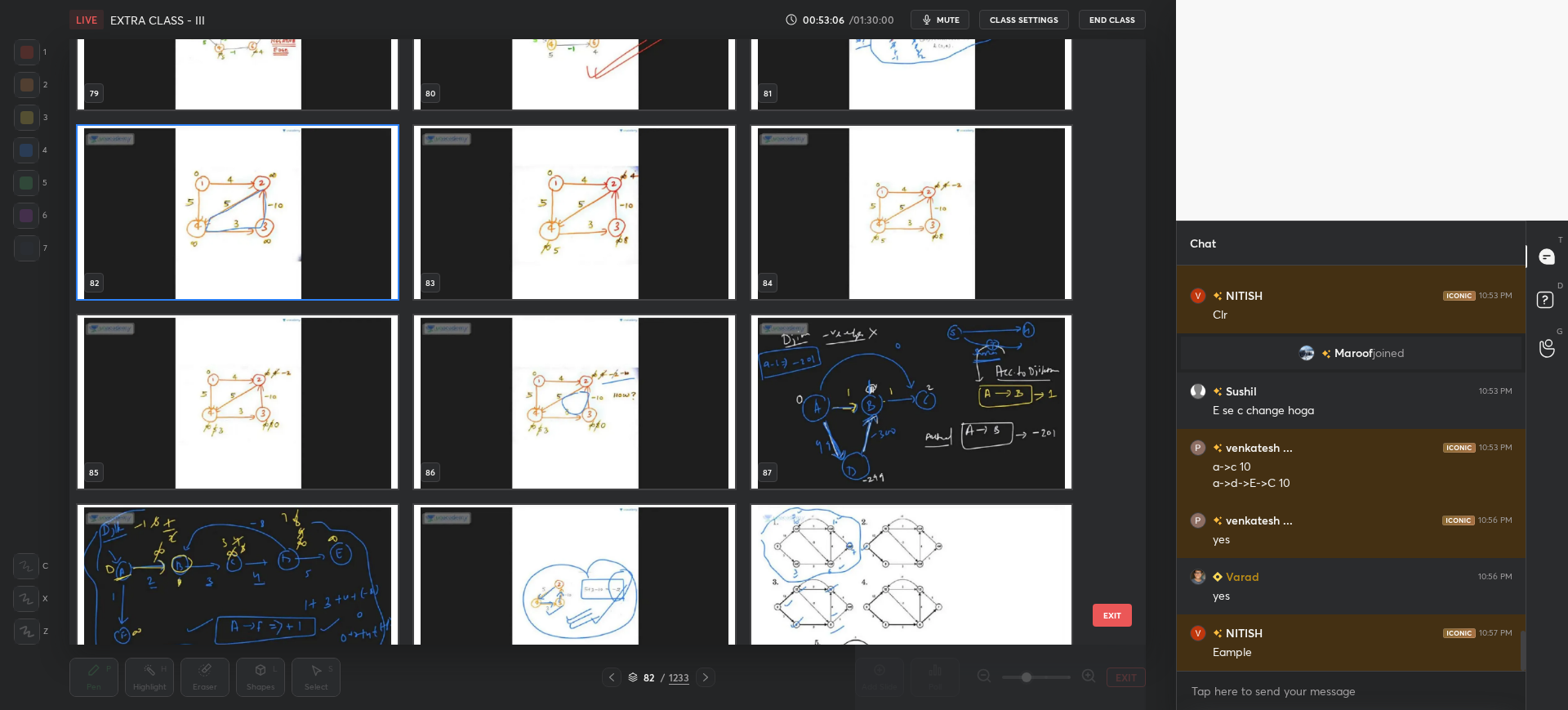
scroll to position [3742, 0]
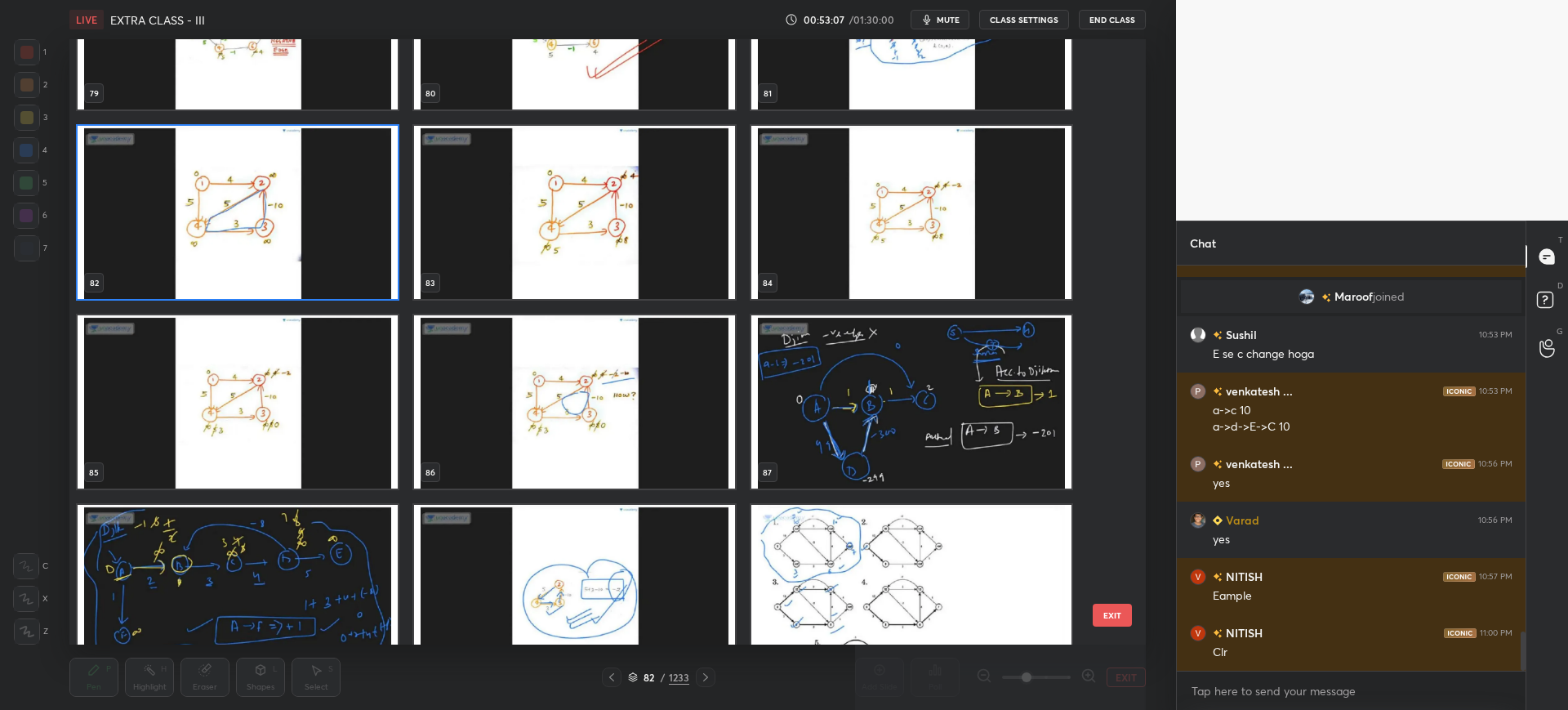
click at [1122, 615] on button "EXIT" at bounding box center [1112, 616] width 39 height 23
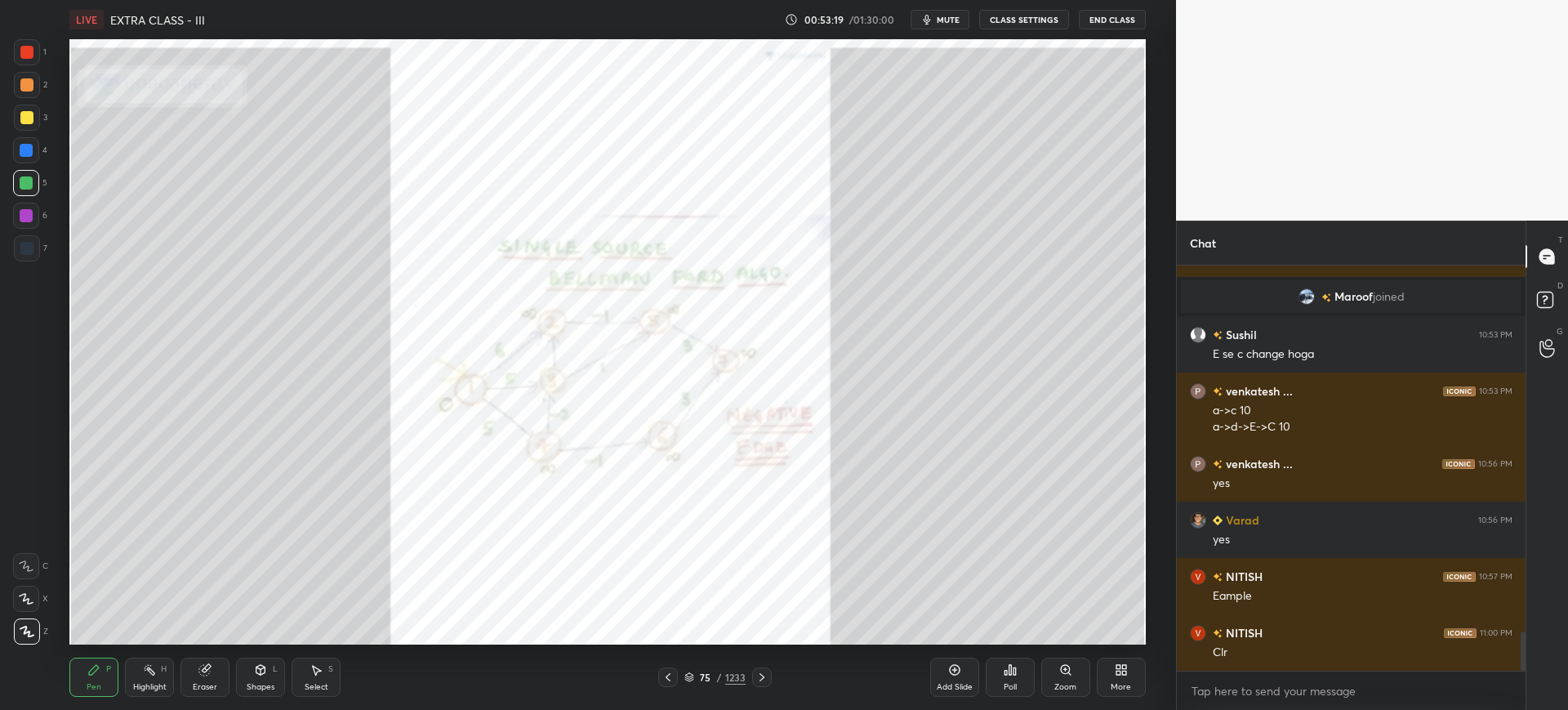
click at [1046, 666] on div "Zoom" at bounding box center [1066, 677] width 49 height 39
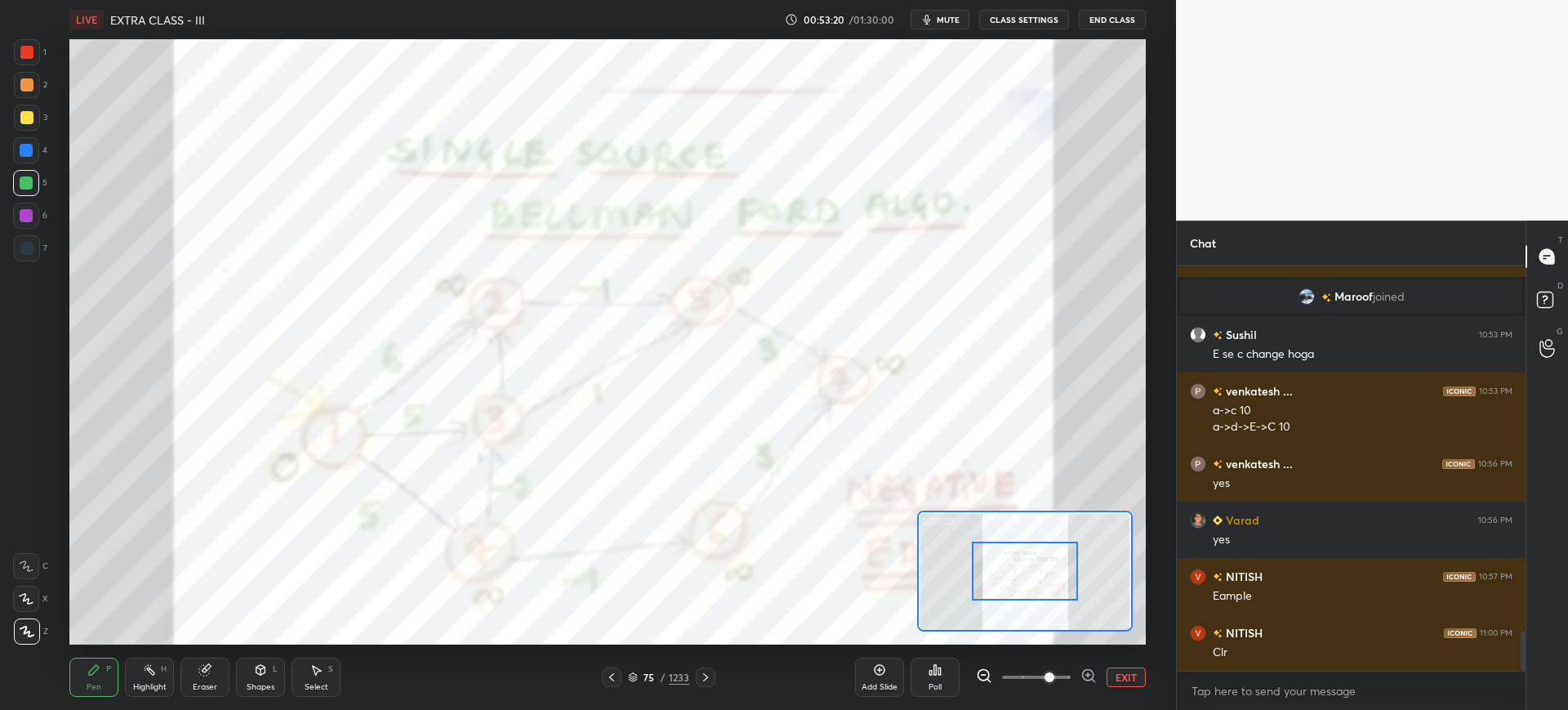
click at [1054, 672] on span at bounding box center [1050, 677] width 10 height 10
click at [704, 676] on icon at bounding box center [705, 677] width 13 height 13
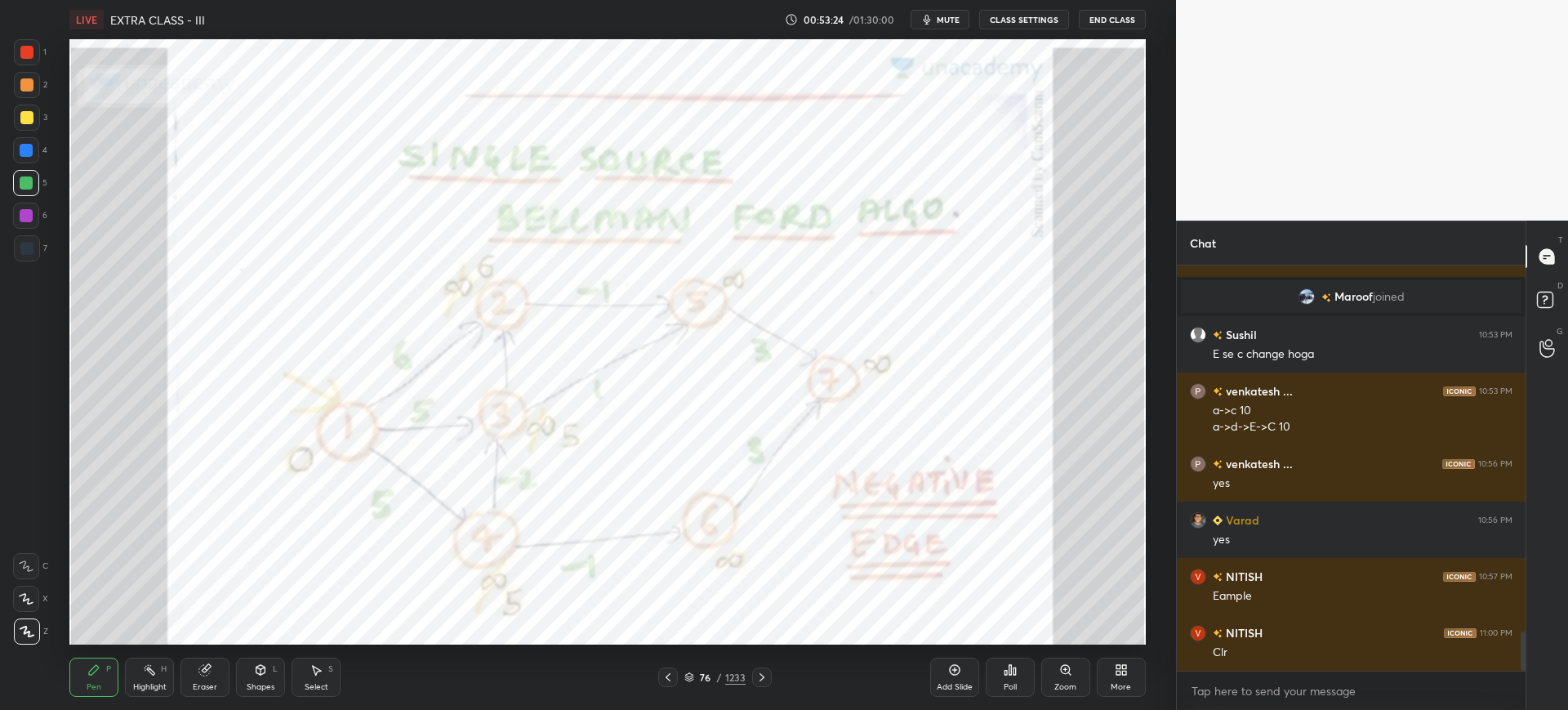
click at [29, 55] on div at bounding box center [26, 51] width 13 height 13
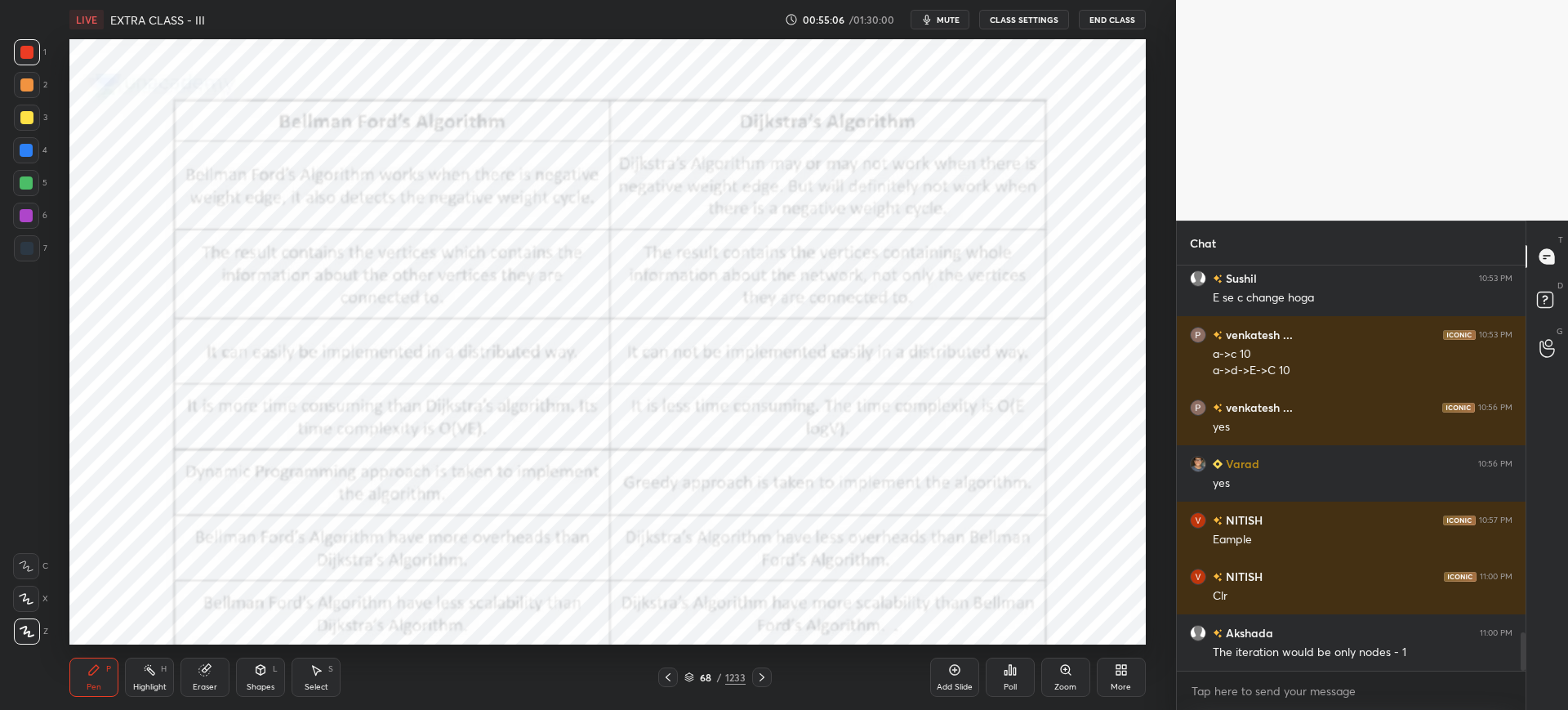
scroll to position [3837, 0]
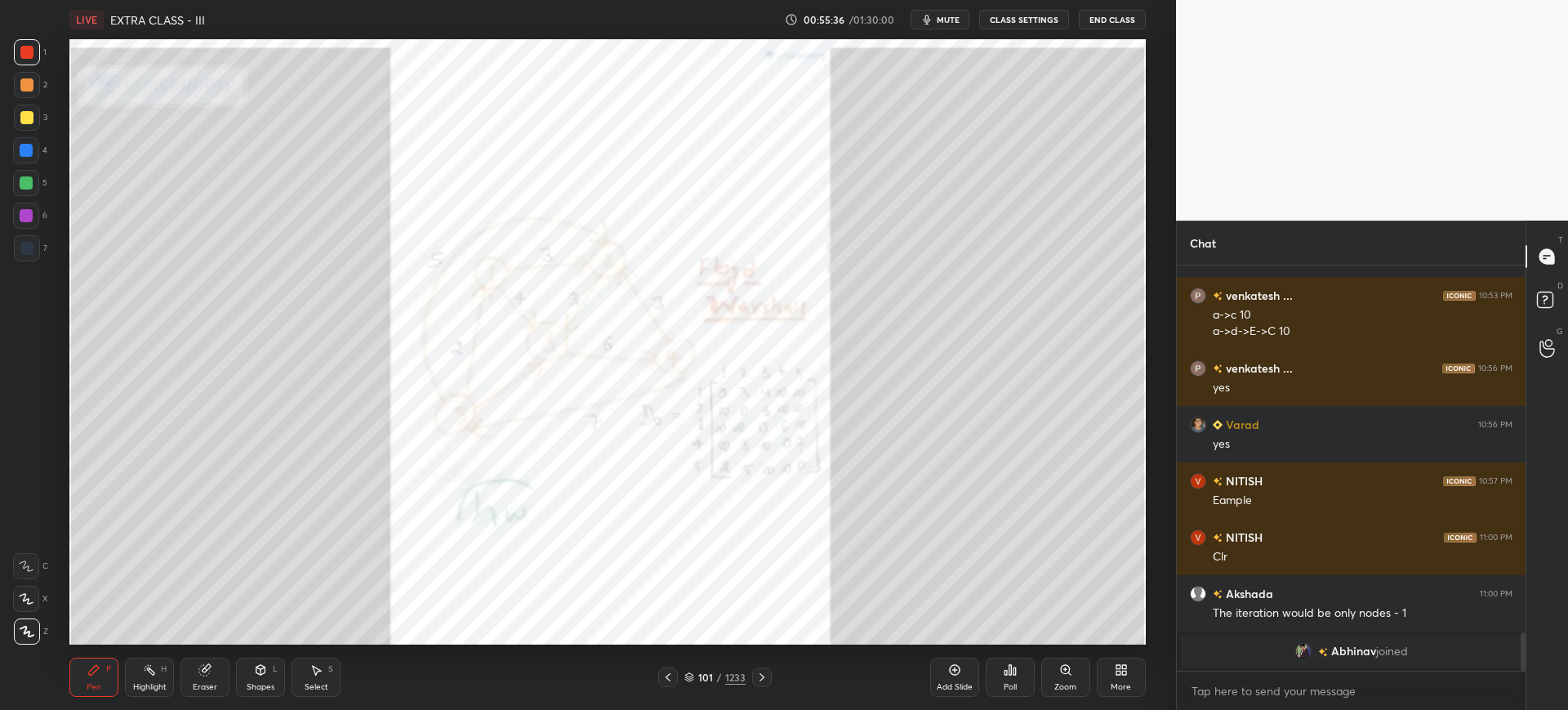
click at [1077, 673] on div "Zoom" at bounding box center [1066, 677] width 49 height 39
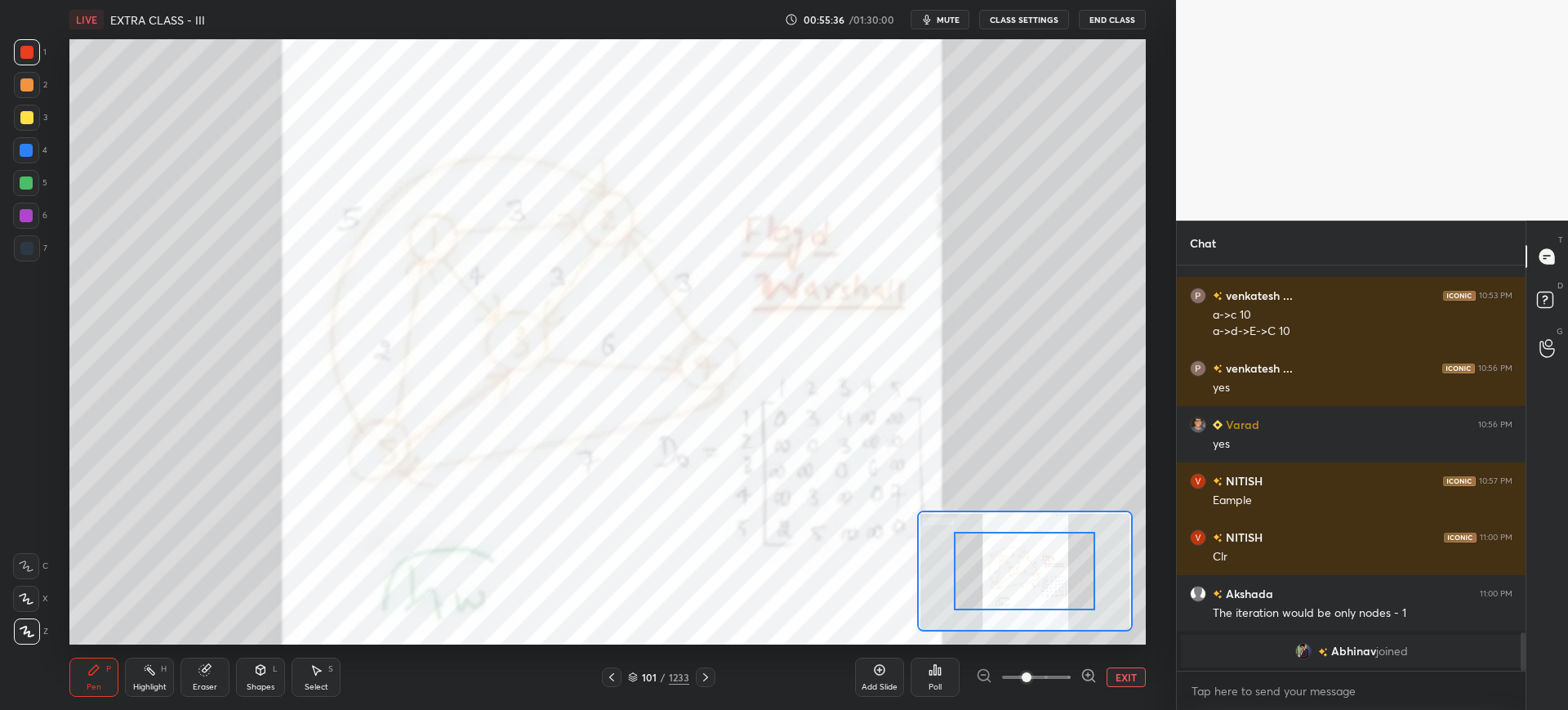
click at [1076, 673] on div at bounding box center [1036, 677] width 120 height 19
click at [871, 668] on div "Add Slide" at bounding box center [880, 677] width 49 height 39
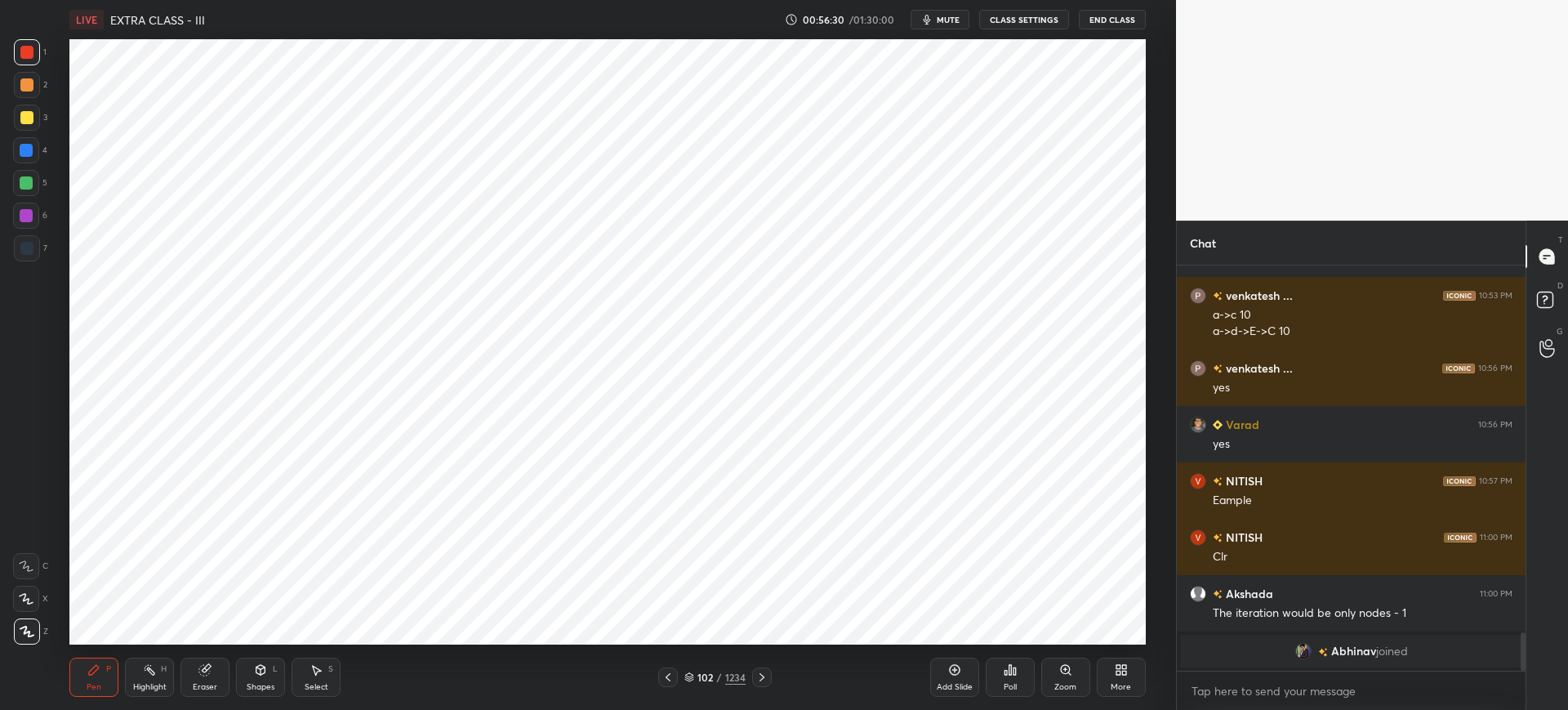
click at [209, 666] on icon at bounding box center [207, 668] width 9 height 8
click at [99, 671] on icon at bounding box center [93, 669] width 13 height 13
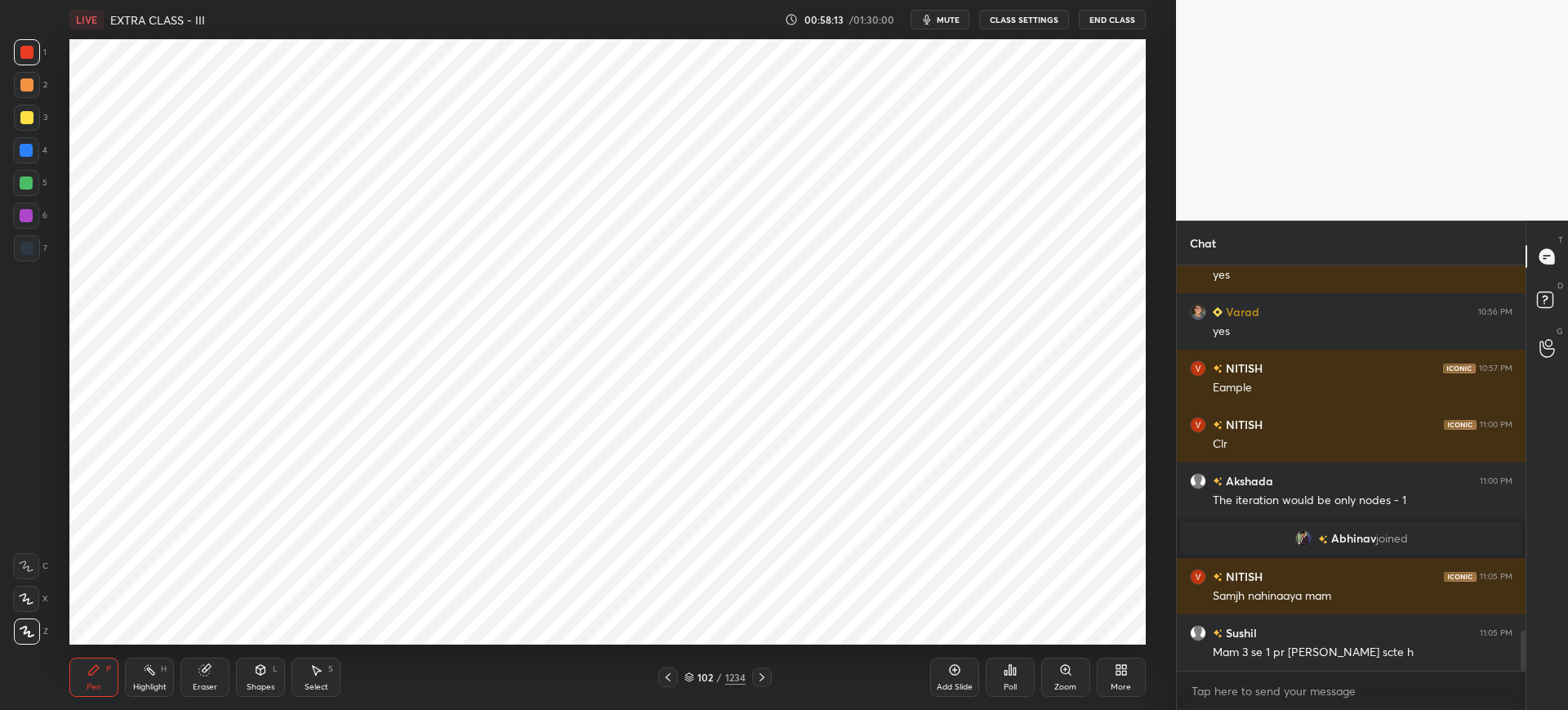
scroll to position [3773, 0]
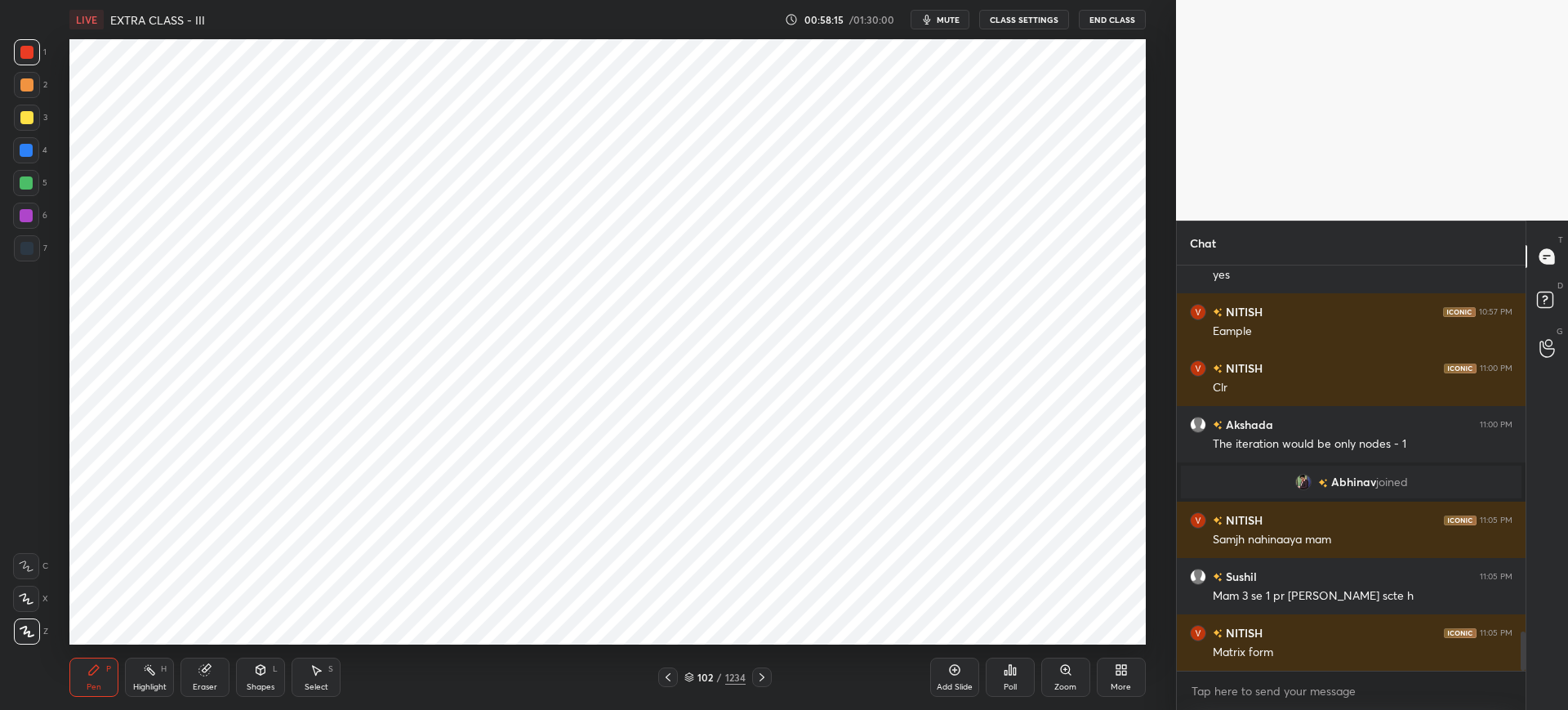
click at [38, 145] on div at bounding box center [25, 150] width 26 height 26
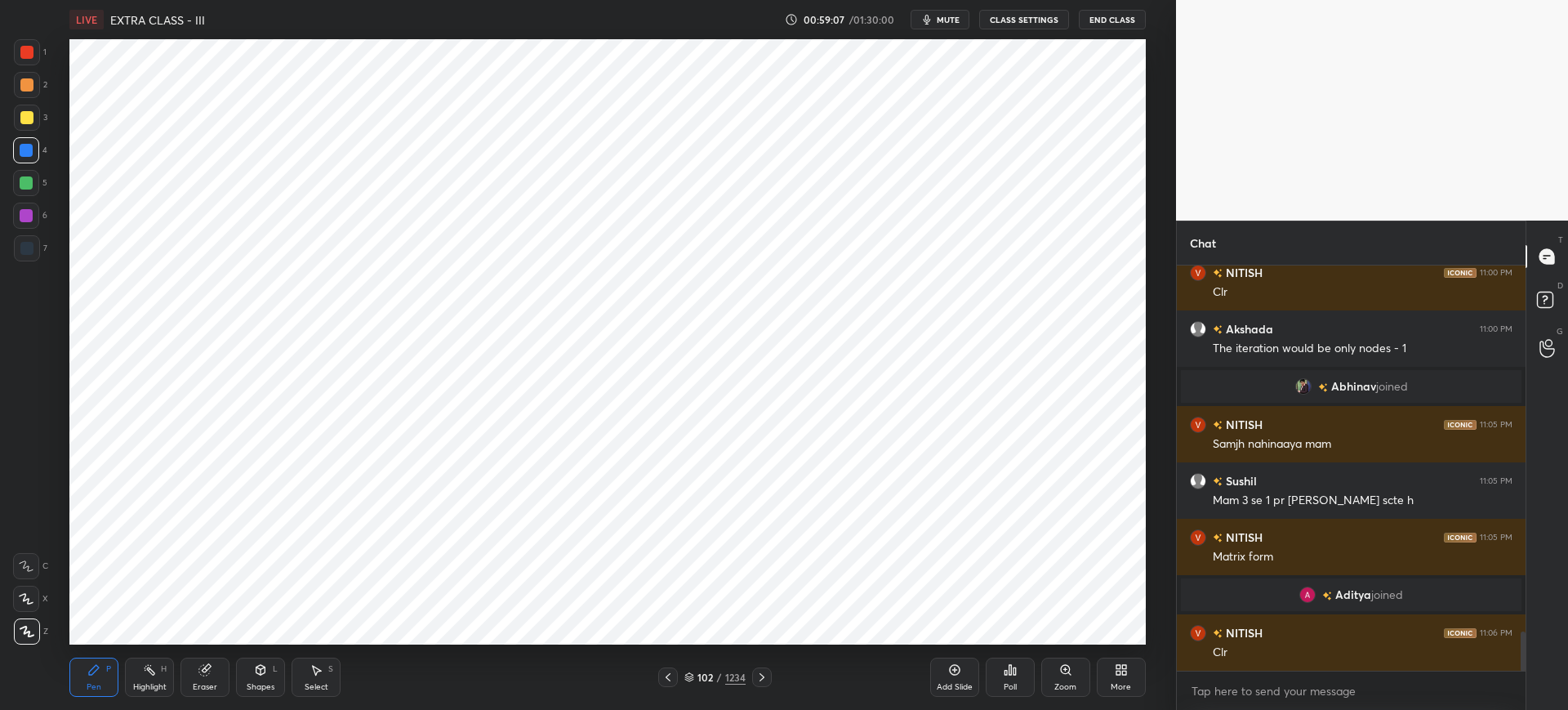
scroll to position [3864, 0]
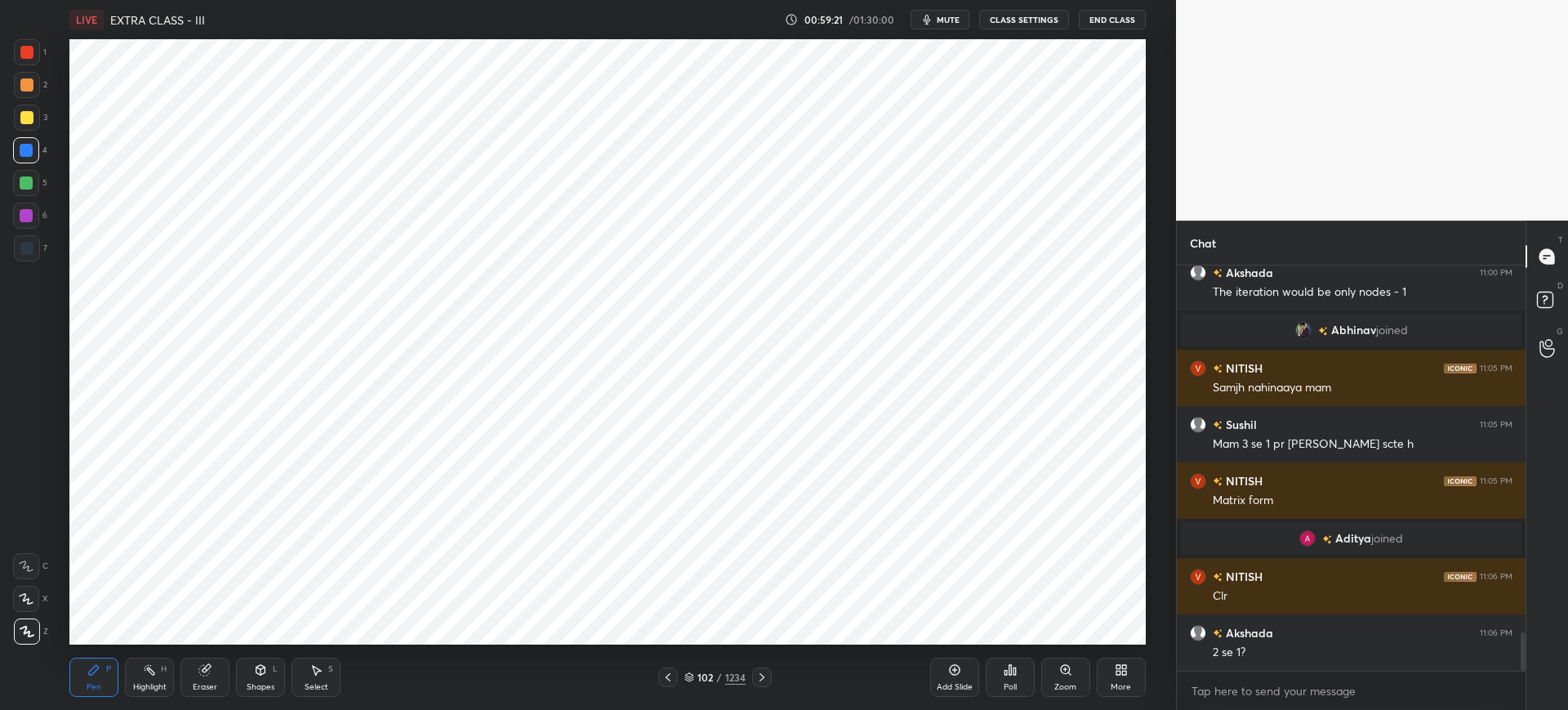
drag, startPoint x: 201, startPoint y: 676, endPoint x: 220, endPoint y: 651, distance: 31.4
click at [202, 676] on div "Eraser" at bounding box center [205, 677] width 49 height 39
click at [114, 669] on div "Pen P" at bounding box center [94, 677] width 49 height 39
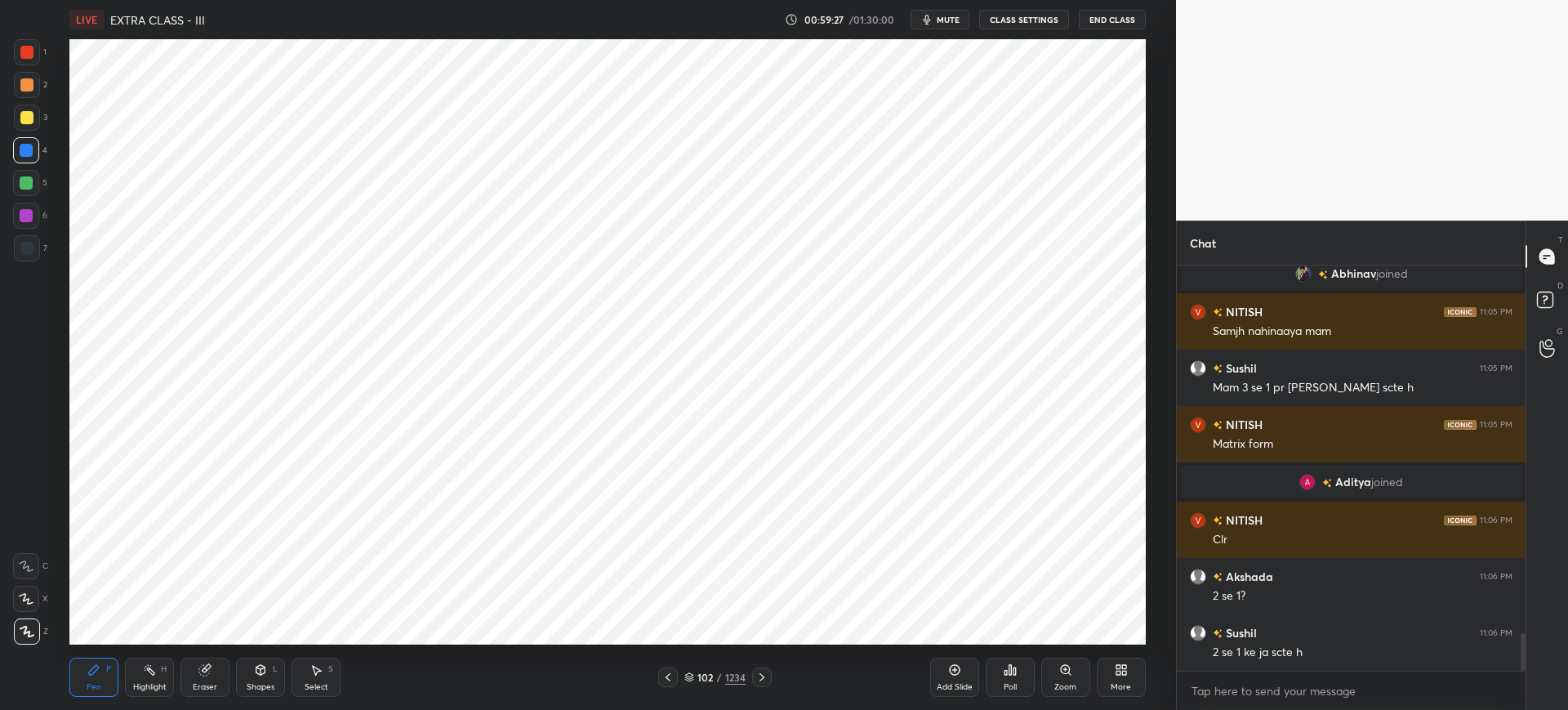
click at [207, 666] on g at bounding box center [205, 670] width 13 height 13
click at [103, 682] on div "Pen P" at bounding box center [94, 677] width 49 height 39
drag, startPoint x: 206, startPoint y: 666, endPoint x: 221, endPoint y: 650, distance: 21.9
click at [207, 665] on icon at bounding box center [207, 668] width 9 height 8
drag, startPoint x: 97, startPoint y: 671, endPoint x: 120, endPoint y: 651, distance: 30.5
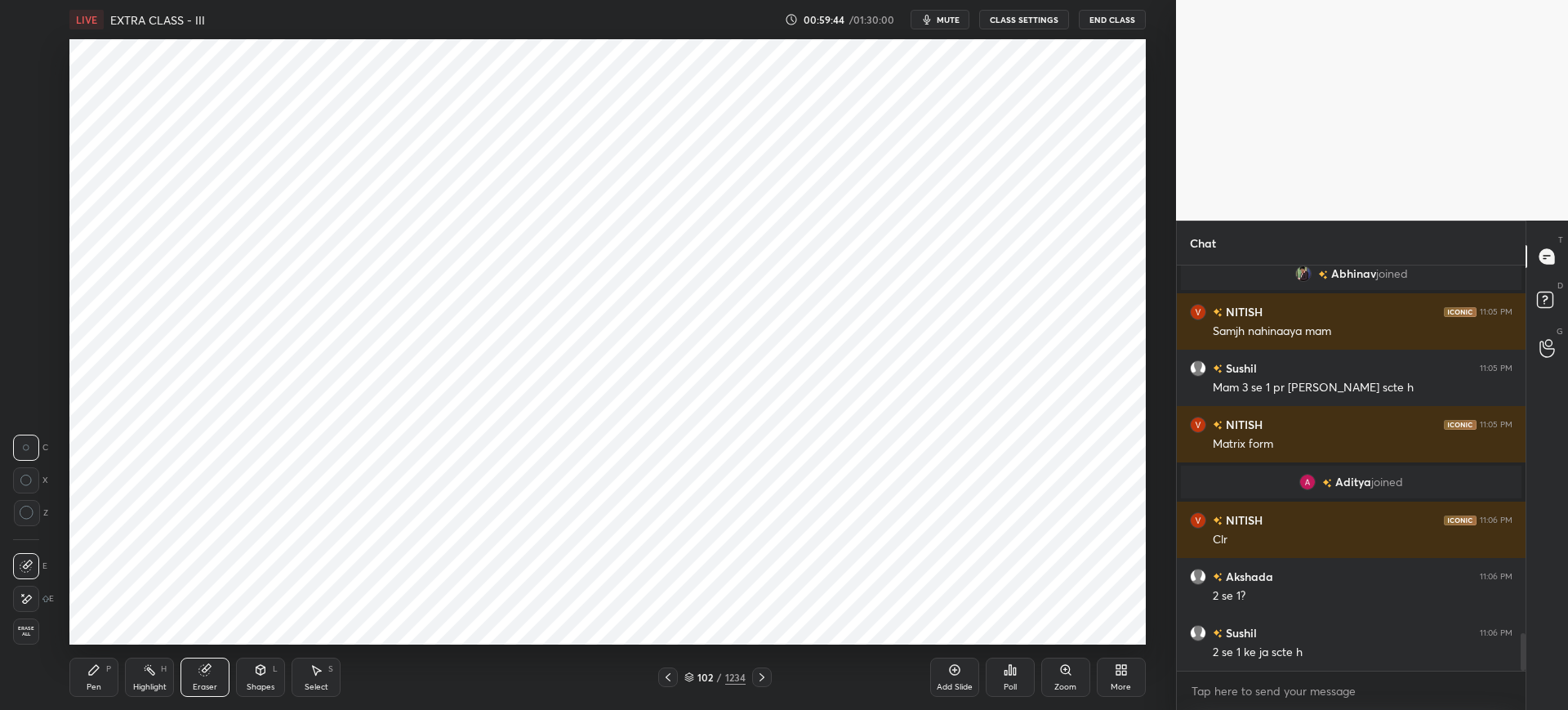
click at [97, 670] on icon at bounding box center [93, 669] width 13 height 13
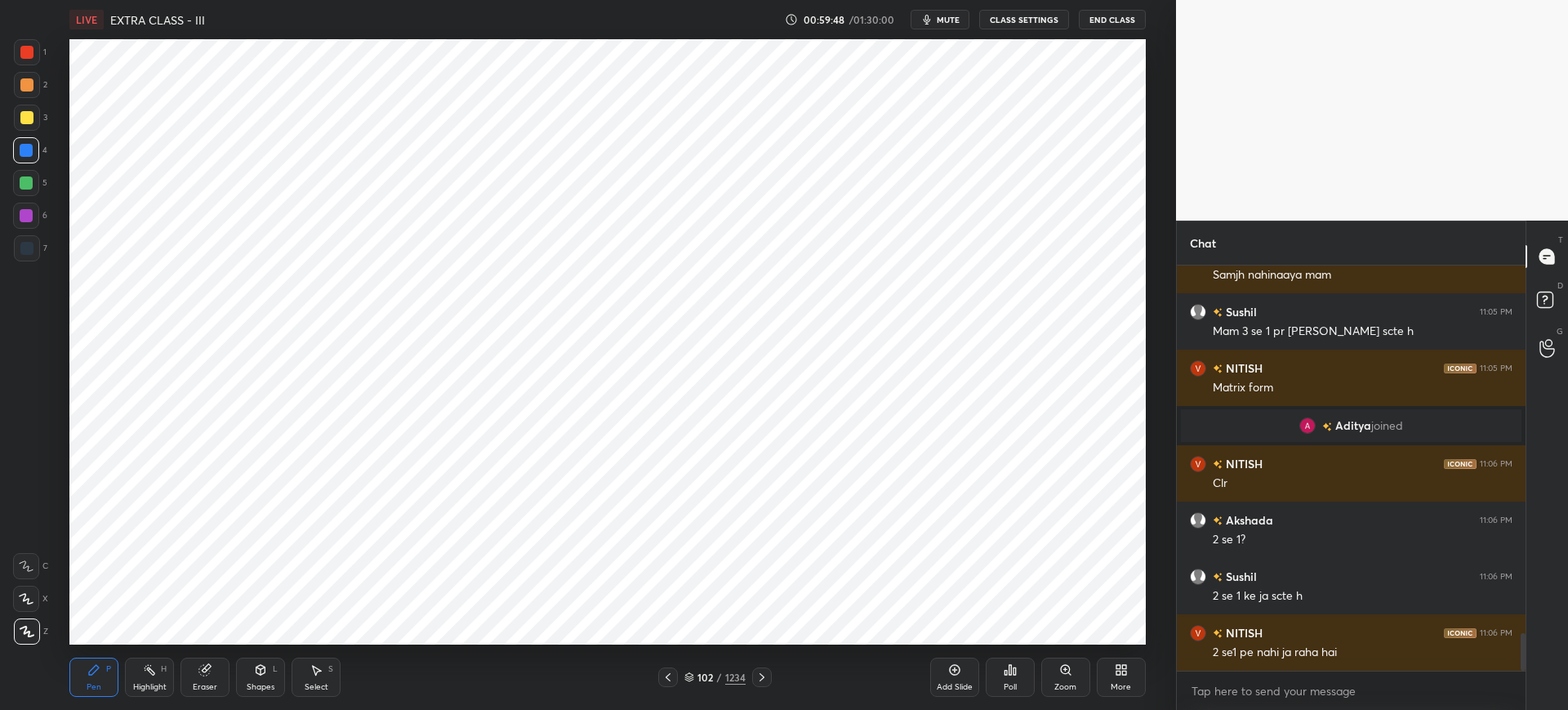
click at [216, 667] on div "Eraser" at bounding box center [205, 677] width 49 height 39
drag, startPoint x: 107, startPoint y: 664, endPoint x: 119, endPoint y: 652, distance: 17.0
click at [106, 665] on div "P" at bounding box center [108, 669] width 5 height 8
click at [218, 670] on div "Eraser" at bounding box center [205, 677] width 49 height 39
click at [109, 665] on div "P" at bounding box center [108, 669] width 5 height 8
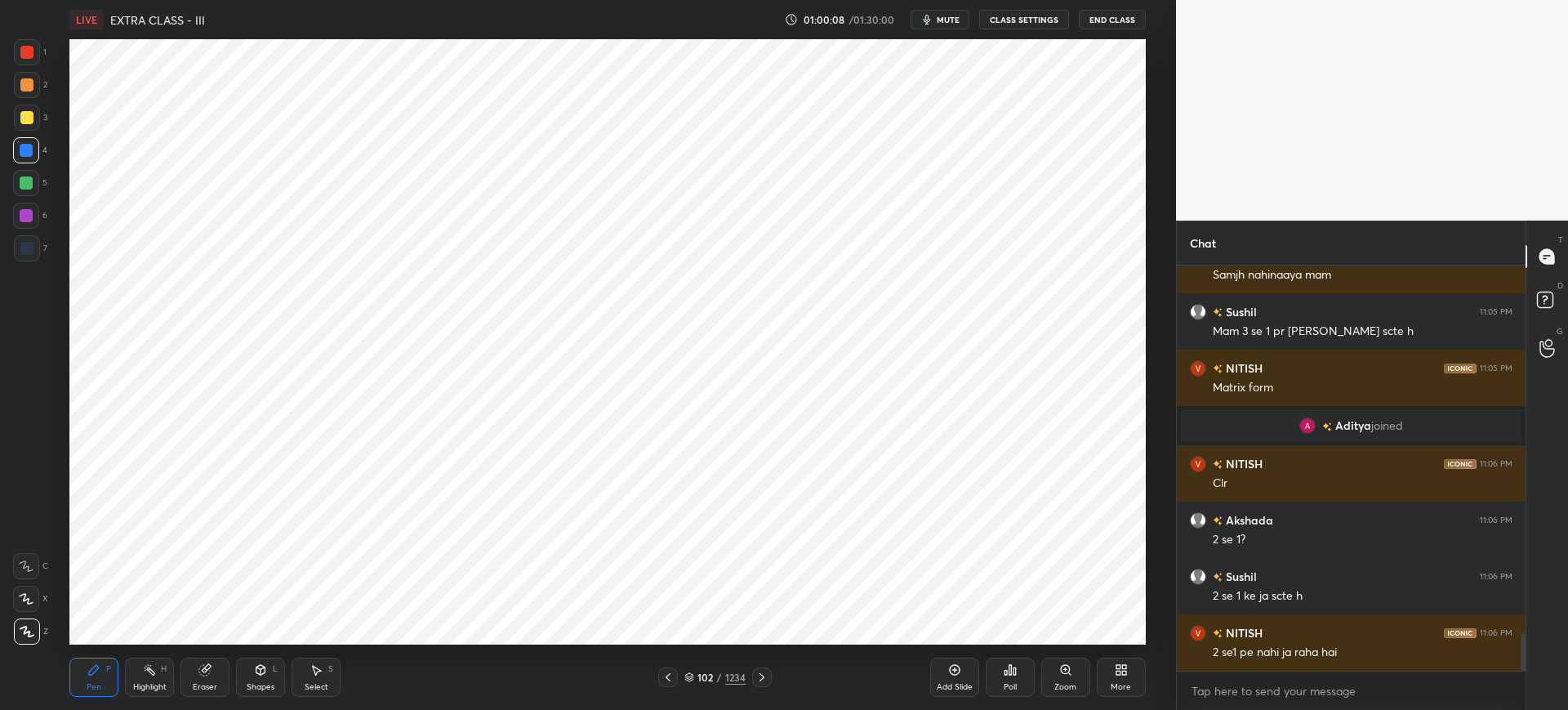
drag, startPoint x: 215, startPoint y: 666, endPoint x: 229, endPoint y: 651, distance: 20.5
click at [216, 665] on div "Eraser" at bounding box center [205, 677] width 49 height 39
drag, startPoint x: 76, startPoint y: 682, endPoint x: 87, endPoint y: 677, distance: 12.1
click at [76, 682] on div "Pen P" at bounding box center [94, 677] width 49 height 39
click at [198, 680] on div "Eraser" at bounding box center [205, 677] width 49 height 39
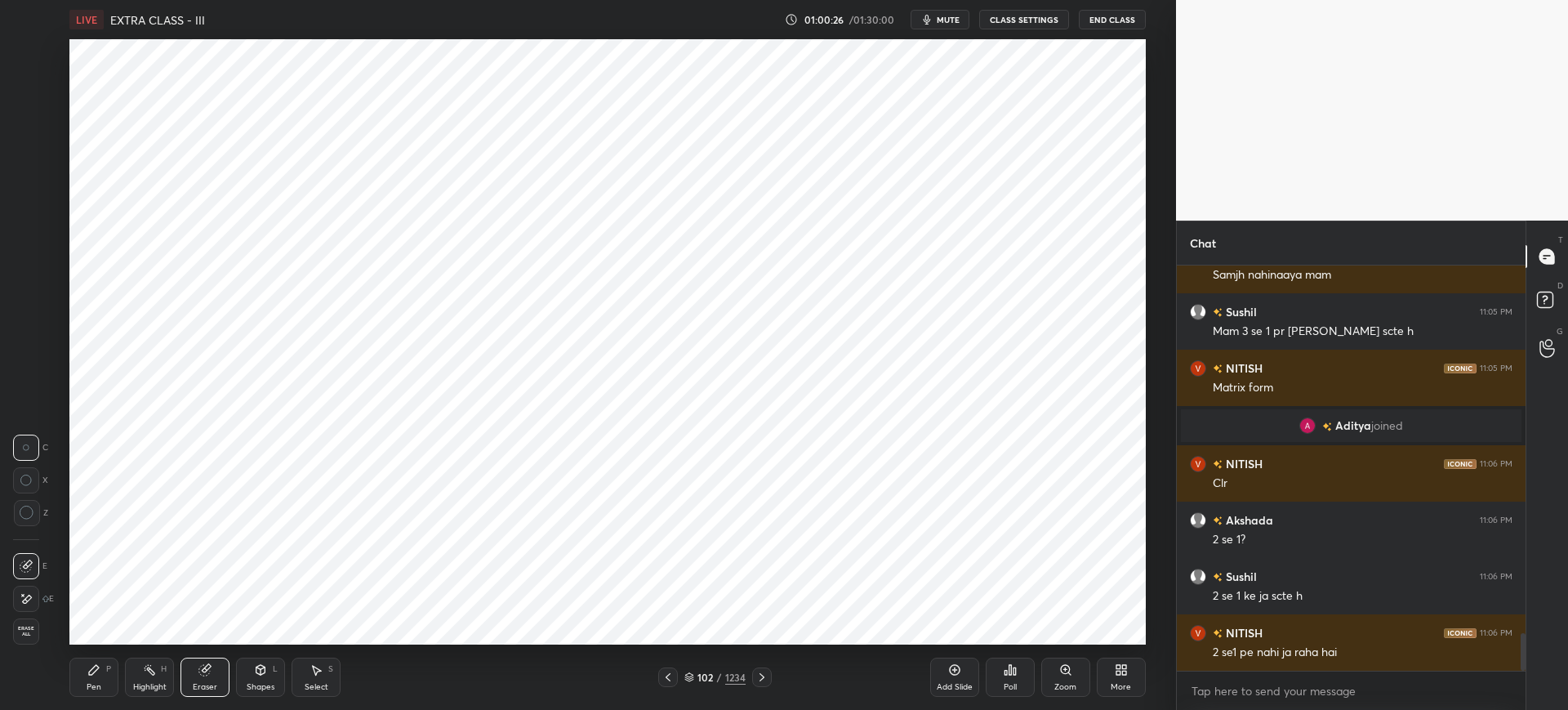
click at [103, 675] on div "Pen P" at bounding box center [94, 677] width 49 height 39
drag, startPoint x: 221, startPoint y: 666, endPoint x: 229, endPoint y: 645, distance: 22.5
click at [221, 665] on div "Eraser" at bounding box center [205, 677] width 49 height 39
click at [112, 675] on div "Pen P" at bounding box center [94, 677] width 49 height 39
click at [218, 675] on div "Eraser" at bounding box center [205, 677] width 49 height 39
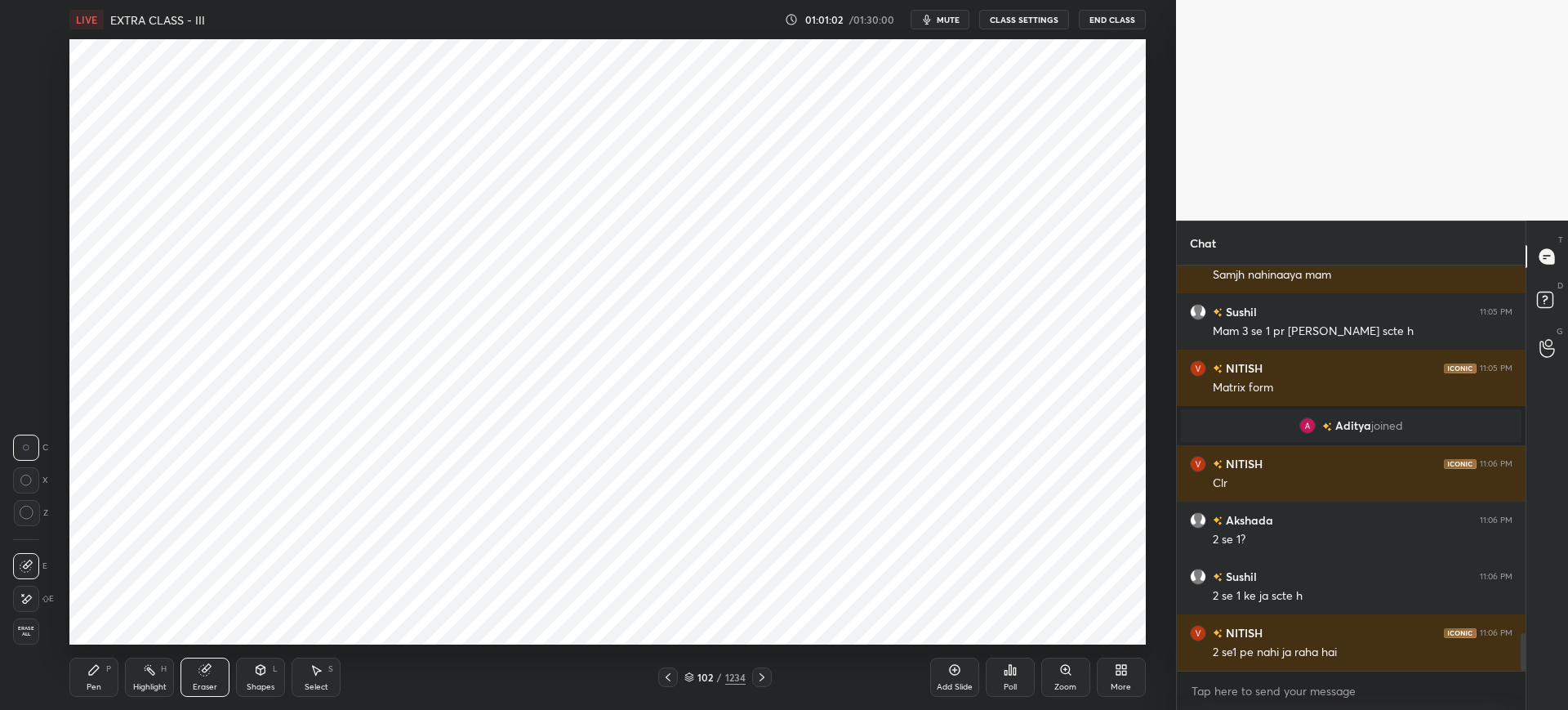
click at [100, 681] on div "Pen P" at bounding box center [94, 677] width 49 height 39
click at [24, 214] on div at bounding box center [25, 215] width 13 height 13
click at [24, 61] on div at bounding box center [26, 51] width 26 height 26
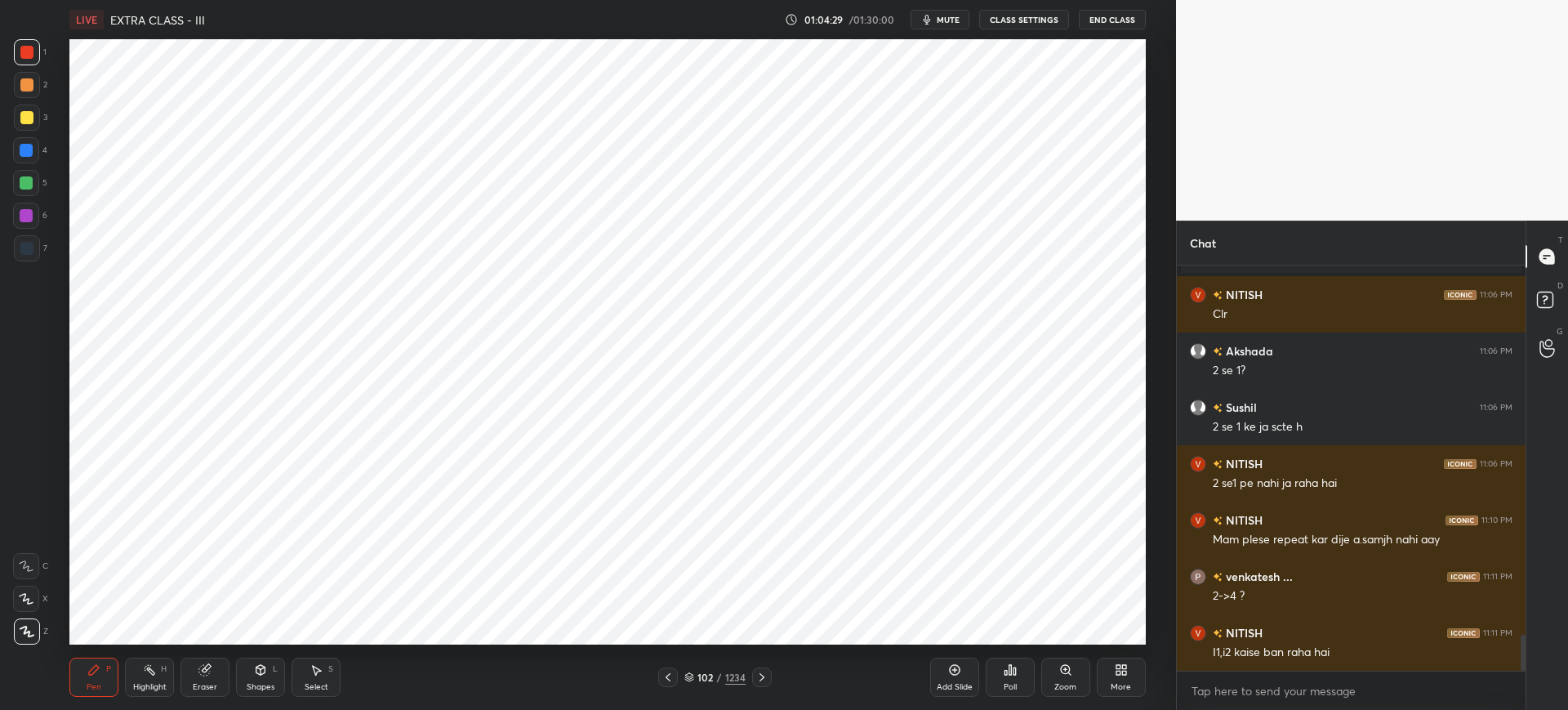
scroll to position [4202, 0]
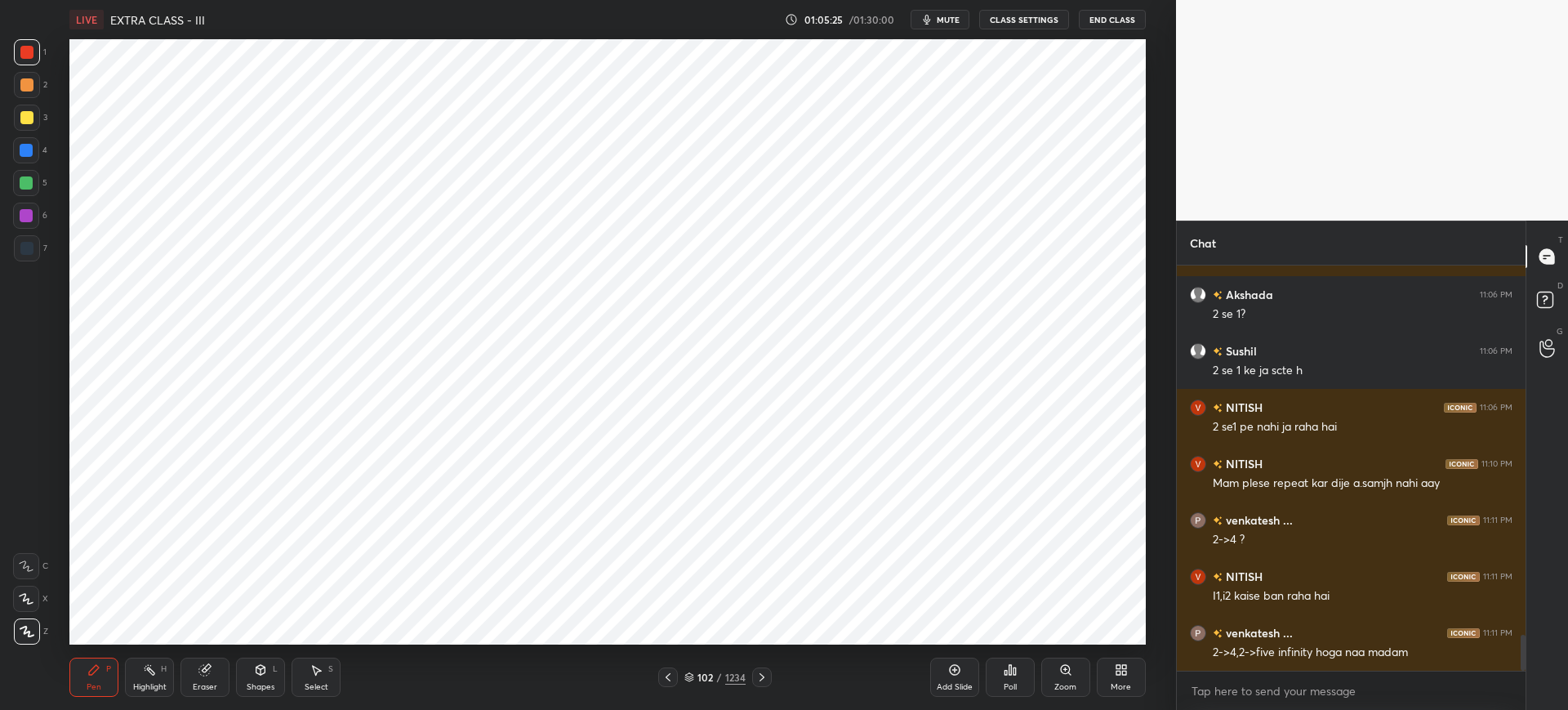
click at [32, 187] on div at bounding box center [25, 183] width 26 height 26
click at [1062, 678] on div "Zoom" at bounding box center [1066, 677] width 49 height 39
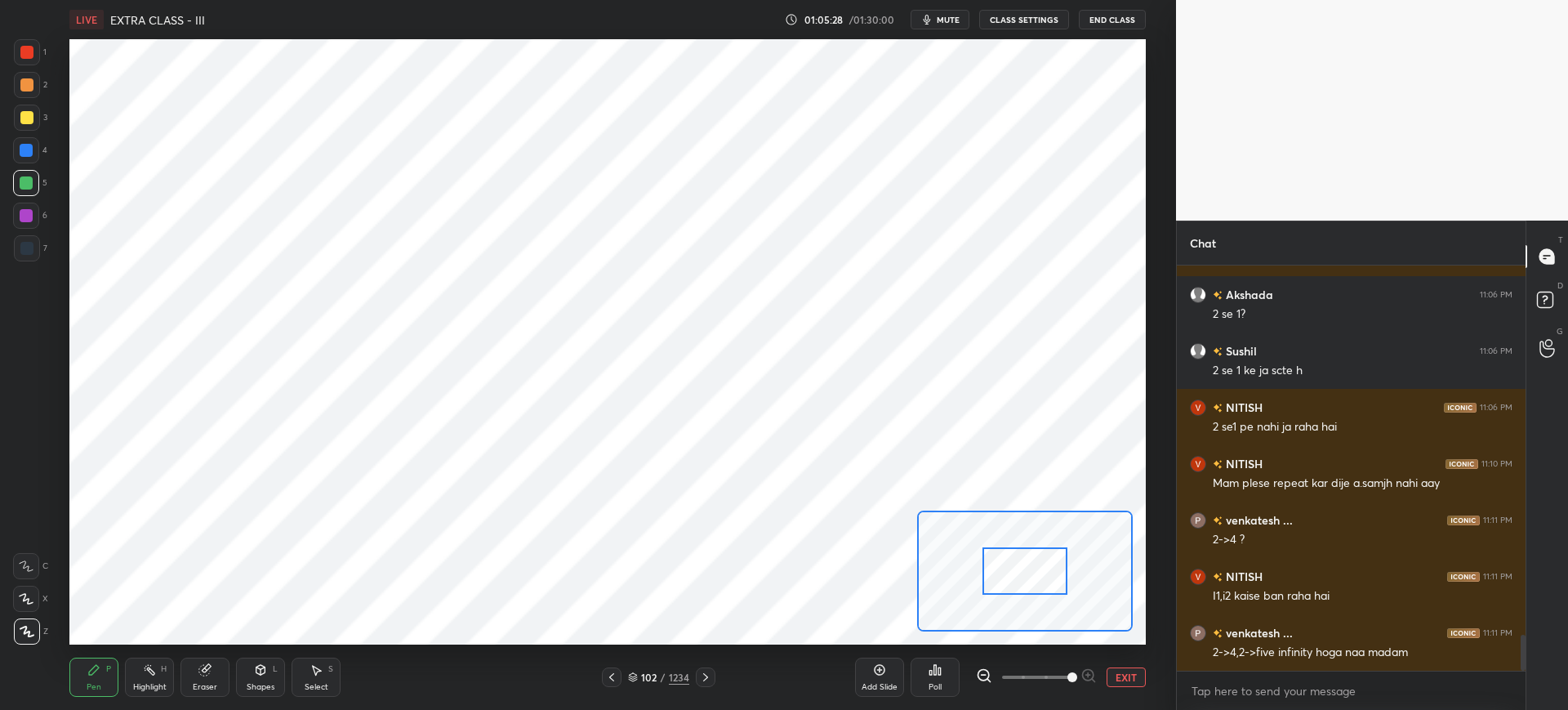
click at [1064, 680] on span at bounding box center [1036, 677] width 69 height 24
drag, startPoint x: 1042, startPoint y: 568, endPoint x: 1028, endPoint y: 592, distance: 27.8
click at [1016, 640] on div "LIVE EXTRA CLASS - III 01:05:28 / 01:30:00 mute CLASS SETTINGS End Class Settin…" at bounding box center [608, 355] width 1111 height 710
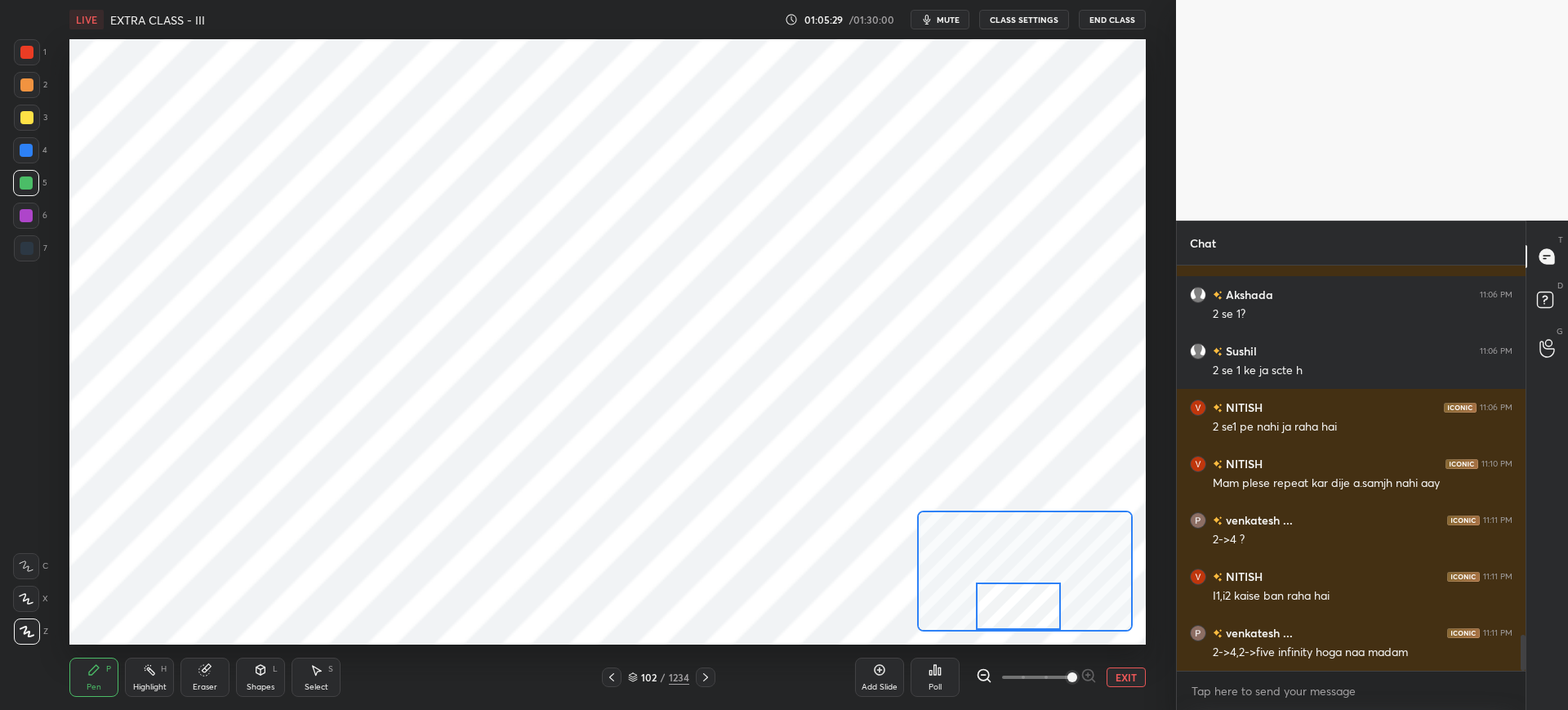
drag, startPoint x: 1023, startPoint y: 618, endPoint x: 1048, endPoint y: 617, distance: 25.0
click at [1049, 618] on div at bounding box center [1018, 606] width 84 height 48
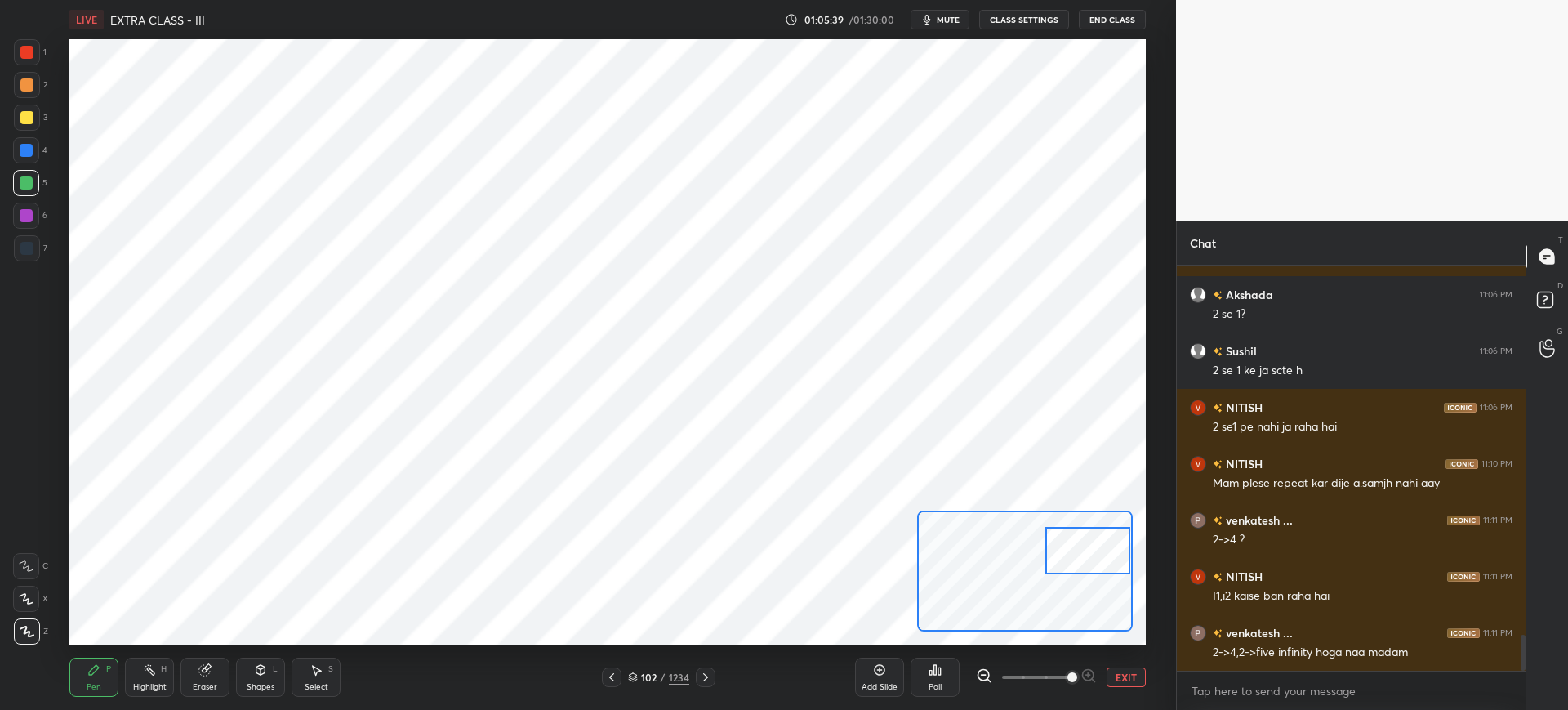
drag, startPoint x: 1026, startPoint y: 613, endPoint x: 1109, endPoint y: 558, distance: 99.6
click at [1110, 558] on div at bounding box center [1087, 551] width 84 height 48
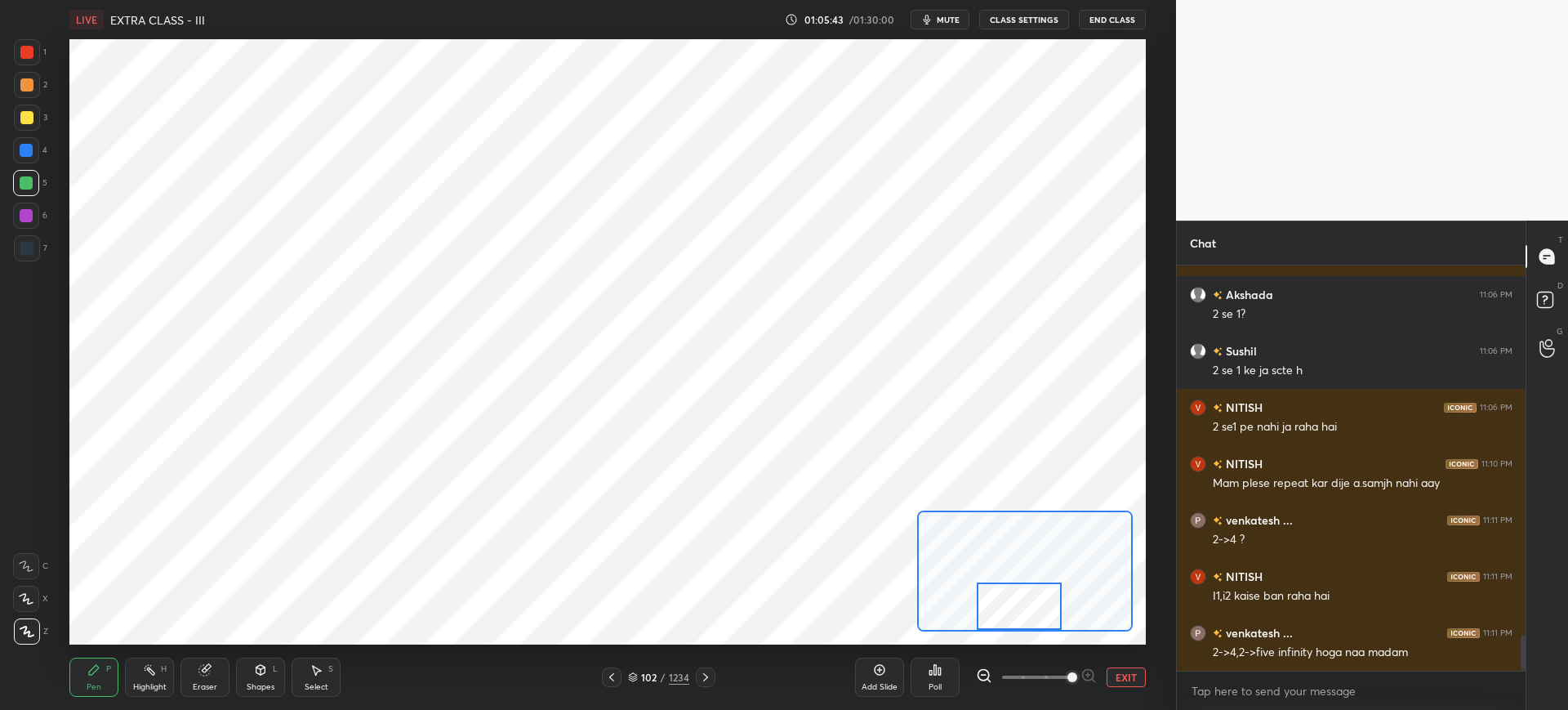
drag, startPoint x: 1073, startPoint y: 545, endPoint x: 994, endPoint y: 593, distance: 92.4
click at [1004, 601] on div at bounding box center [1018, 606] width 84 height 48
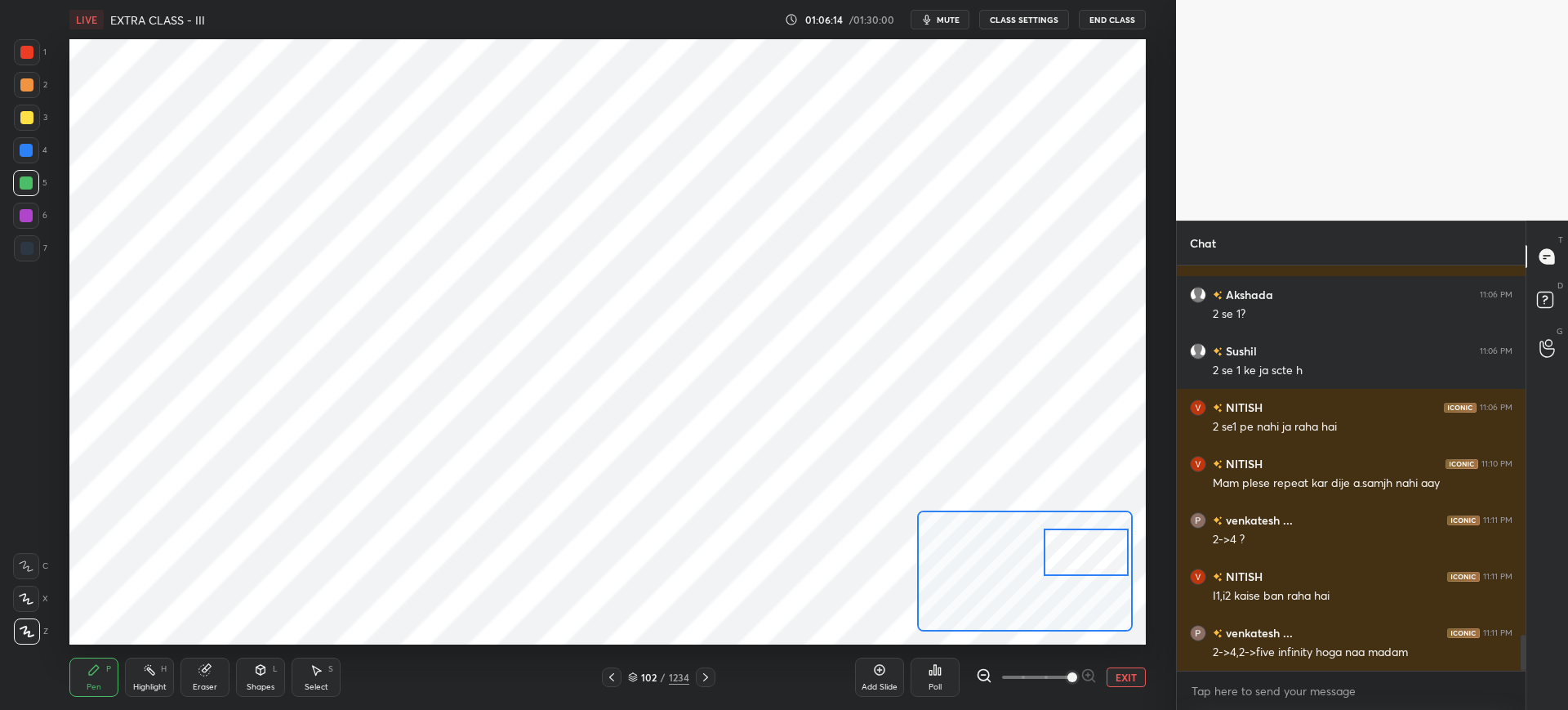
drag, startPoint x: 1029, startPoint y: 589, endPoint x: 1081, endPoint y: 541, distance: 70.8
click at [1086, 551] on div at bounding box center [1085, 552] width 84 height 48
drag, startPoint x: 1068, startPoint y: 553, endPoint x: 990, endPoint y: 589, distance: 85.9
click at [998, 611] on div at bounding box center [1016, 606] width 84 height 48
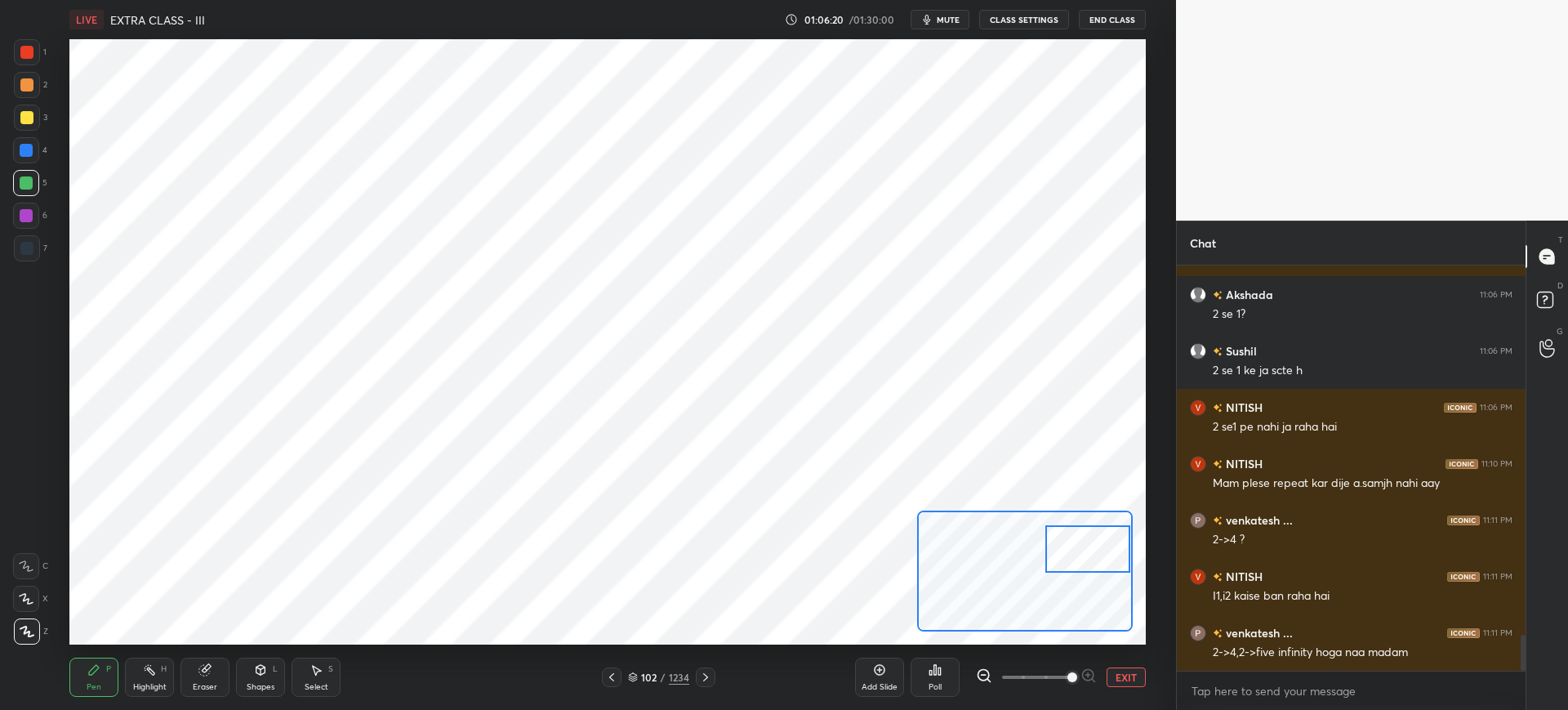
drag, startPoint x: 1035, startPoint y: 595, endPoint x: 1086, endPoint y: 544, distance: 72.1
click at [1097, 552] on div at bounding box center [1087, 549] width 84 height 48
drag, startPoint x: 1056, startPoint y: 561, endPoint x: 1003, endPoint y: 614, distance: 75.0
click at [1003, 614] on div at bounding box center [1025, 604] width 84 height 48
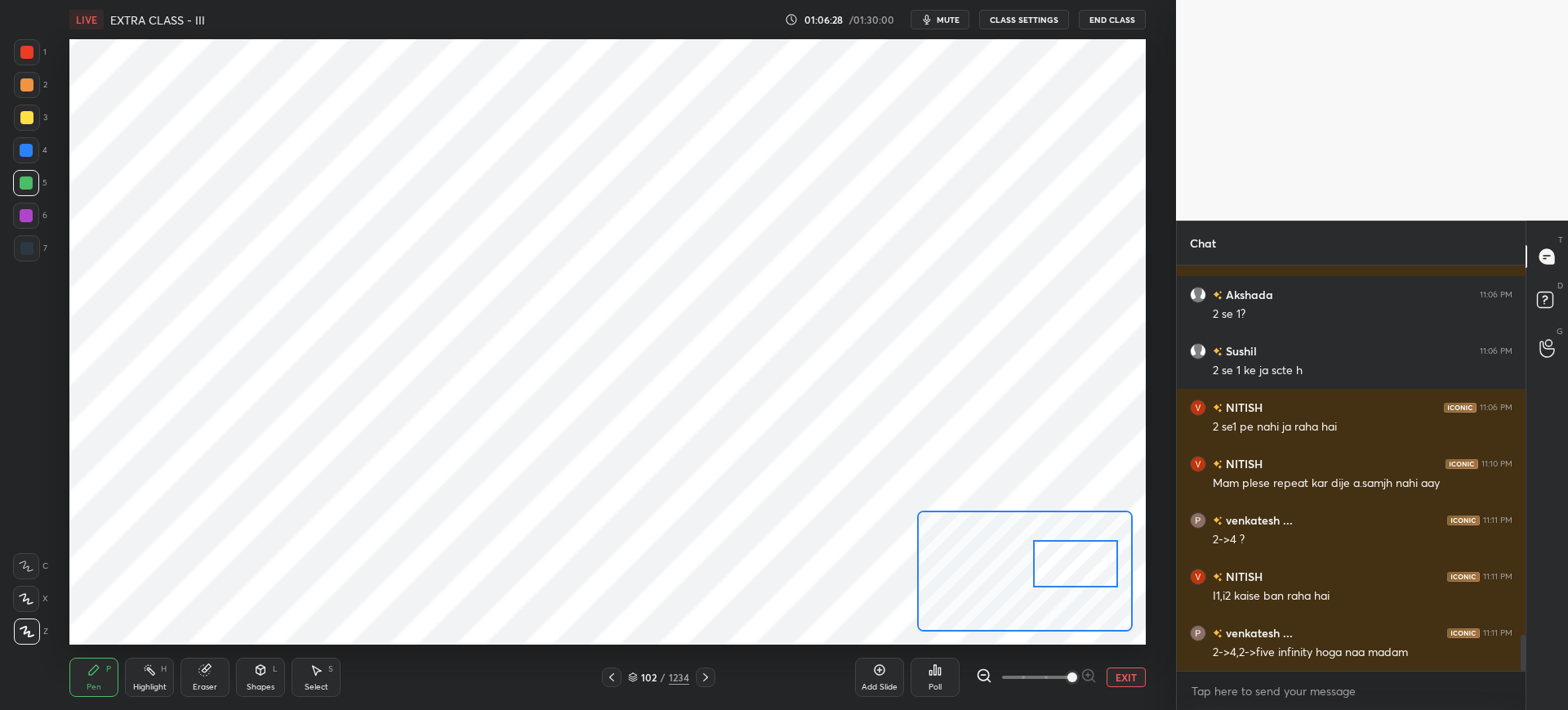
drag, startPoint x: 1011, startPoint y: 611, endPoint x: 1063, endPoint y: 569, distance: 66.8
click at [1063, 569] on div at bounding box center [1075, 563] width 84 height 48
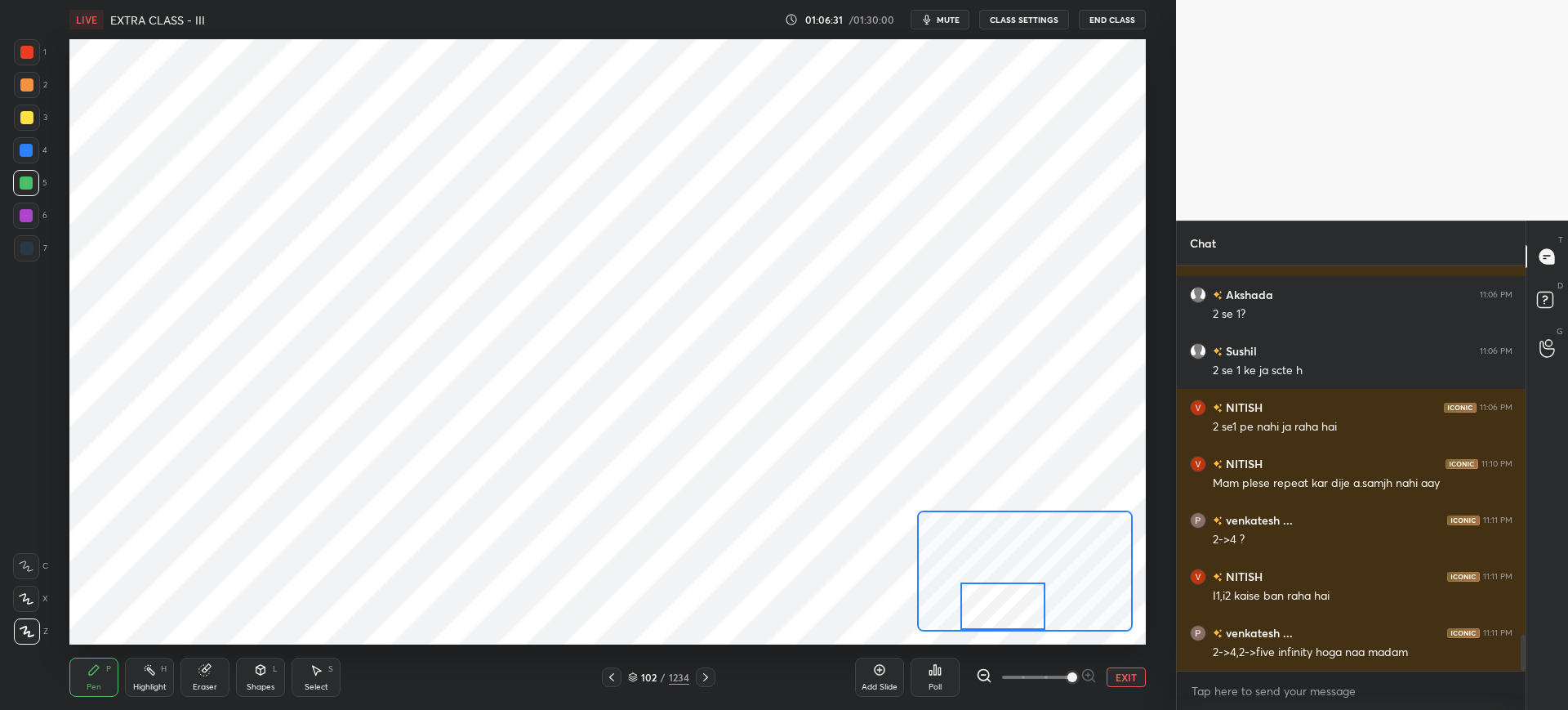
drag, startPoint x: 1051, startPoint y: 574, endPoint x: 964, endPoint y: 589, distance: 88.3
click at [989, 615] on div at bounding box center [1002, 606] width 84 height 48
drag, startPoint x: 1022, startPoint y: 599, endPoint x: 1077, endPoint y: 527, distance: 90.6
click at [1108, 546] on div at bounding box center [1087, 553] width 84 height 48
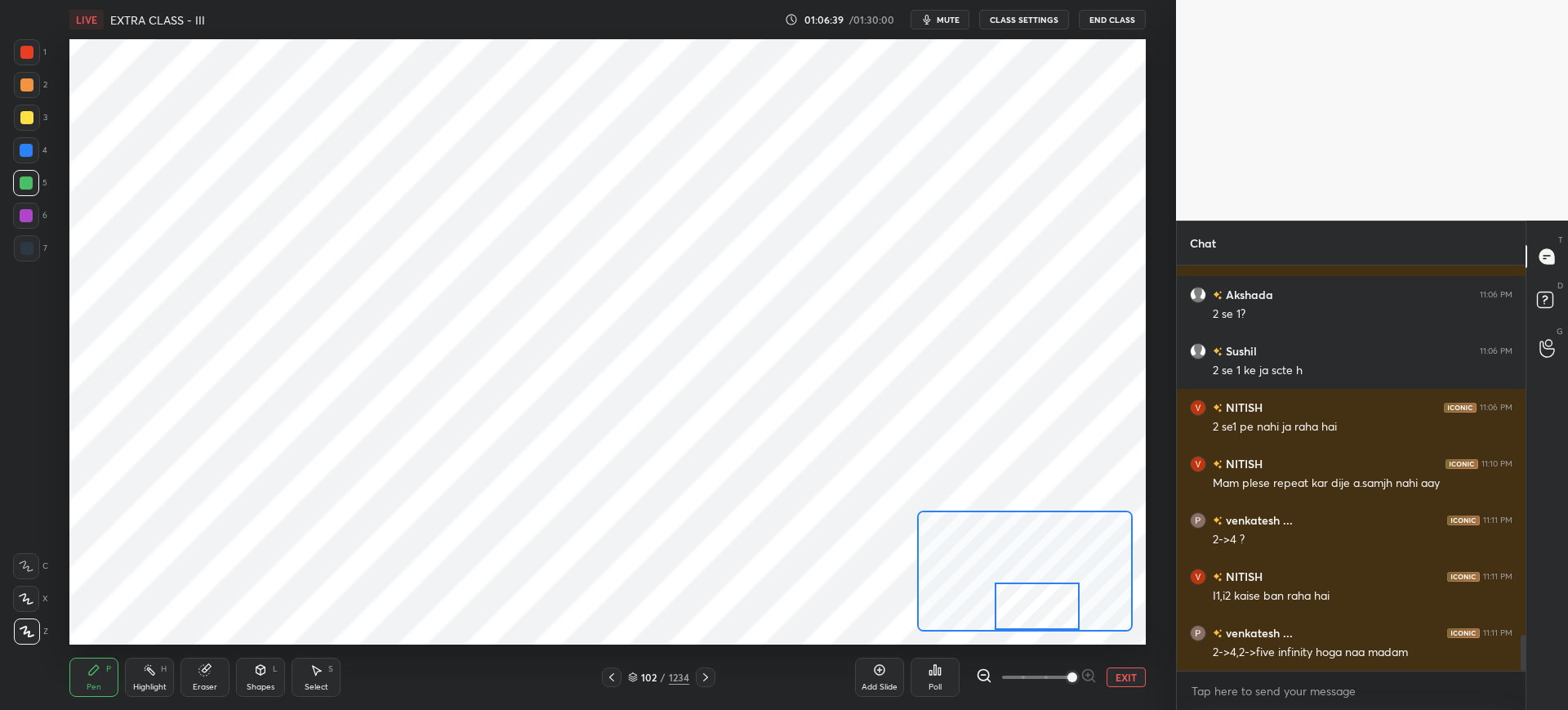
drag, startPoint x: 1066, startPoint y: 544, endPoint x: 1016, endPoint y: 600, distance: 75.1
click at [1016, 603] on div at bounding box center [1037, 606] width 84 height 48
drag, startPoint x: 1028, startPoint y: 610, endPoint x: 996, endPoint y: 603, distance: 32.8
click at [996, 610] on div at bounding box center [1000, 605] width 84 height 48
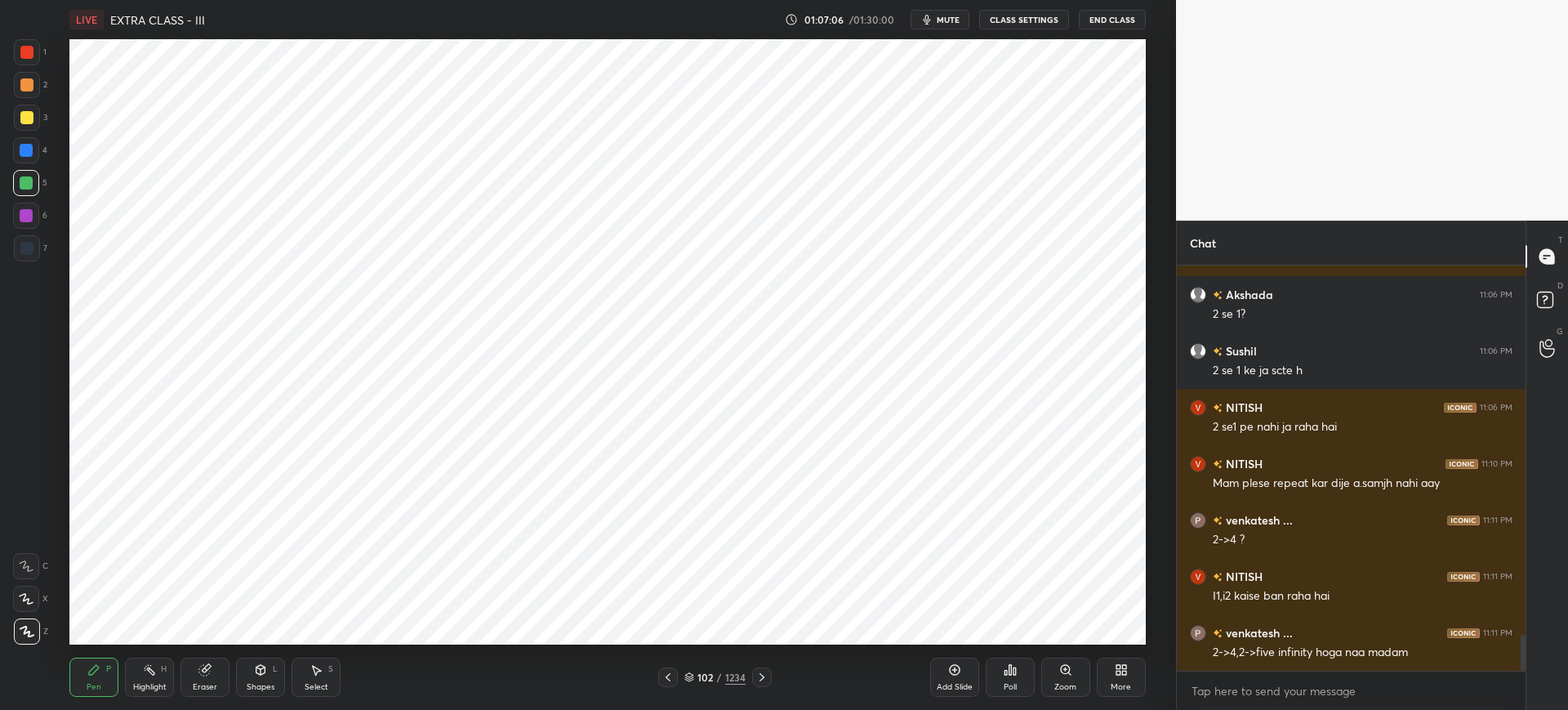
click at [953, 671] on icon at bounding box center [954, 669] width 13 height 13
click at [1066, 679] on div "Zoom" at bounding box center [1066, 677] width 49 height 39
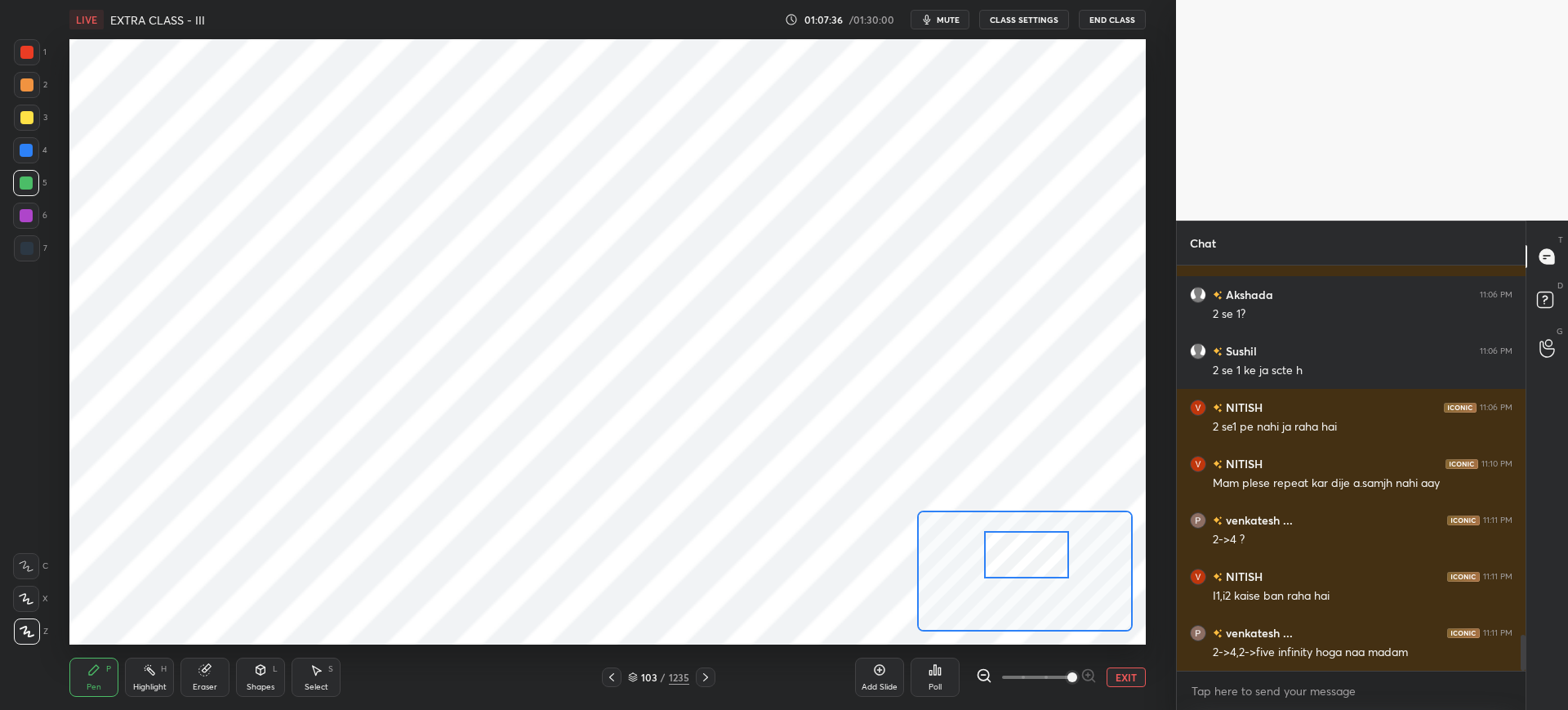
drag, startPoint x: 1011, startPoint y: 553, endPoint x: 1026, endPoint y: 543, distance: 18.0
click at [1026, 543] on div at bounding box center [1026, 555] width 84 height 48
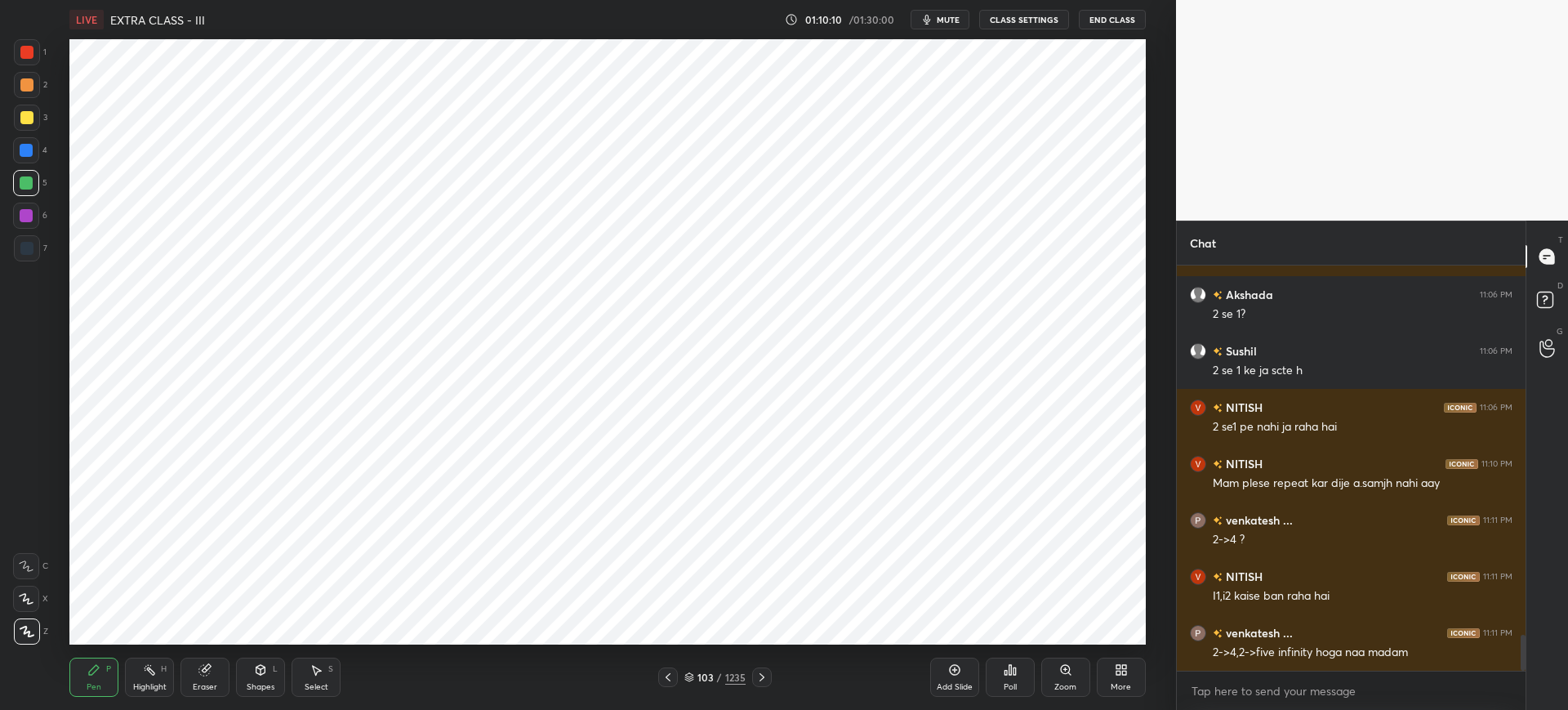
click at [29, 218] on div at bounding box center [25, 215] width 13 height 13
click at [1061, 676] on icon at bounding box center [1065, 669] width 13 height 13
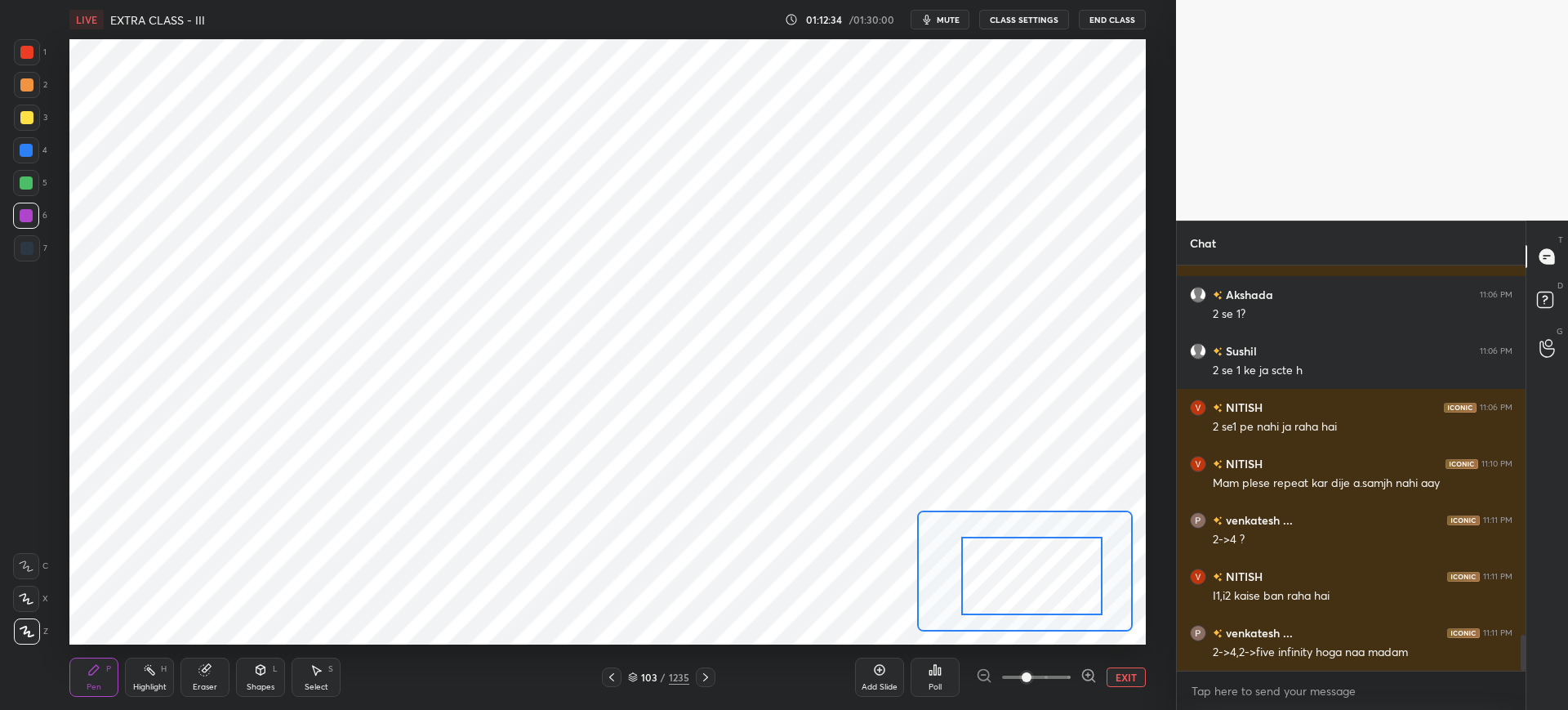
drag, startPoint x: 1027, startPoint y: 587, endPoint x: 1083, endPoint y: 614, distance: 62.2
click at [1053, 611] on div at bounding box center [1032, 576] width 142 height 79
drag, startPoint x: 1028, startPoint y: 591, endPoint x: 1064, endPoint y: 597, distance: 36.5
click at [1071, 603] on div at bounding box center [1060, 591] width 142 height 79
click at [1049, 591] on div at bounding box center [1060, 591] width 142 height 79
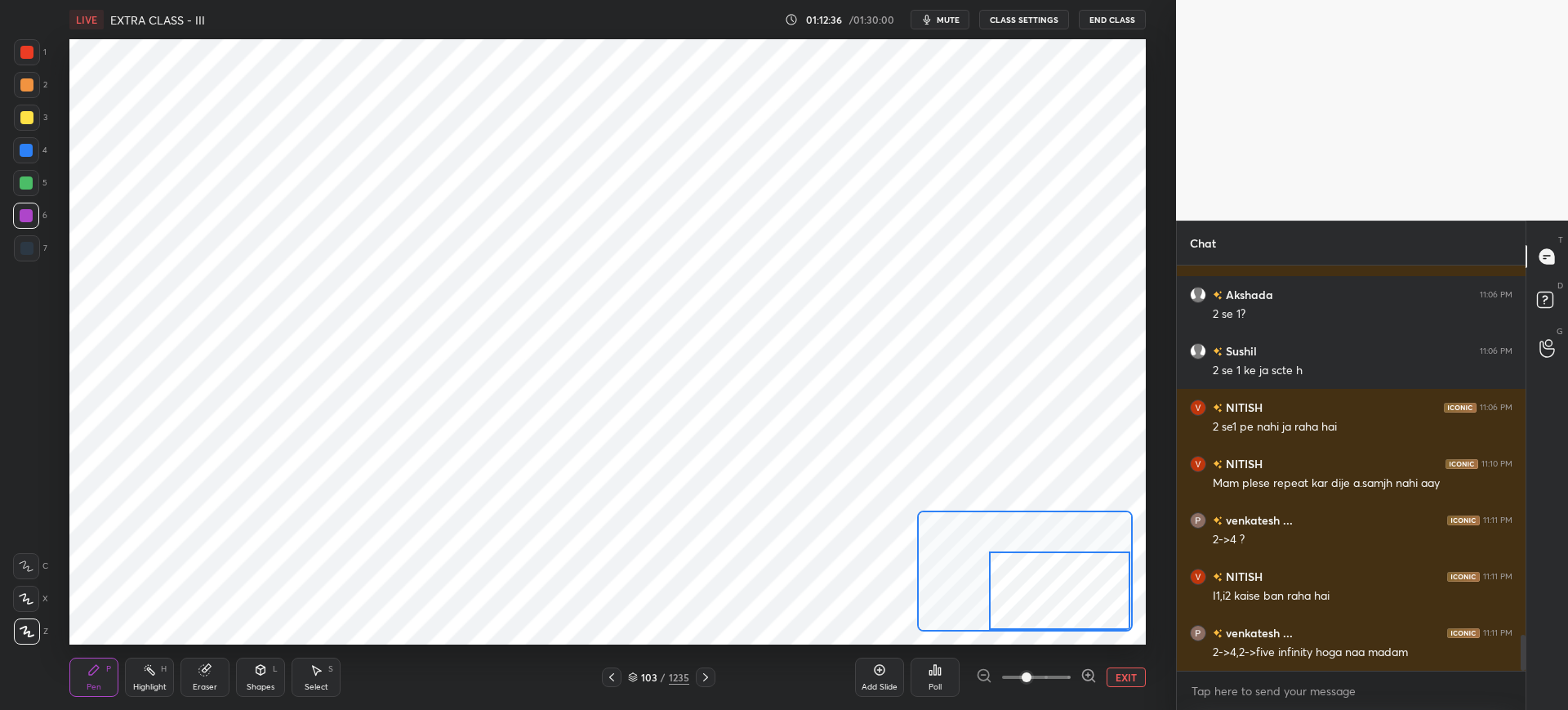
click at [1126, 678] on button "EXIT" at bounding box center [1126, 677] width 39 height 19
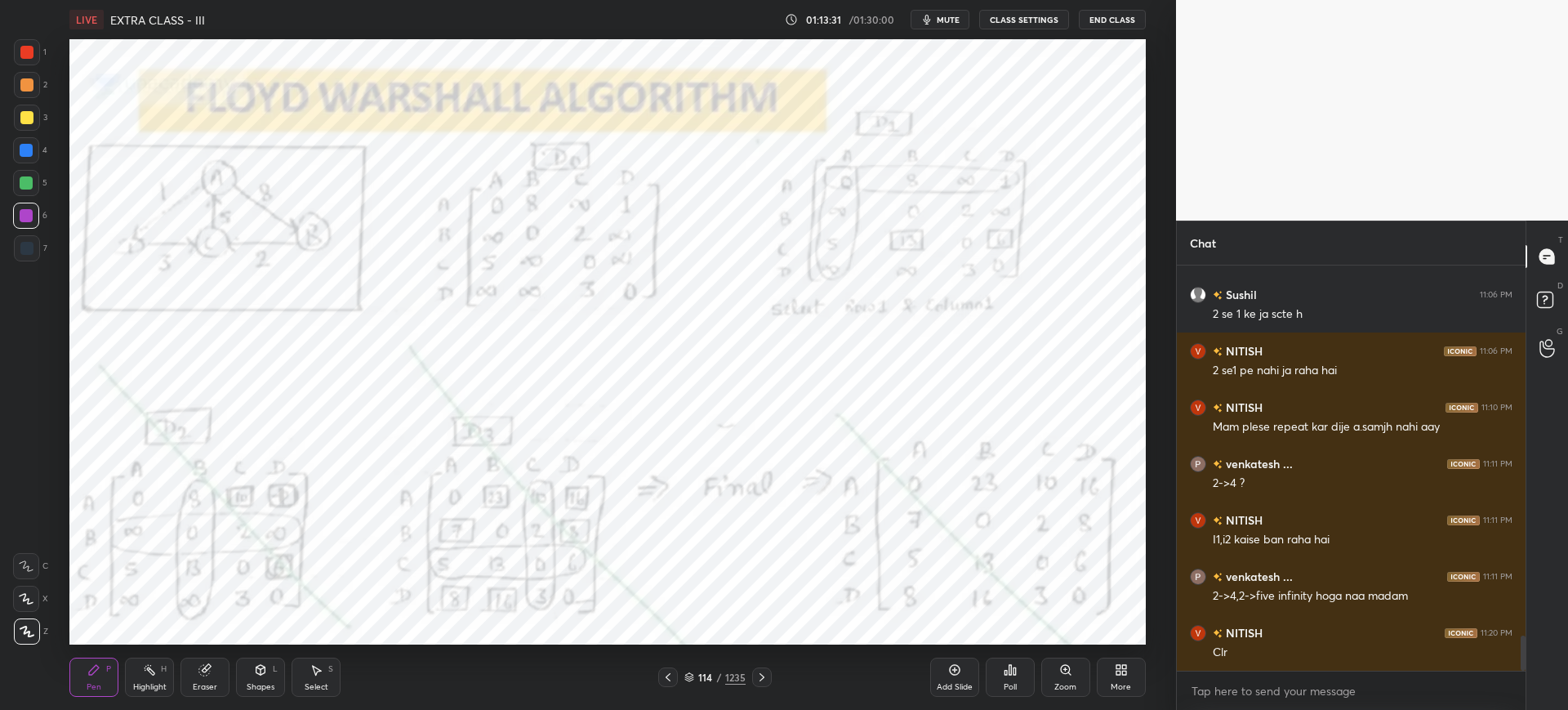
scroll to position [4314, 0]
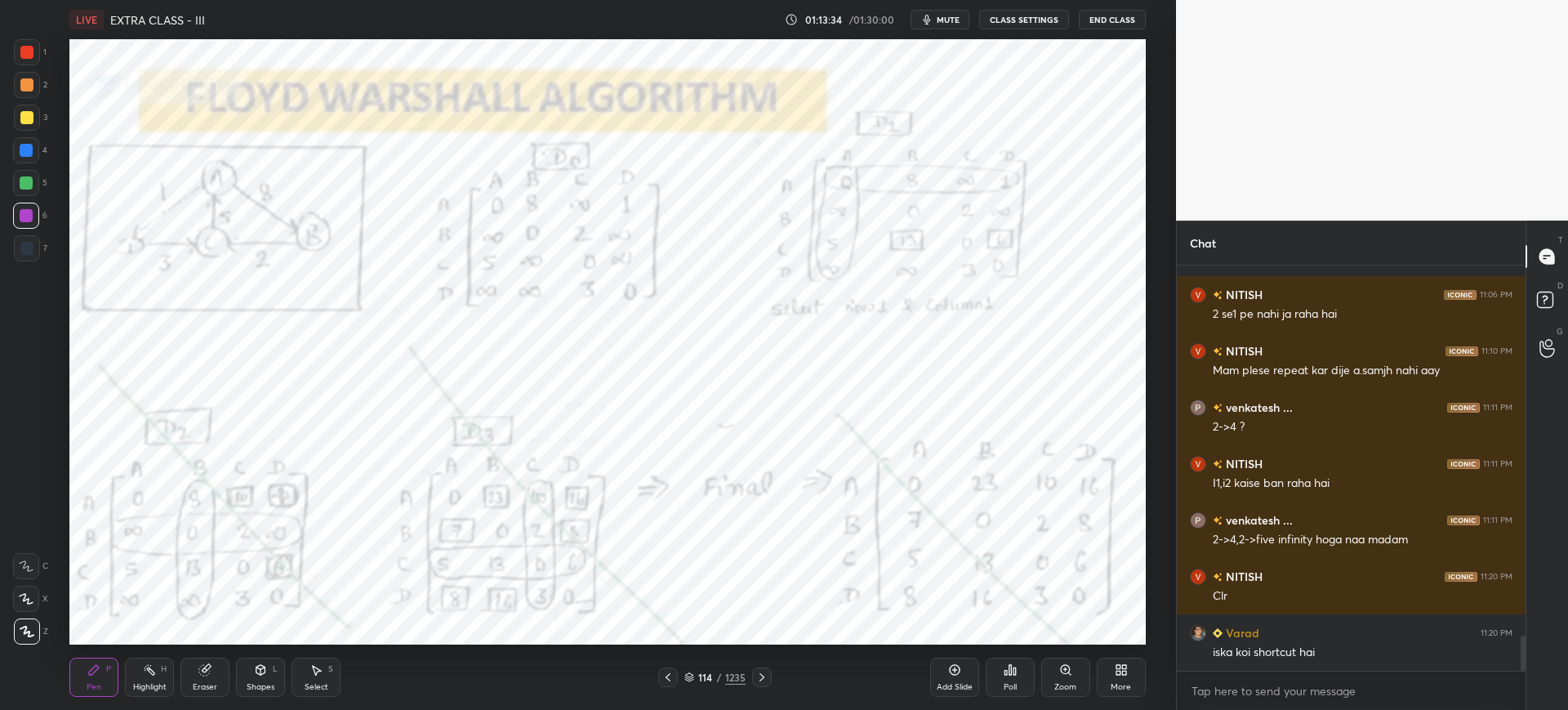
click at [955, 677] on div "Add Slide" at bounding box center [954, 677] width 49 height 39
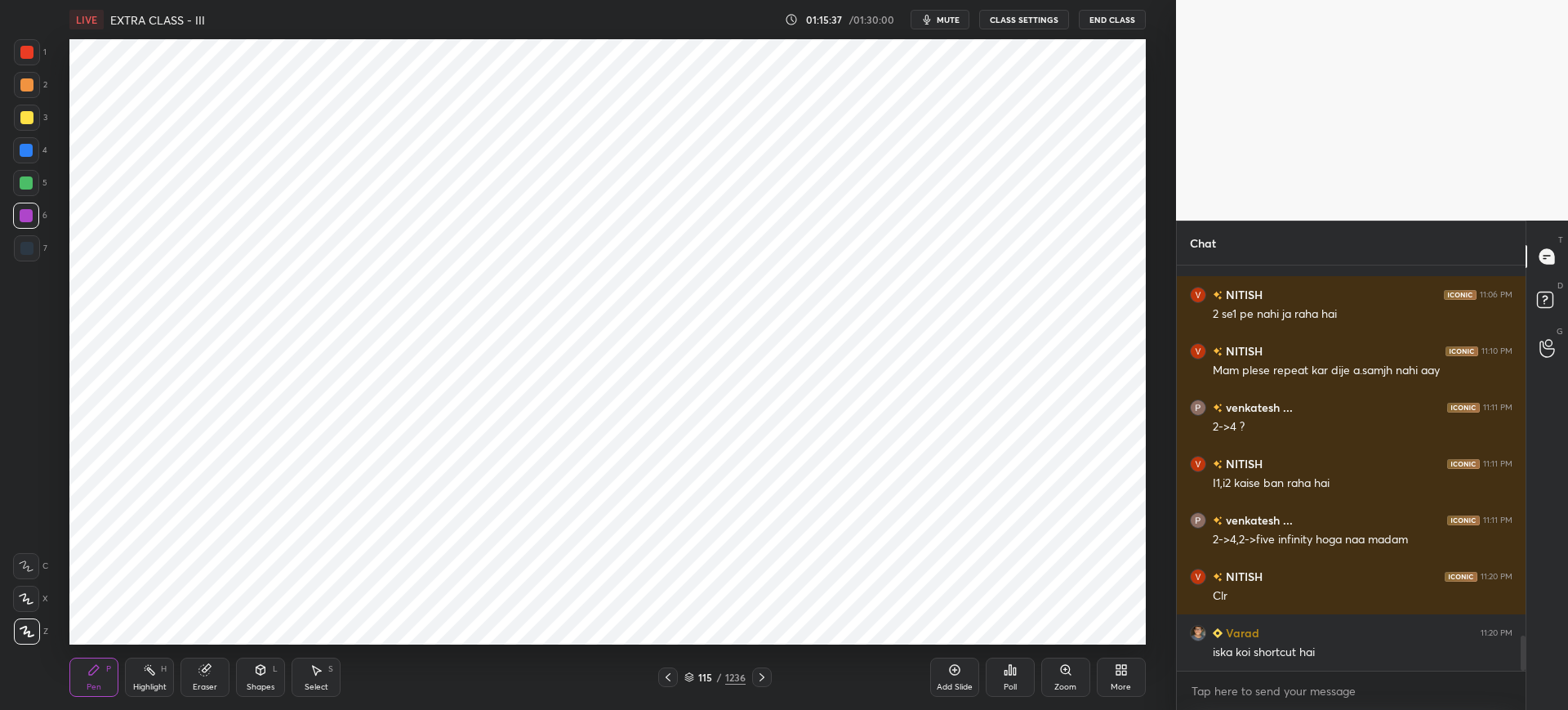
click at [25, 54] on div at bounding box center [26, 51] width 13 height 13
click at [311, 677] on div "Select S" at bounding box center [316, 677] width 49 height 39
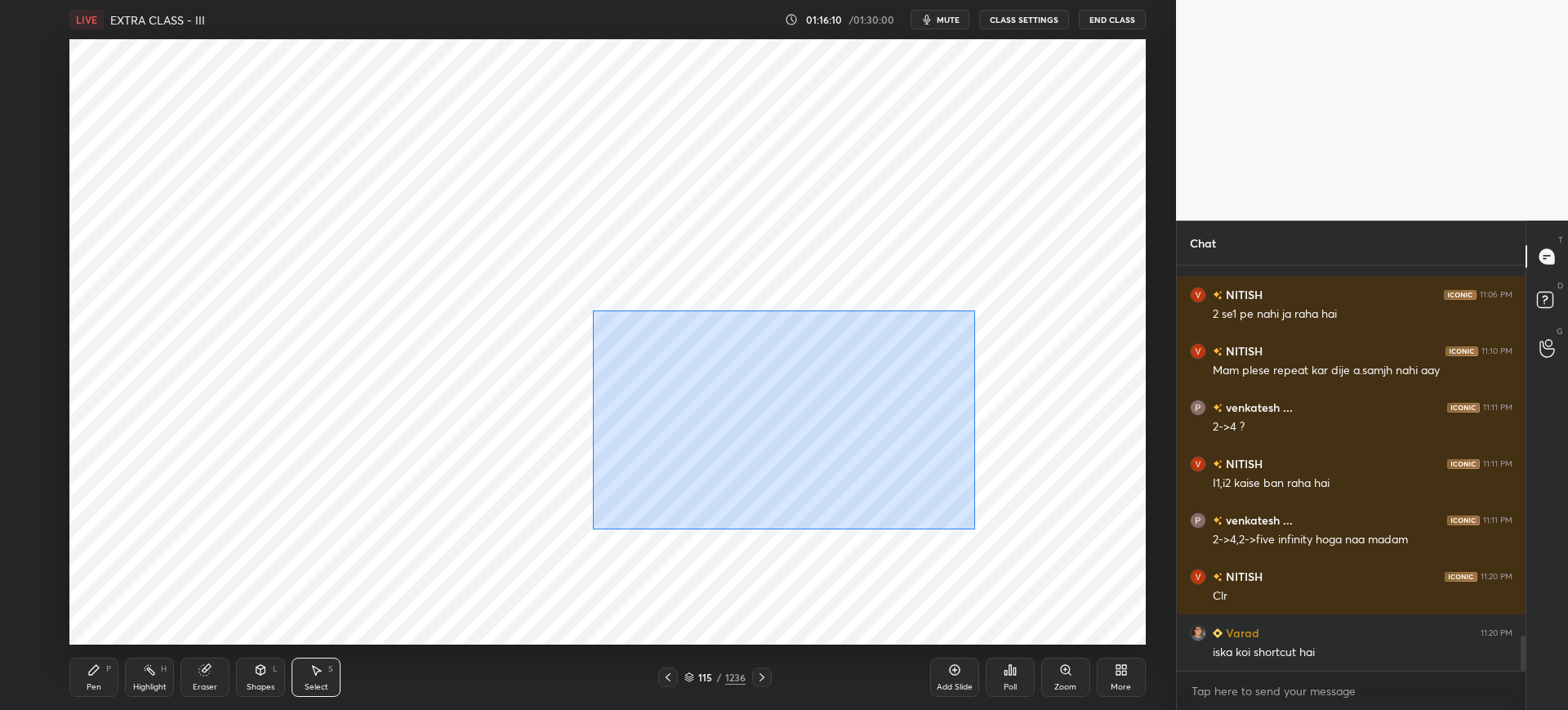
drag, startPoint x: 593, startPoint y: 309, endPoint x: 996, endPoint y: 528, distance: 458.7
click at [1012, 541] on div "0 ° Undo Copy Duplicate Duplicate to new slide Delete" at bounding box center [608, 341] width 1076 height 605
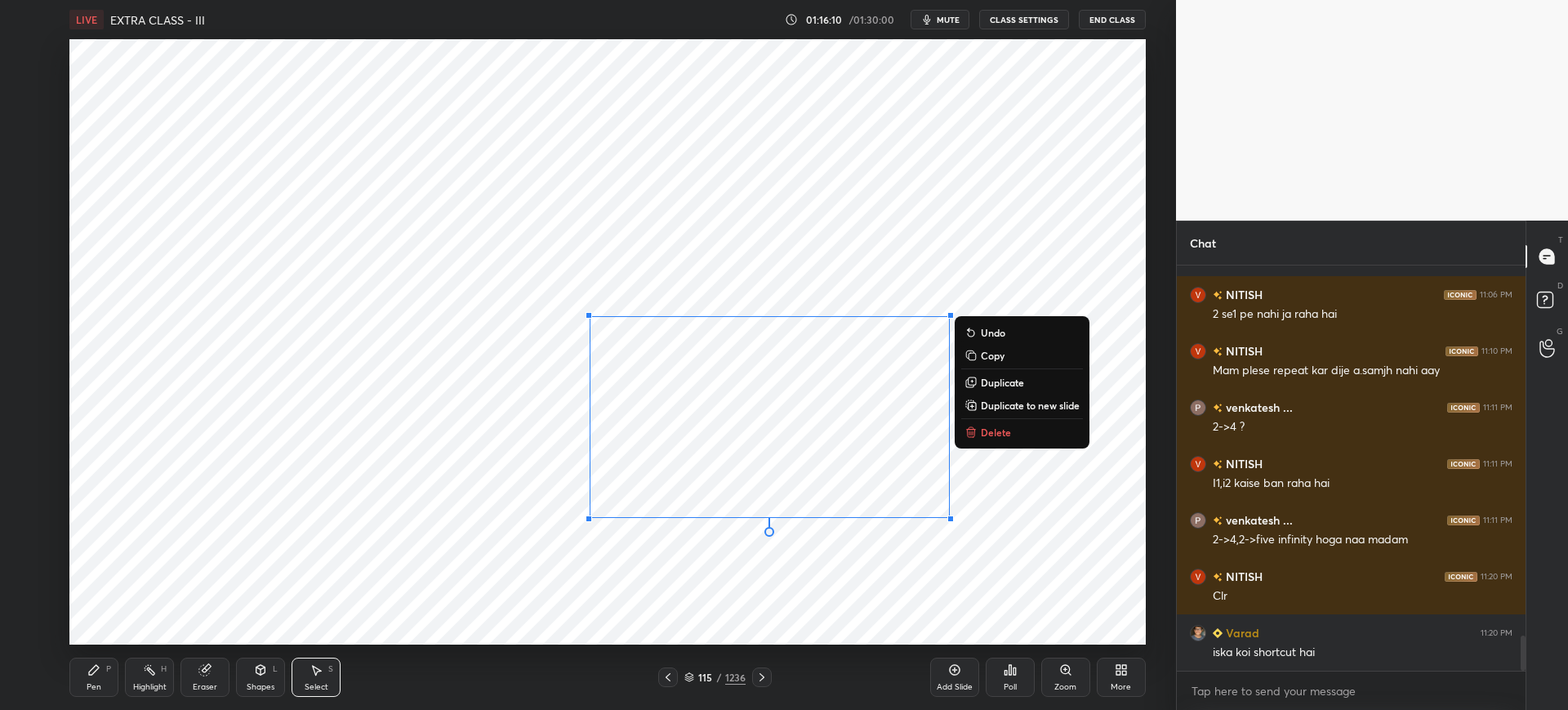
click at [987, 432] on p "Delete" at bounding box center [995, 431] width 30 height 13
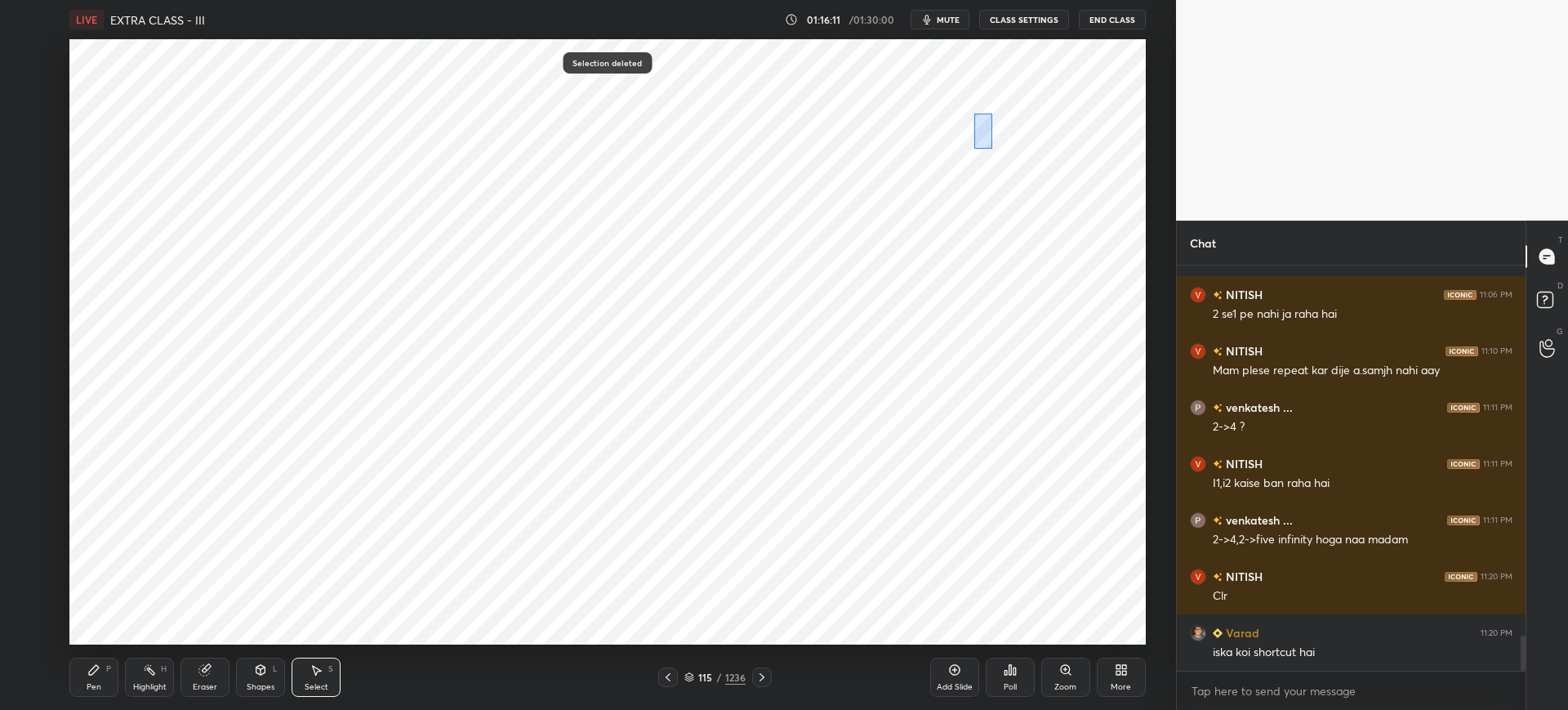
drag, startPoint x: 975, startPoint y: 114, endPoint x: 1084, endPoint y: 305, distance: 219.9
click at [1084, 307] on div "0 ° Undo Copy Duplicate Duplicate to new slide Delete" at bounding box center [608, 341] width 1076 height 605
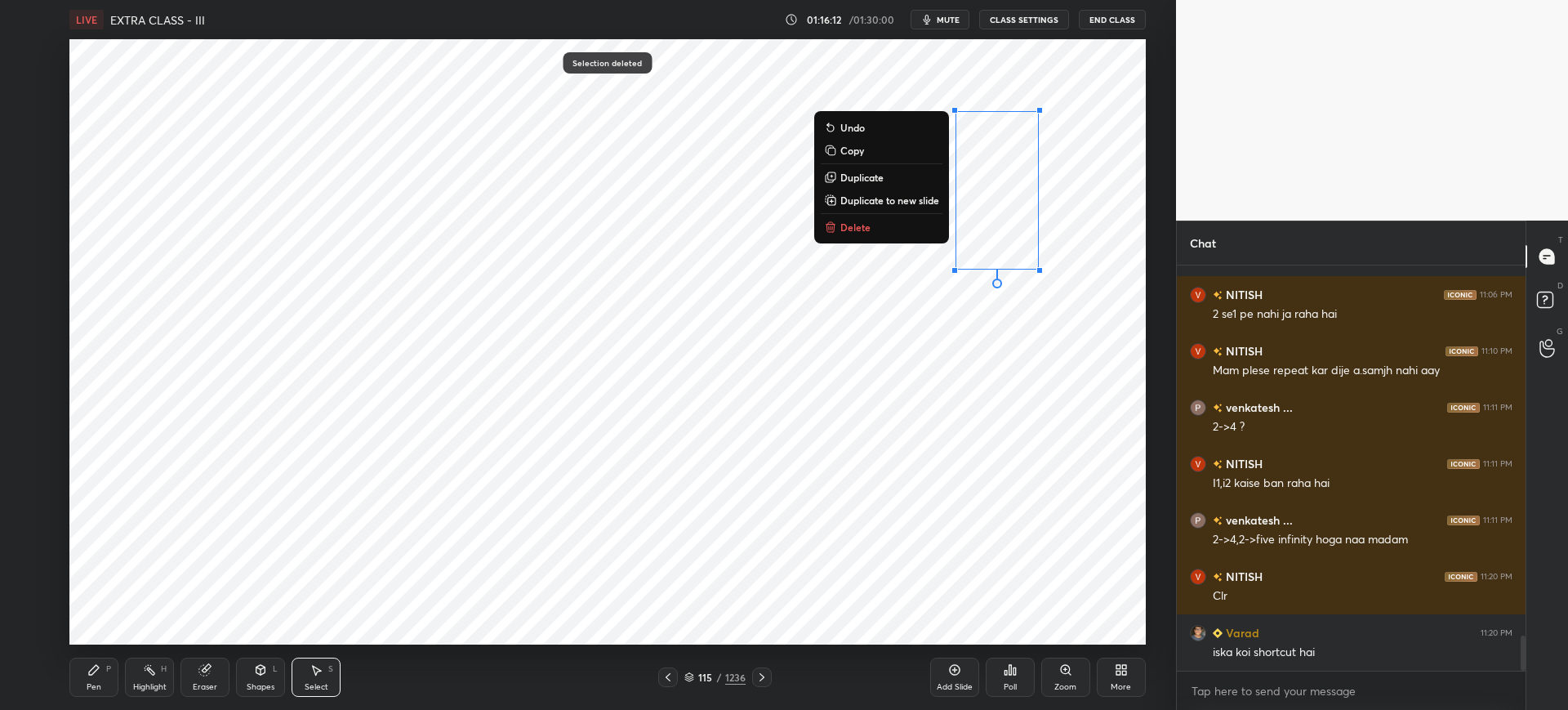
click at [849, 232] on p "Delete" at bounding box center [855, 226] width 30 height 13
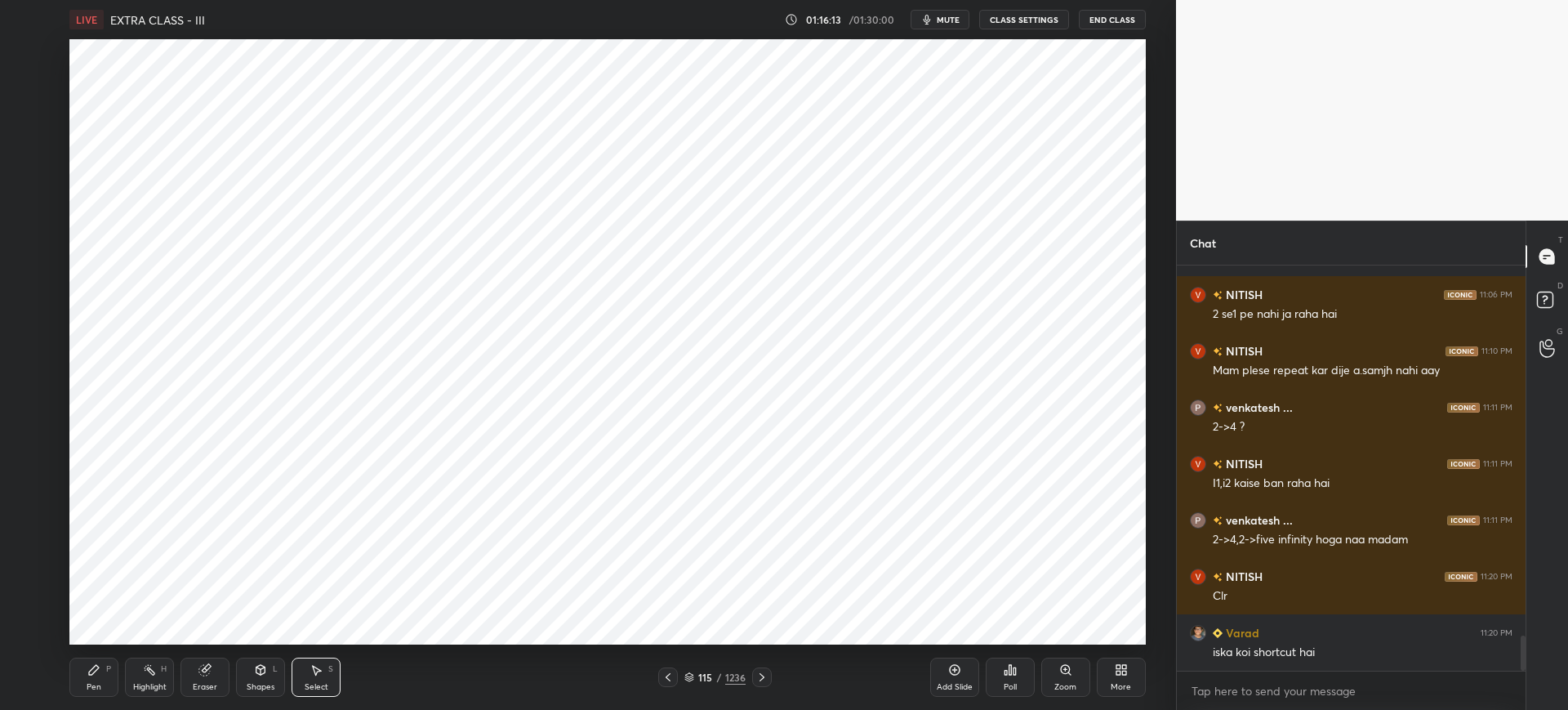
click at [101, 677] on div "Pen P" at bounding box center [94, 677] width 49 height 39
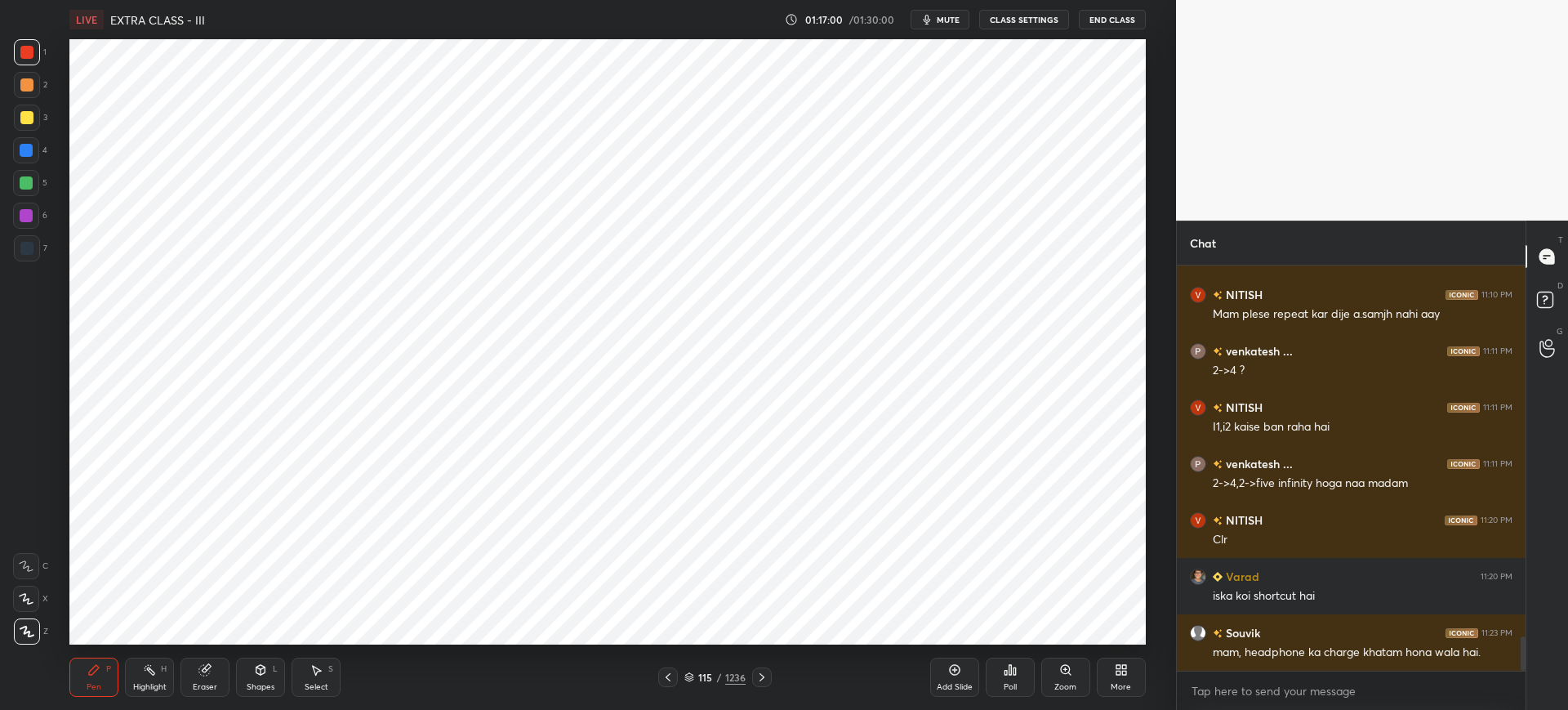
click at [326, 666] on div "Select S" at bounding box center [316, 677] width 49 height 39
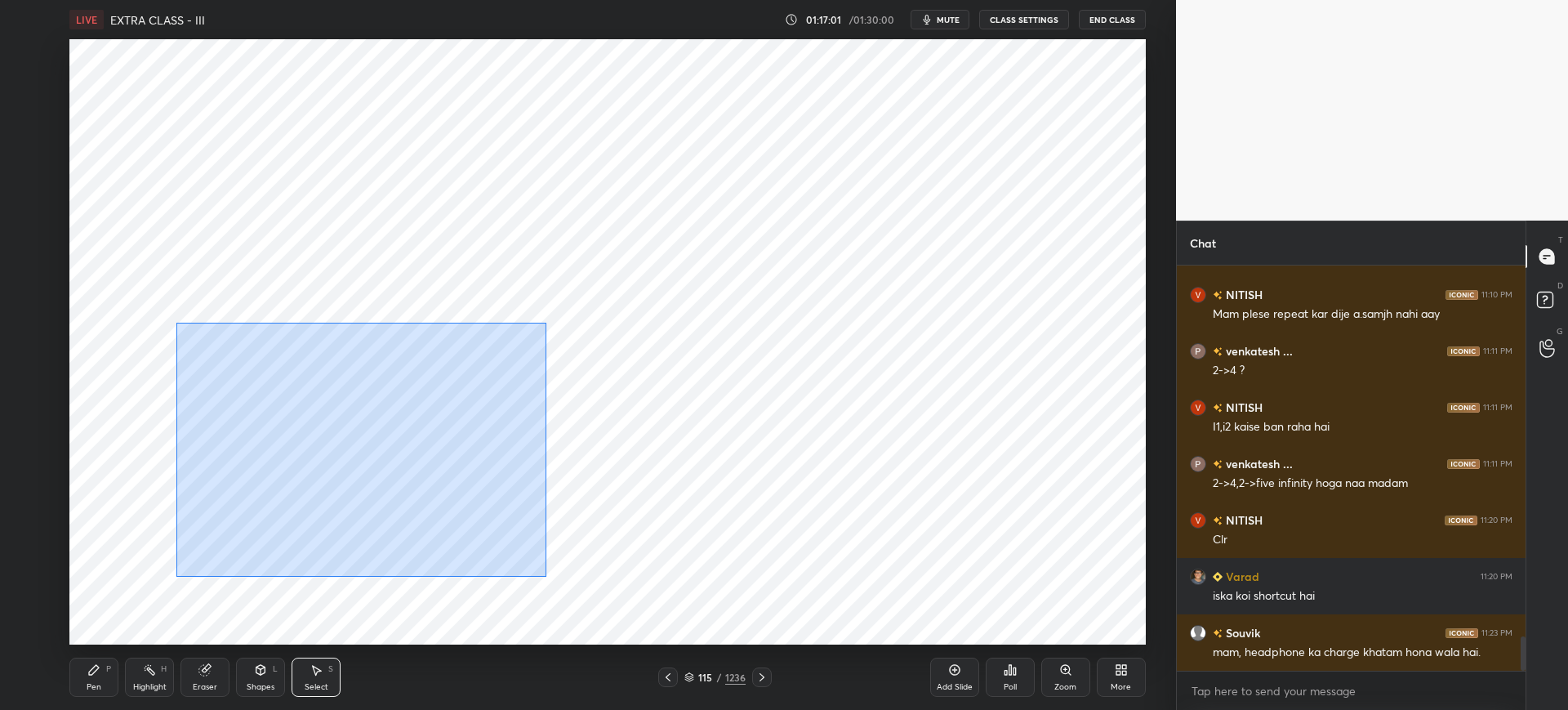
drag, startPoint x: 209, startPoint y: 327, endPoint x: 555, endPoint y: 580, distance: 428.6
click at [561, 589] on div "0 ° Undo Copy Duplicate Duplicate to new slide Delete" at bounding box center [608, 341] width 1076 height 605
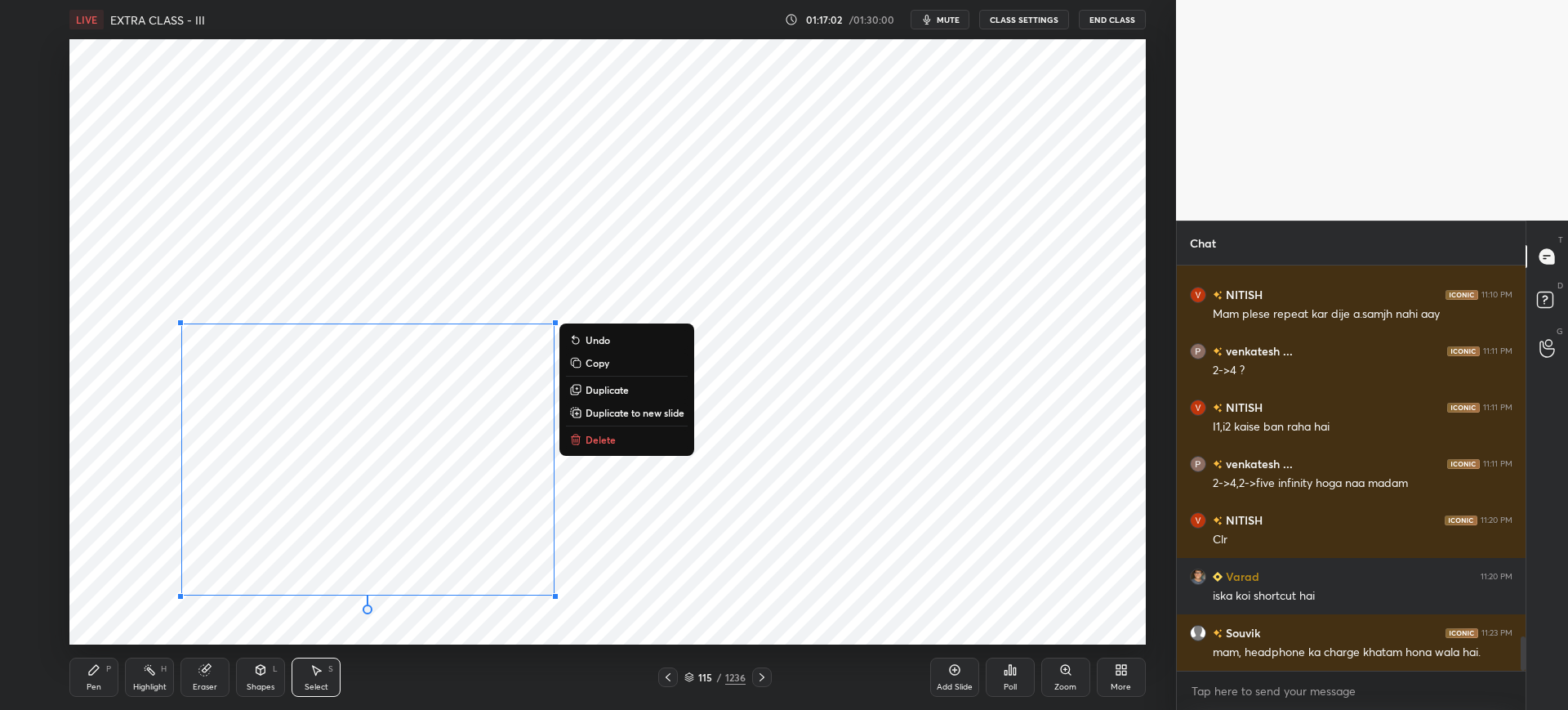
click at [606, 446] on button "Delete" at bounding box center [626, 439] width 121 height 19
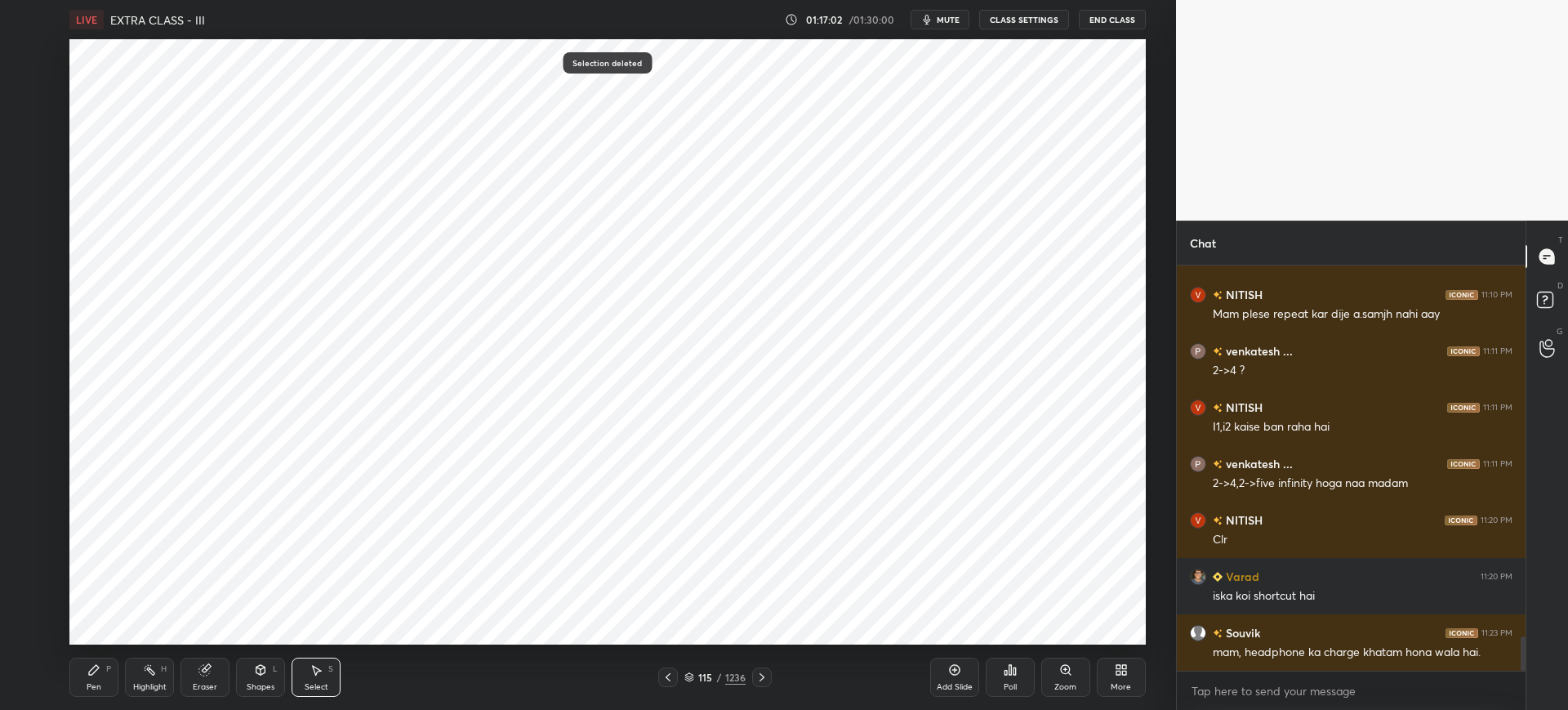
click at [93, 667] on icon at bounding box center [94, 670] width 10 height 10
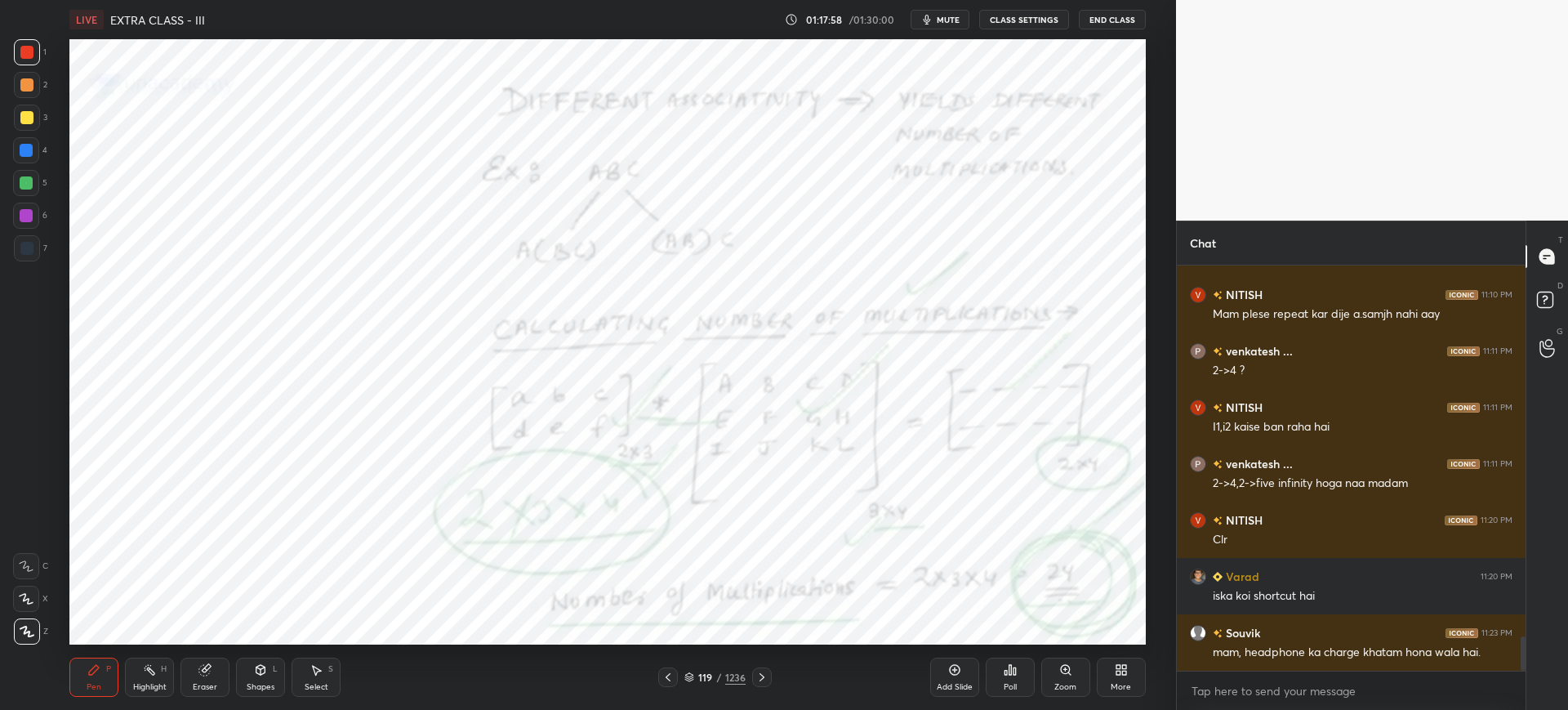
click at [689, 675] on icon at bounding box center [689, 677] width 10 height 10
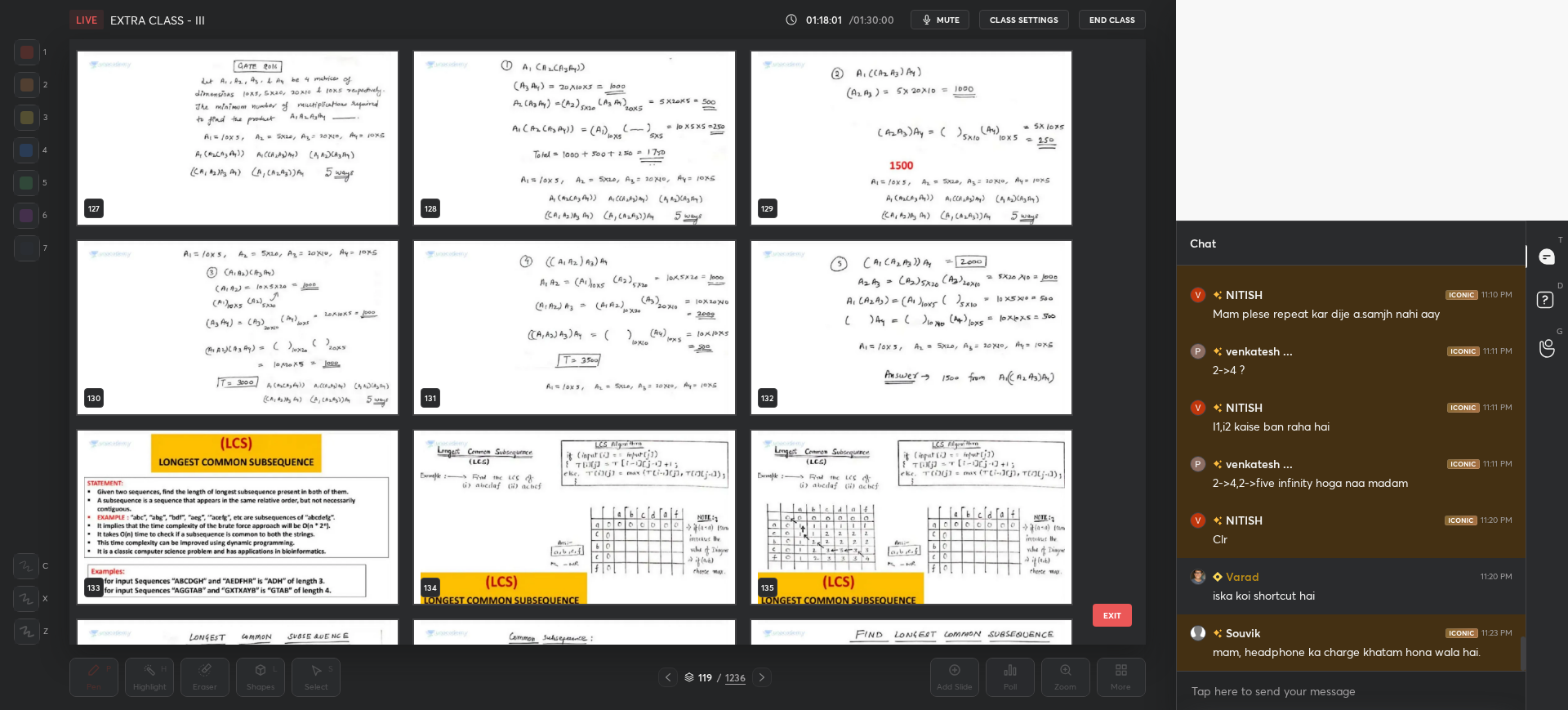
scroll to position [8150, 0]
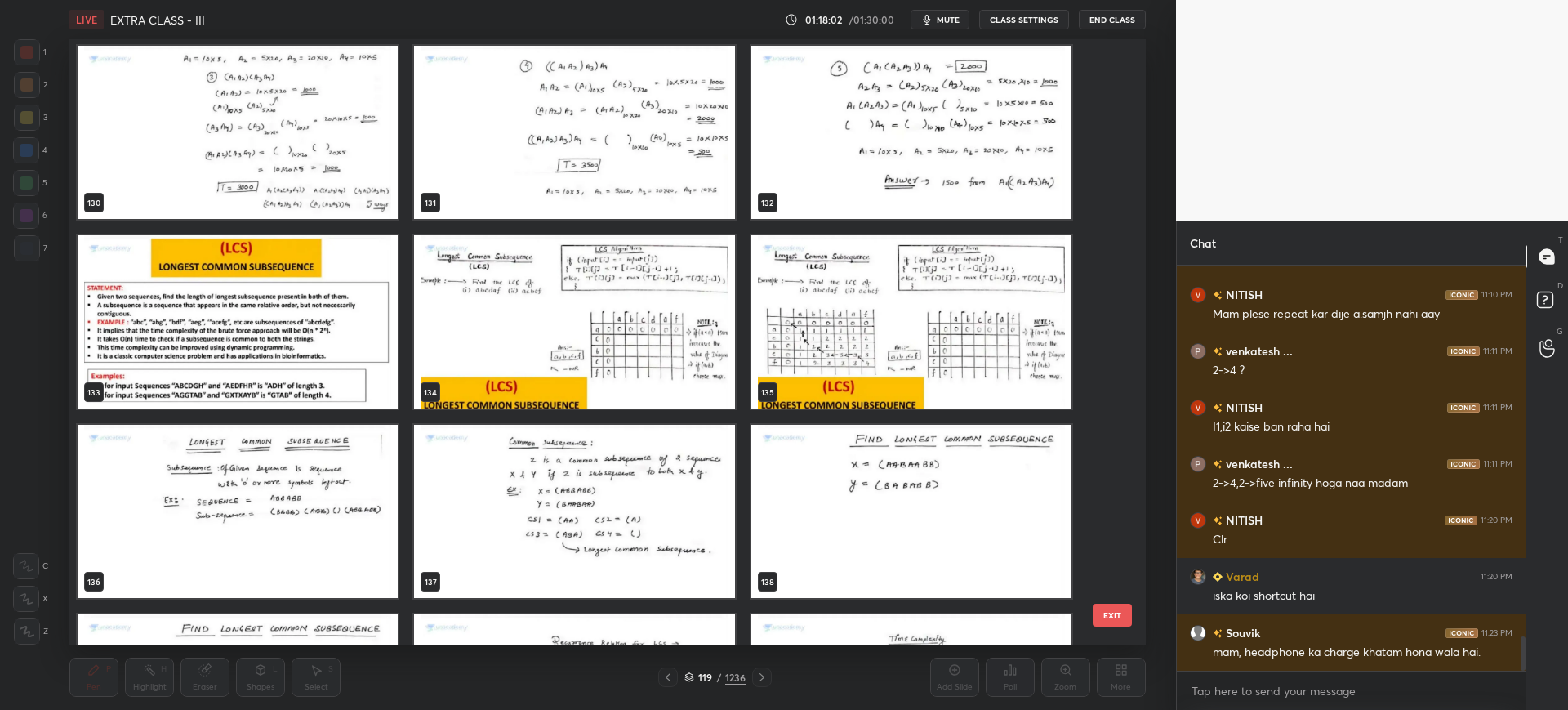
click at [392, 357] on img "grid" at bounding box center [238, 321] width 320 height 173
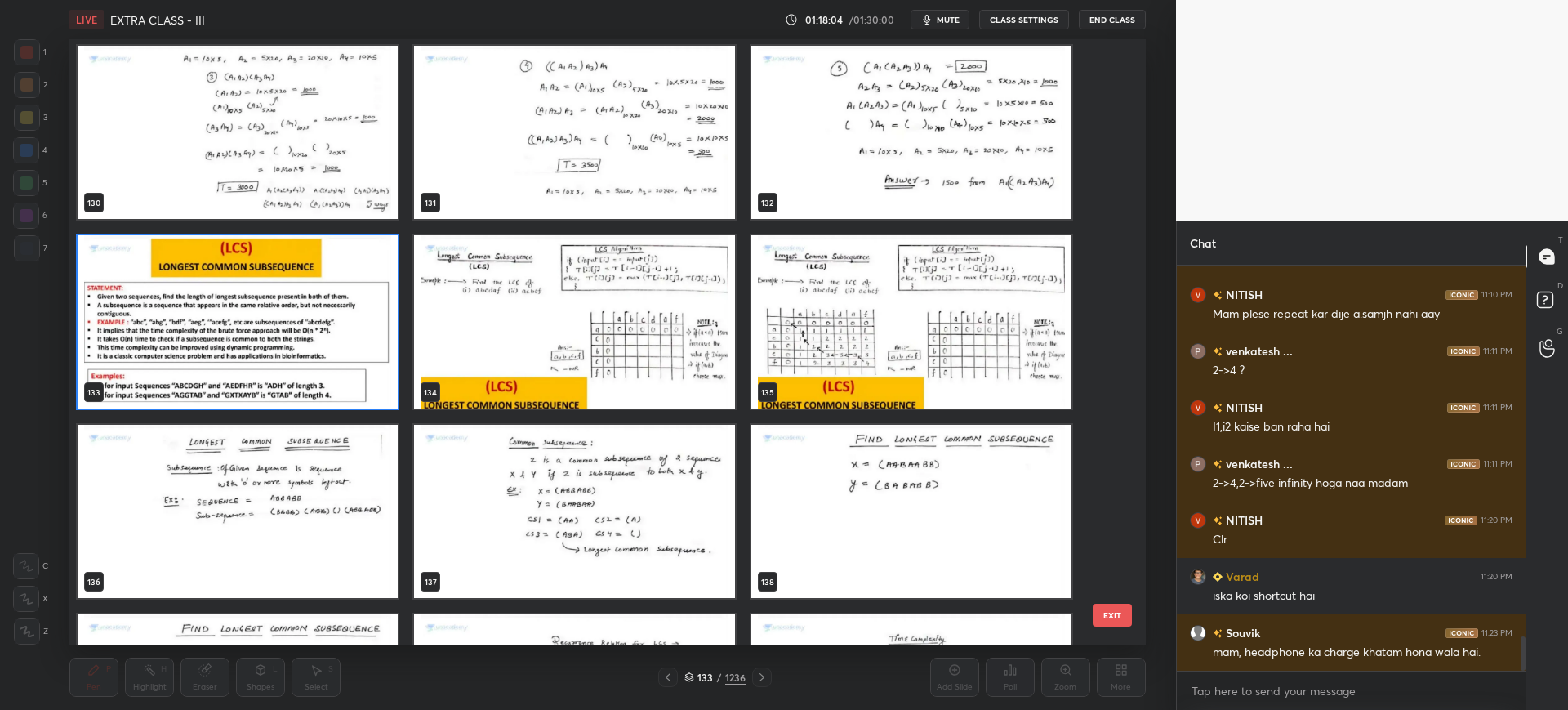
click at [1124, 623] on button "EXIT" at bounding box center [1112, 616] width 39 height 23
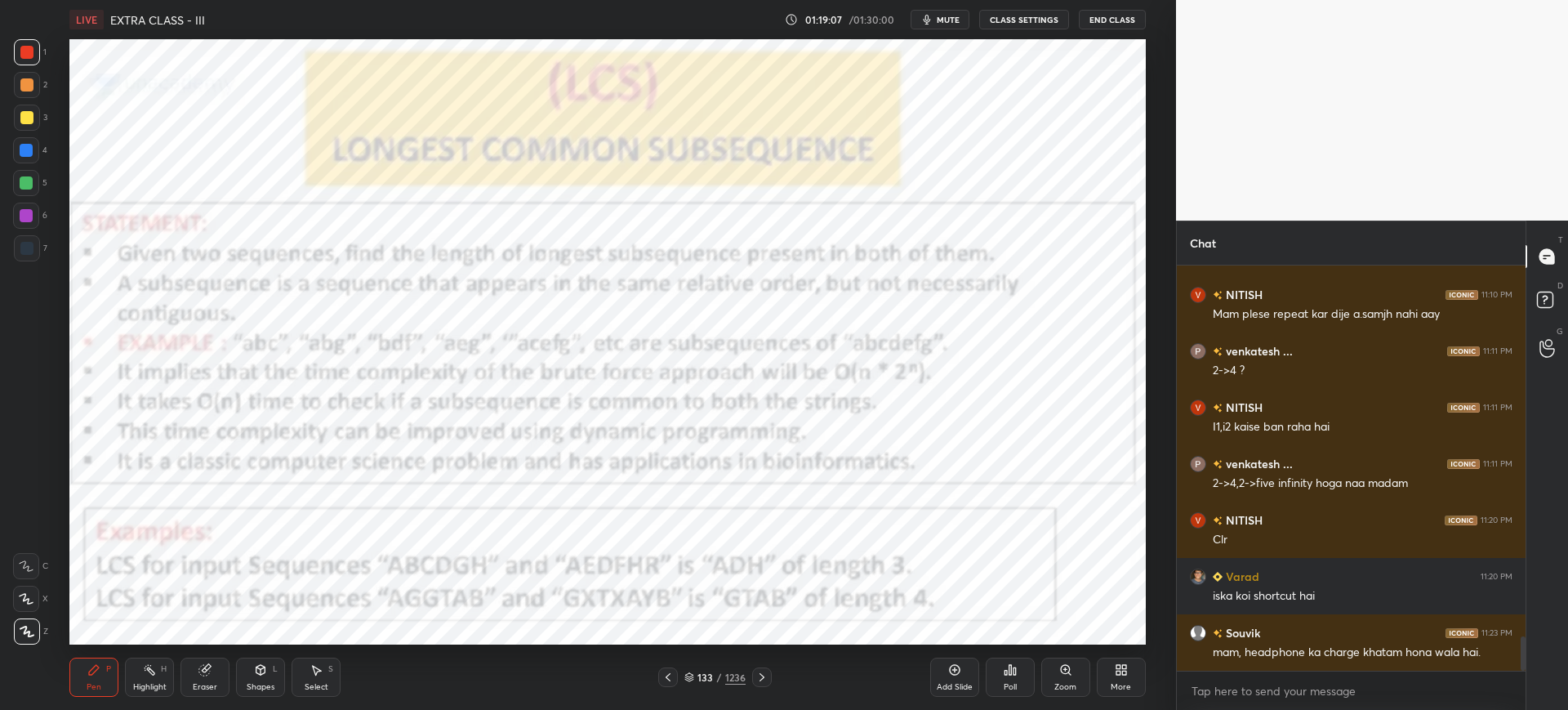
click at [942, 679] on div "Add Slide" at bounding box center [954, 677] width 49 height 39
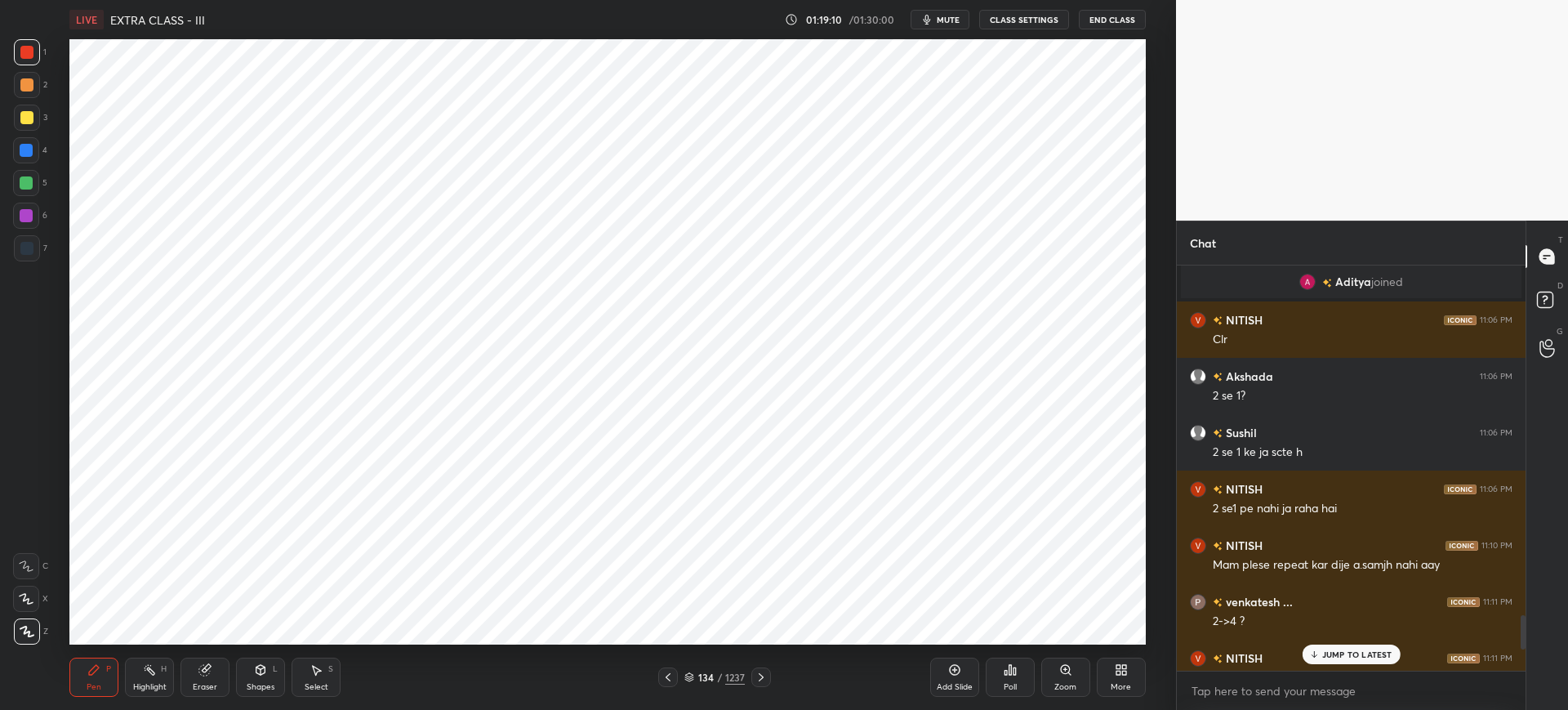
scroll to position [4371, 0]
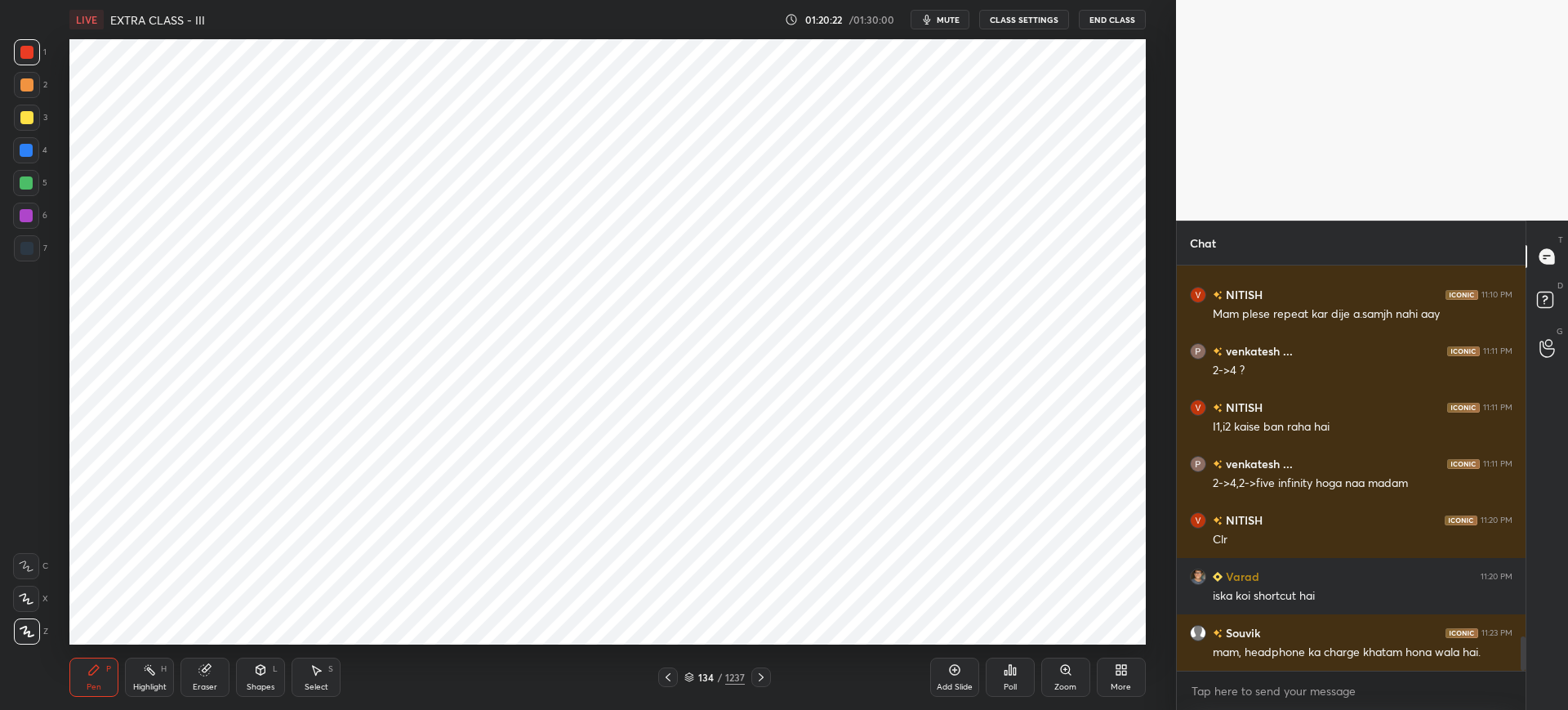
click at [30, 213] on div at bounding box center [25, 215] width 13 height 13
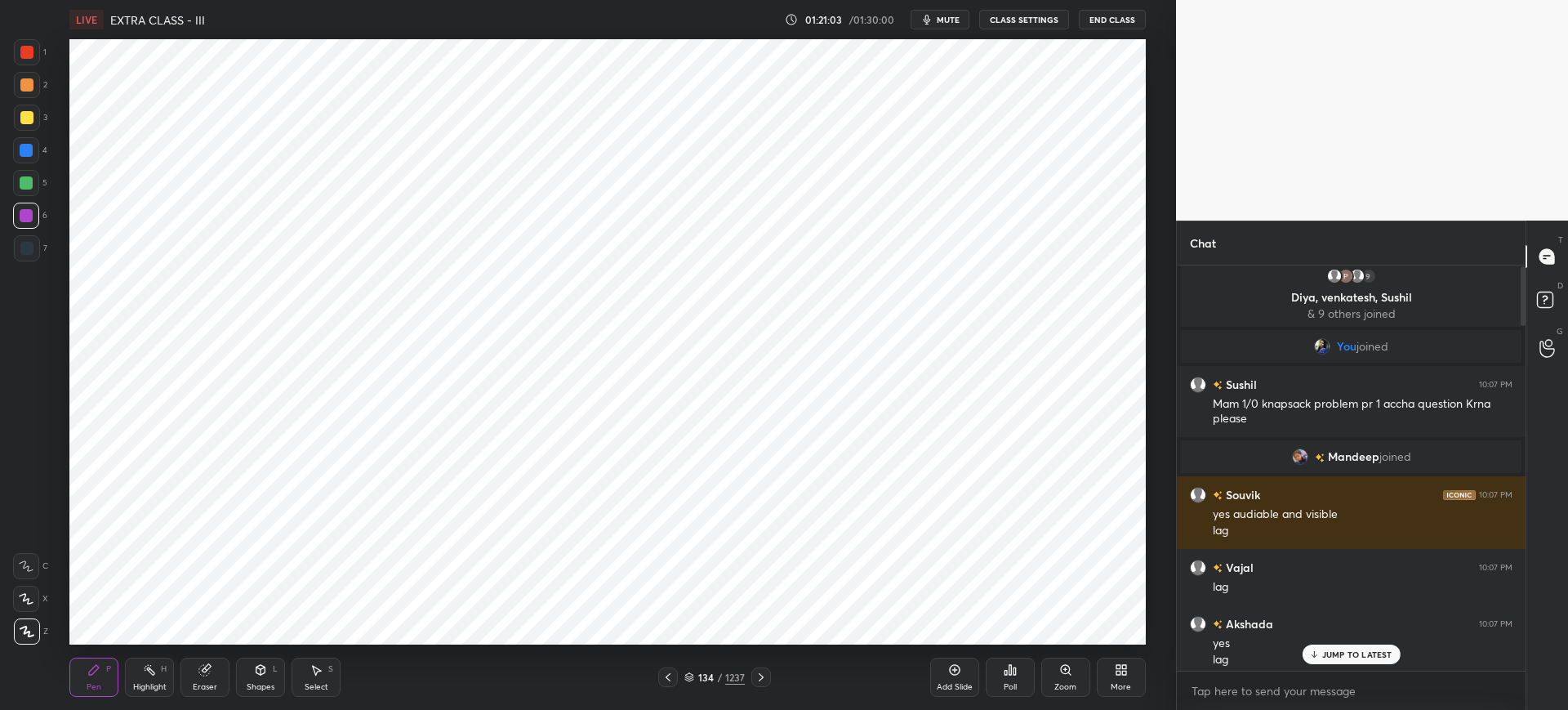
scroll to position [8, 0]
click at [1352, 653] on p "JUMP TO LATEST" at bounding box center [1357, 655] width 70 height 10
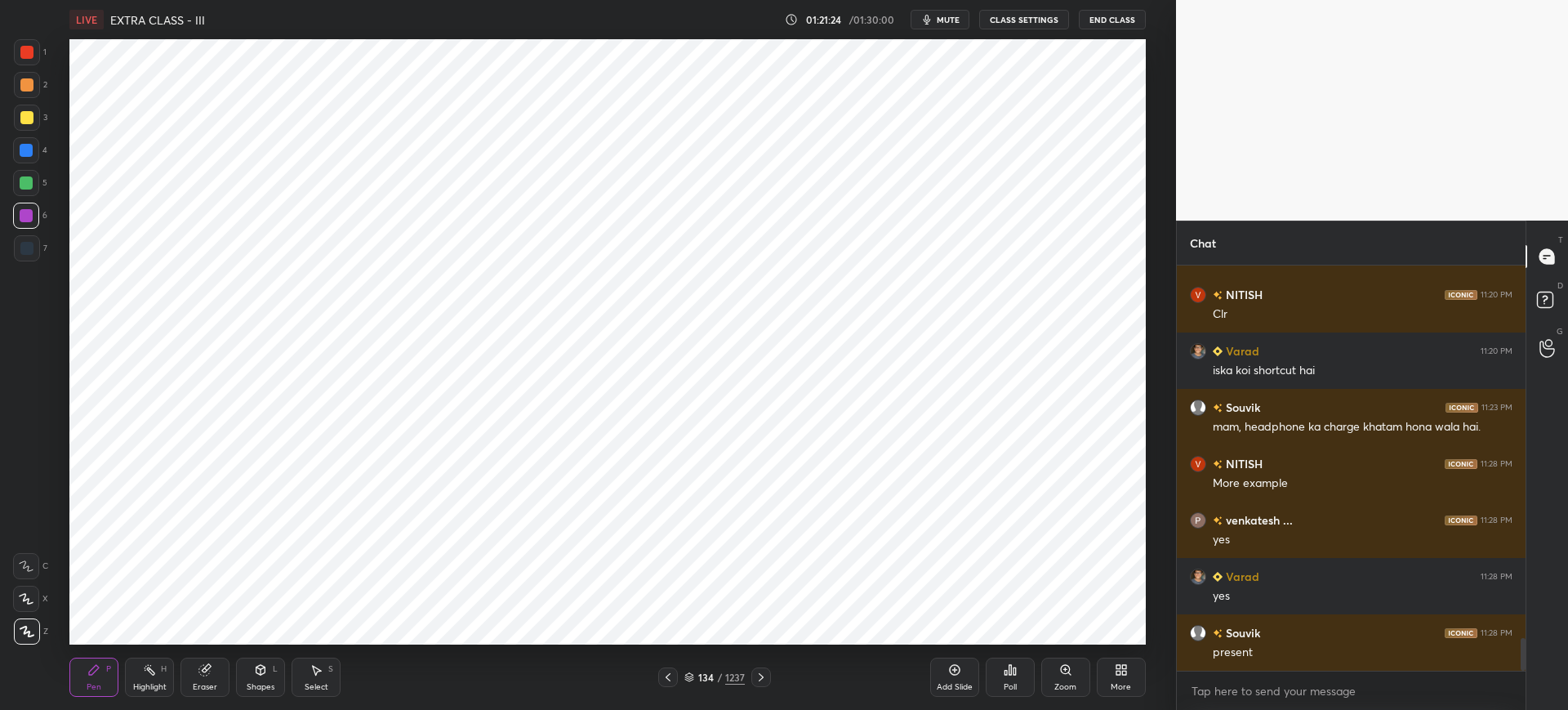
scroll to position [4726, 0]
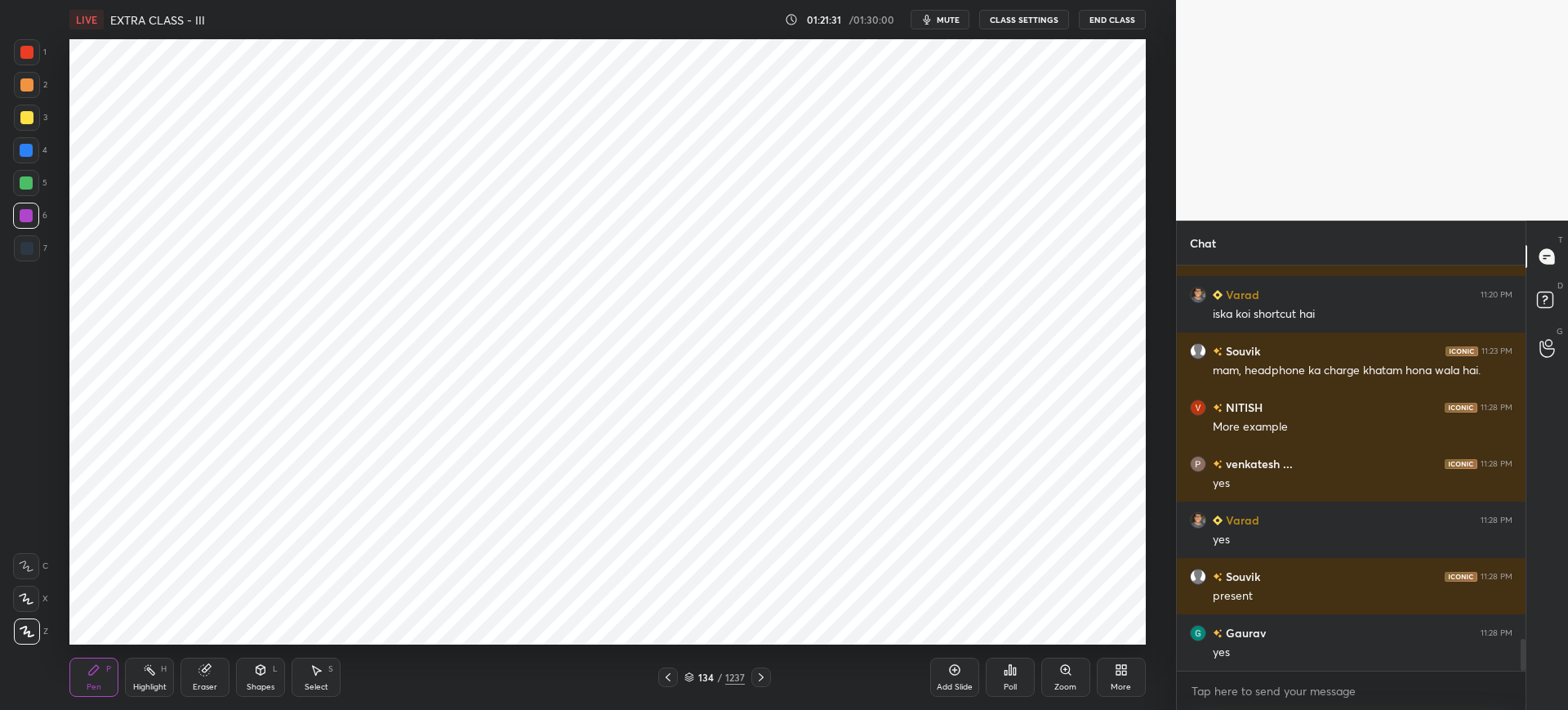
click at [956, 683] on div "Add Slide" at bounding box center [954, 687] width 36 height 8
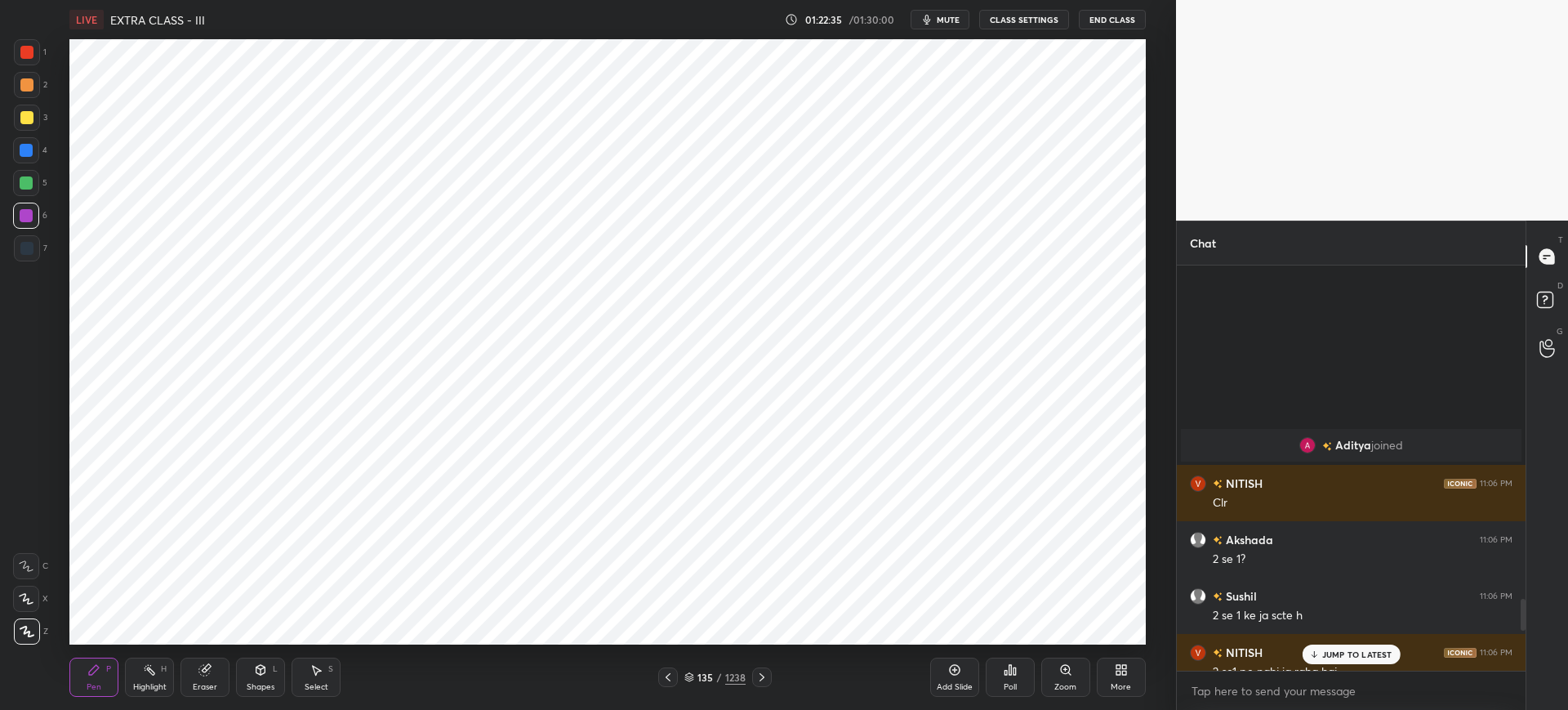
scroll to position [4997, 0]
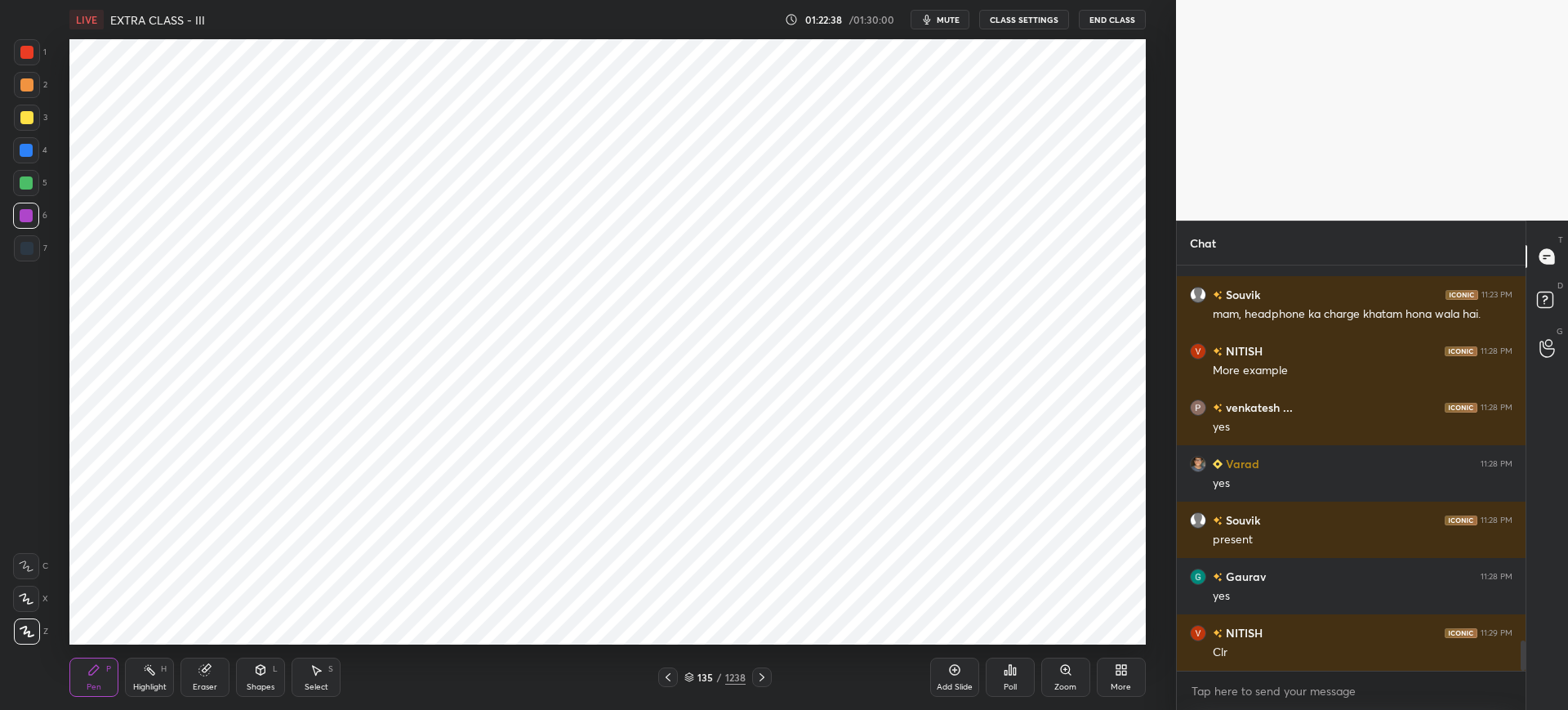
drag, startPoint x: 957, startPoint y: 679, endPoint x: 921, endPoint y: 653, distance: 44.4
click at [954, 677] on div "Add Slide" at bounding box center [954, 677] width 49 height 39
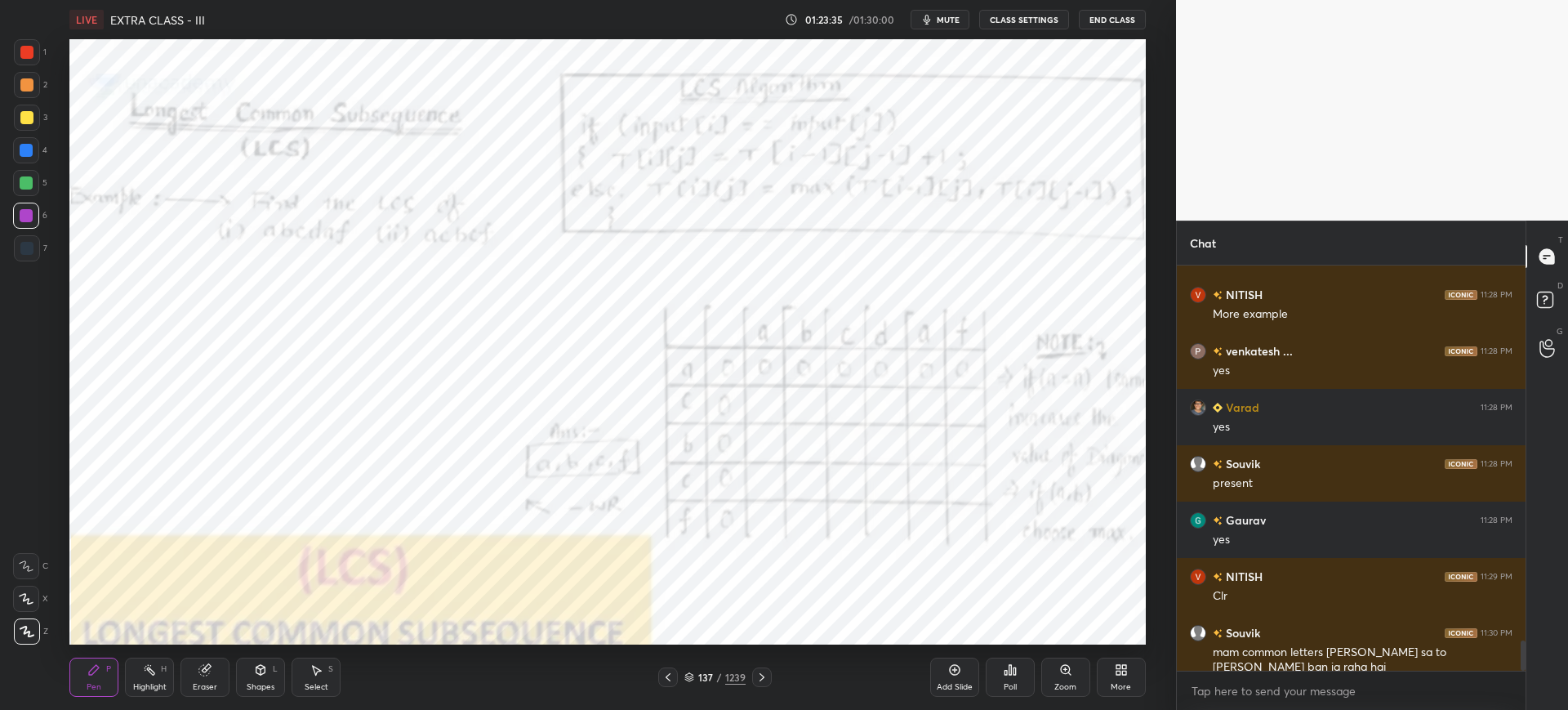
click at [1068, 676] on div "Zoom" at bounding box center [1066, 677] width 49 height 39
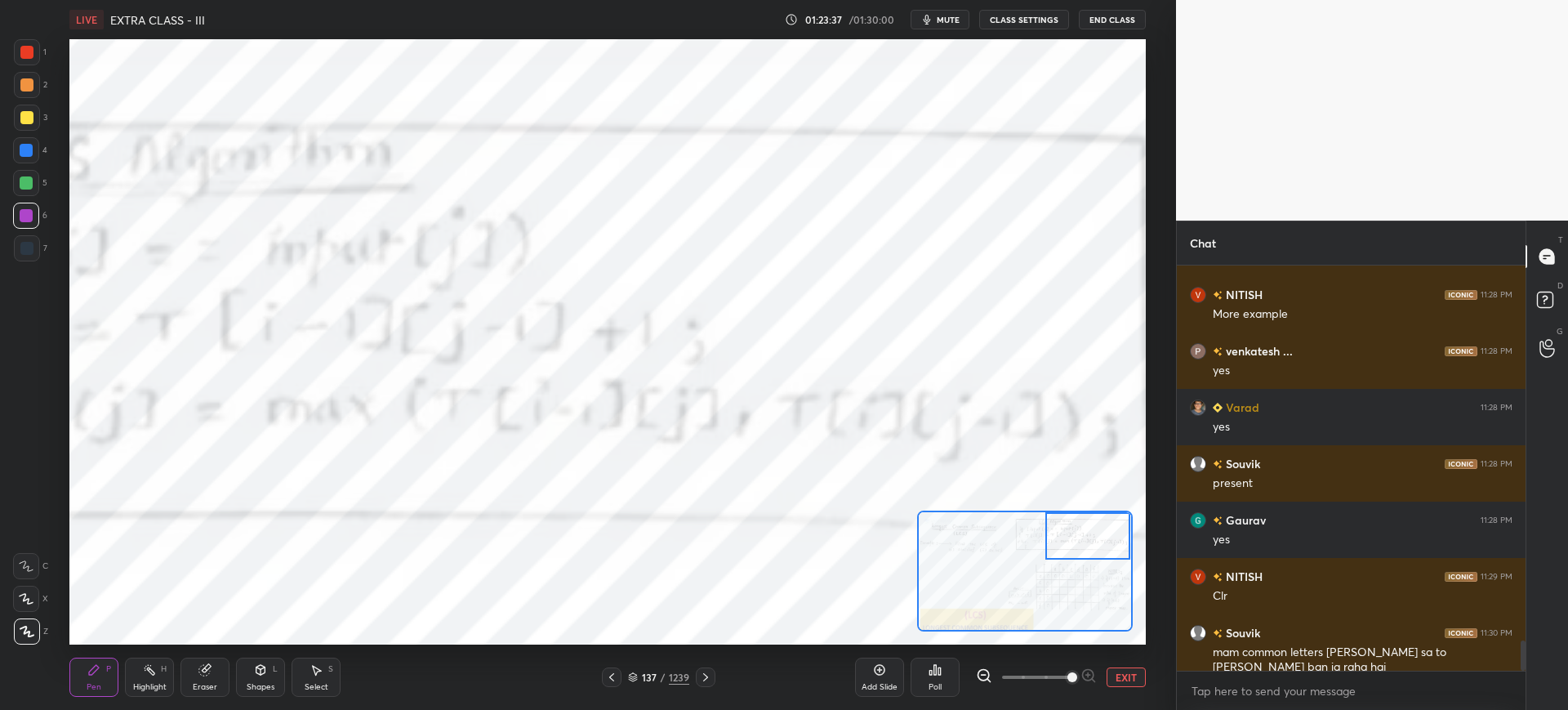
drag, startPoint x: 993, startPoint y: 581, endPoint x: 1065, endPoint y: 554, distance: 76.9
click at [1068, 546] on div at bounding box center [1087, 535] width 84 height 48
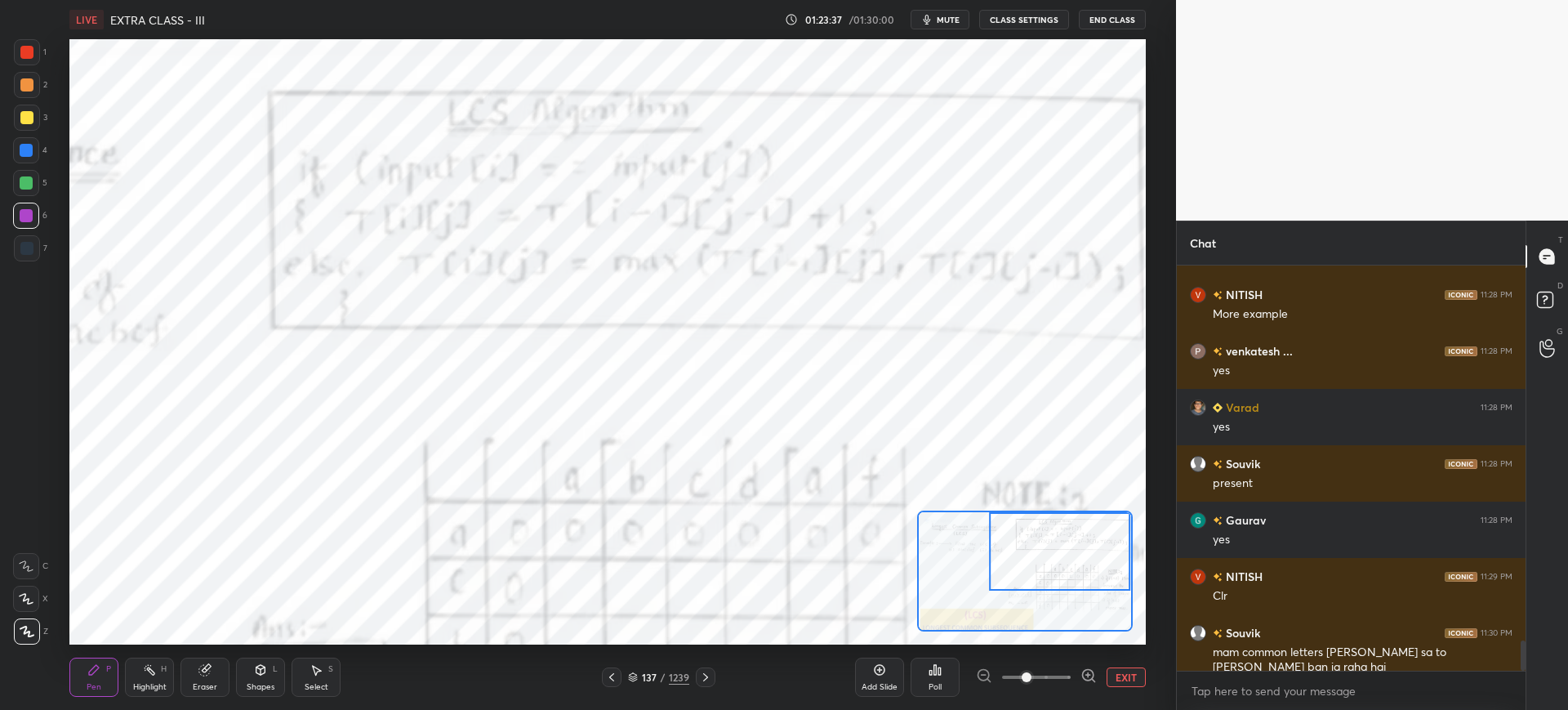
click at [1031, 669] on span at bounding box center [1036, 677] width 69 height 24
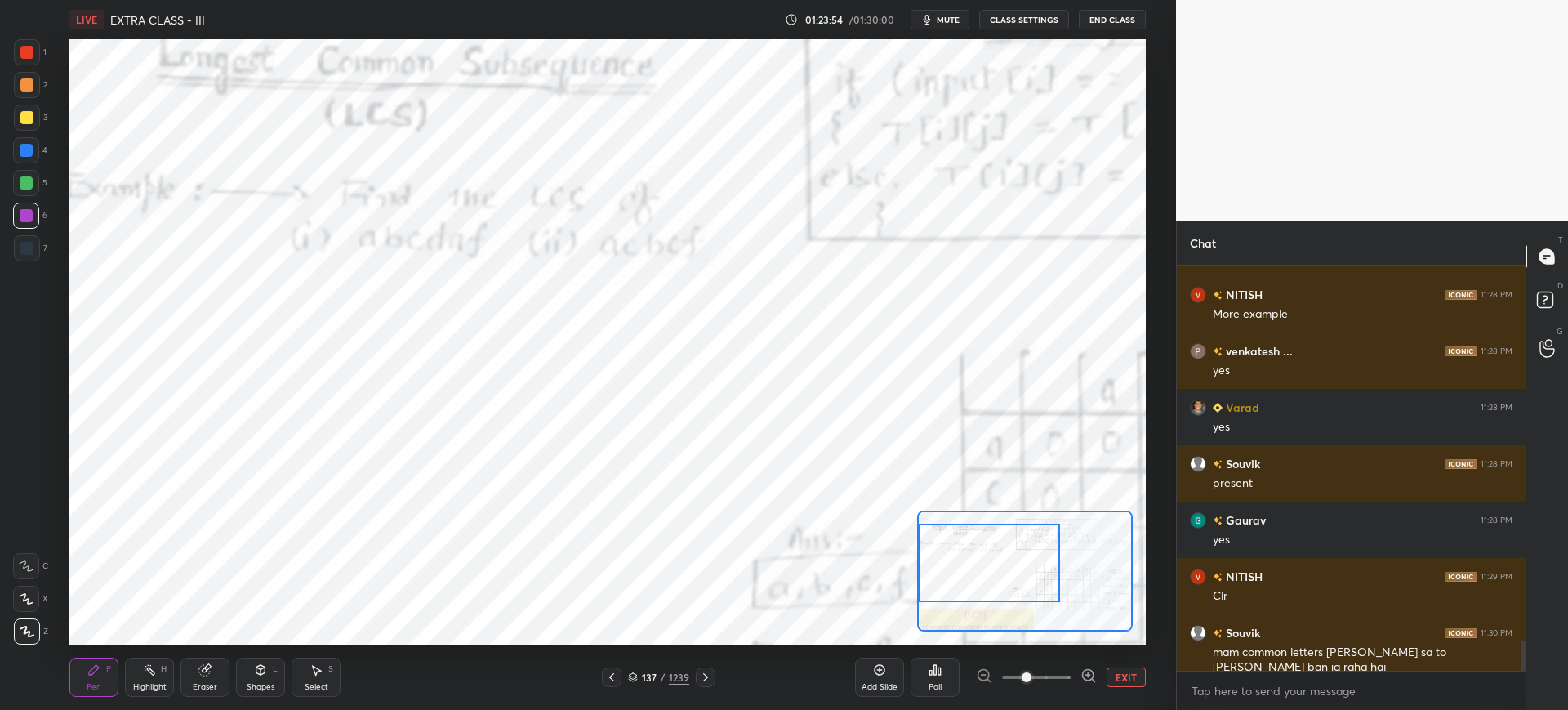
drag, startPoint x: 1042, startPoint y: 557, endPoint x: 939, endPoint y: 543, distance: 103.9
click at [949, 560] on div at bounding box center [989, 562] width 142 height 79
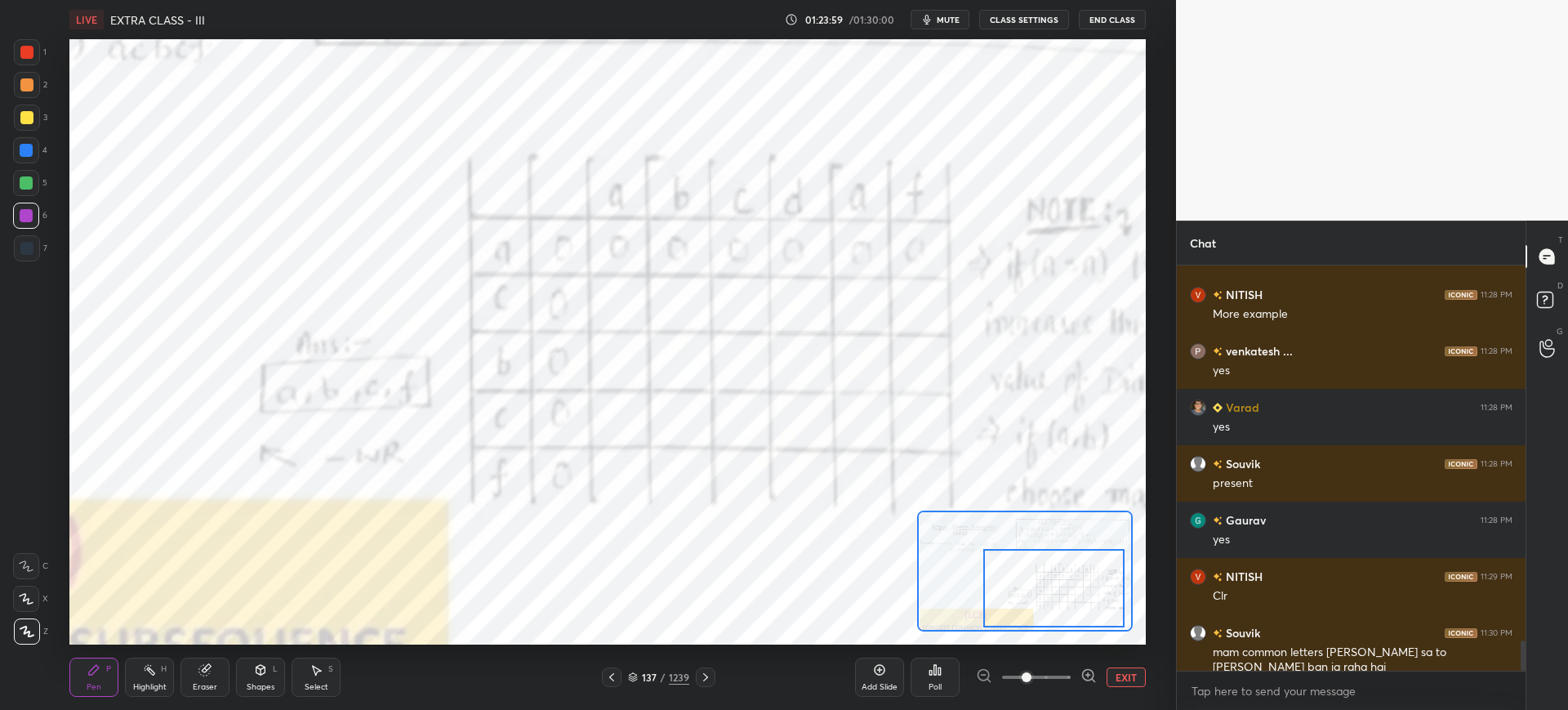
drag, startPoint x: 1000, startPoint y: 569, endPoint x: 1030, endPoint y: 577, distance: 31.0
click at [1064, 600] on div at bounding box center [1054, 588] width 142 height 79
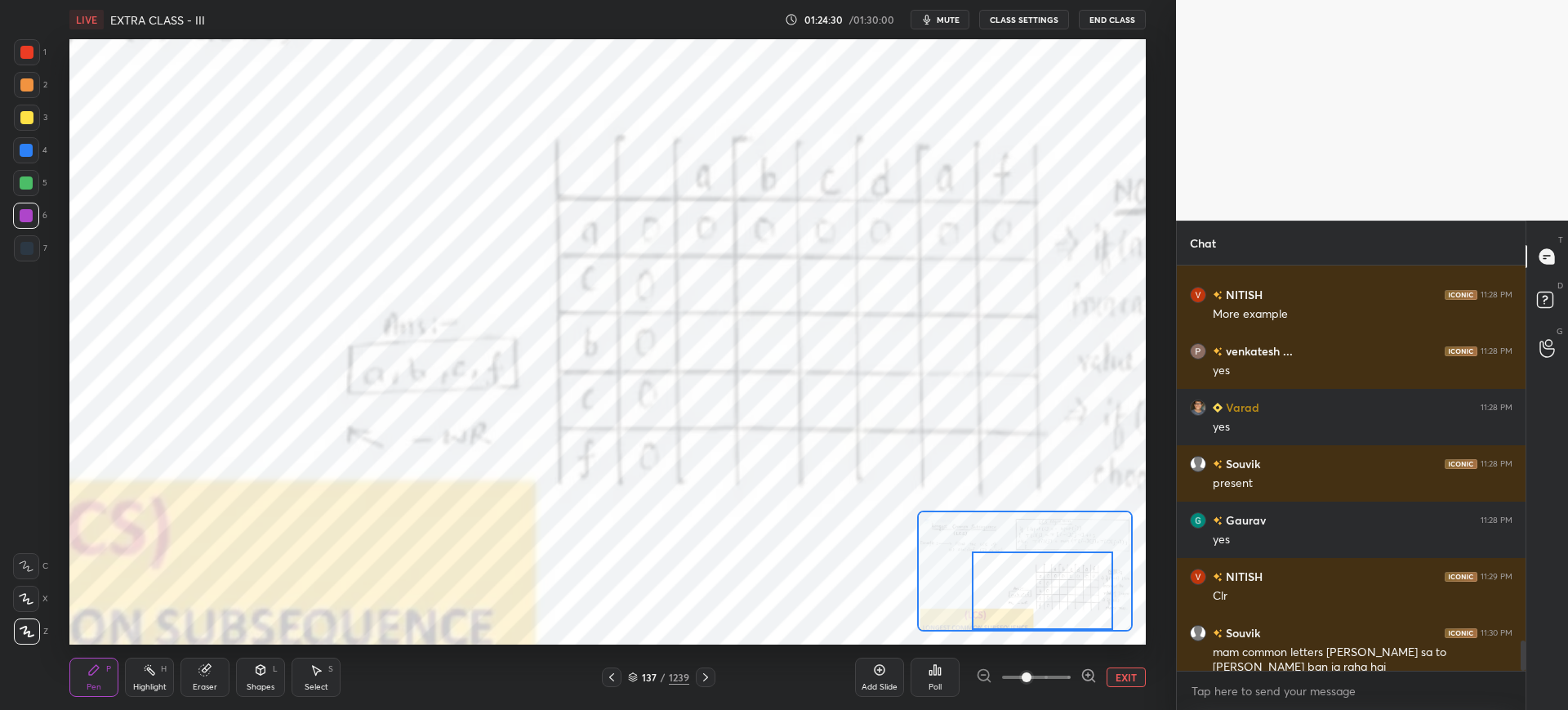
drag, startPoint x: 1028, startPoint y: 578, endPoint x: 1017, endPoint y: 592, distance: 17.8
click at [1017, 592] on div at bounding box center [1043, 591] width 142 height 79
click at [41, 54] on div "1" at bounding box center [30, 51] width 33 height 26
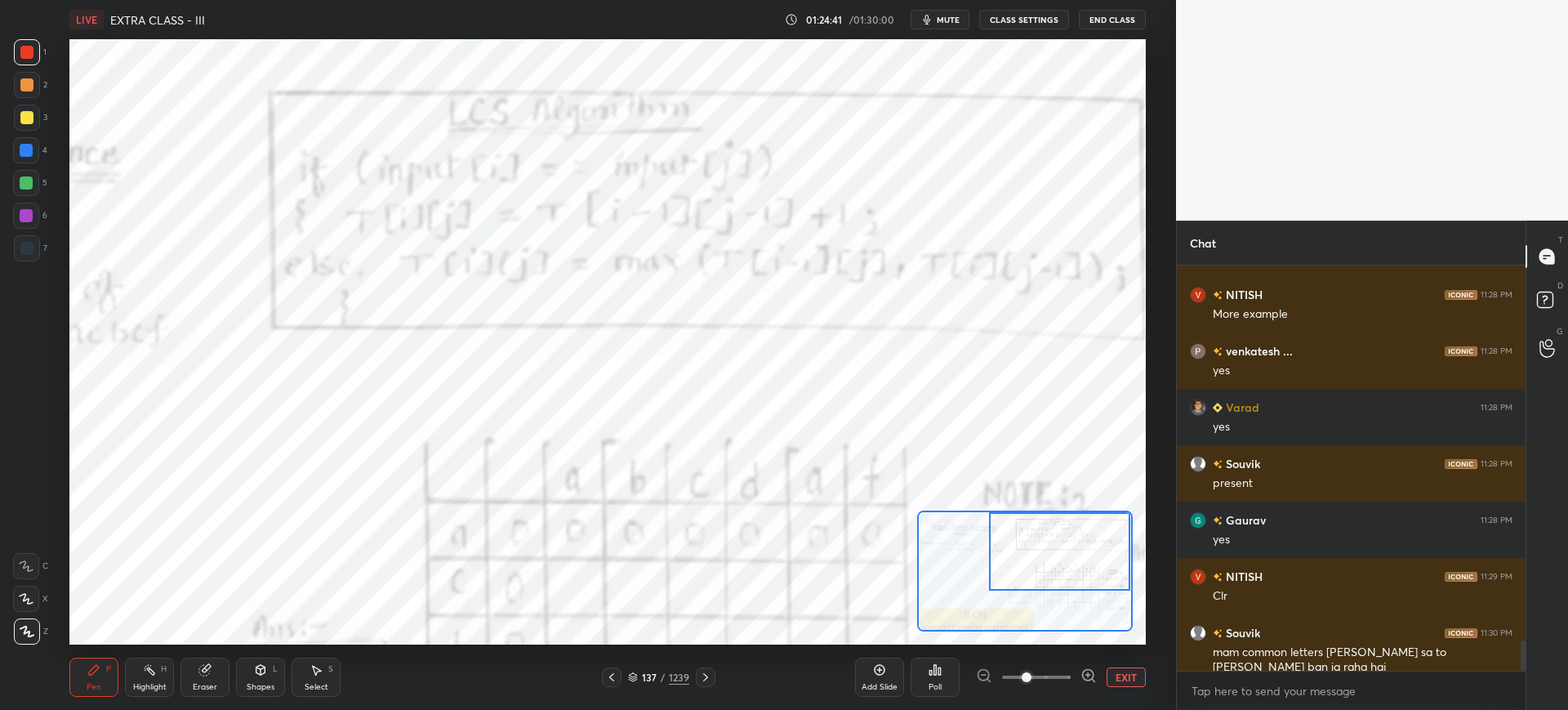
drag, startPoint x: 1021, startPoint y: 560, endPoint x: 1036, endPoint y: 524, distance: 39.0
click at [1036, 525] on div at bounding box center [1060, 551] width 142 height 79
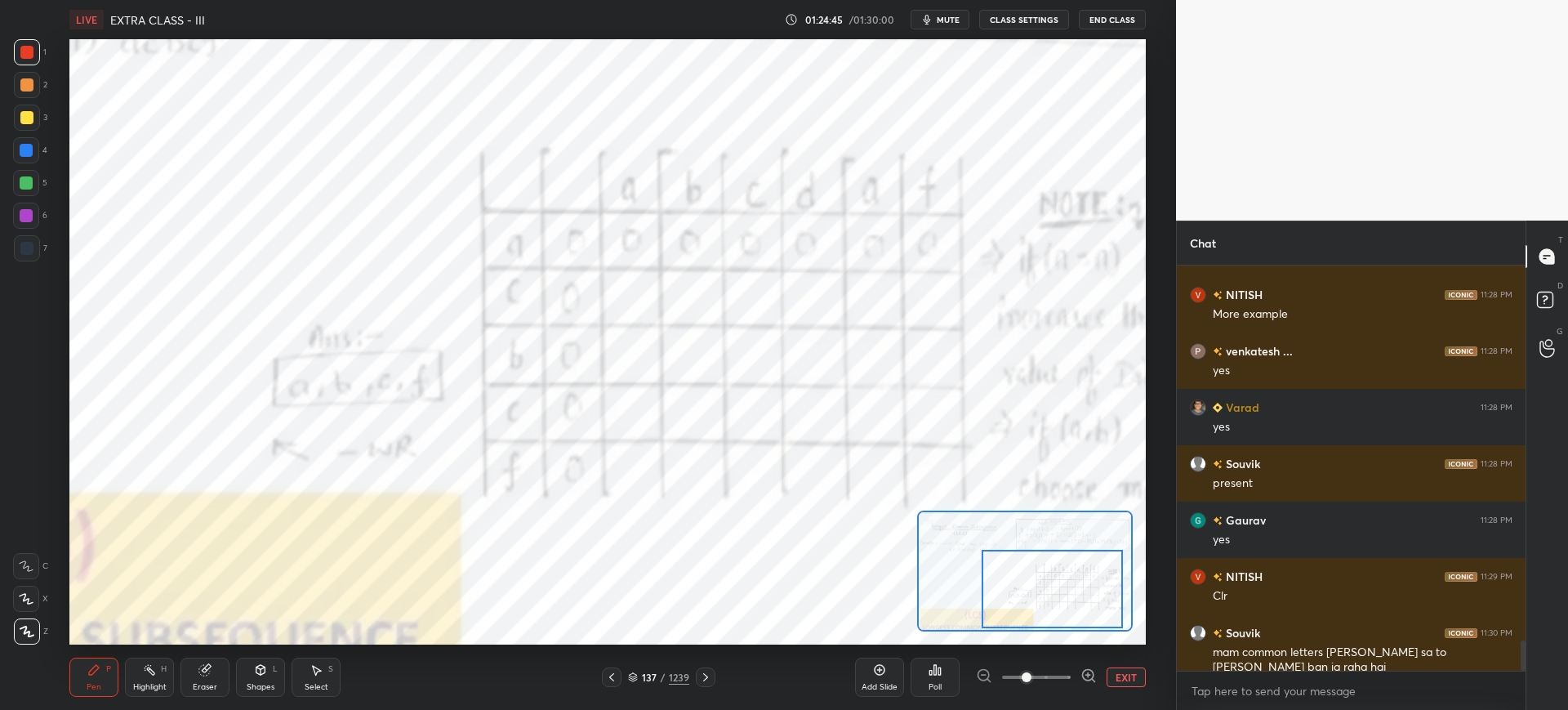
drag, startPoint x: 1059, startPoint y: 543, endPoint x: 1036, endPoint y: 582, distance: 45.3
click at [1062, 583] on div at bounding box center [1052, 589] width 142 height 79
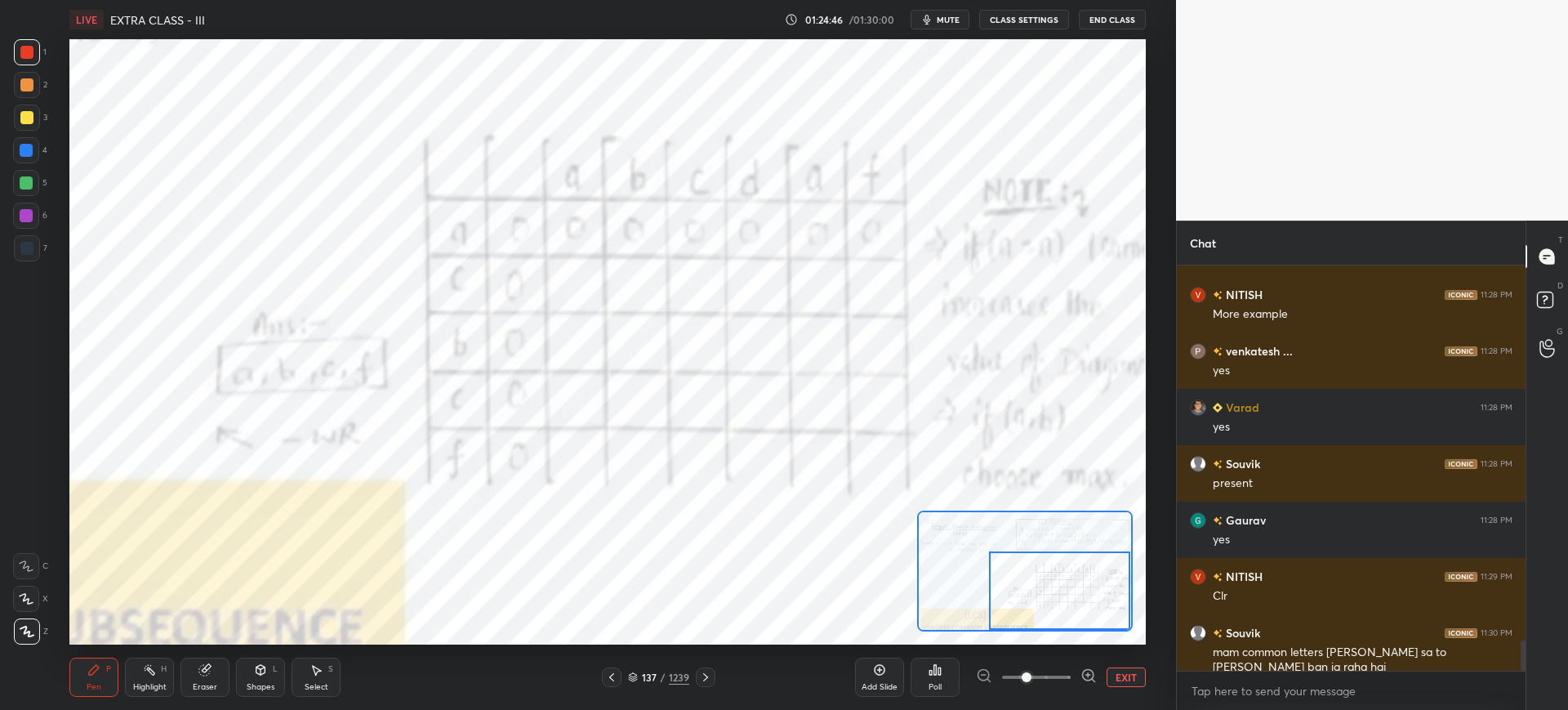
click at [706, 675] on icon at bounding box center [705, 677] width 13 height 13
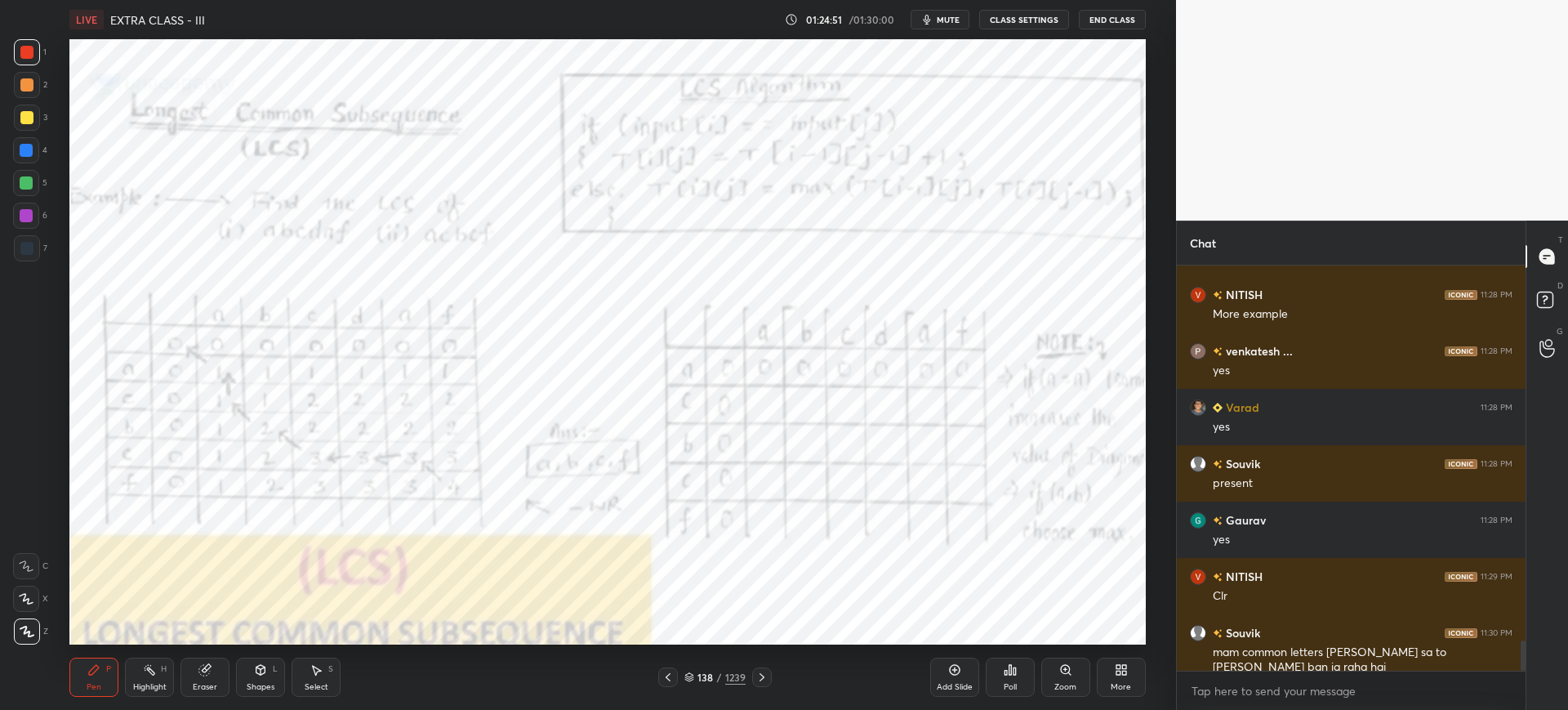
click at [664, 676] on icon at bounding box center [667, 677] width 13 height 13
click at [1072, 675] on icon at bounding box center [1065, 669] width 13 height 13
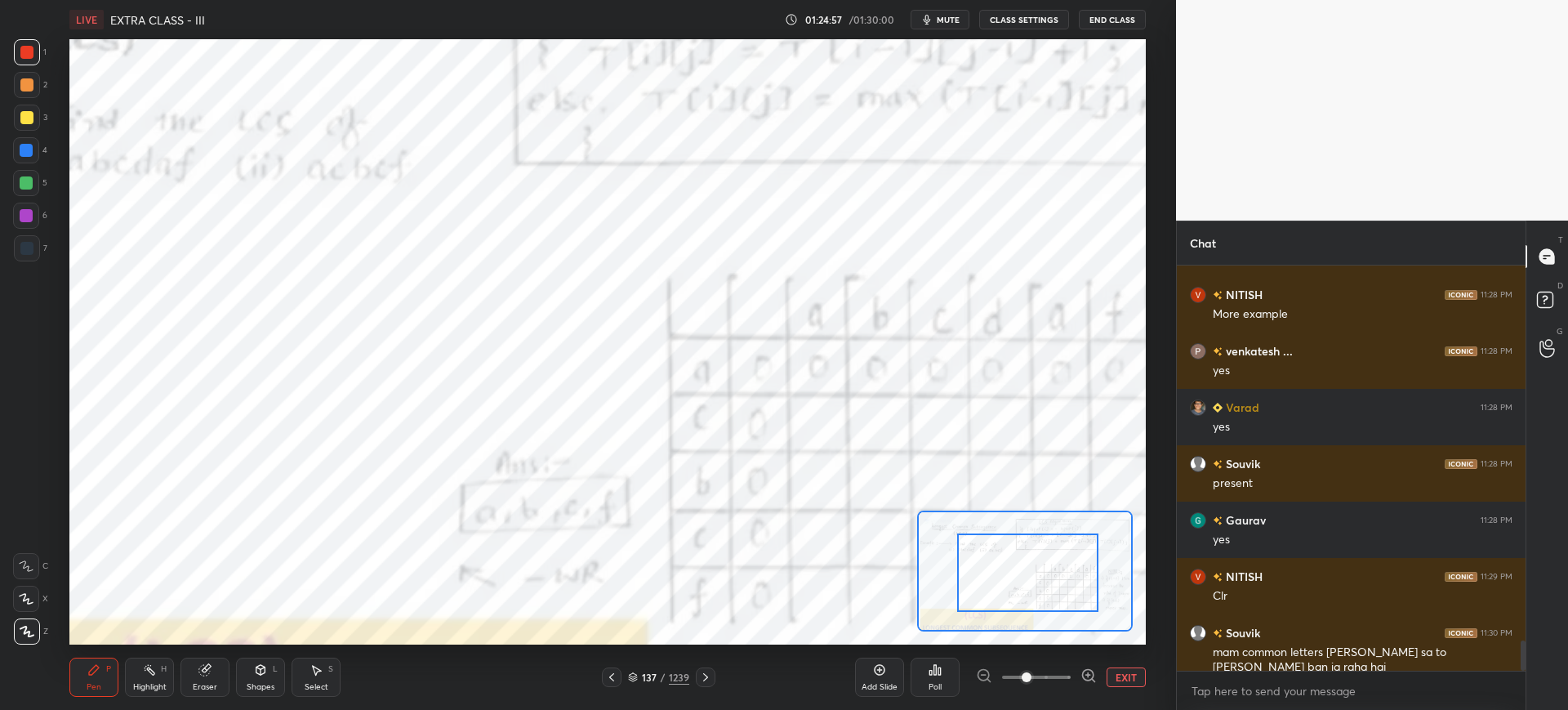
drag, startPoint x: 1023, startPoint y: 579, endPoint x: 1082, endPoint y: 574, distance: 59.2
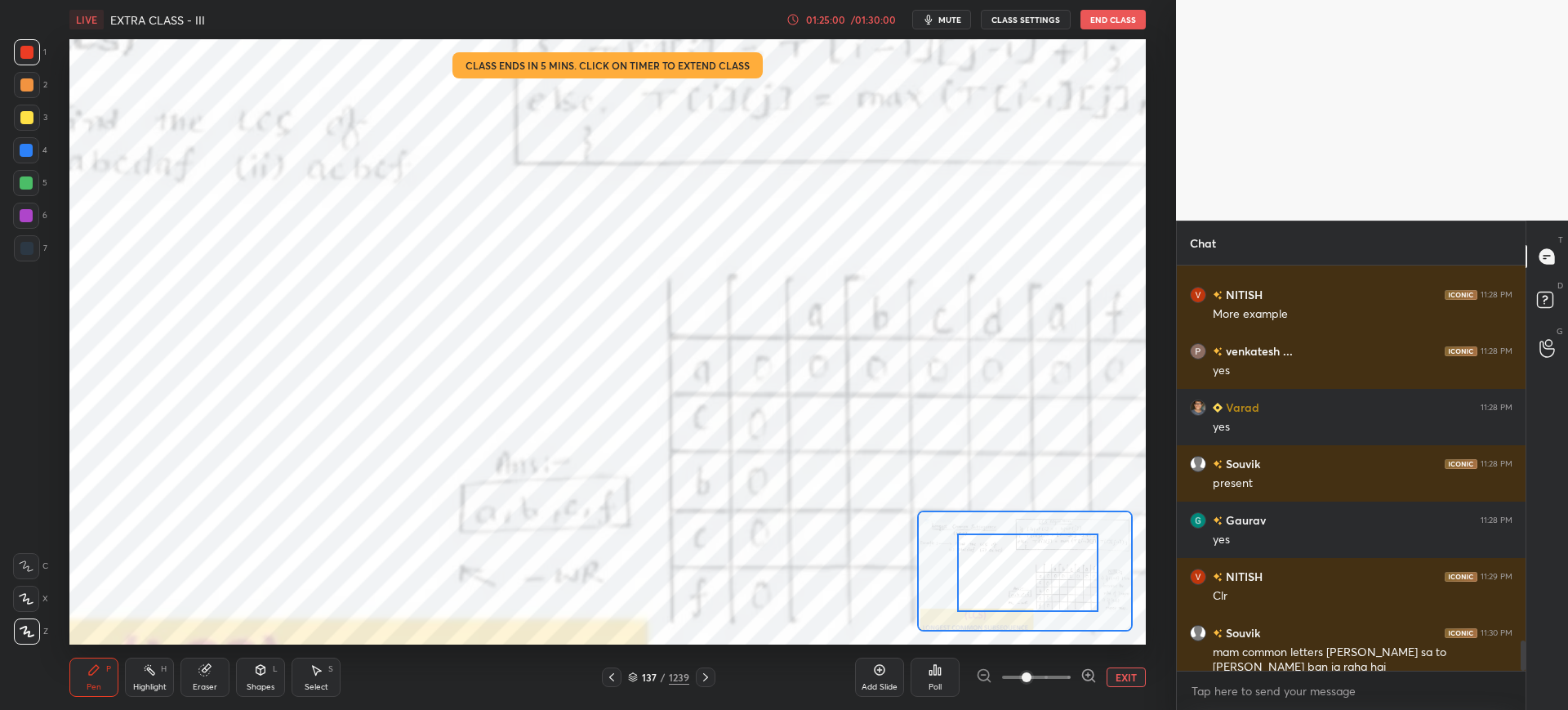
drag, startPoint x: 705, startPoint y: 669, endPoint x: 683, endPoint y: 645, distance: 32.6
click at [705, 668] on div at bounding box center [706, 677] width 19 height 19
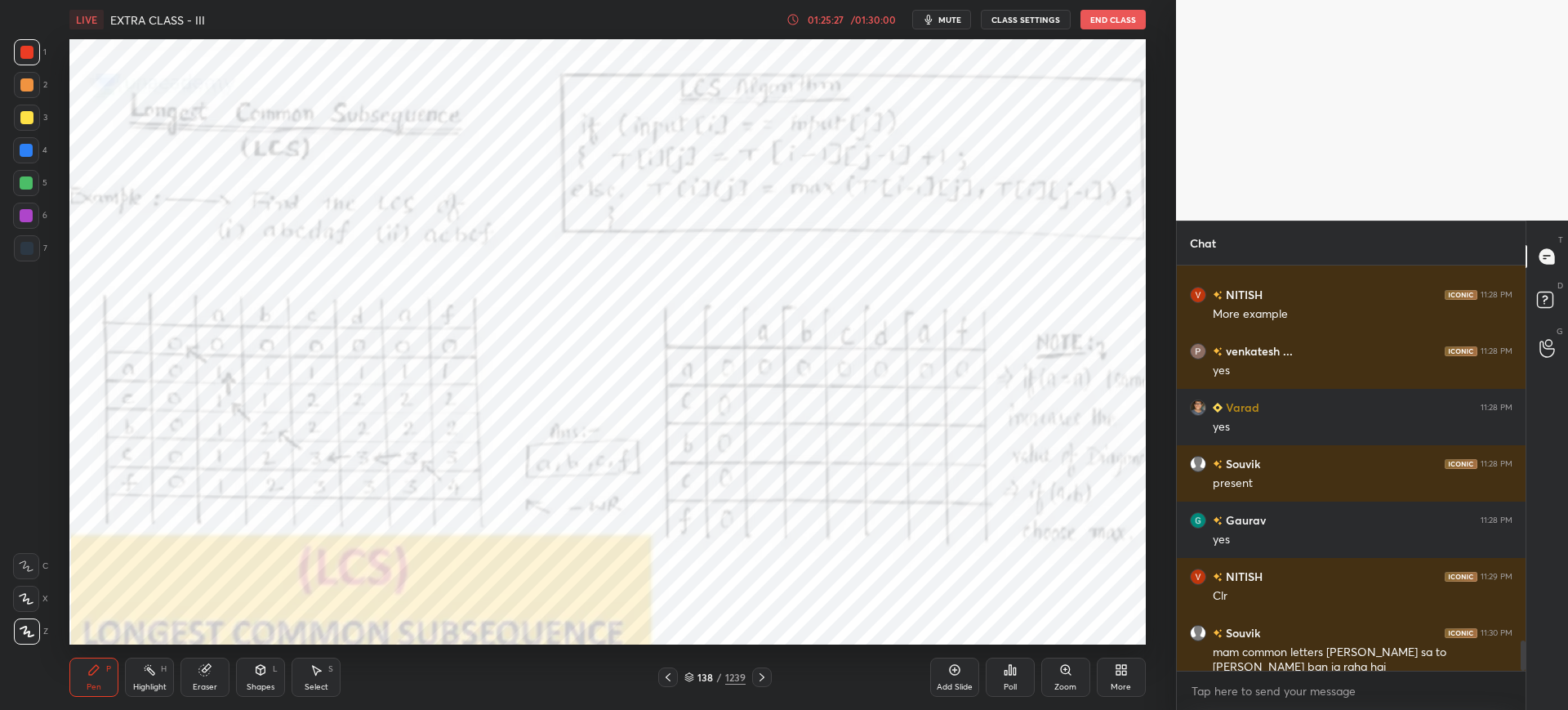
click at [671, 676] on icon at bounding box center [667, 677] width 13 height 13
click at [1085, 680] on div "Zoom" at bounding box center [1066, 677] width 49 height 39
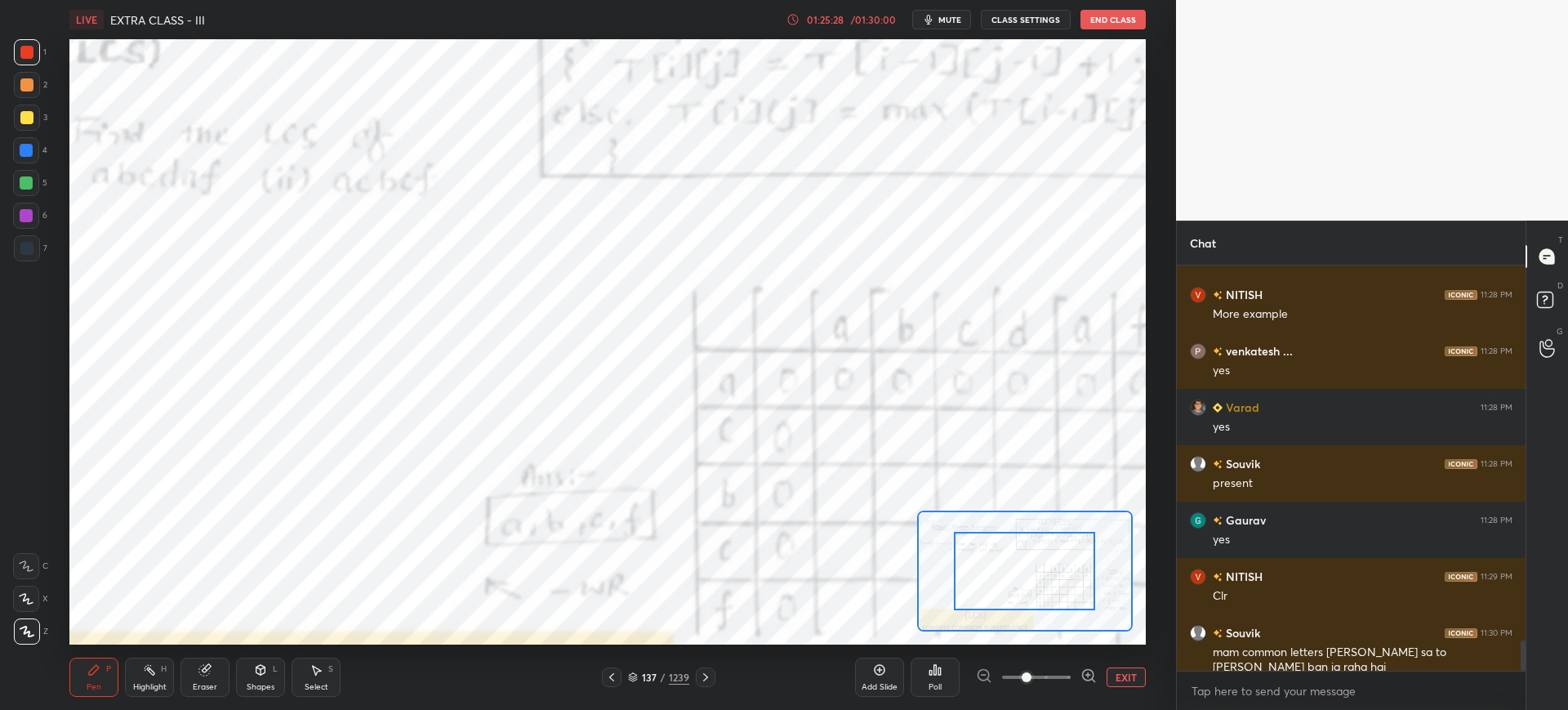
click at [1077, 686] on div at bounding box center [1036, 677] width 120 height 19
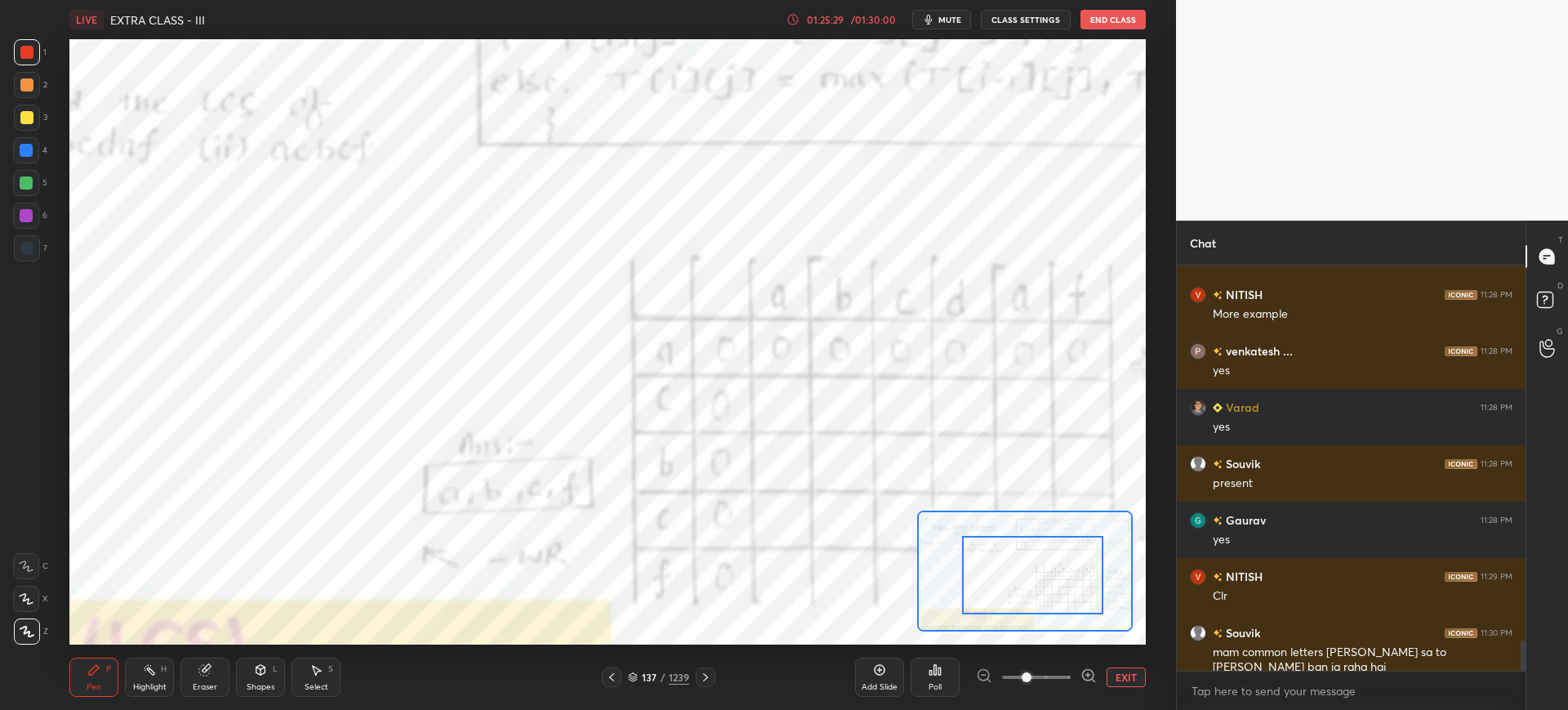
drag, startPoint x: 1044, startPoint y: 595, endPoint x: 1061, endPoint y: 599, distance: 17.5
click at [1069, 603] on div at bounding box center [1033, 575] width 142 height 79
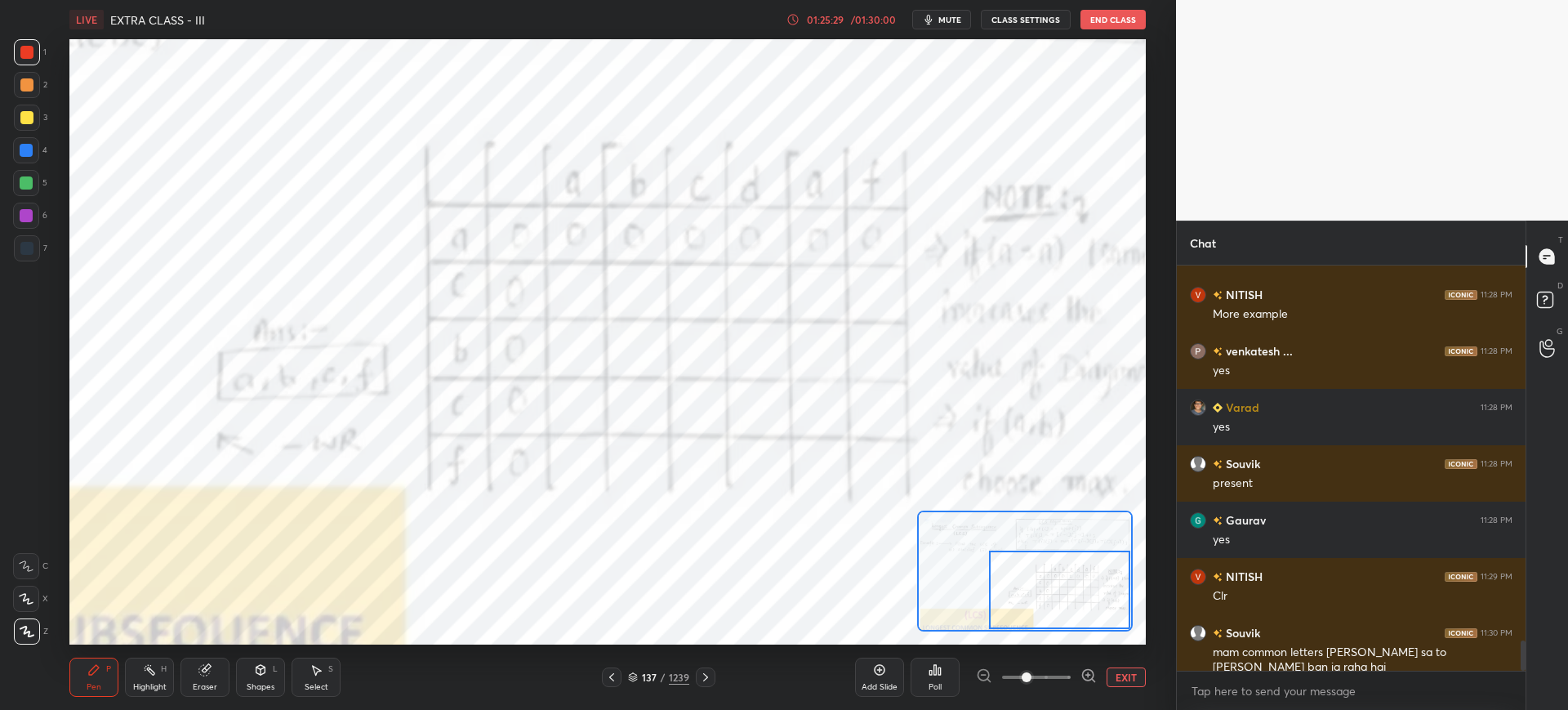
click at [1059, 600] on div at bounding box center [1060, 590] width 142 height 79
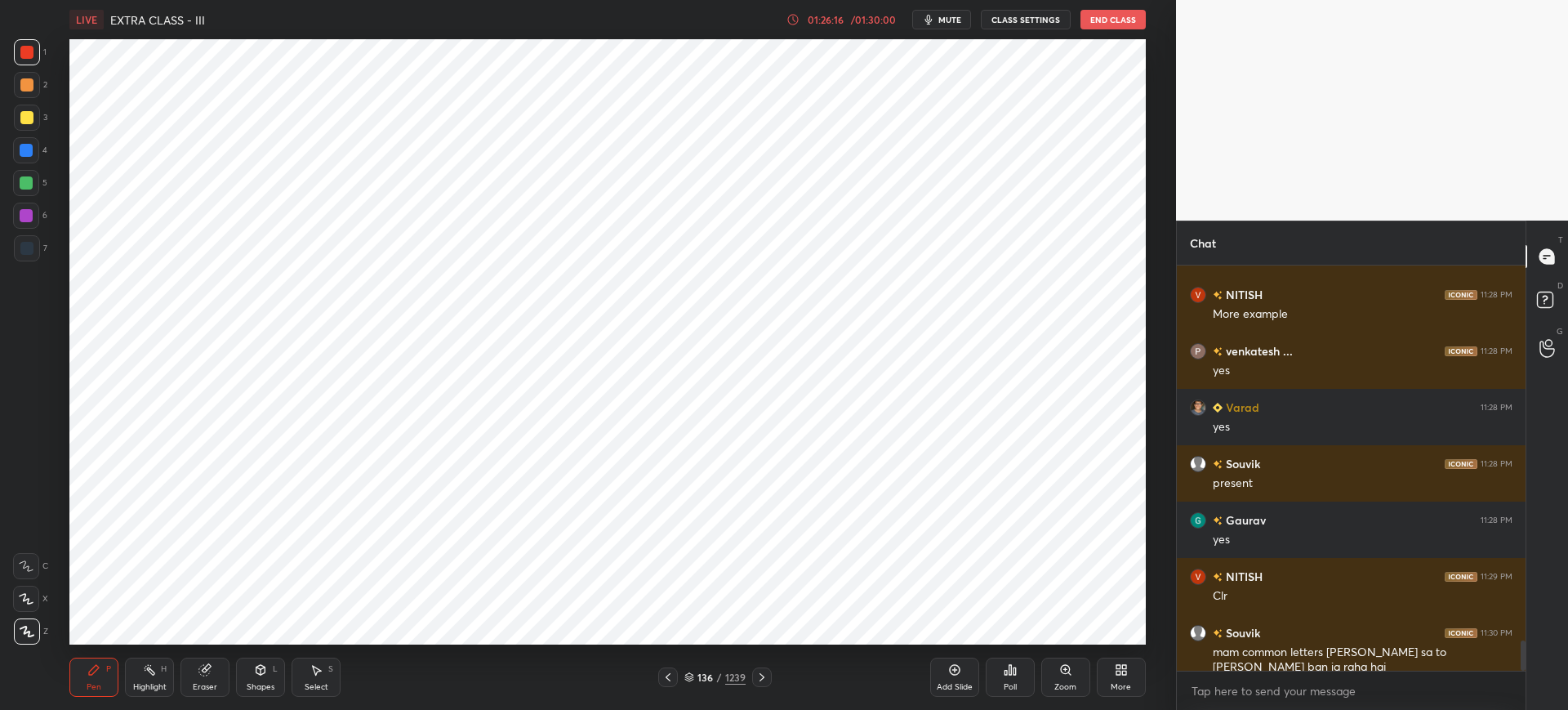
scroll to position [5111, 0]
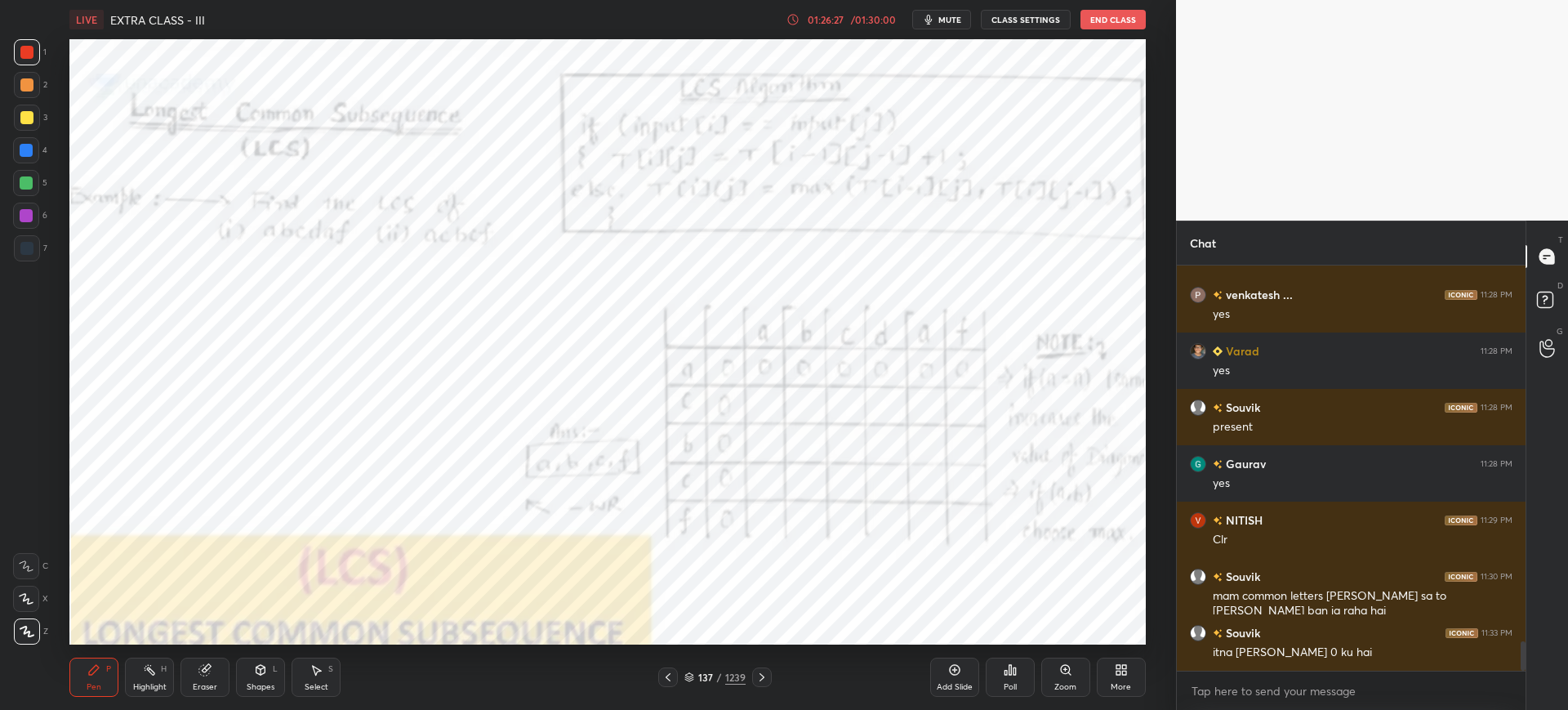
click at [1056, 677] on div "Zoom" at bounding box center [1066, 677] width 49 height 39
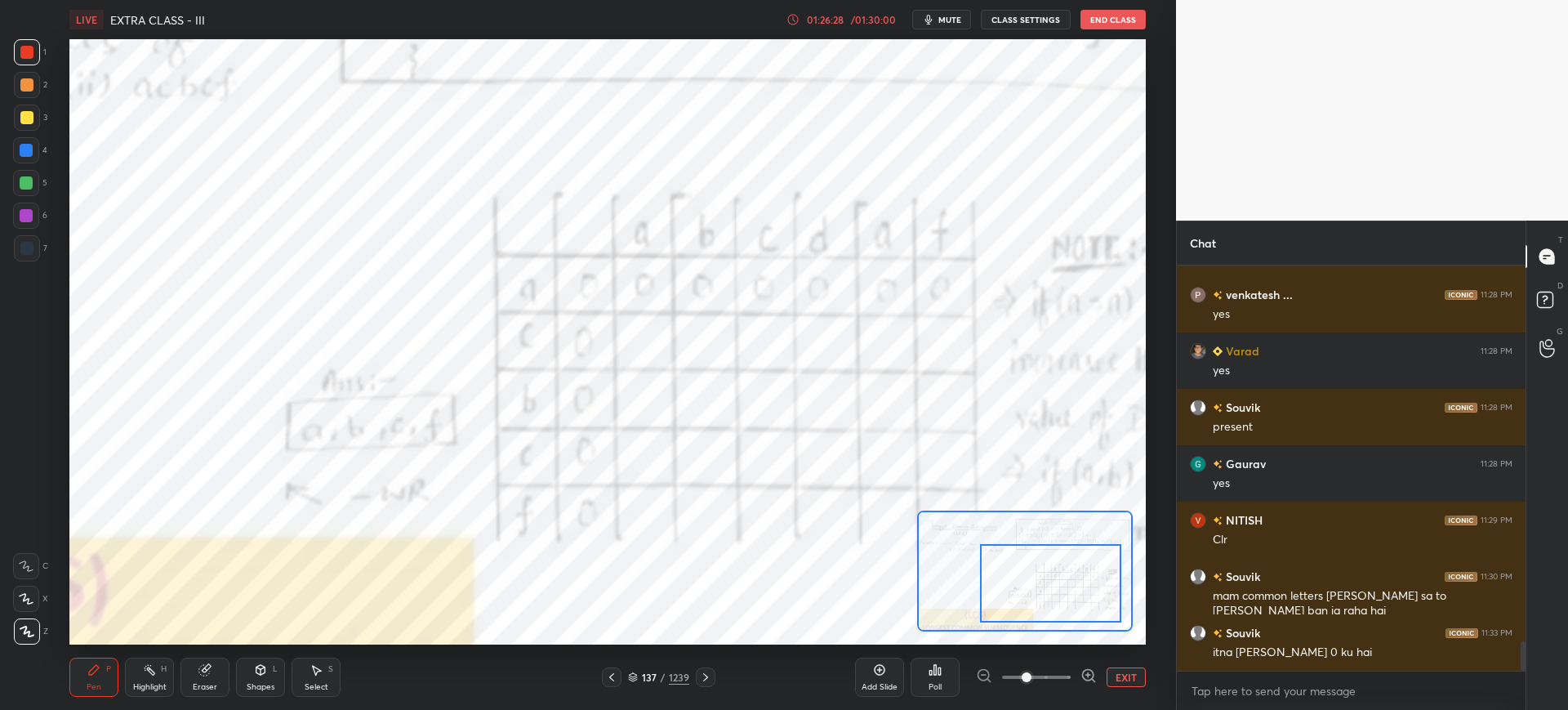
drag, startPoint x: 1036, startPoint y: 597, endPoint x: 1022, endPoint y: 580, distance: 22.0
click at [1066, 604] on div at bounding box center [1051, 583] width 142 height 79
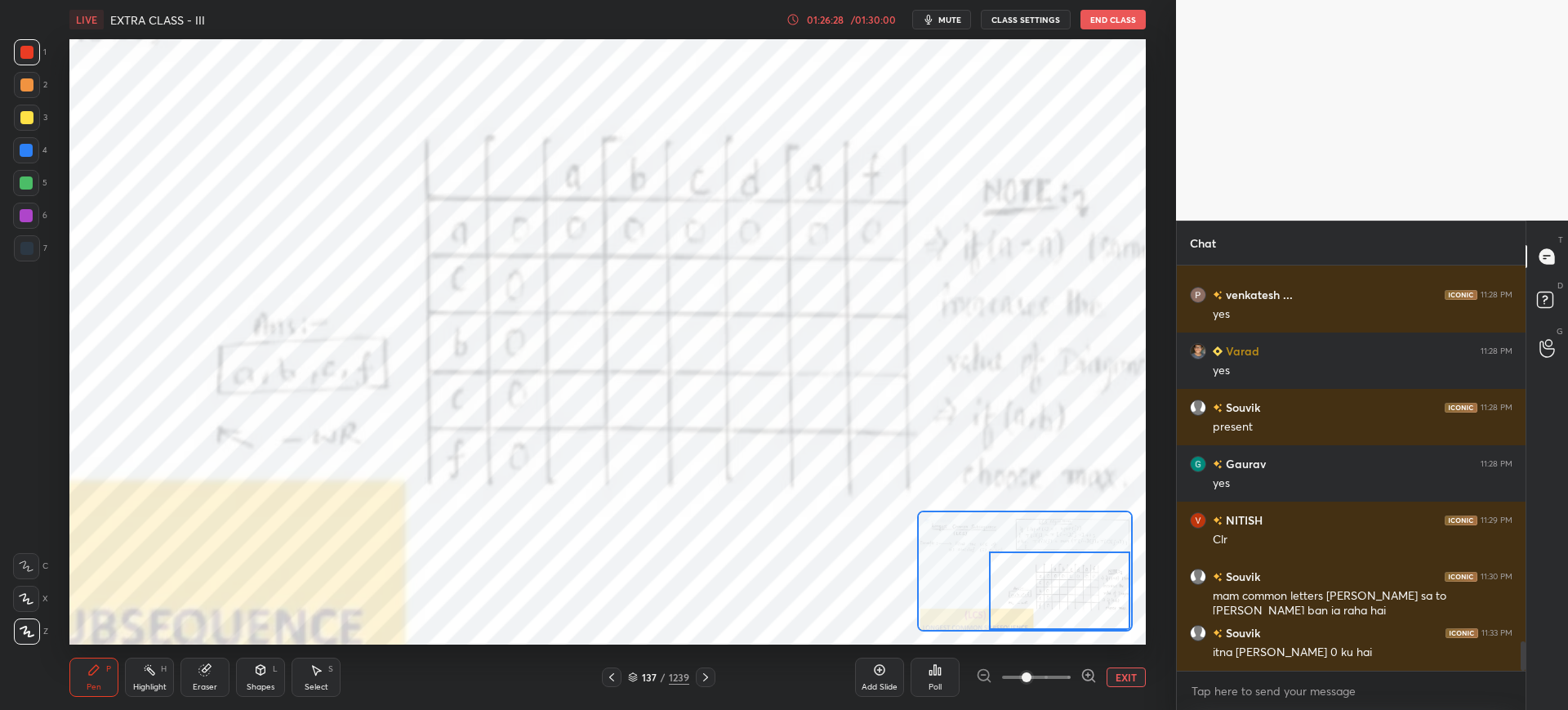
drag, startPoint x: 1025, startPoint y: 580, endPoint x: 1052, endPoint y: 583, distance: 27.2
click at [1052, 583] on div at bounding box center [1060, 591] width 142 height 79
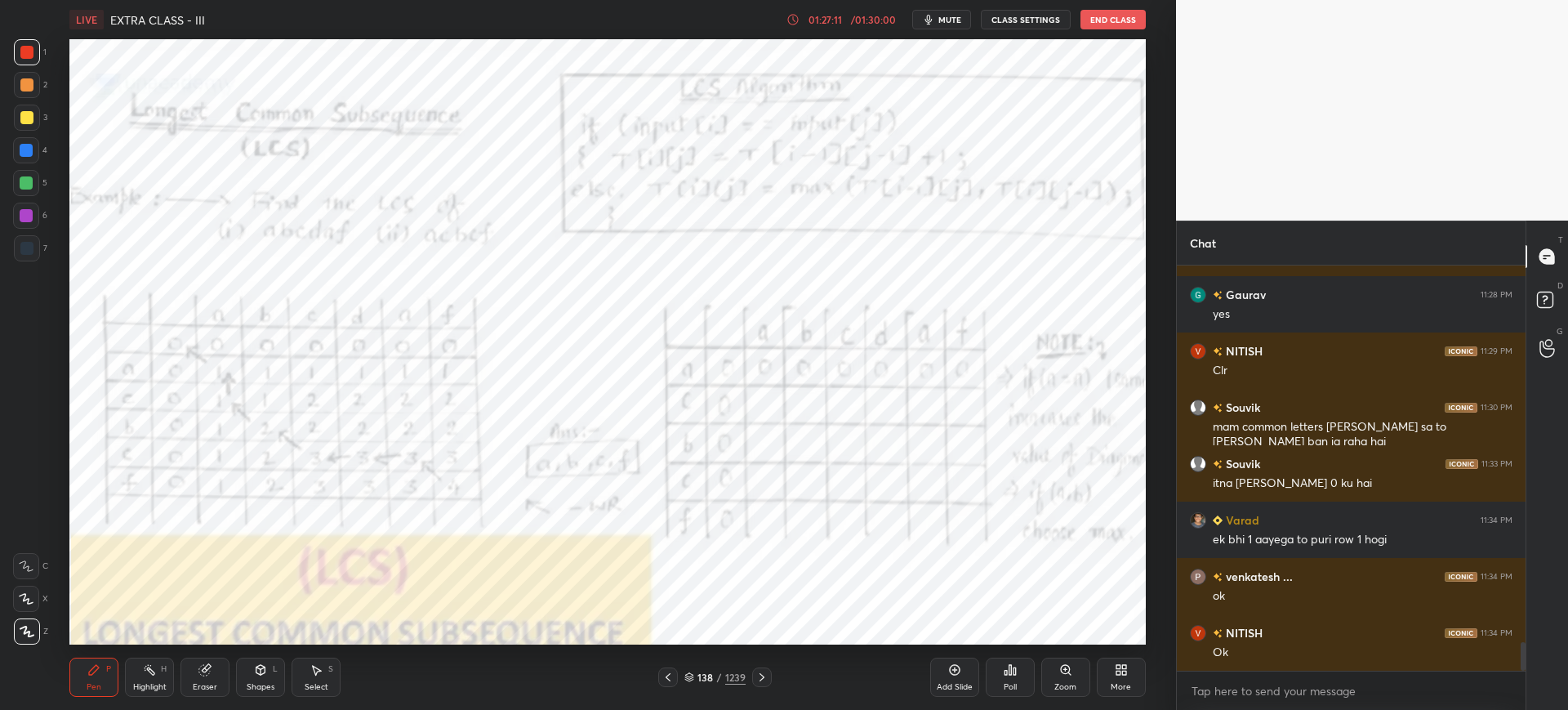
scroll to position [5336, 0]
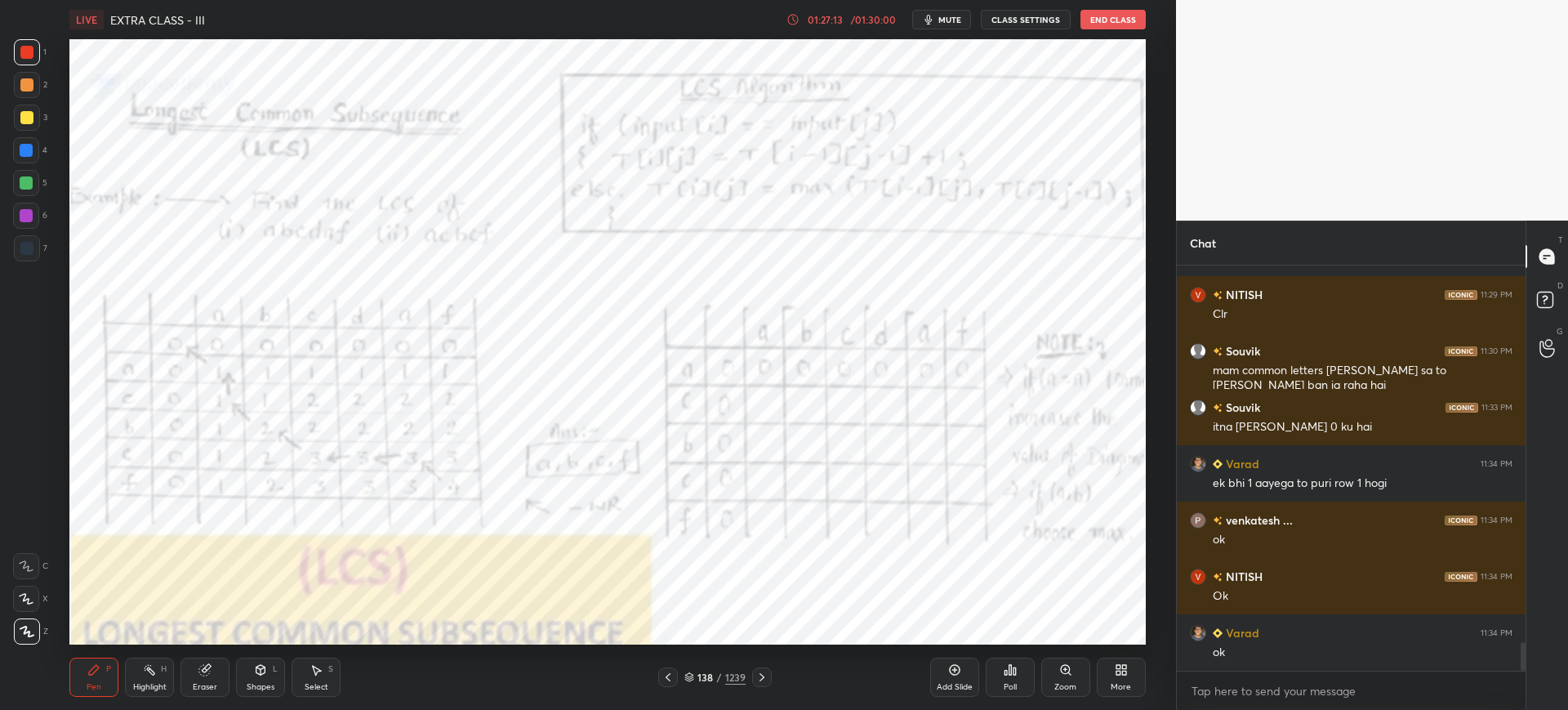
click at [940, 684] on div "Add Slide" at bounding box center [954, 687] width 36 height 8
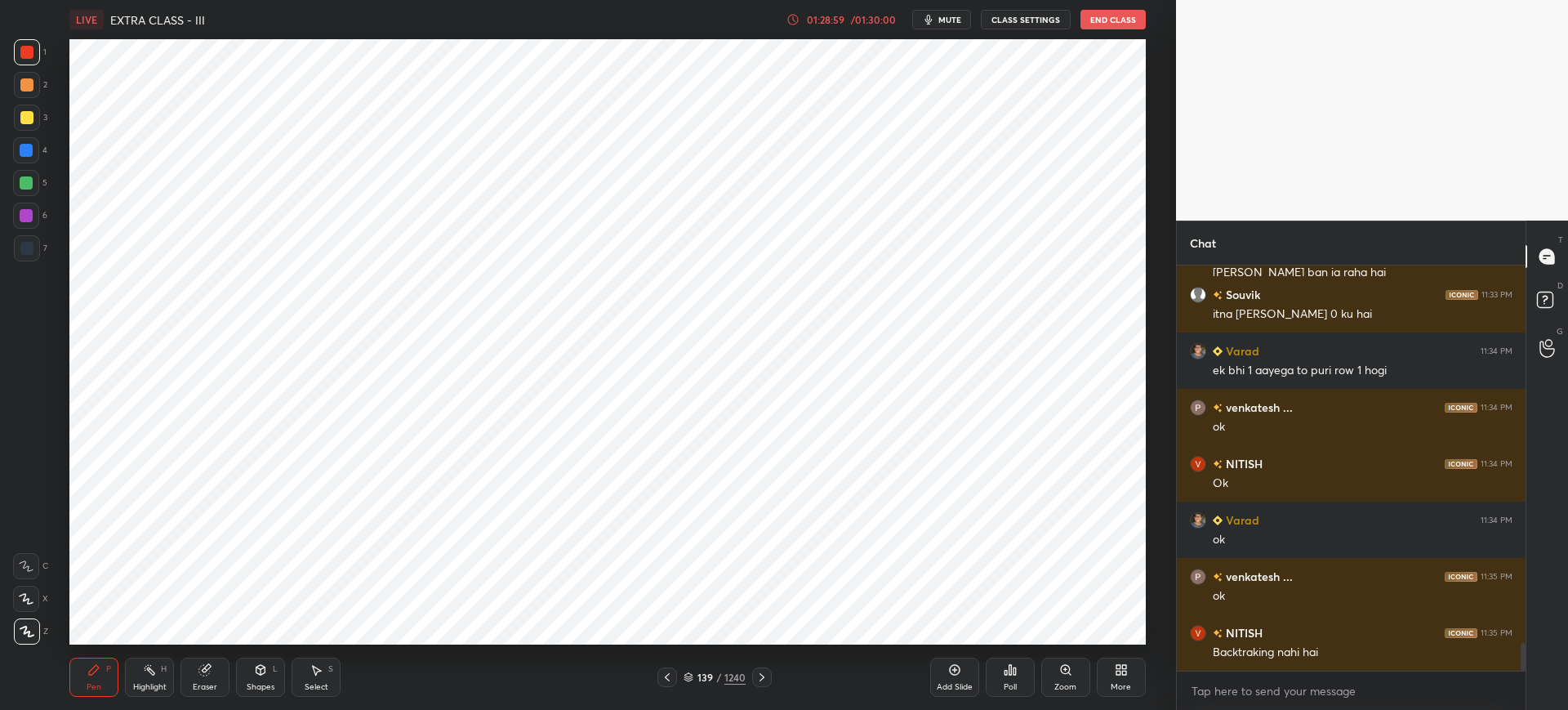
scroll to position [5505, 0]
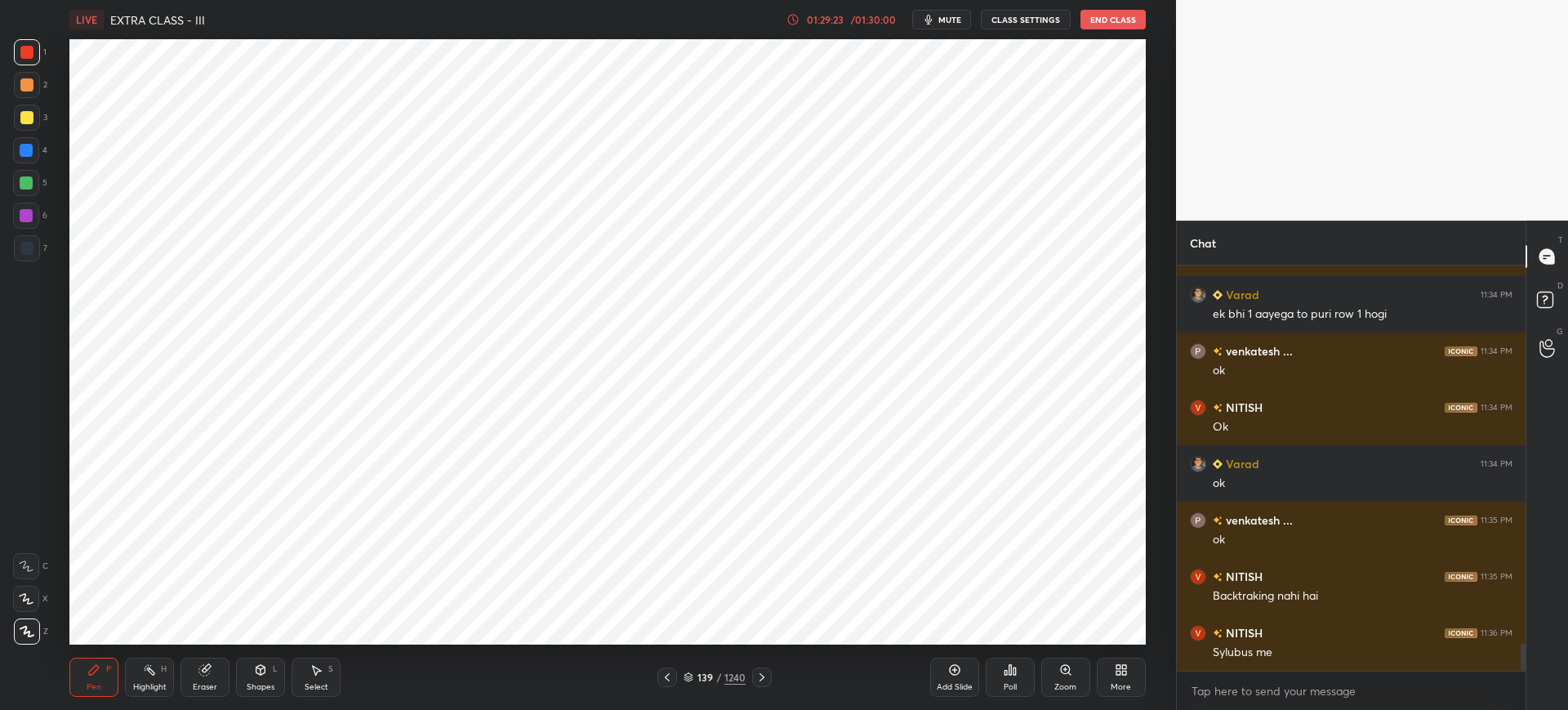
click at [1095, 28] on button "End Class" at bounding box center [1113, 19] width 65 height 19
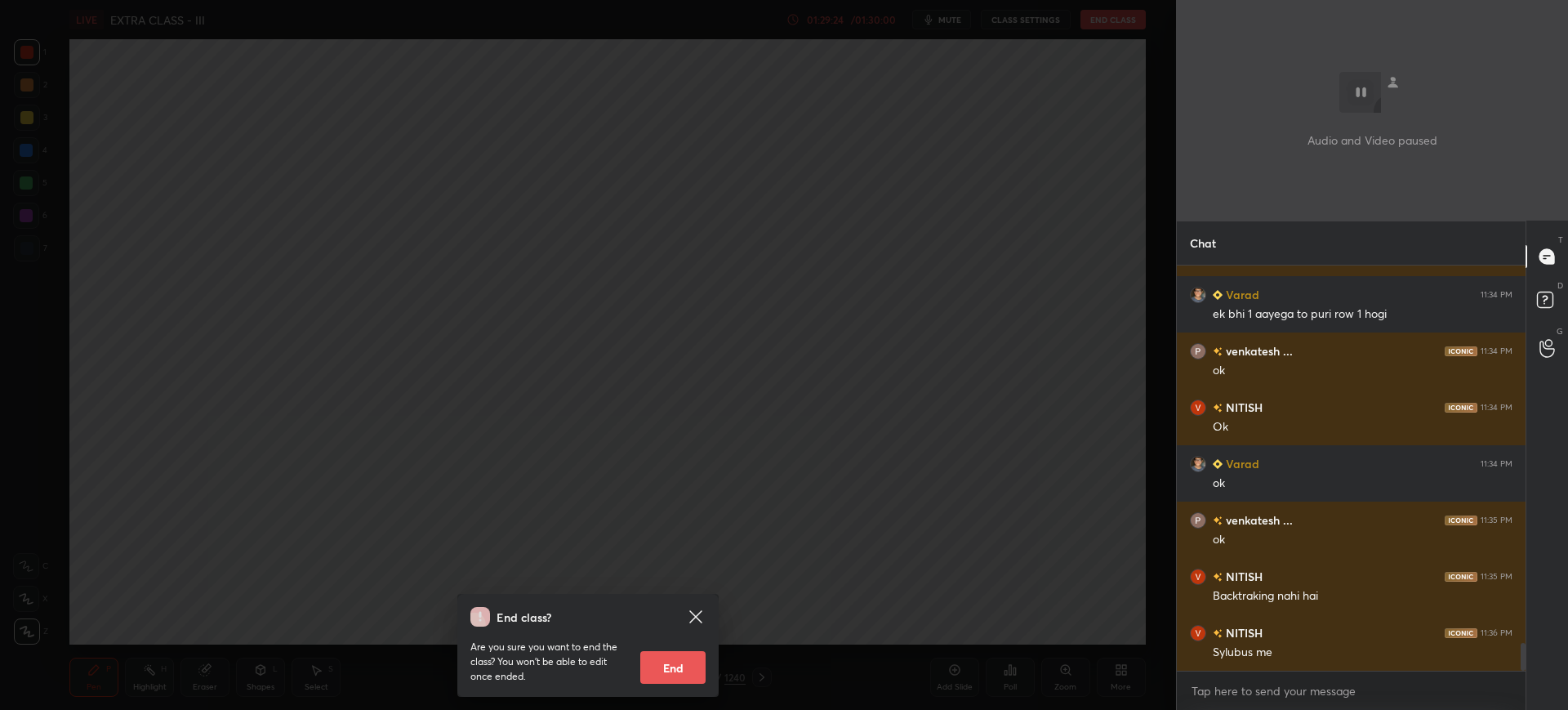
click at [665, 667] on button "End" at bounding box center [672, 667] width 65 height 33
type textarea "x"
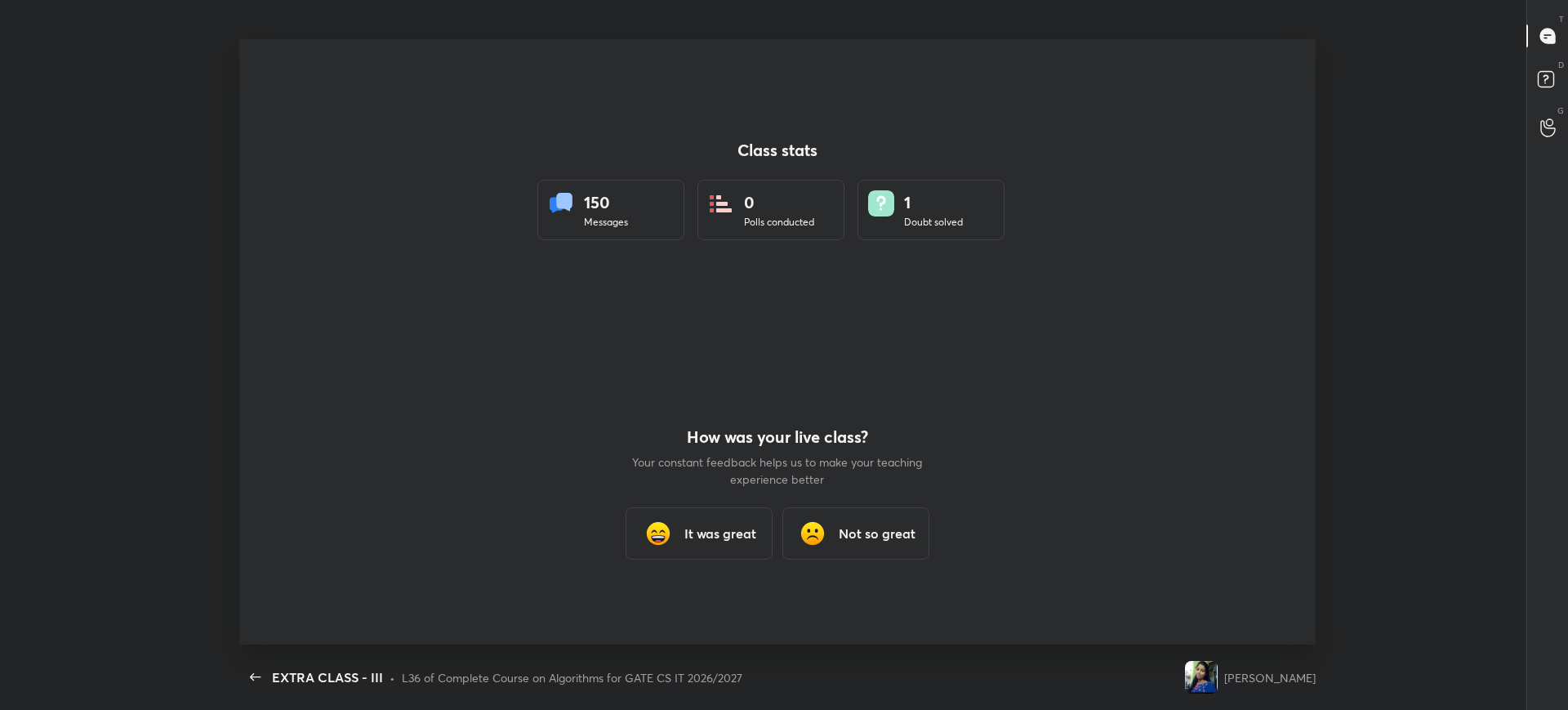
scroll to position [0, 0]
